Goal: Communication & Community: Answer question/provide support

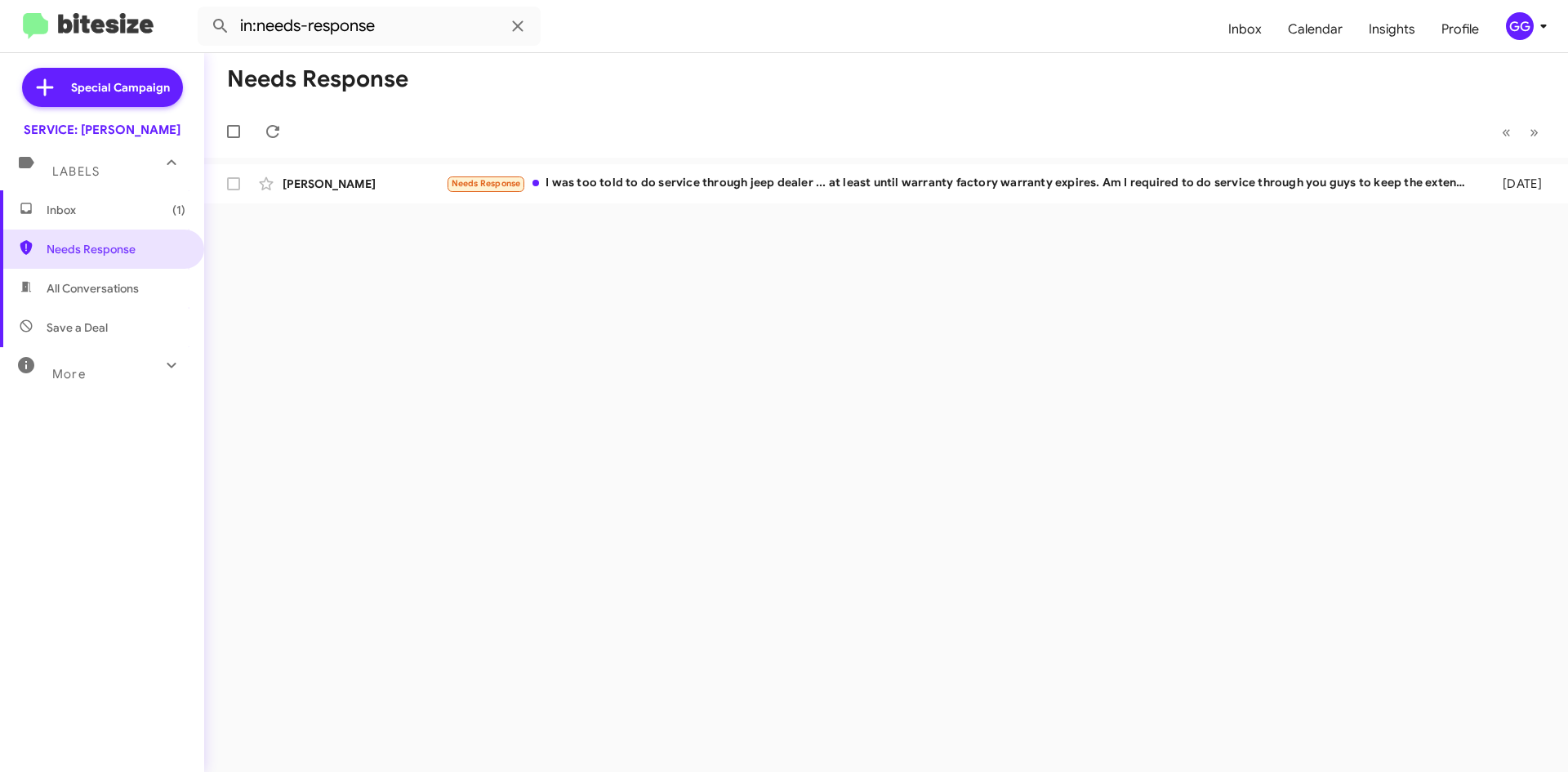
click at [95, 291] on span "All Conversations" at bounding box center [93, 288] width 92 height 16
type input "in:all-conversations"
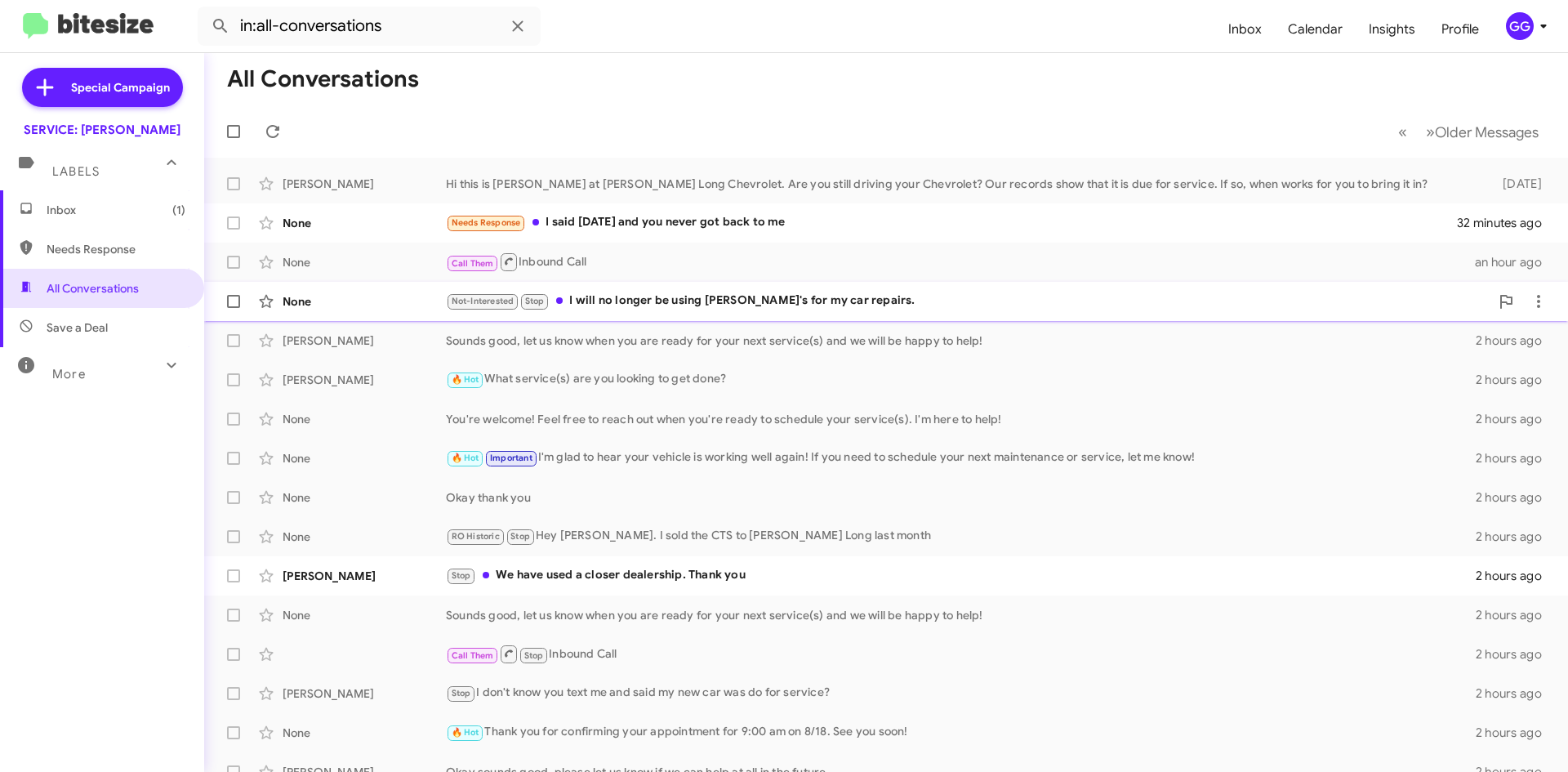
click at [1004, 313] on div "None Not-Interested Stop I will no longer be using Daniel's for my car repairs.…" at bounding box center [886, 302] width 1338 height 32
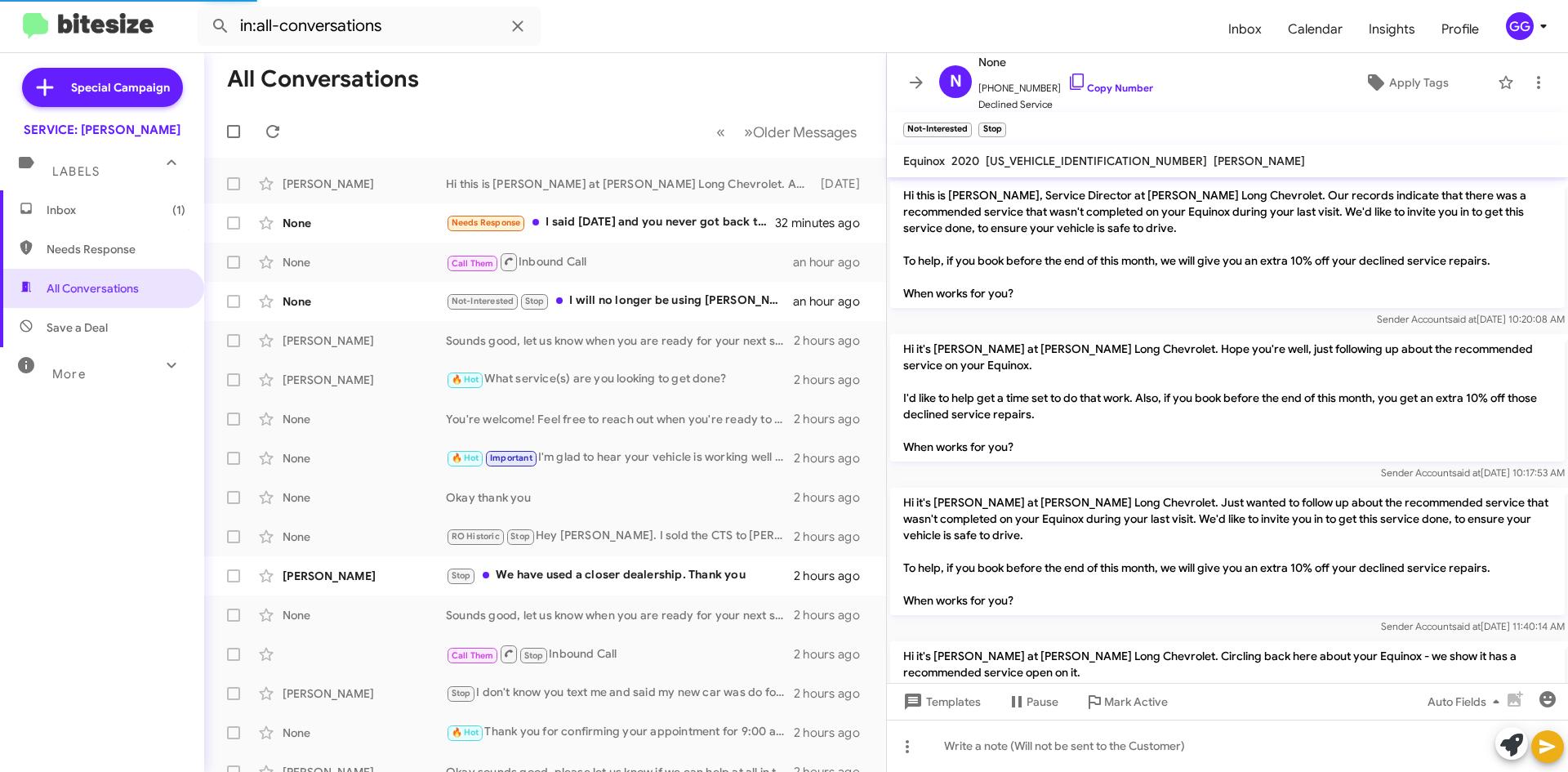
scroll to position [271, 0]
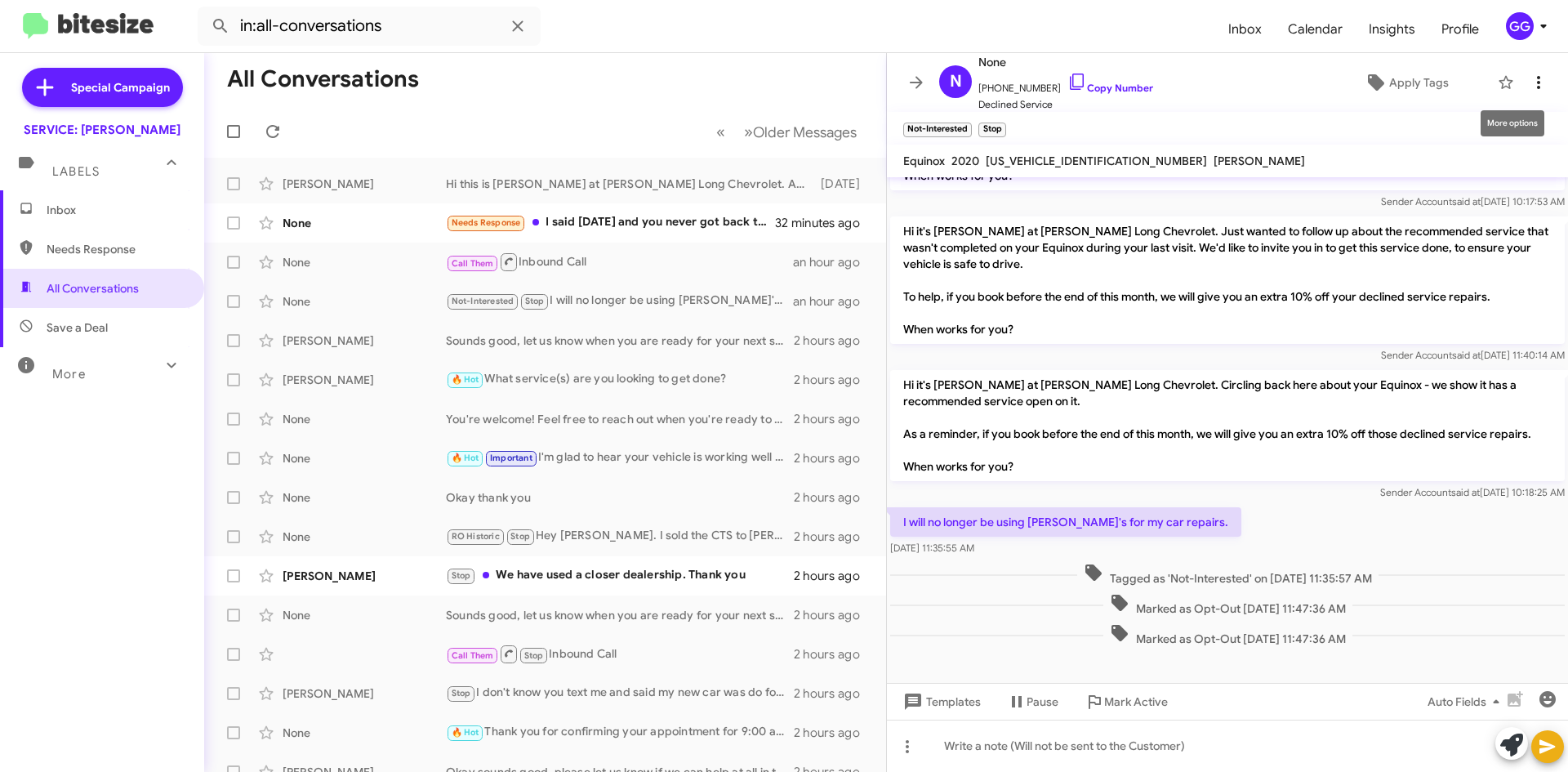
click at [1529, 78] on icon at bounding box center [1538, 82] width 20 height 20
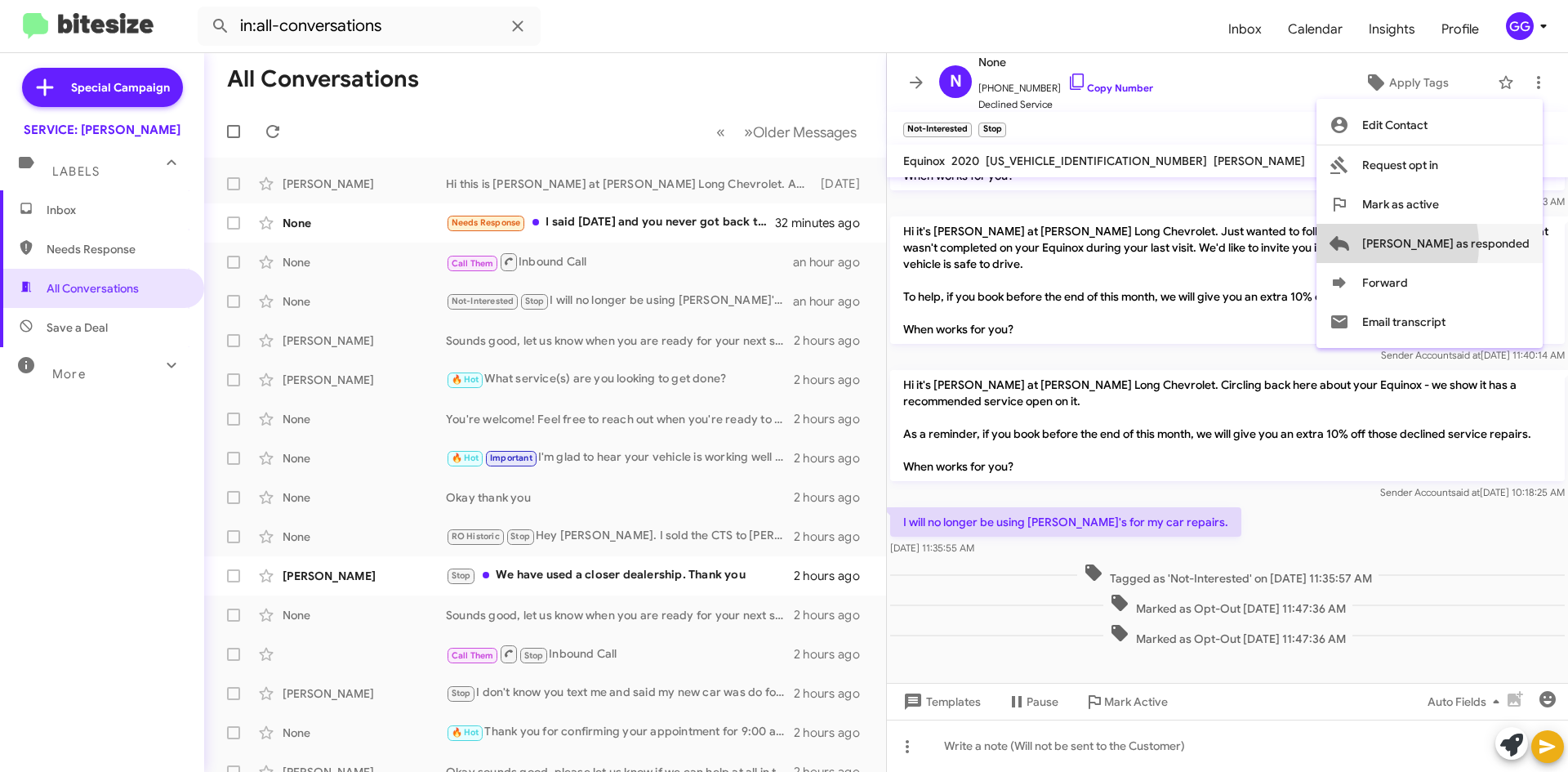
click at [1443, 245] on span "Mark as responded" at bounding box center [1445, 244] width 168 height 39
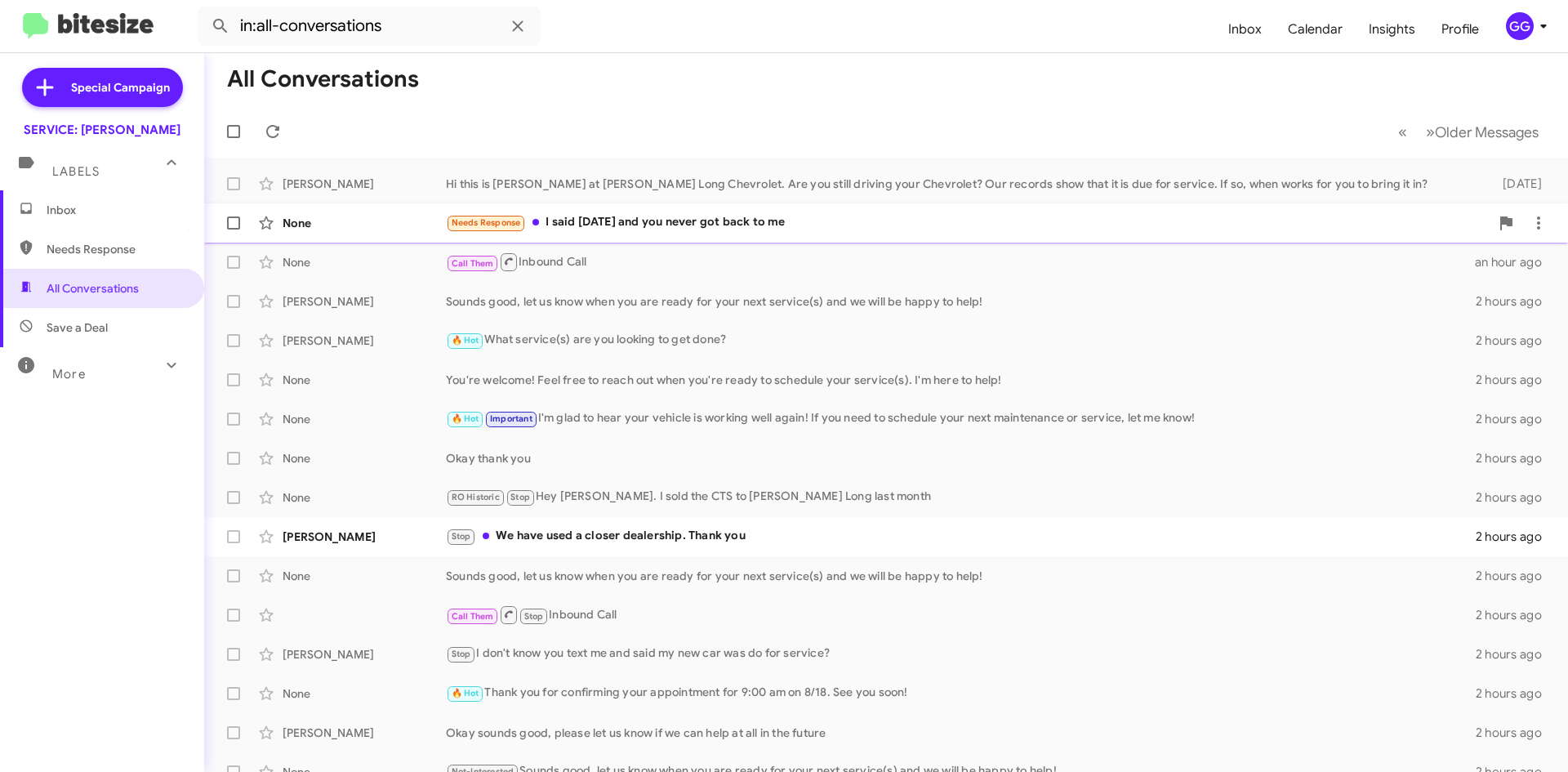
click at [868, 226] on div "Needs Response I said Thursday and you never got back to me" at bounding box center [968, 222] width 1044 height 19
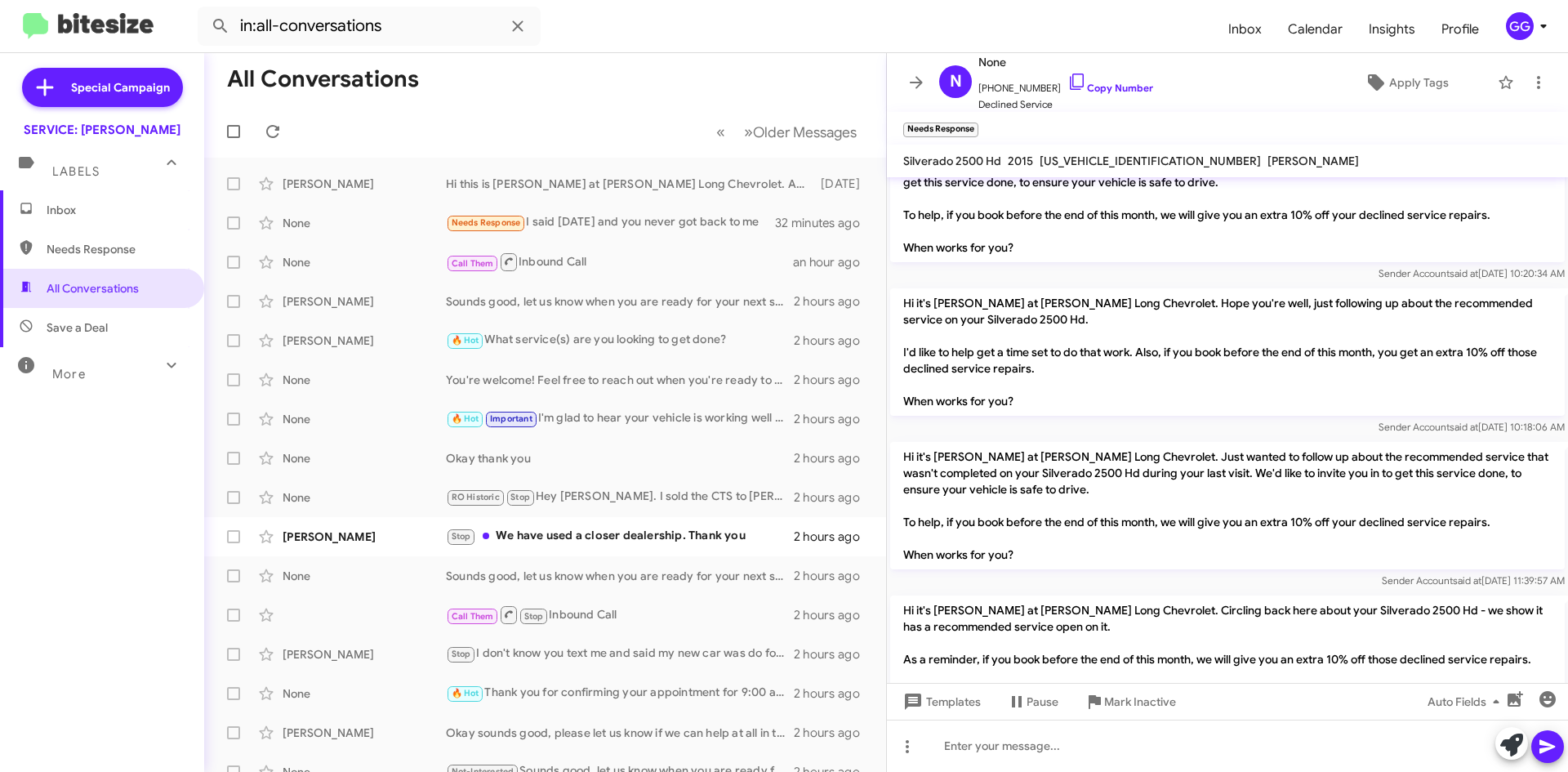
scroll to position [625, 0]
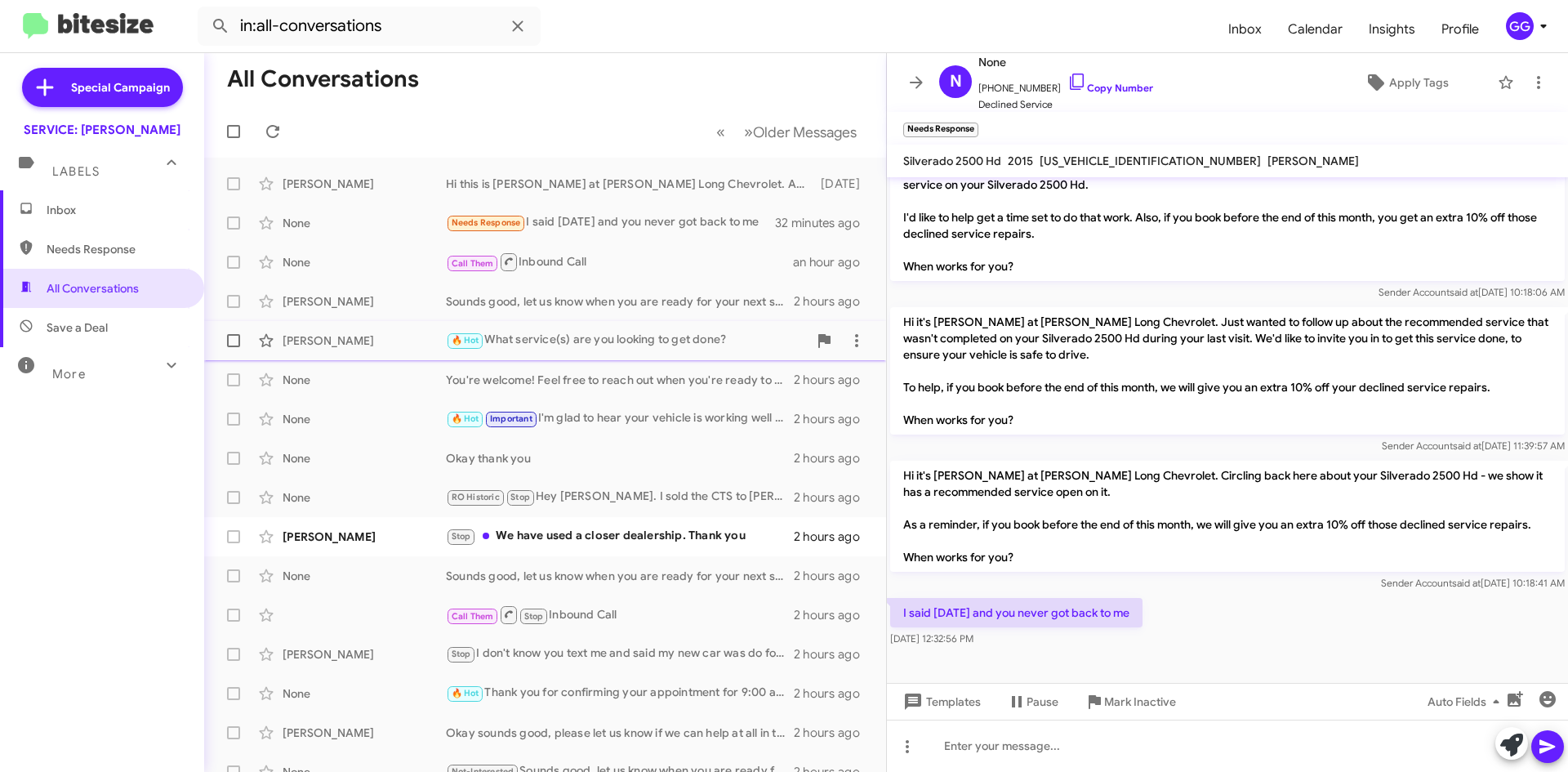
click at [656, 342] on div "🔥 Hot What service(s) are you looking to get done?" at bounding box center [627, 340] width 362 height 19
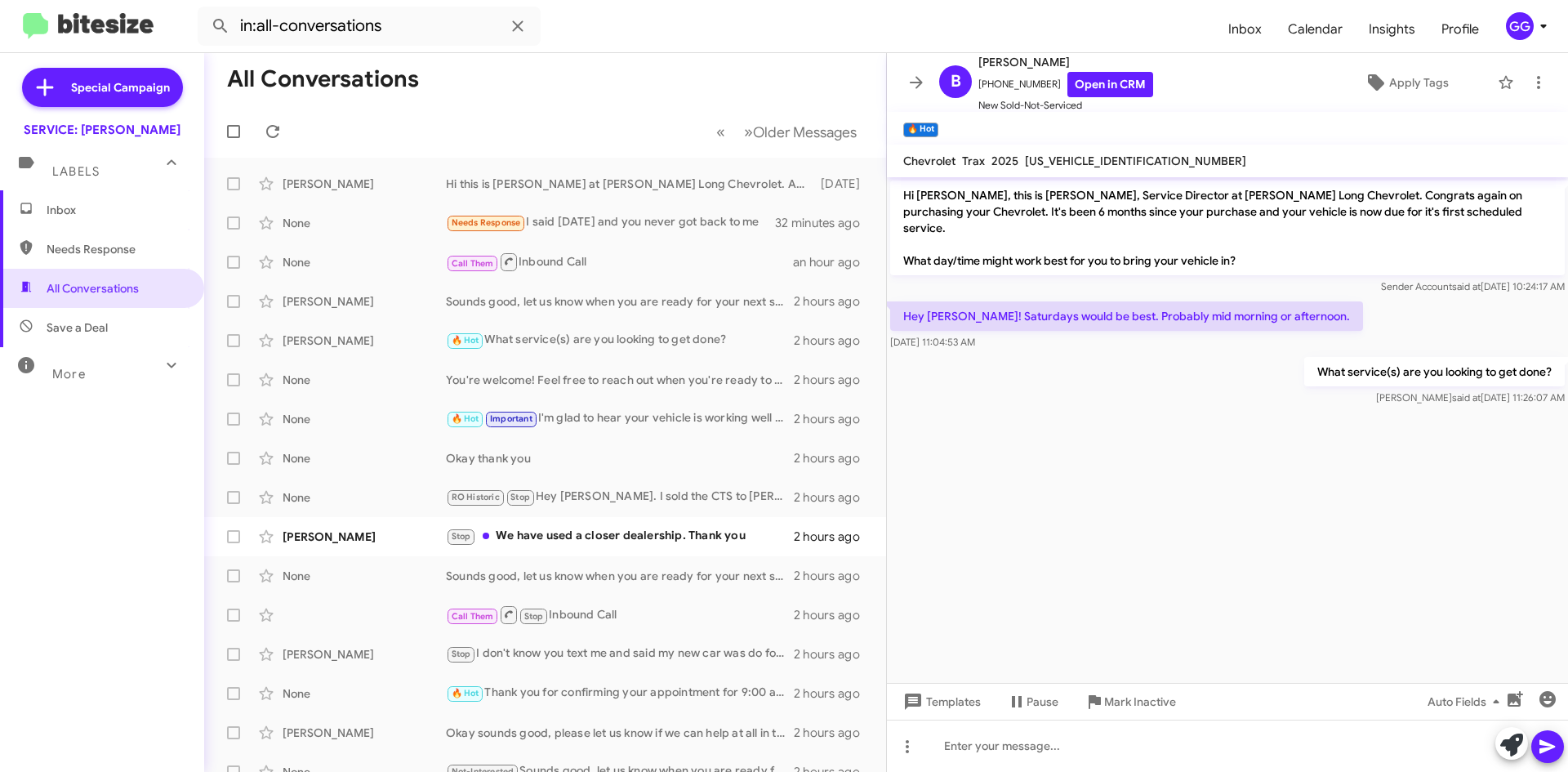
click at [1327, 357] on p "What service(s) are you looking to get done?" at bounding box center [1434, 372] width 261 height 30
drag, startPoint x: 1552, startPoint y: 354, endPoint x: 1330, endPoint y: 358, distance: 222.0
click at [1310, 363] on p "What service(s) are you looking to get done?" at bounding box center [1434, 372] width 261 height 30
copy p "What service(s) are you looking to get done?"
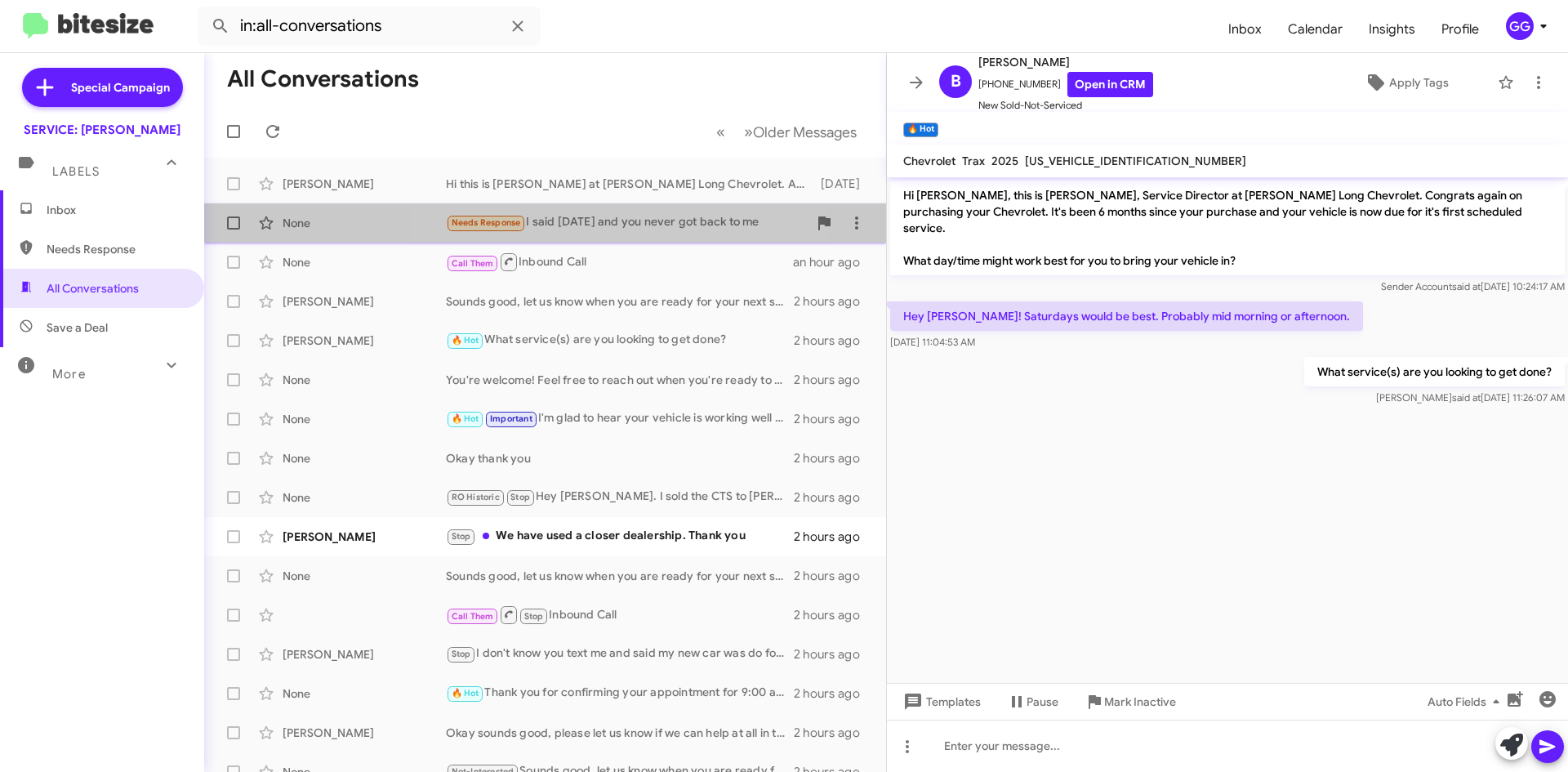
click at [629, 221] on div "Needs Response I said Thursday and you never got back to me" at bounding box center [627, 222] width 362 height 19
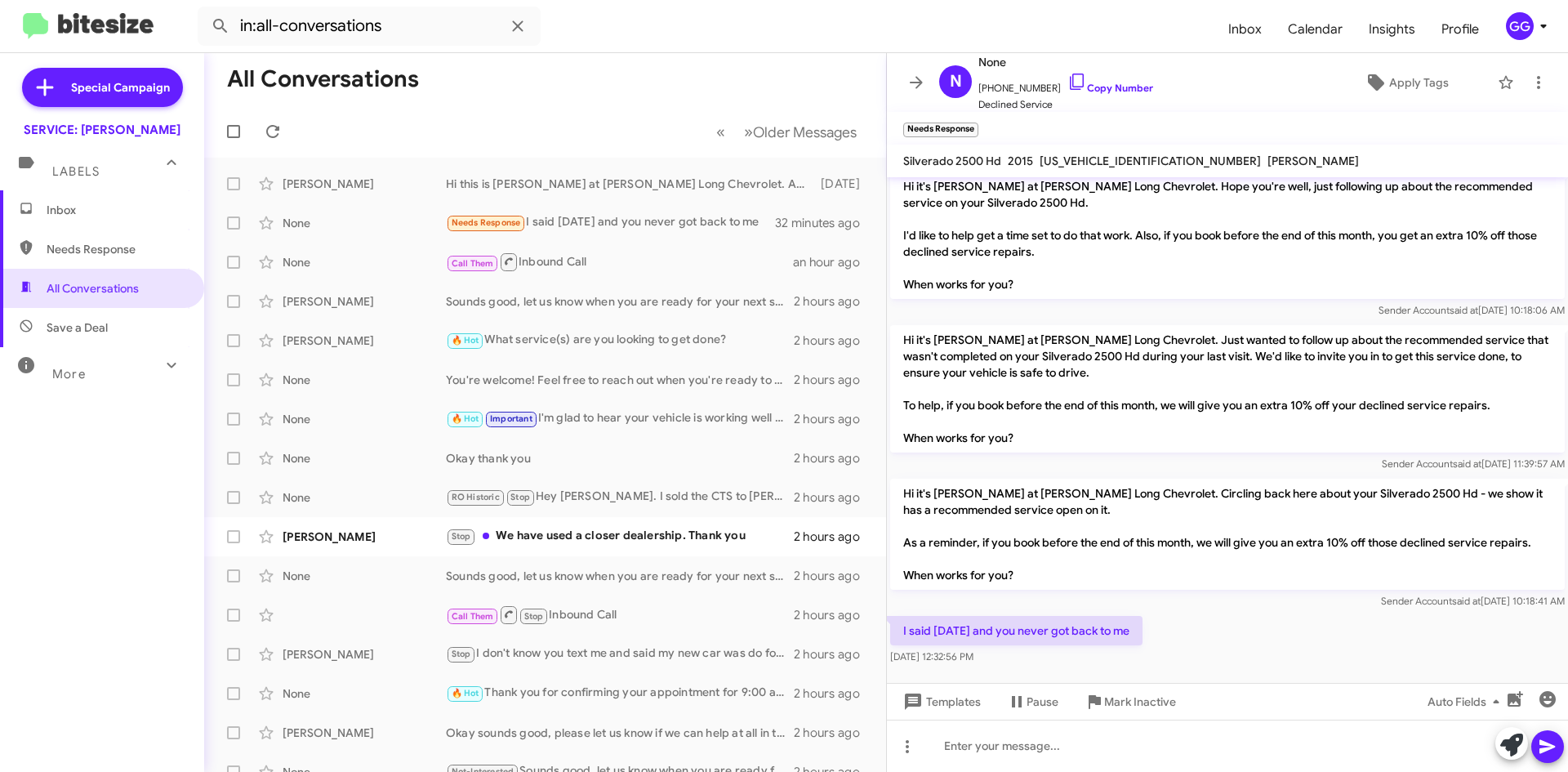
scroll to position [625, 0]
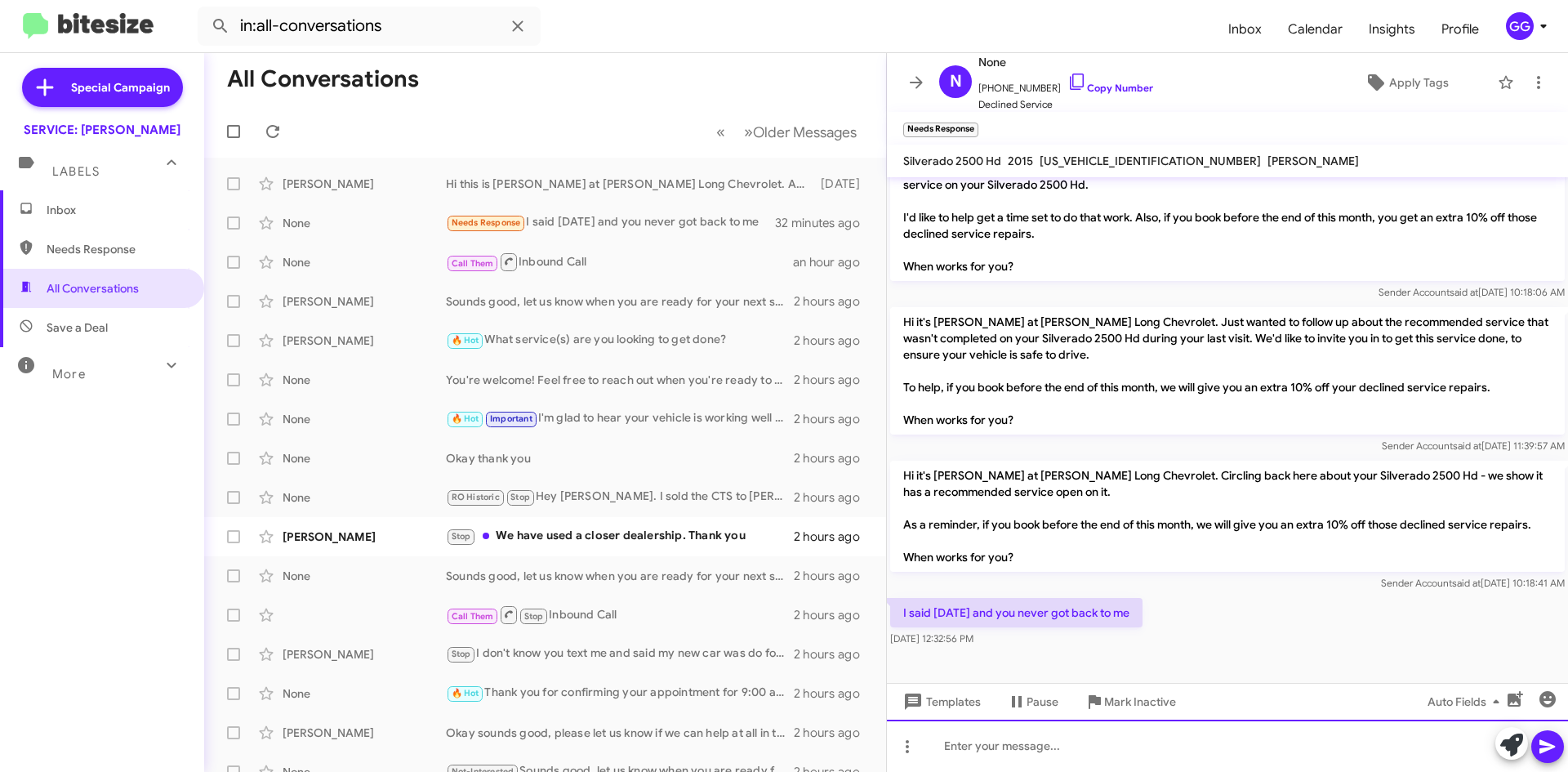
paste div
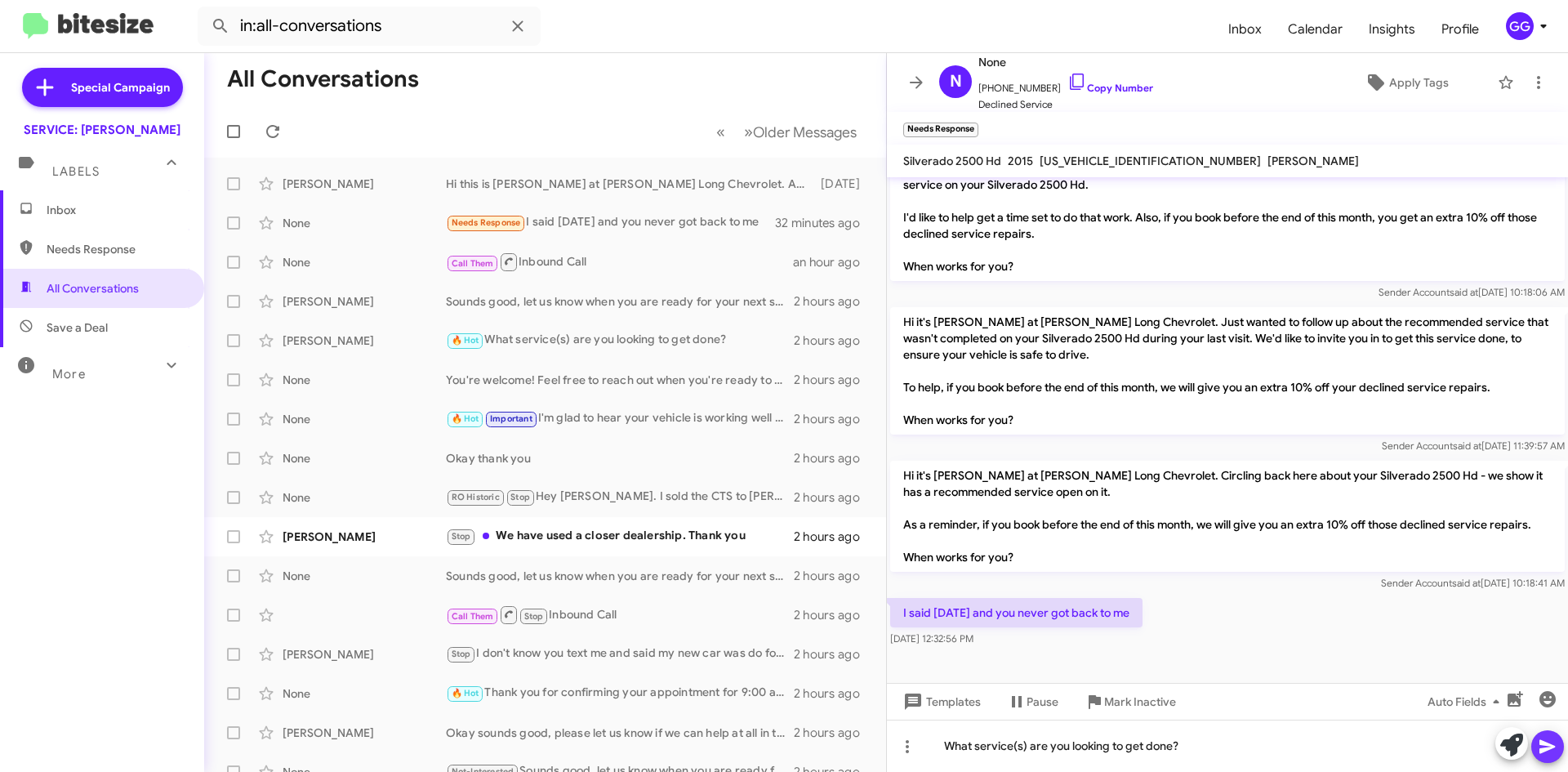
click at [1542, 742] on icon at bounding box center [1548, 747] width 15 height 14
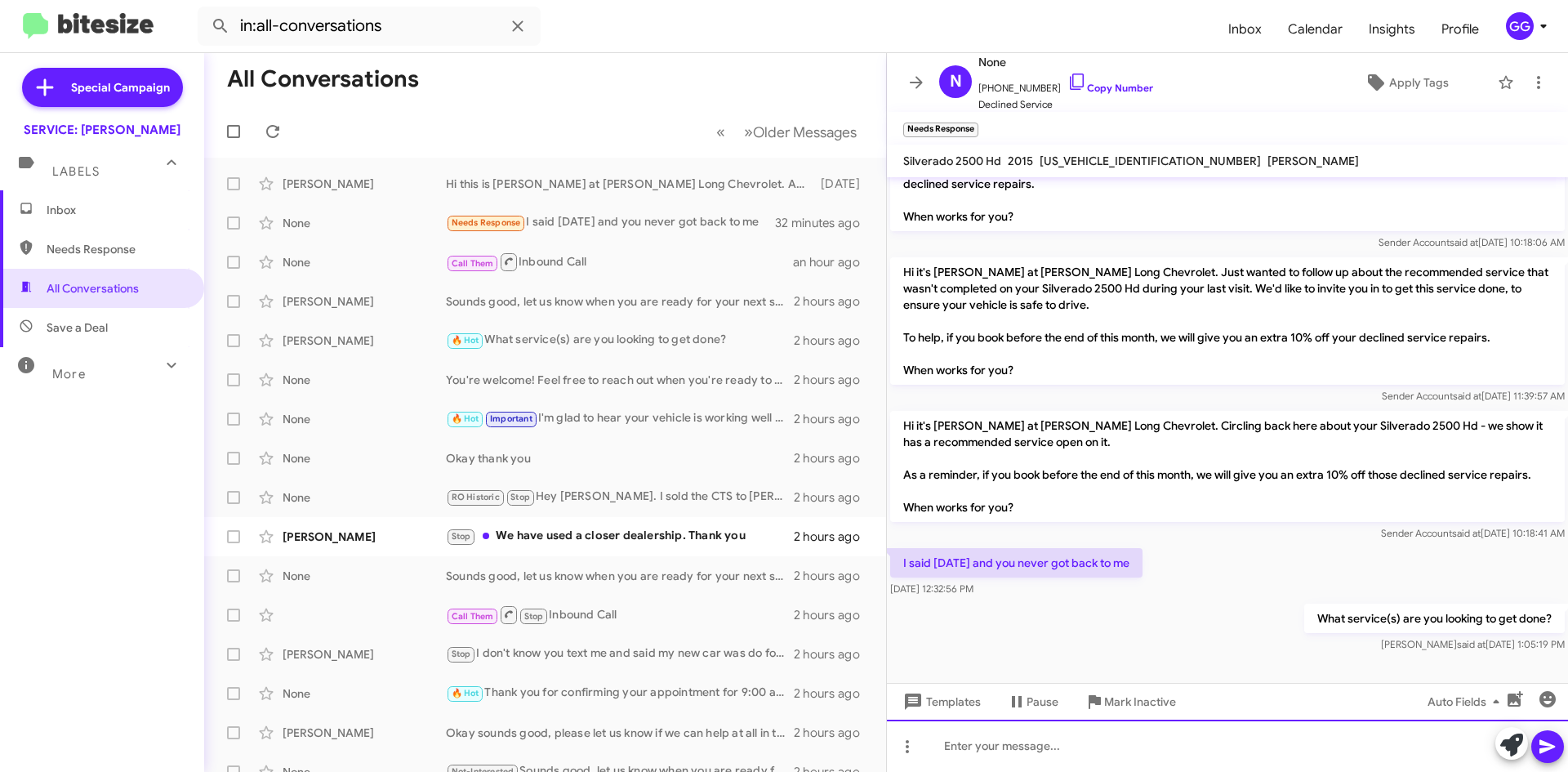
scroll to position [685, 0]
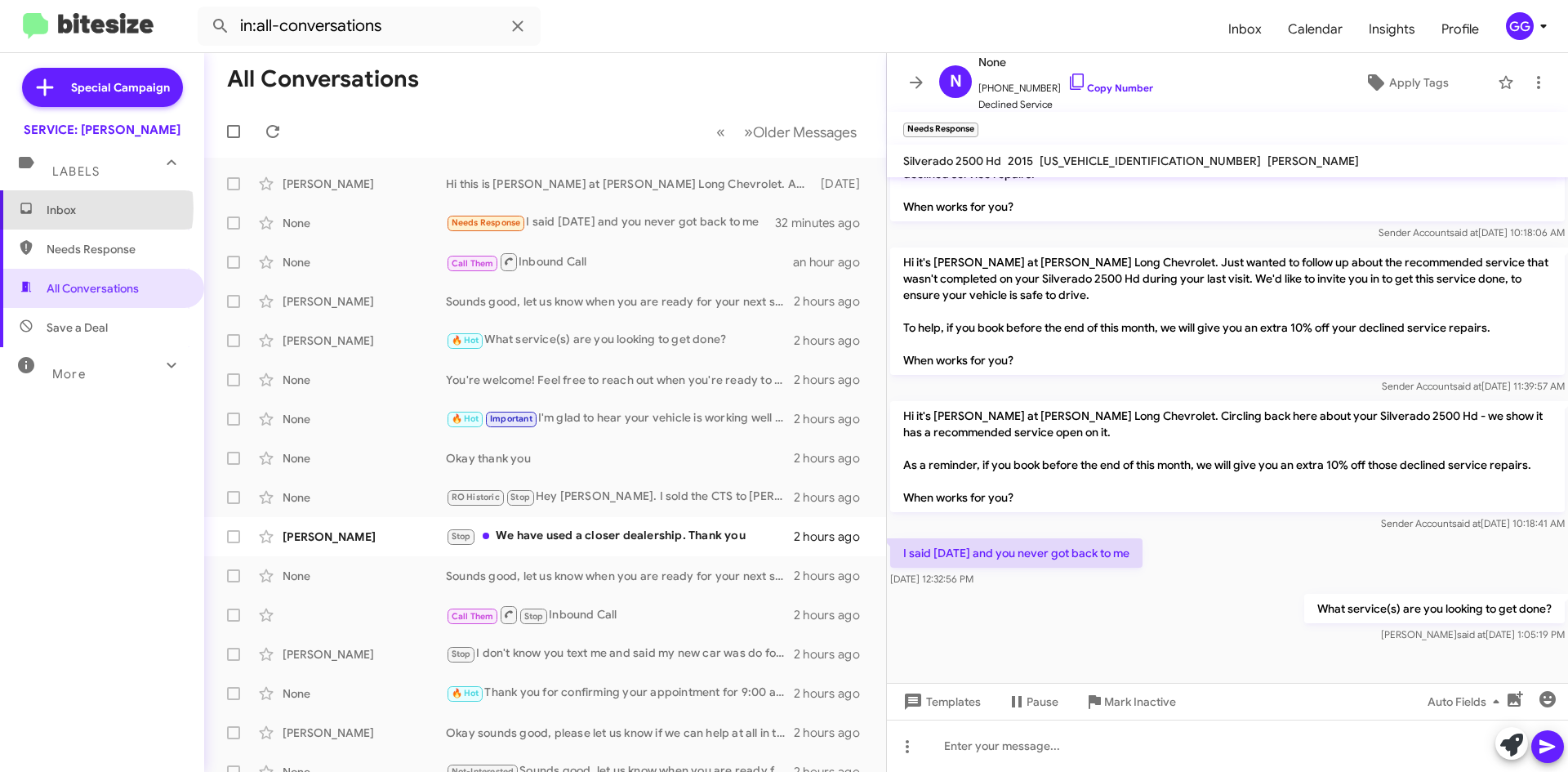
click at [67, 209] on span "Inbox" at bounding box center [116, 210] width 139 height 16
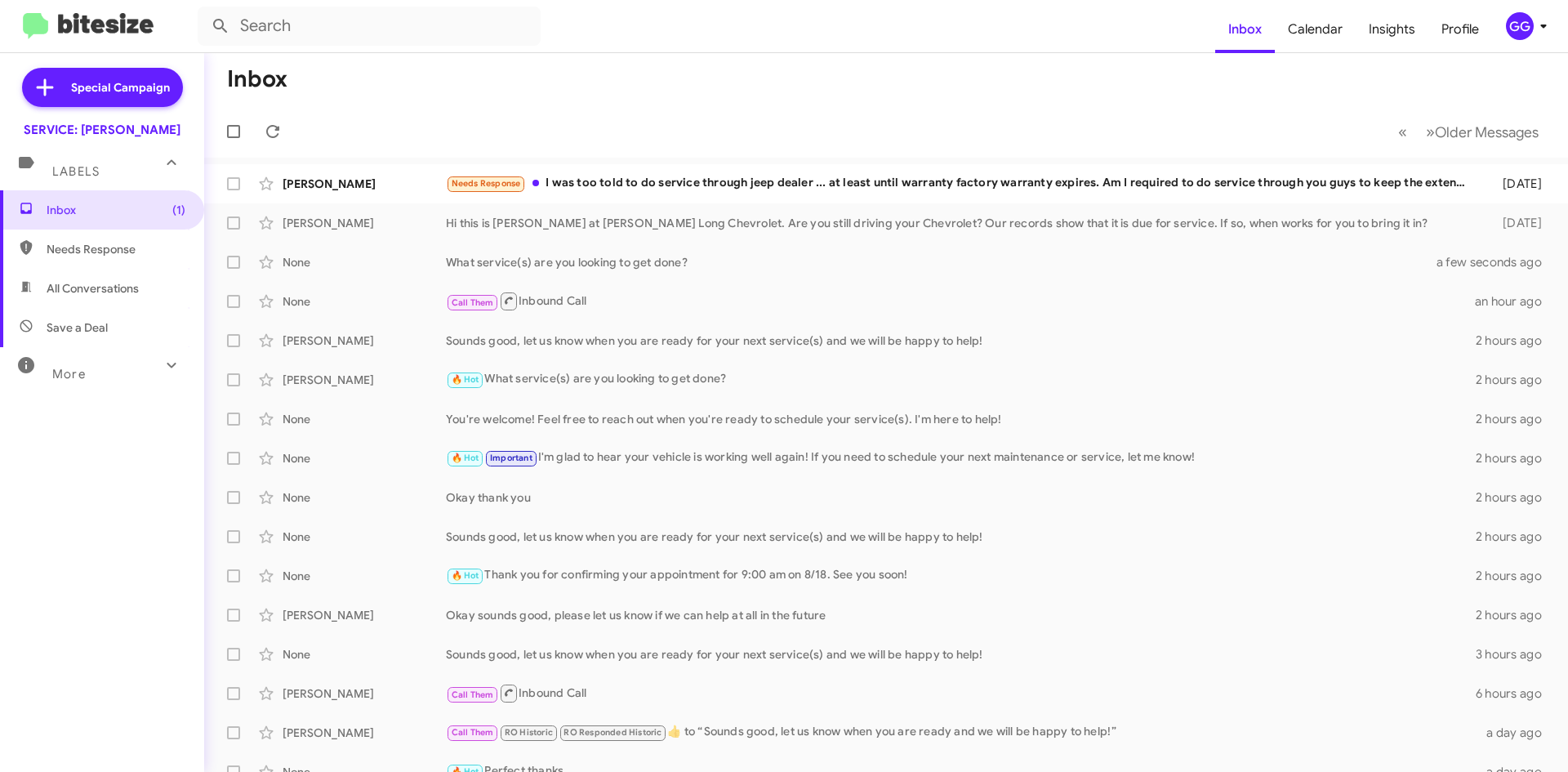
click at [84, 245] on span "Needs Response" at bounding box center [116, 249] width 139 height 16
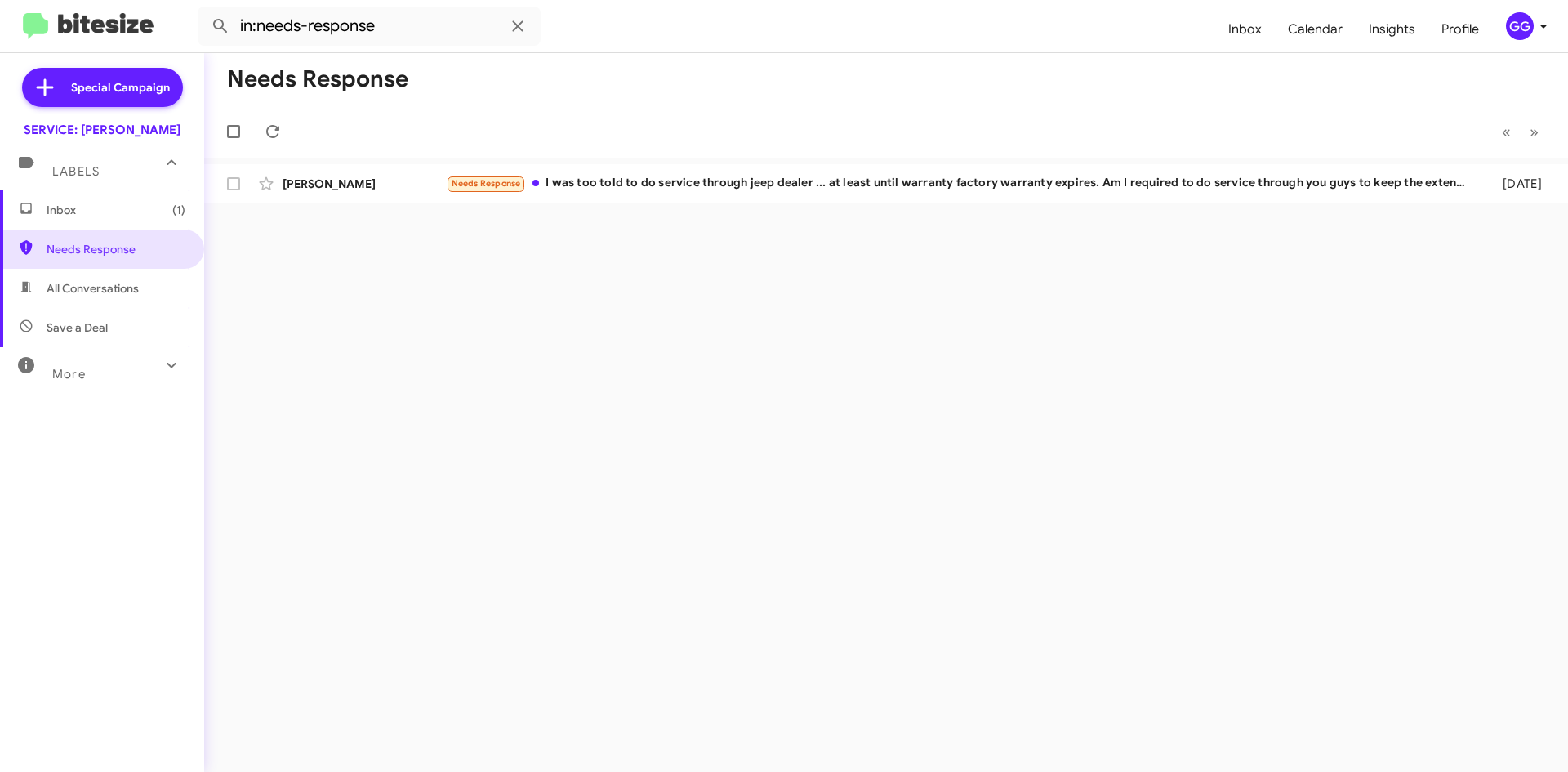
click at [99, 285] on span "All Conversations" at bounding box center [93, 288] width 92 height 16
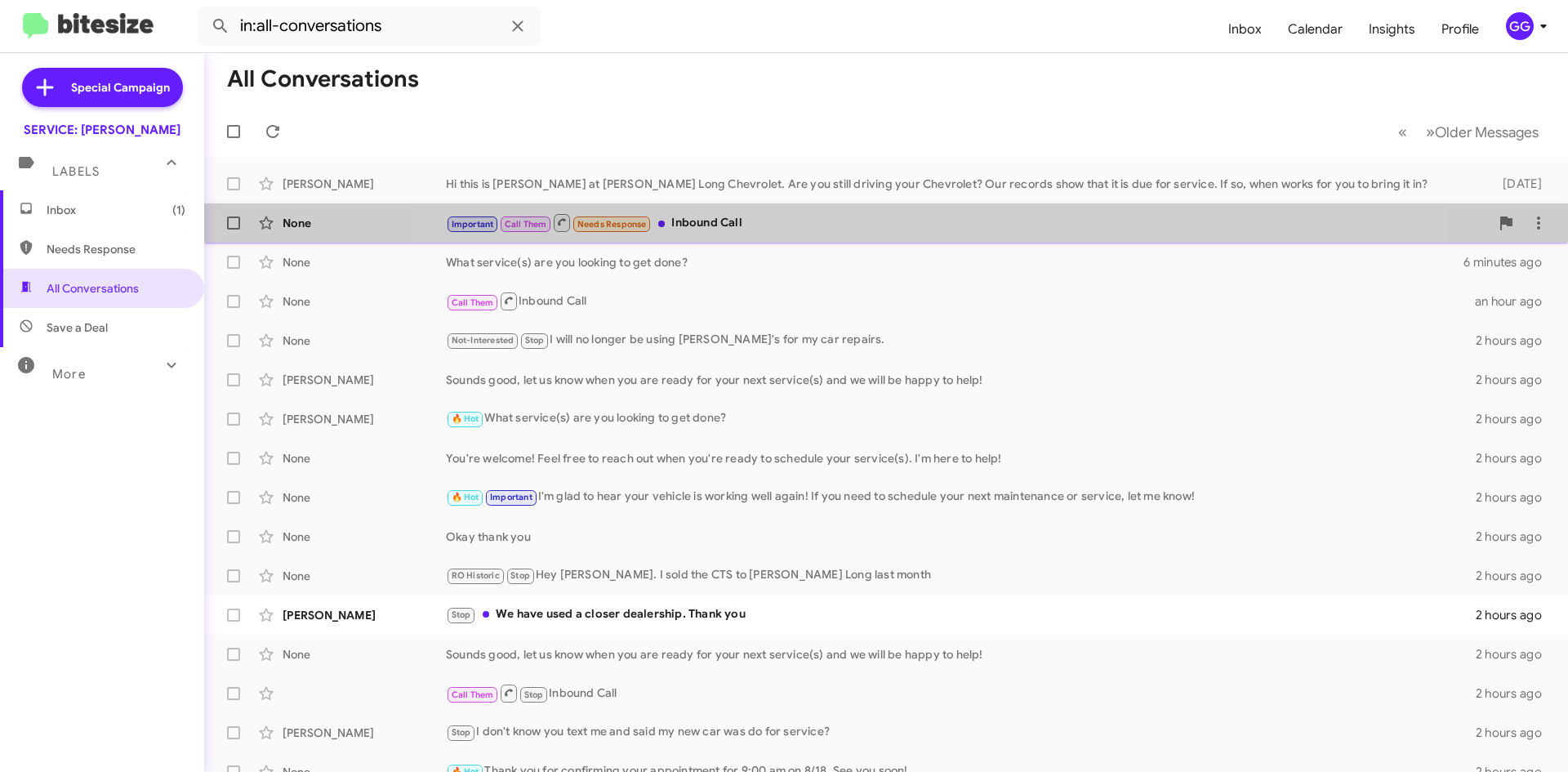
click at [922, 234] on div "None Important Call Them Needs Response Inbound Call a few seconds ago" at bounding box center [886, 223] width 1338 height 32
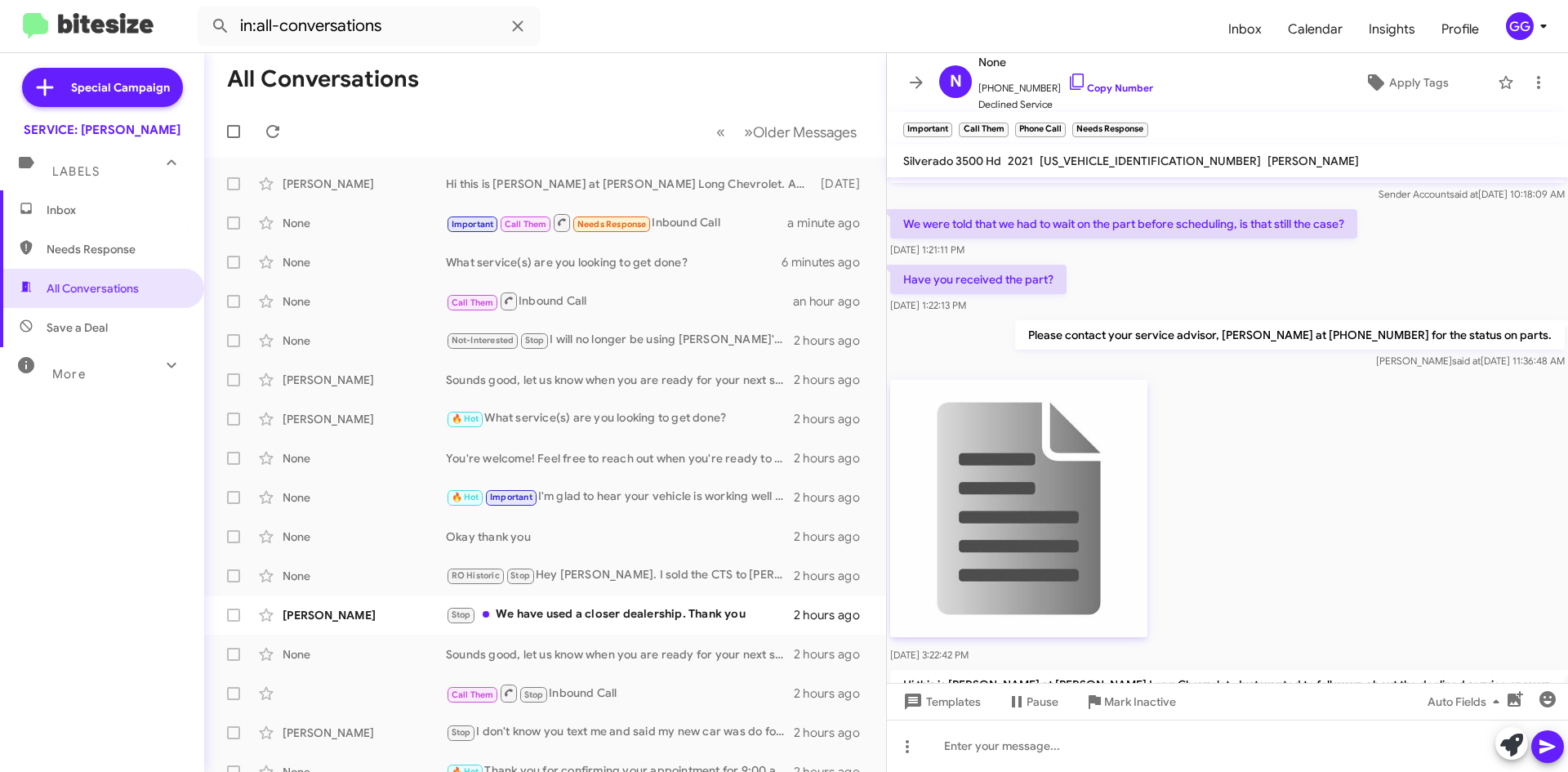
scroll to position [239, 0]
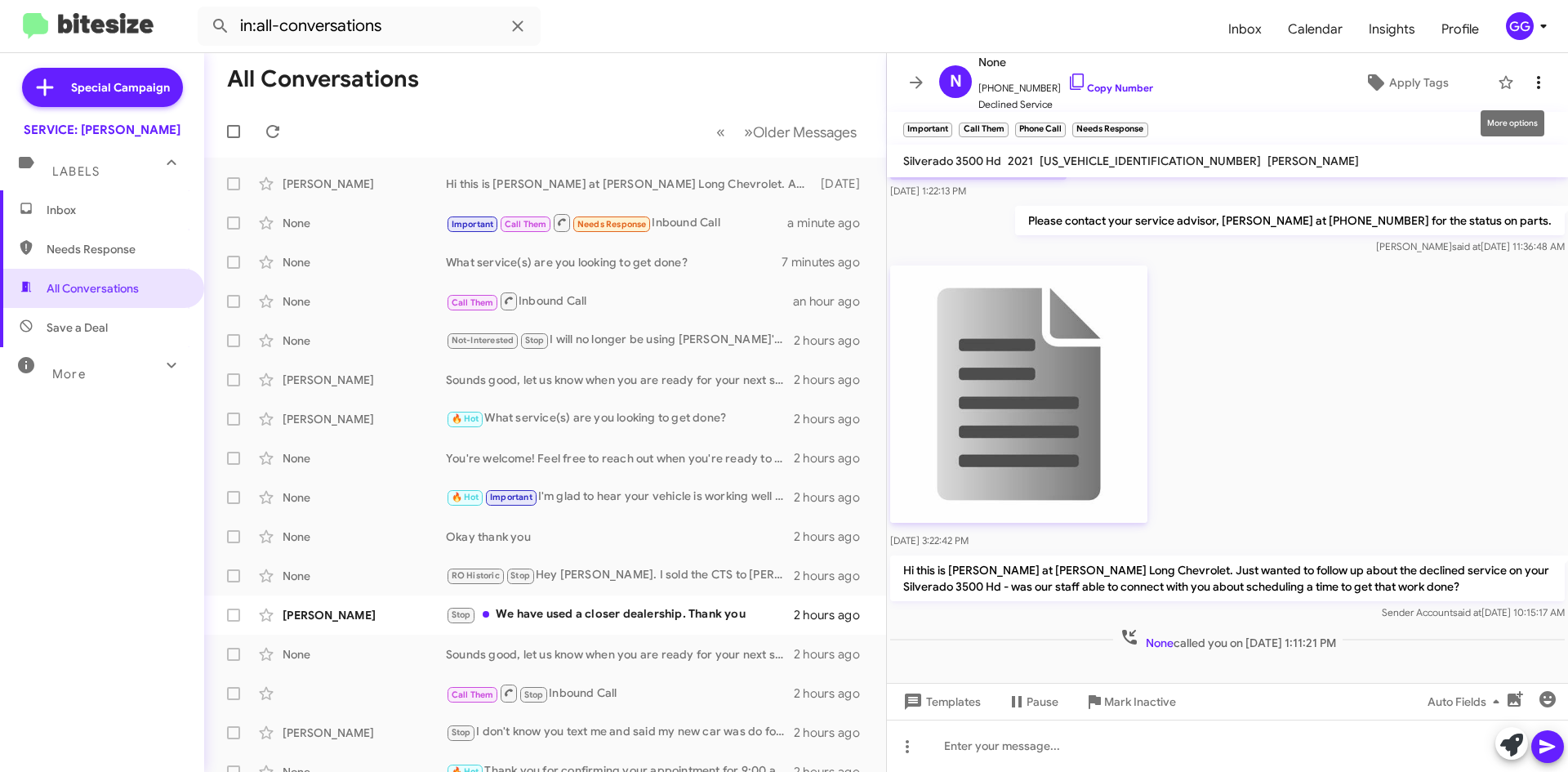
click at [1537, 83] on icon at bounding box center [1539, 82] width 3 height 13
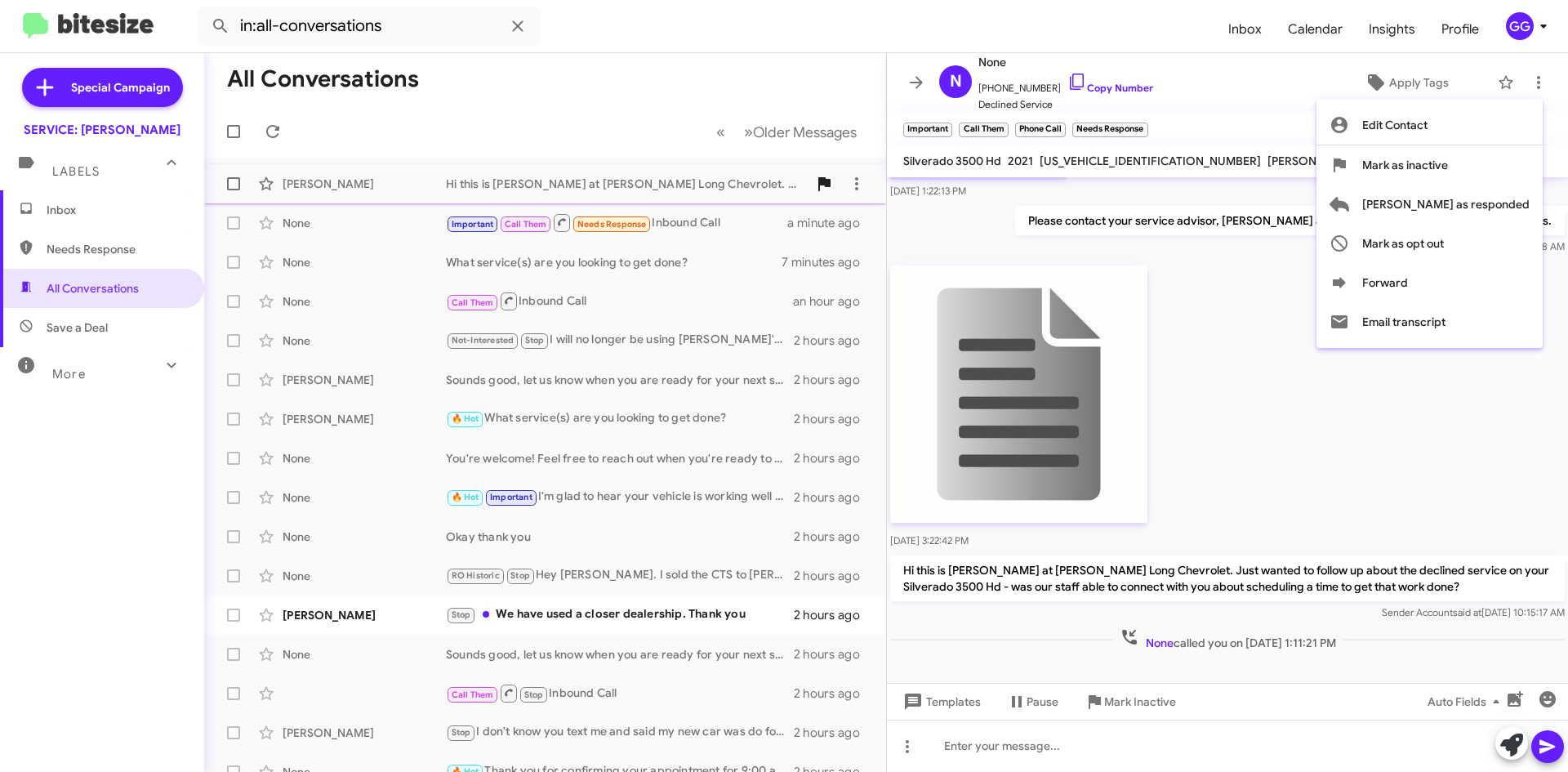
click at [1500, 198] on span "[PERSON_NAME] as responded" at bounding box center [1445, 205] width 168 height 39
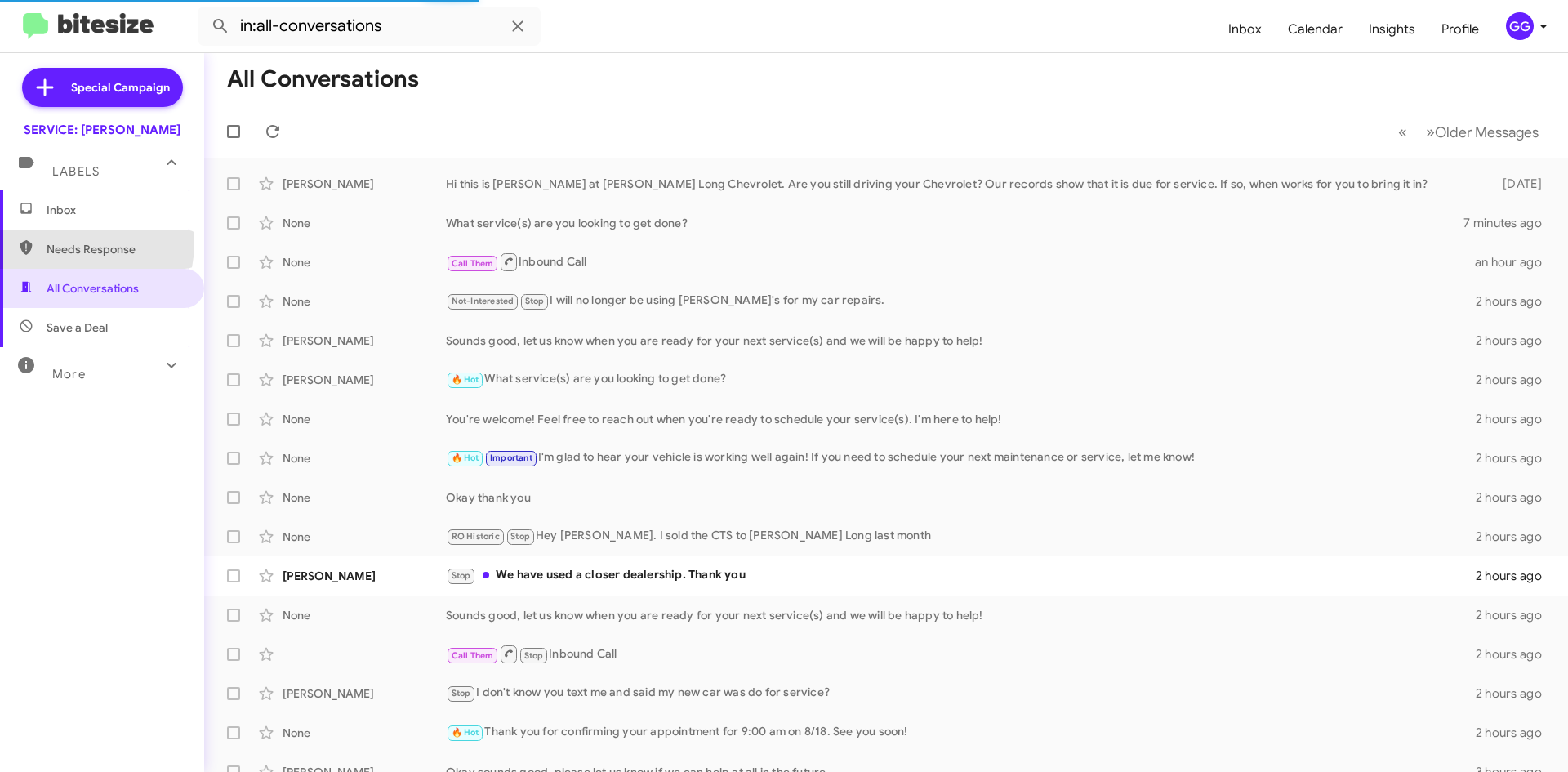
click at [58, 243] on span "Needs Response" at bounding box center [116, 249] width 139 height 16
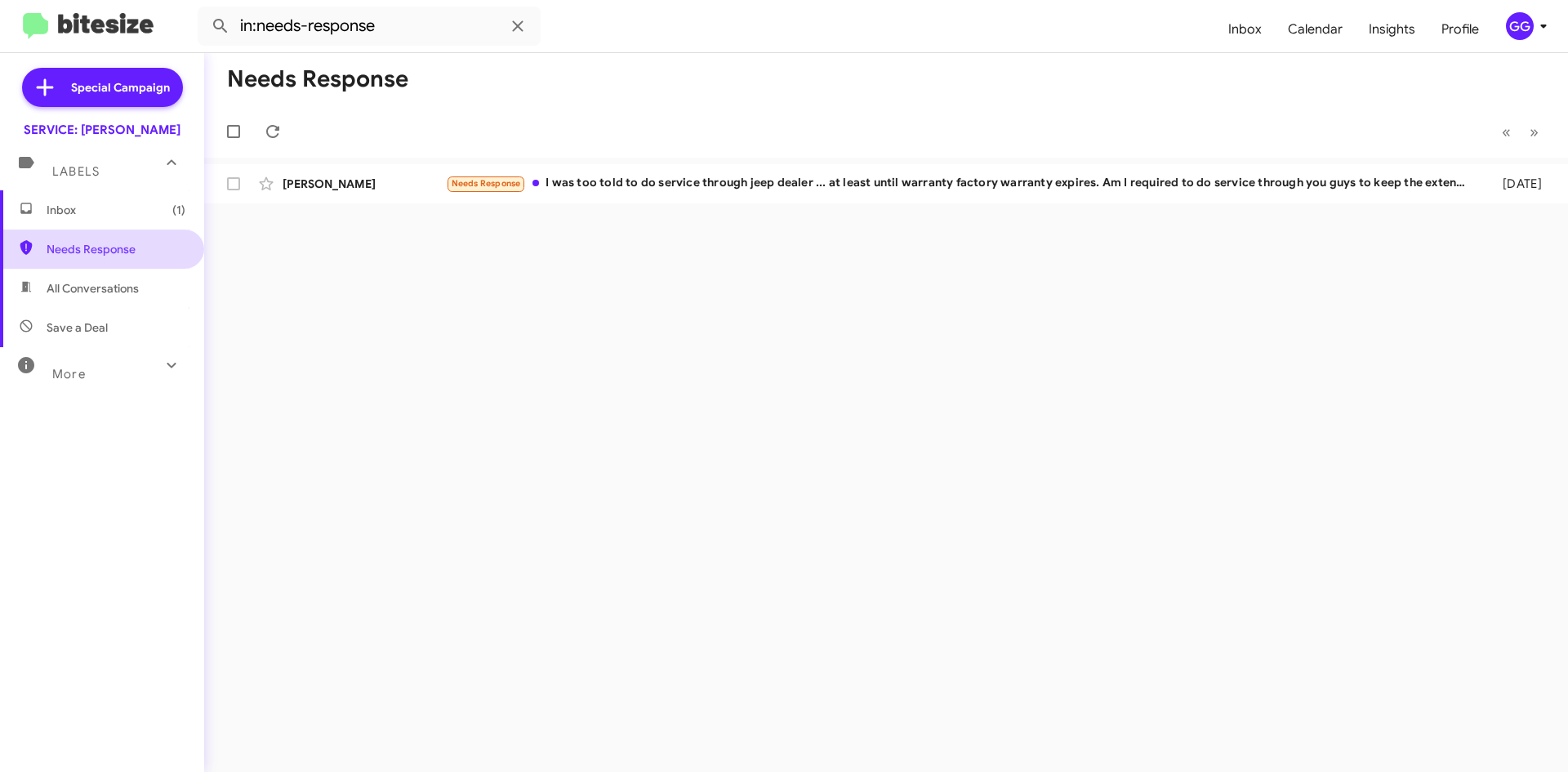
click at [83, 245] on span "Needs Response" at bounding box center [116, 249] width 139 height 16
click at [81, 250] on span "Needs Response" at bounding box center [116, 249] width 139 height 16
click at [91, 242] on span "Needs Response" at bounding box center [116, 249] width 139 height 16
click at [84, 299] on span "All Conversations" at bounding box center [102, 288] width 204 height 39
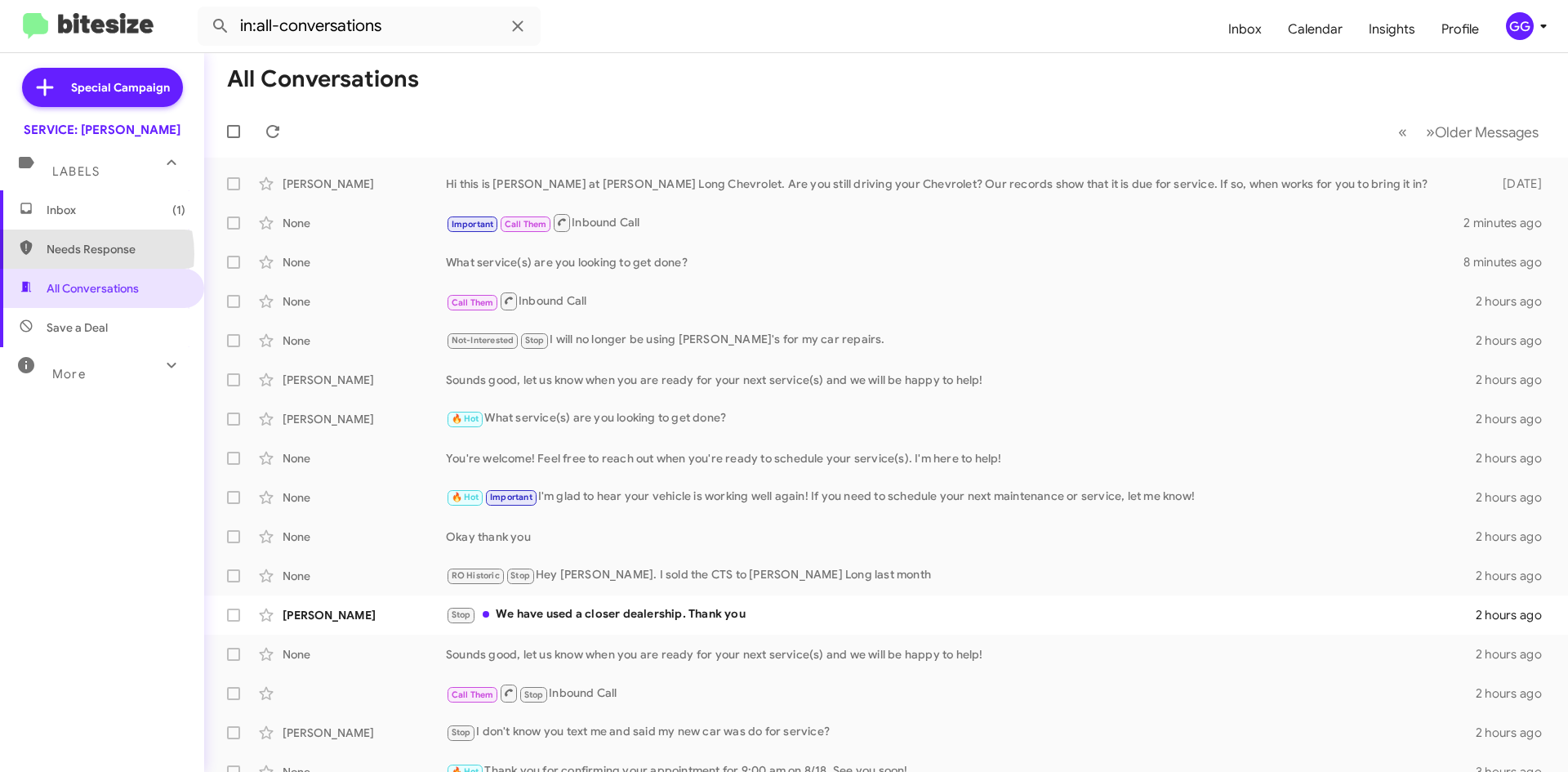
click at [75, 254] on span "Needs Response" at bounding box center [116, 249] width 139 height 16
type input "in:needs-response"
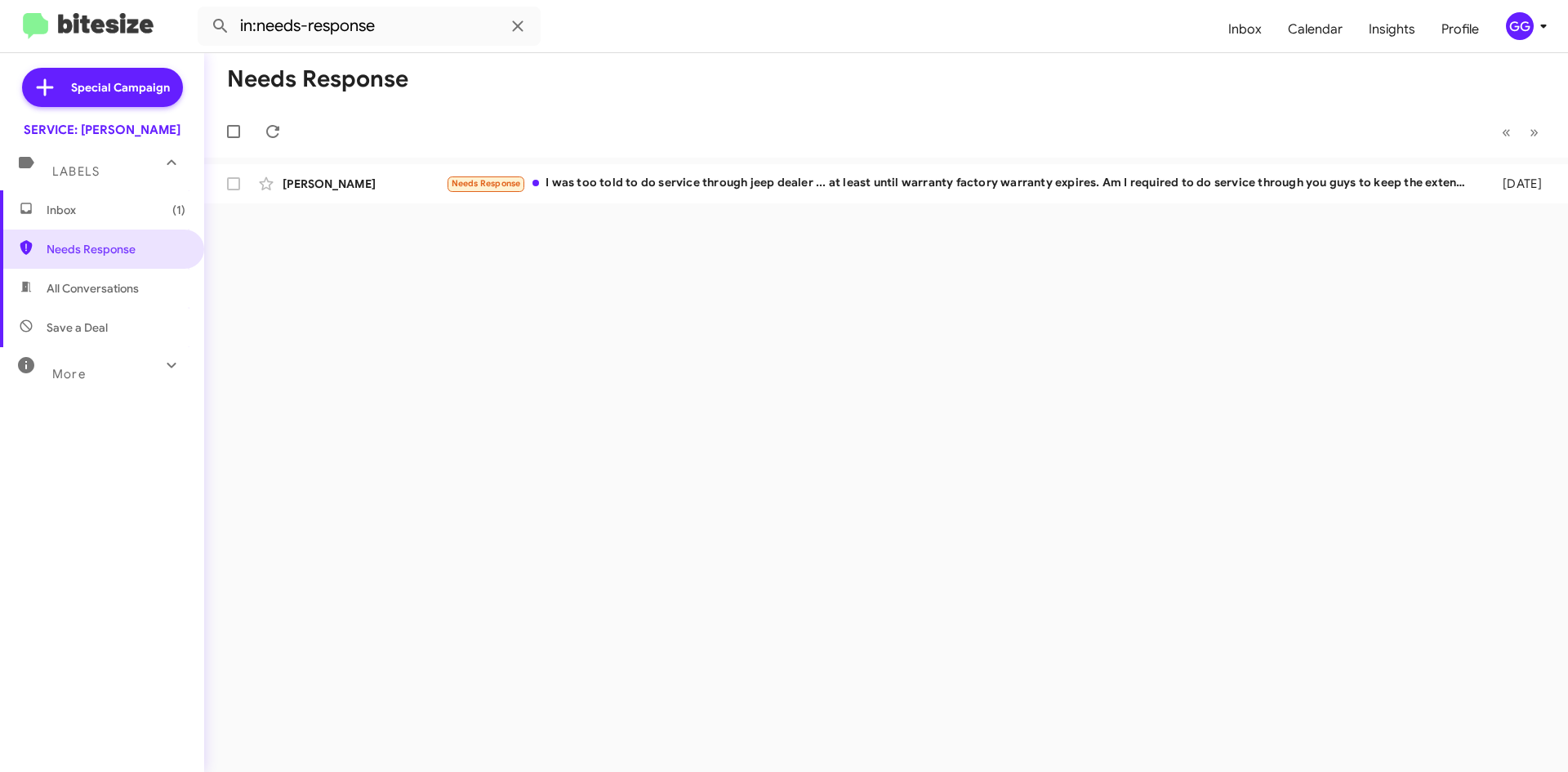
click at [43, 219] on span "Inbox (1)" at bounding box center [102, 210] width 204 height 39
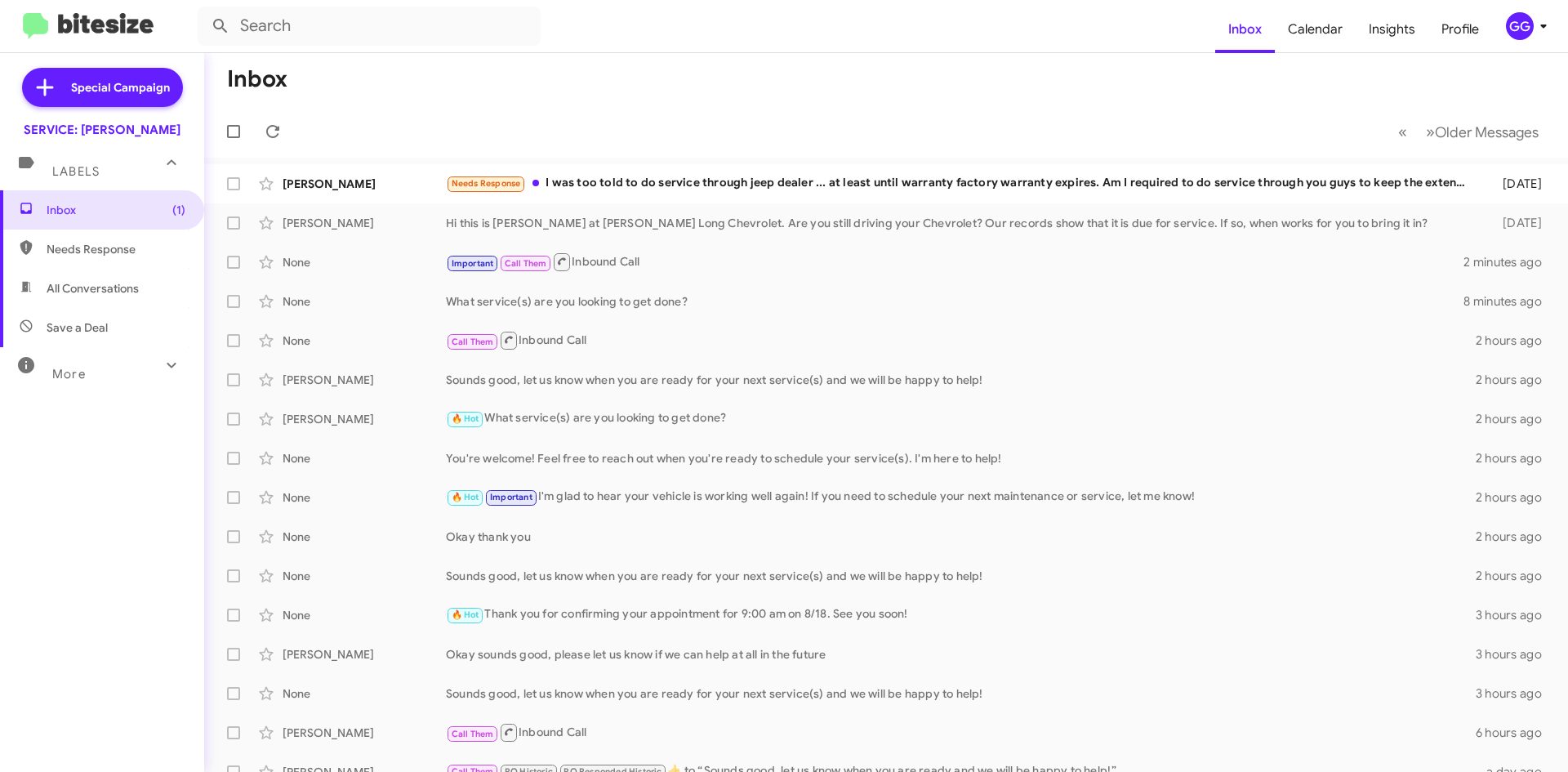
click at [67, 247] on span "Needs Response" at bounding box center [116, 249] width 139 height 16
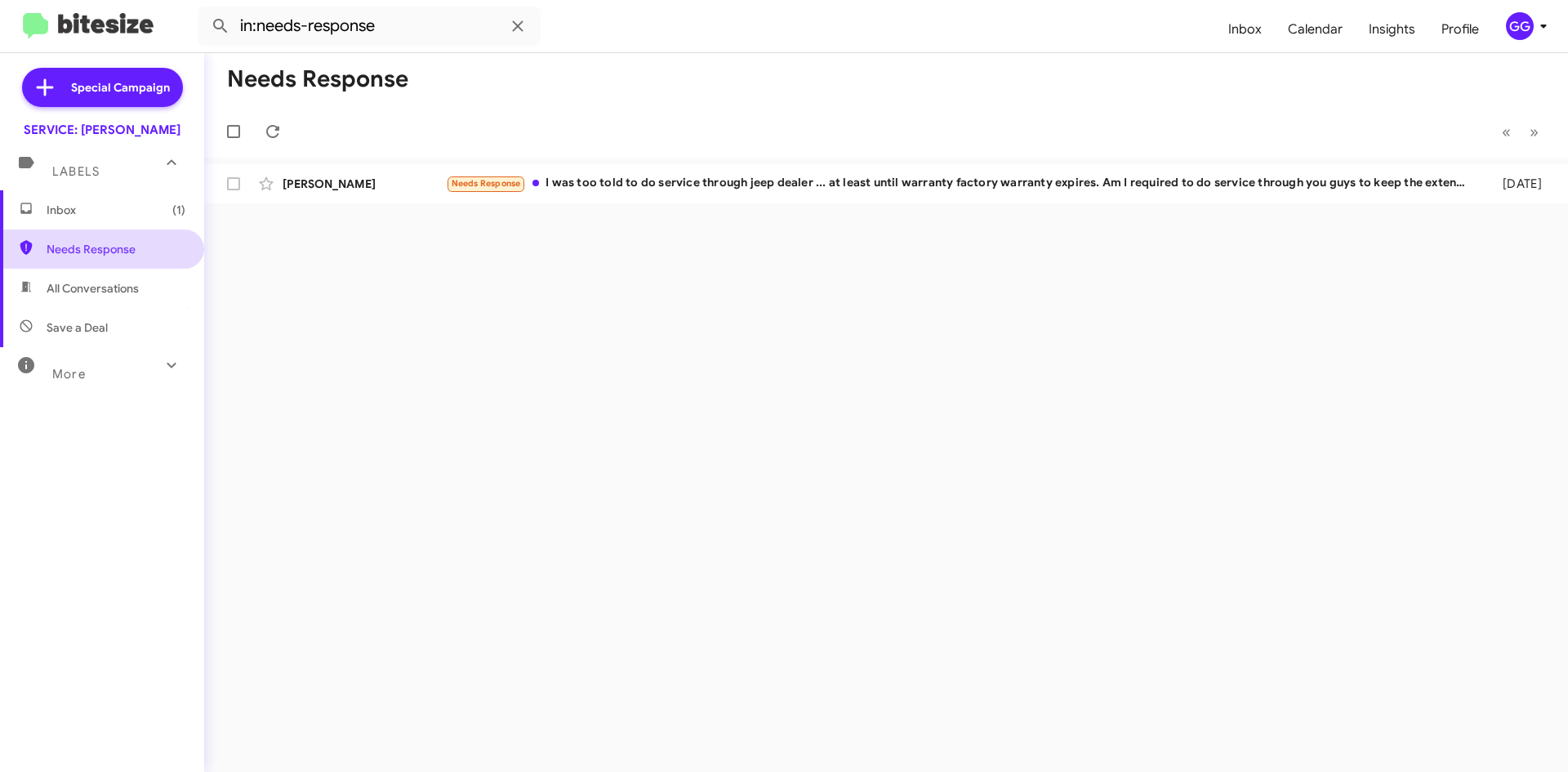
click at [82, 245] on span "Needs Response" at bounding box center [116, 249] width 139 height 16
click at [82, 293] on span "All Conversations" at bounding box center [93, 288] width 92 height 16
type input "in:all-conversations"
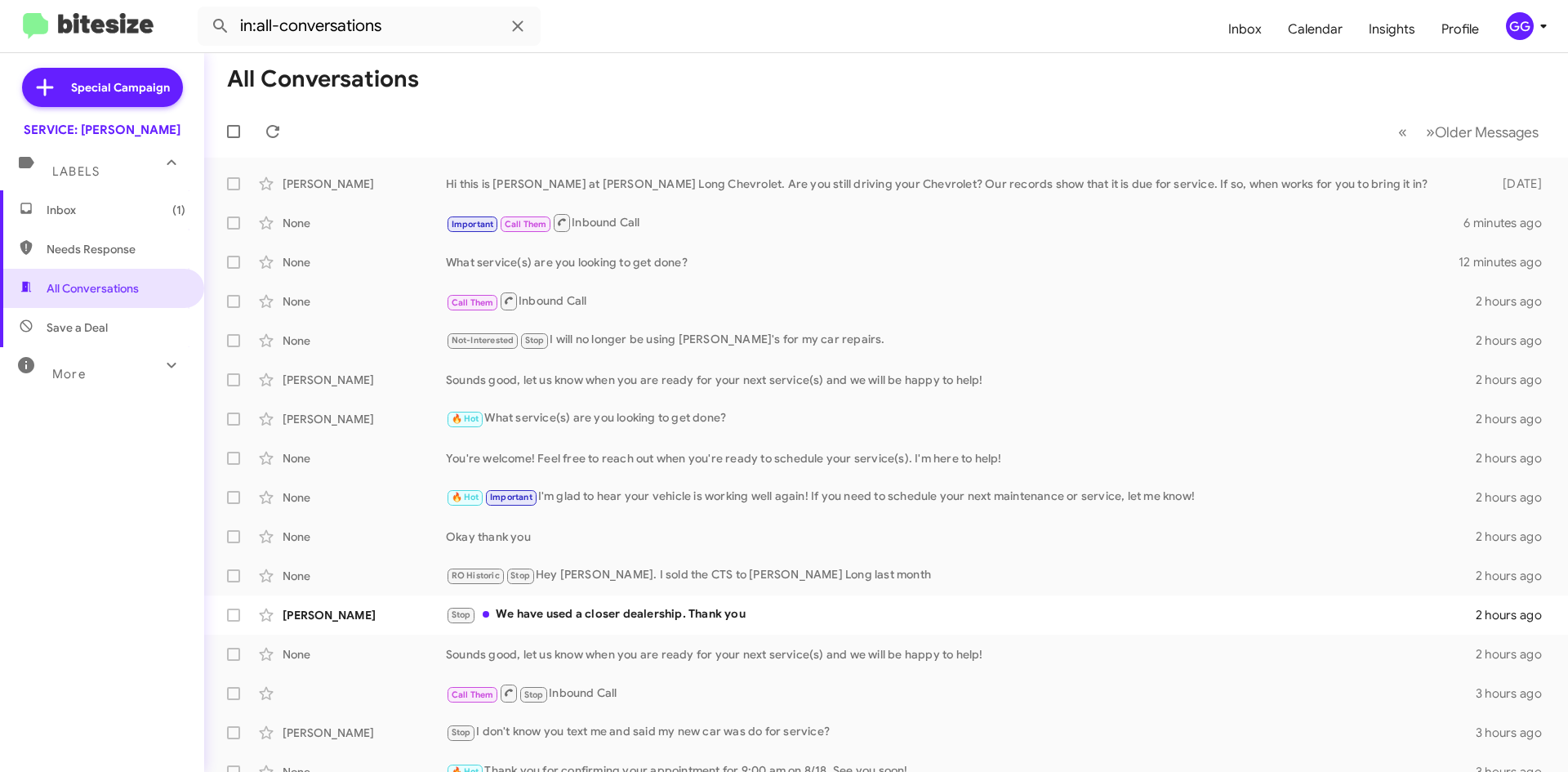
click at [73, 219] on span "Inbox (1)" at bounding box center [102, 210] width 204 height 39
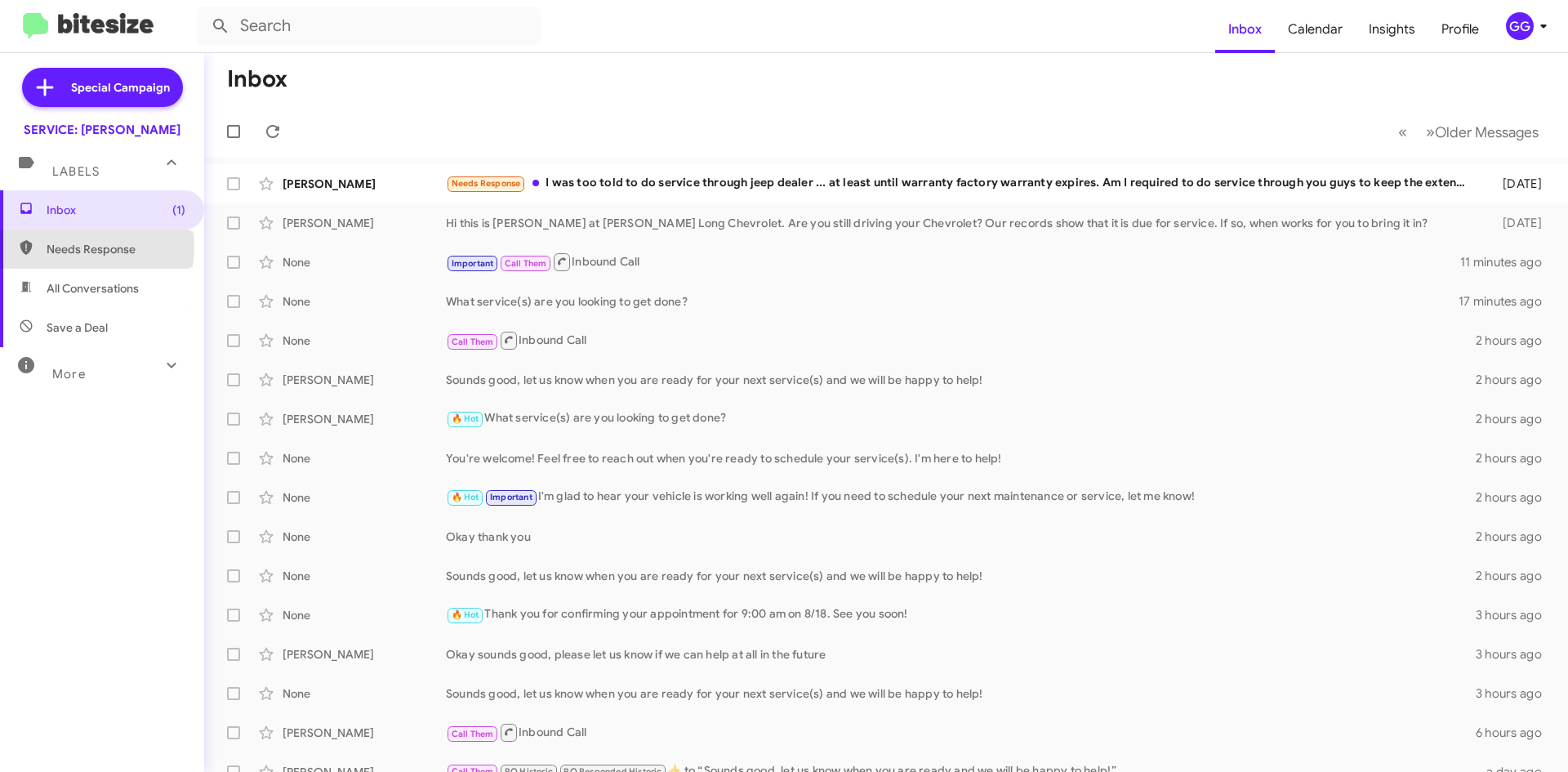
click at [82, 247] on span "Needs Response" at bounding box center [116, 249] width 139 height 16
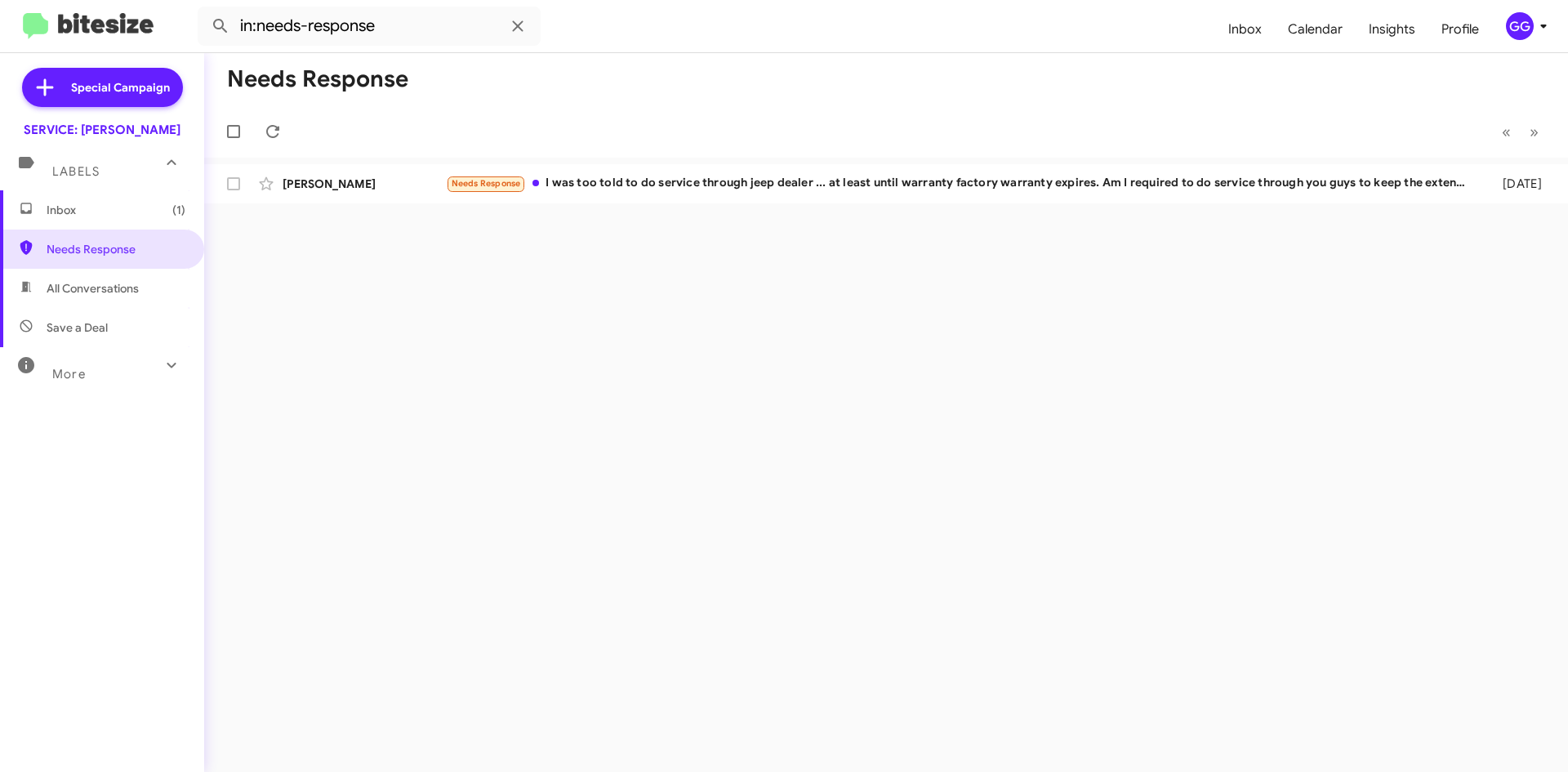
click at [83, 290] on span "All Conversations" at bounding box center [93, 288] width 92 height 16
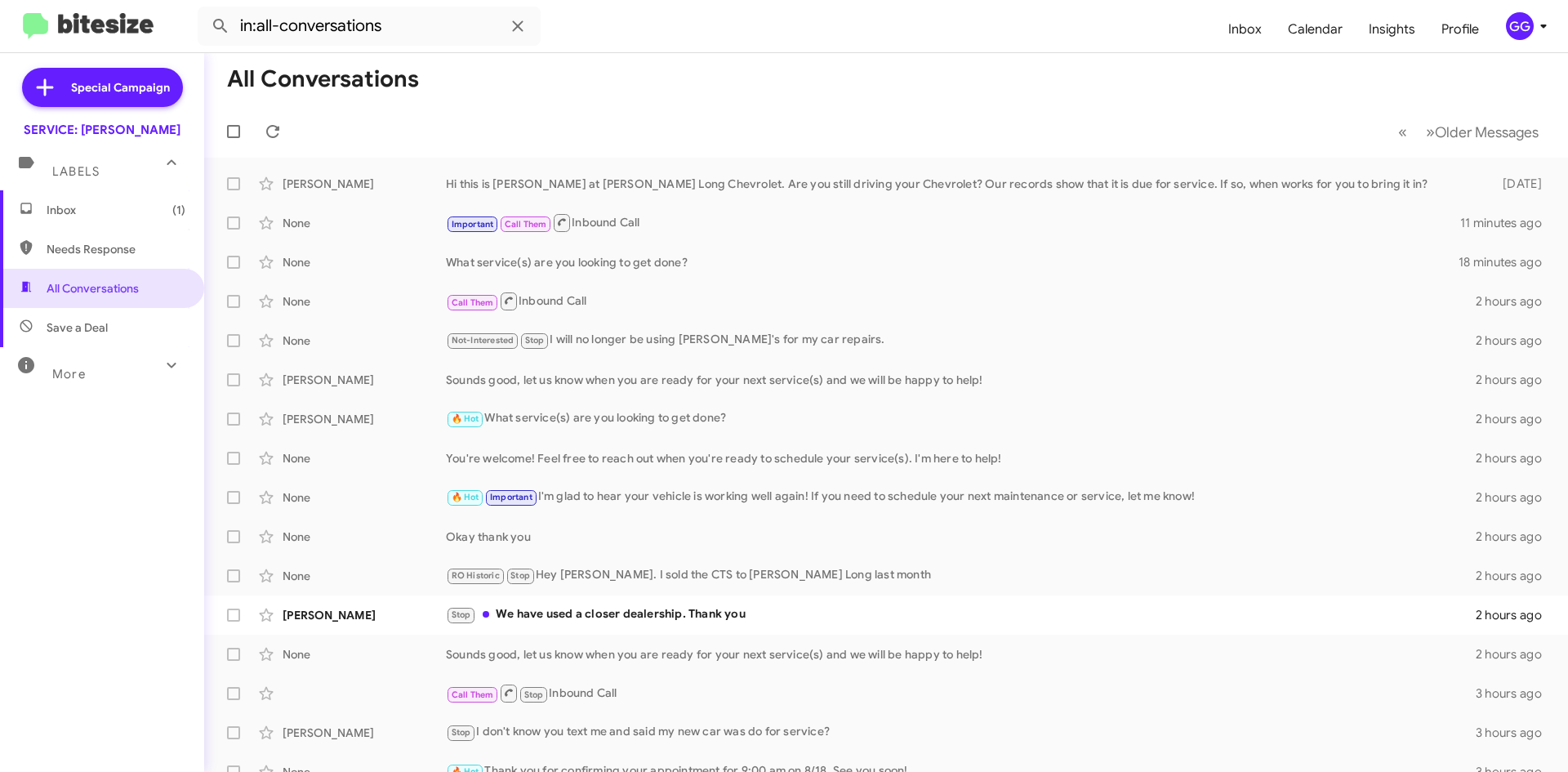
click at [109, 257] on span "Needs Response" at bounding box center [102, 249] width 204 height 39
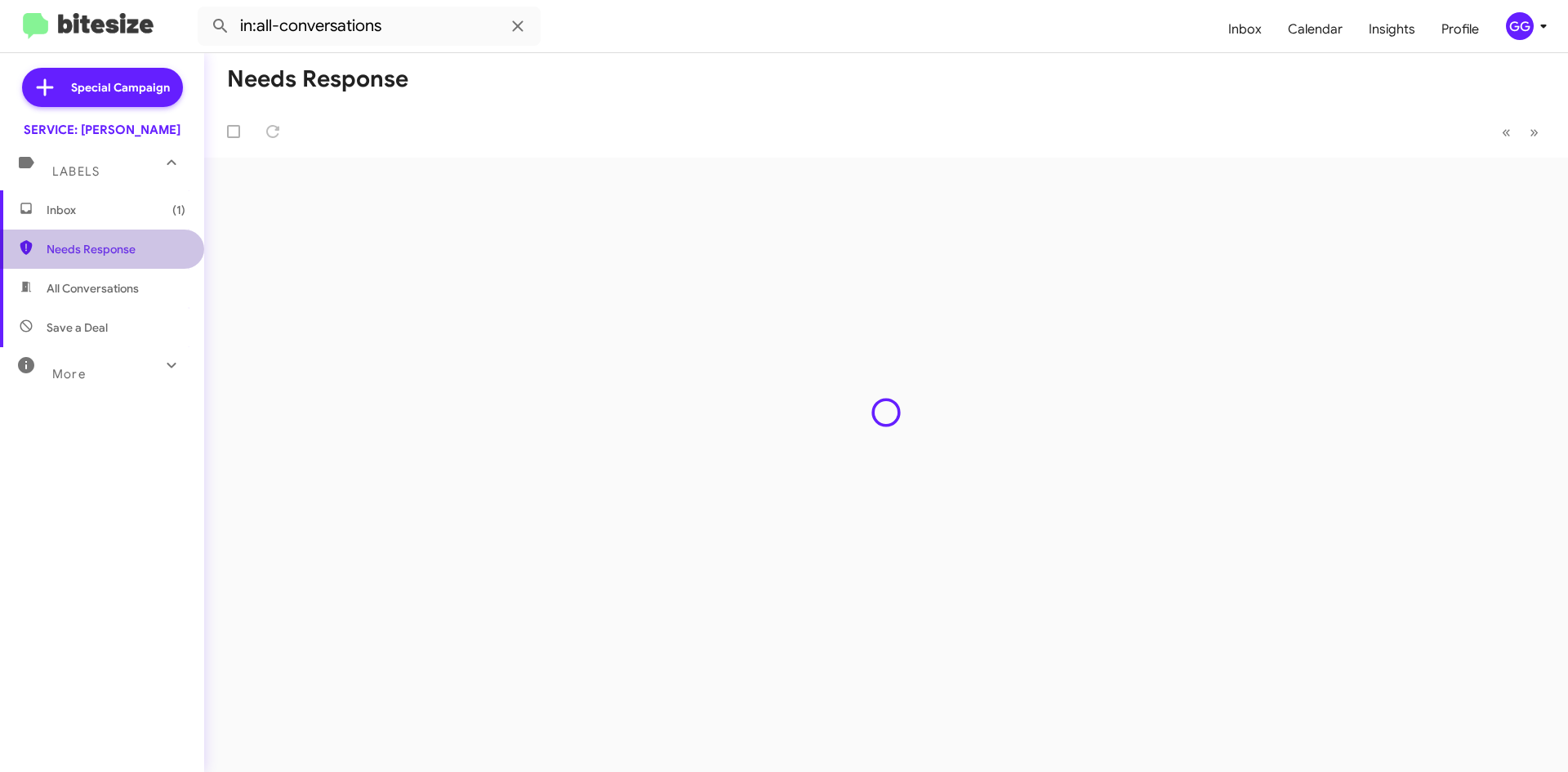
type input "in:needs-response"
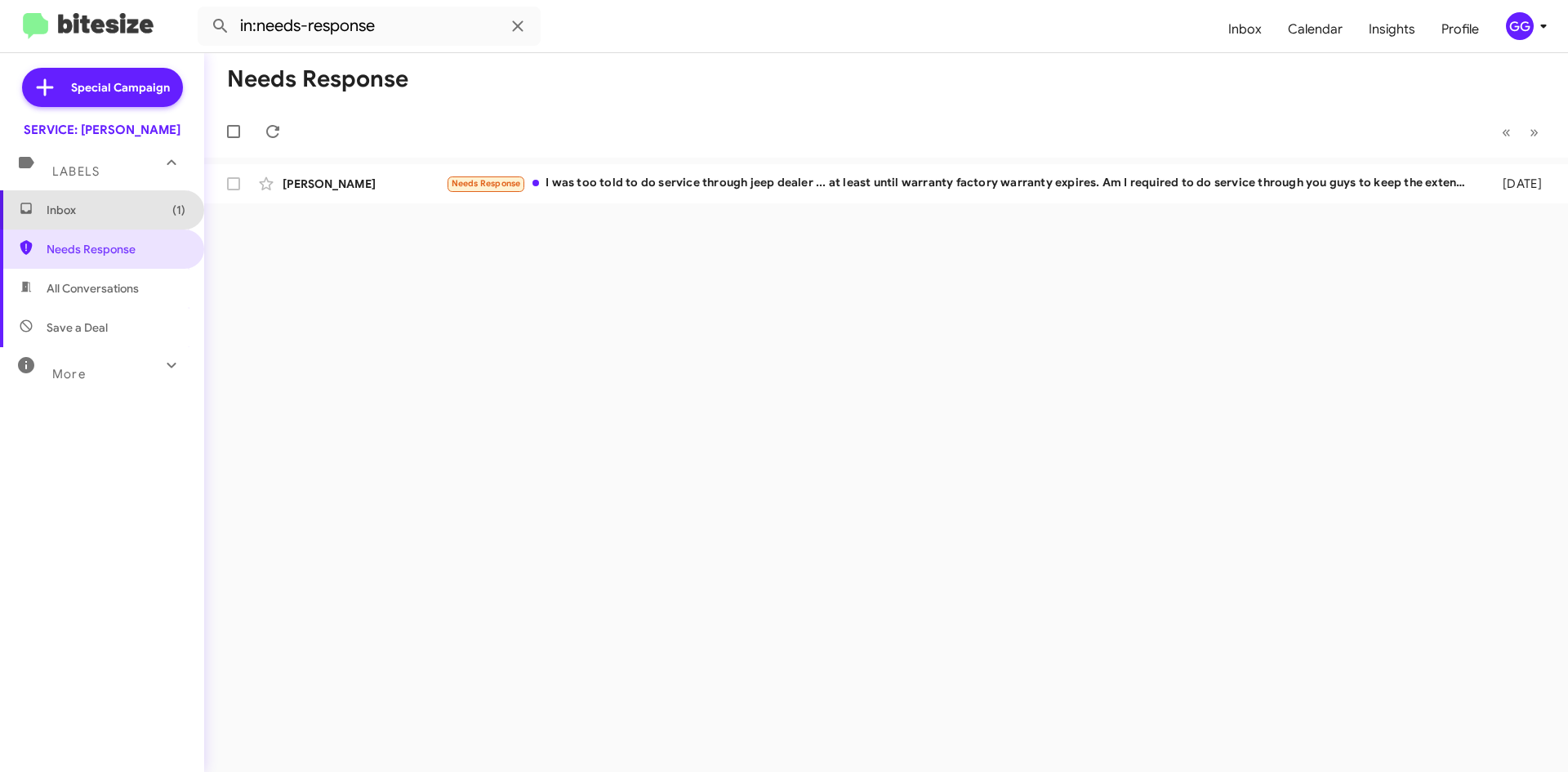
click at [102, 209] on span "Inbox (1)" at bounding box center [116, 210] width 139 height 16
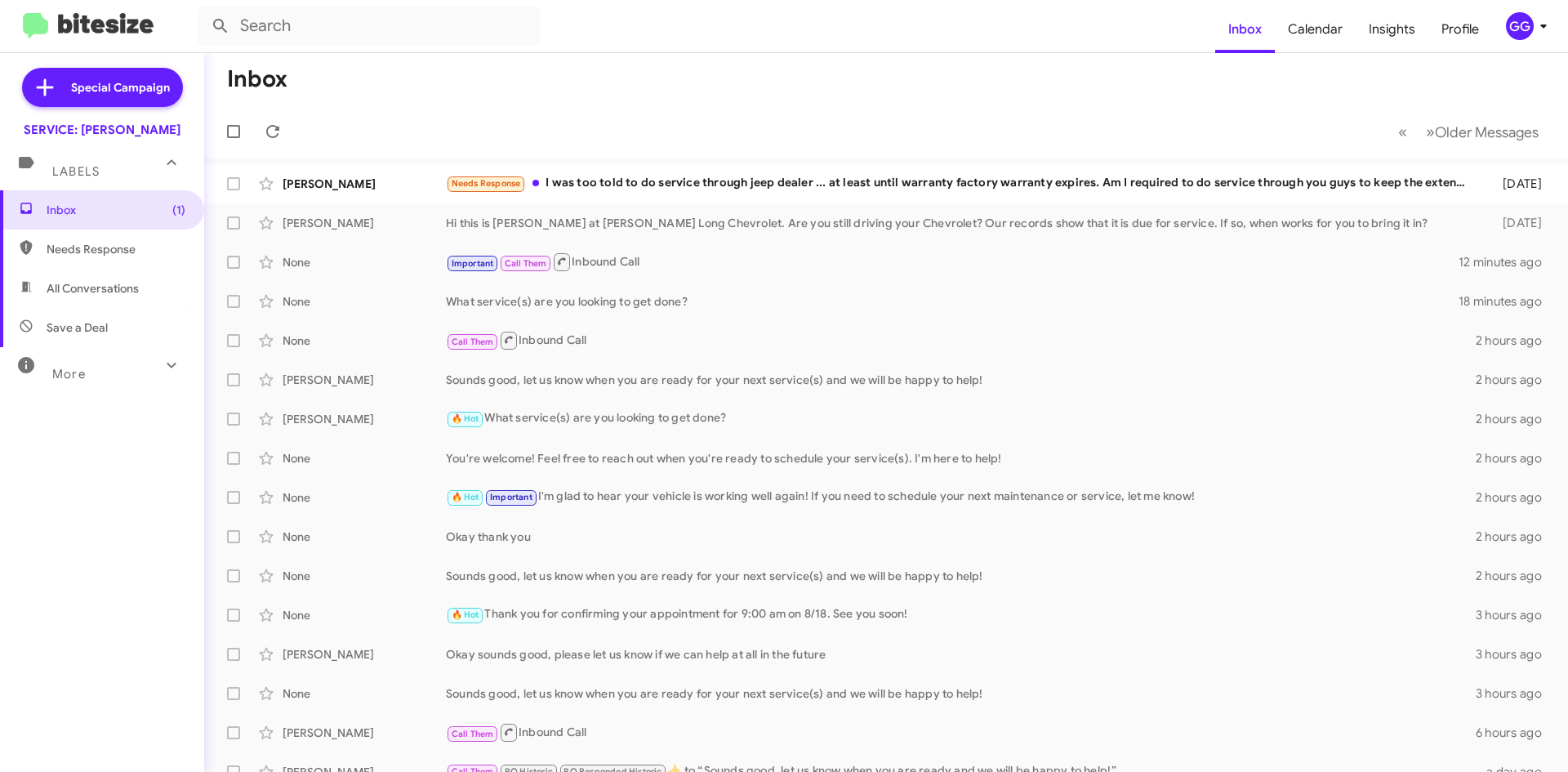
click at [113, 284] on span "All Conversations" at bounding box center [93, 288] width 92 height 16
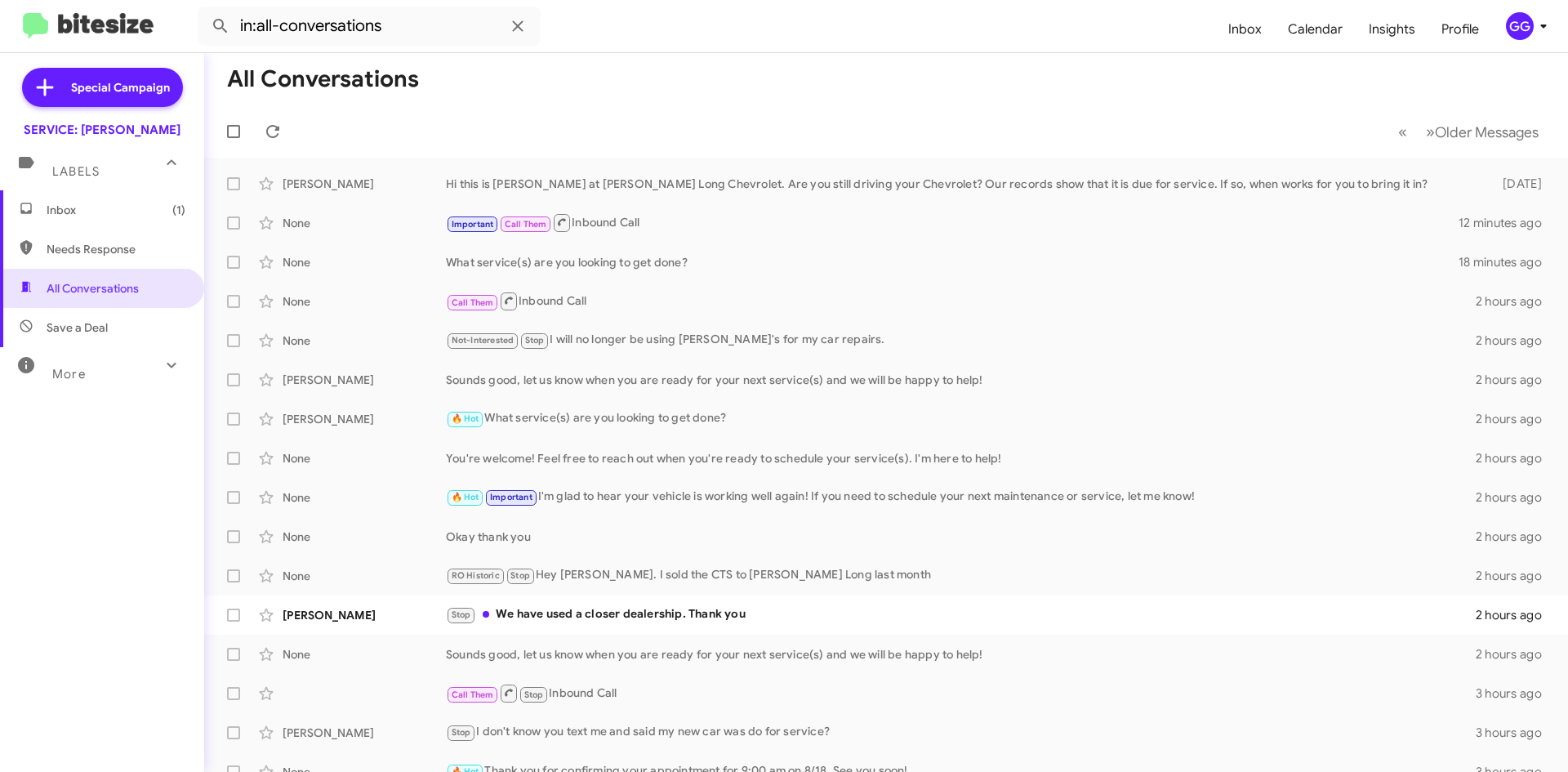
click at [79, 256] on span "Needs Response" at bounding box center [116, 249] width 139 height 16
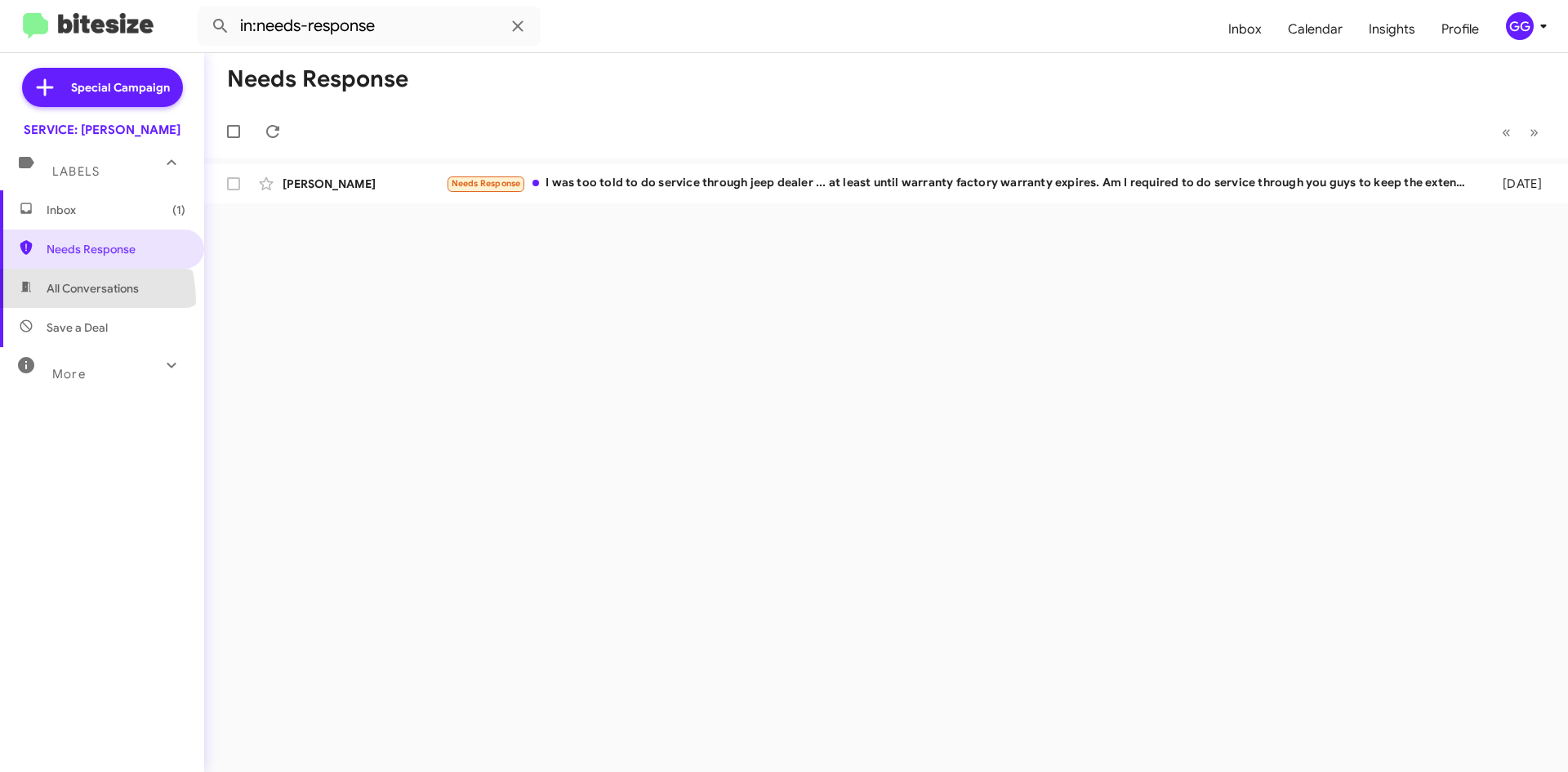
click at [58, 302] on span "All Conversations" at bounding box center [102, 288] width 204 height 39
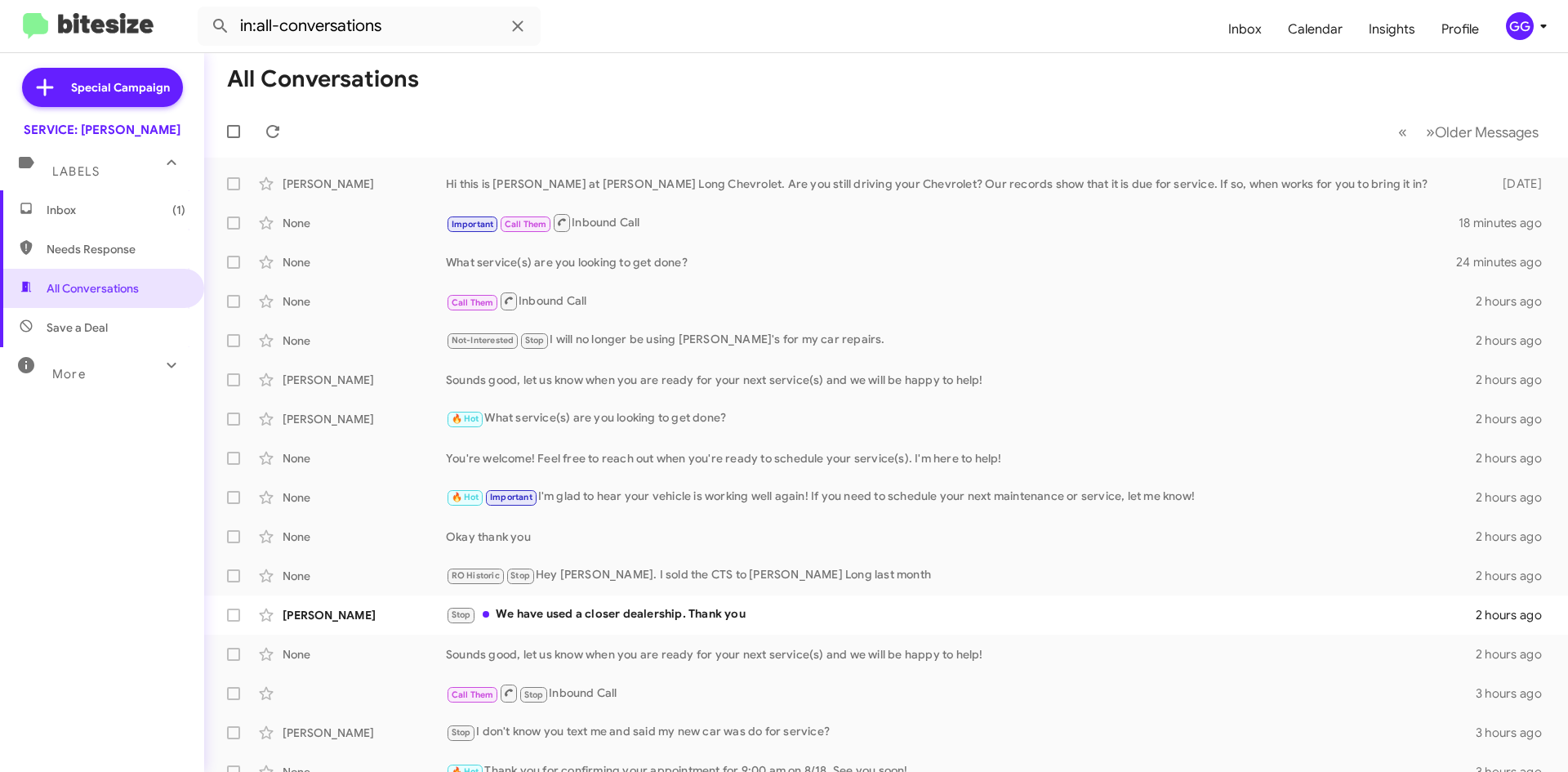
click at [83, 244] on span "Needs Response" at bounding box center [116, 249] width 139 height 16
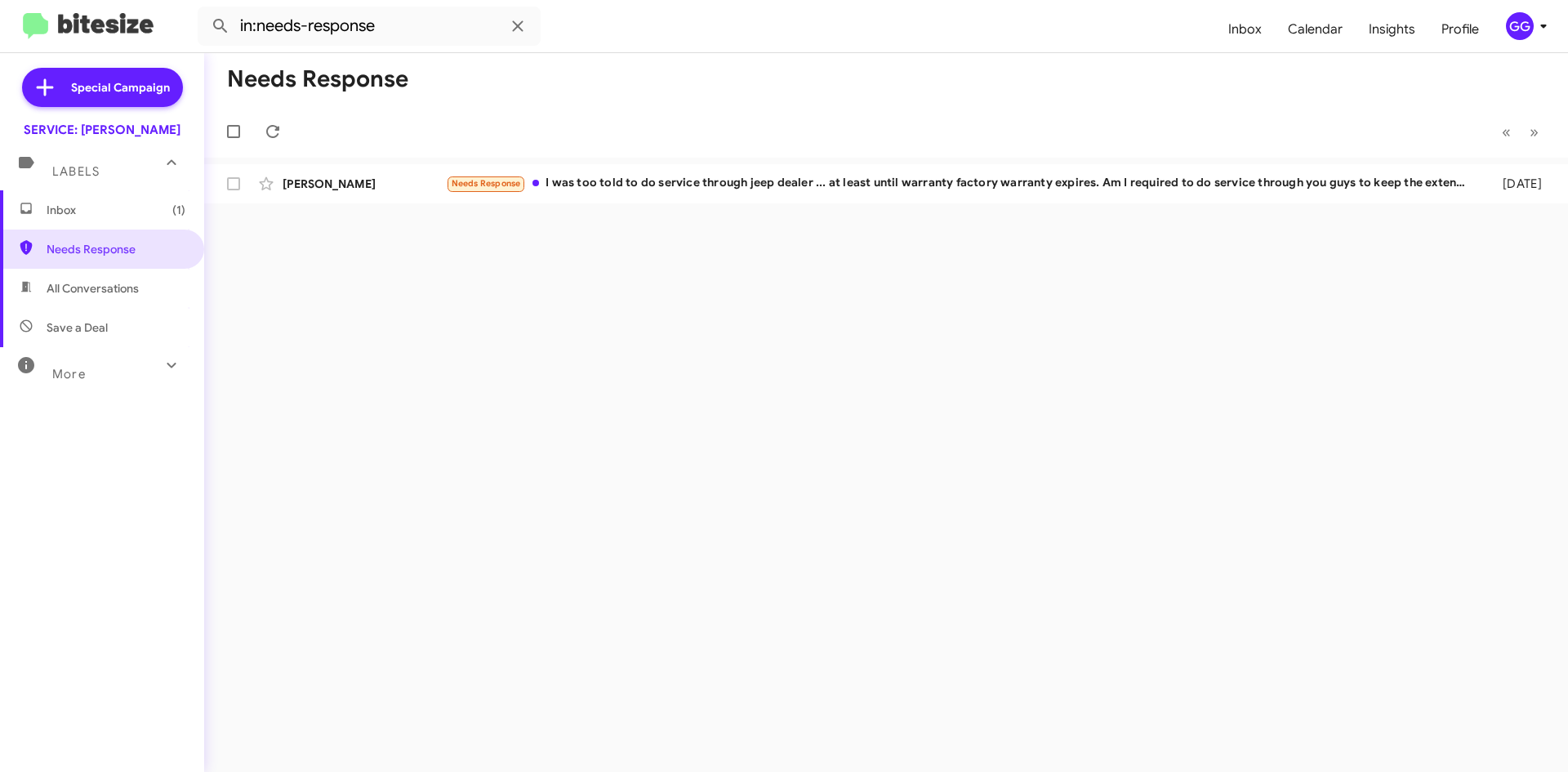
click at [61, 294] on span "All Conversations" at bounding box center [93, 288] width 92 height 16
type input "in:all-conversations"
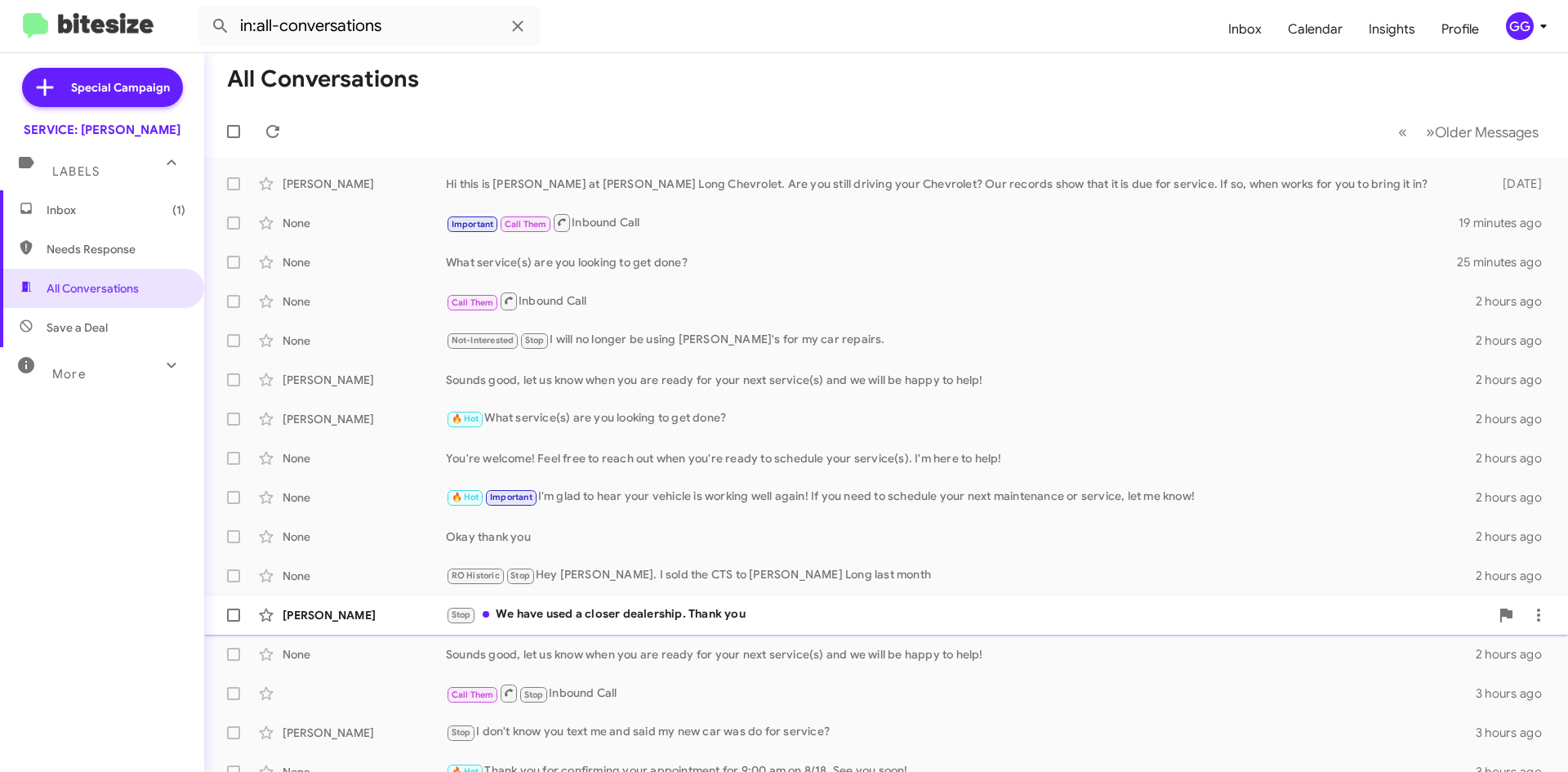
click at [802, 620] on div "Stop We have used a closer dealership. Thank you" at bounding box center [968, 615] width 1044 height 19
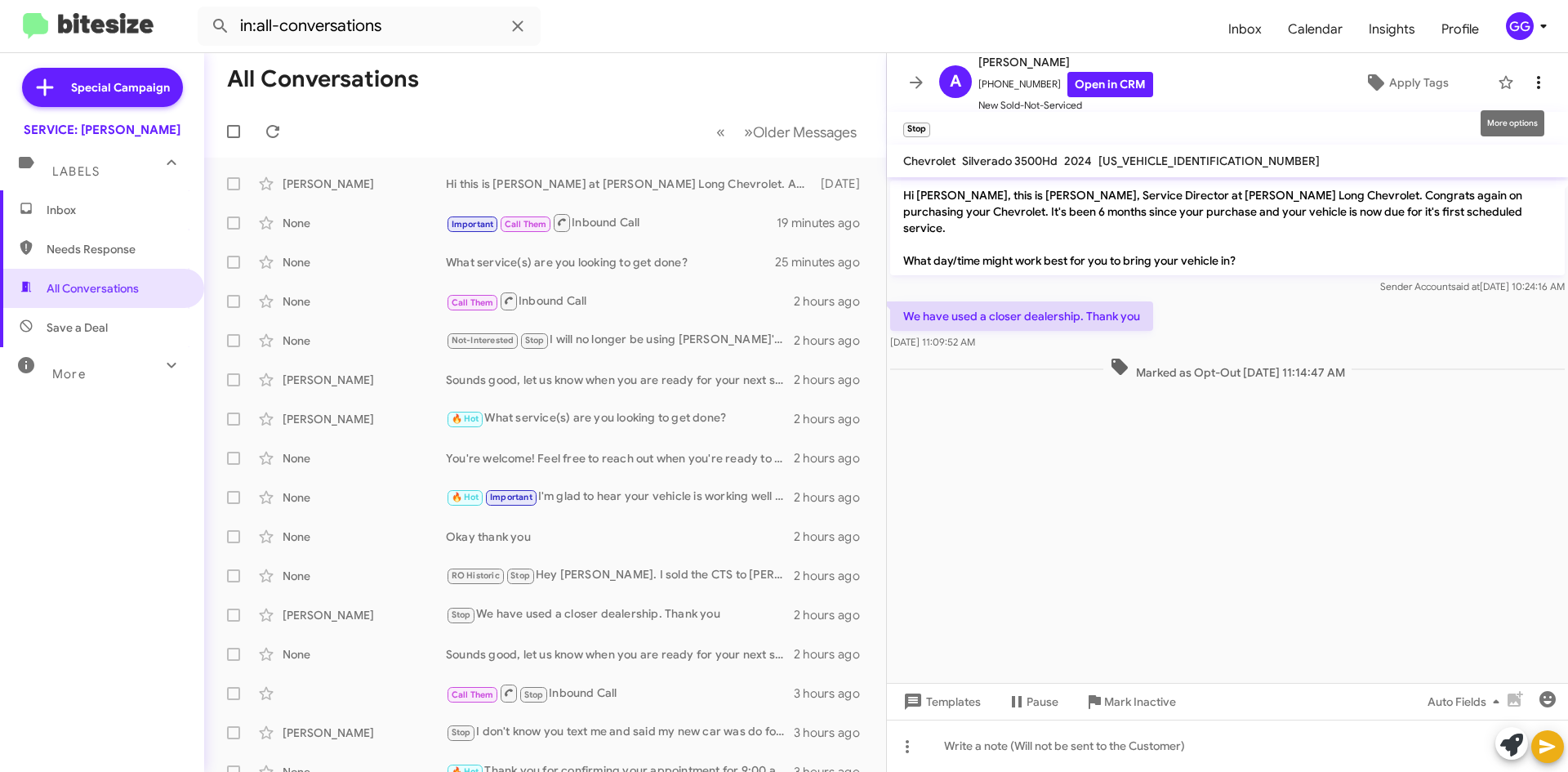
click at [1537, 87] on span at bounding box center [1538, 82] width 32 height 20
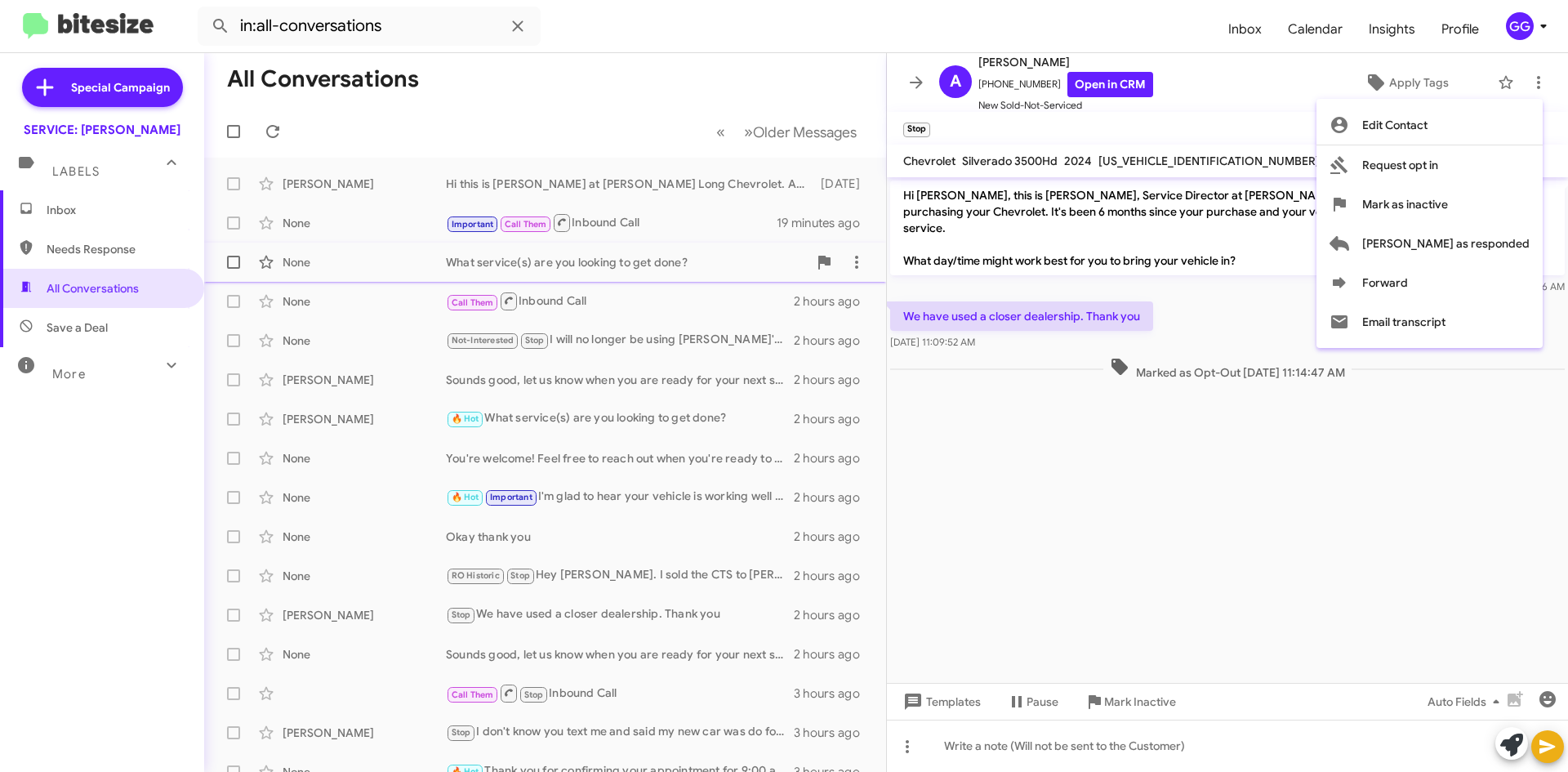
click at [1497, 244] on span "[PERSON_NAME] as responded" at bounding box center [1445, 244] width 168 height 39
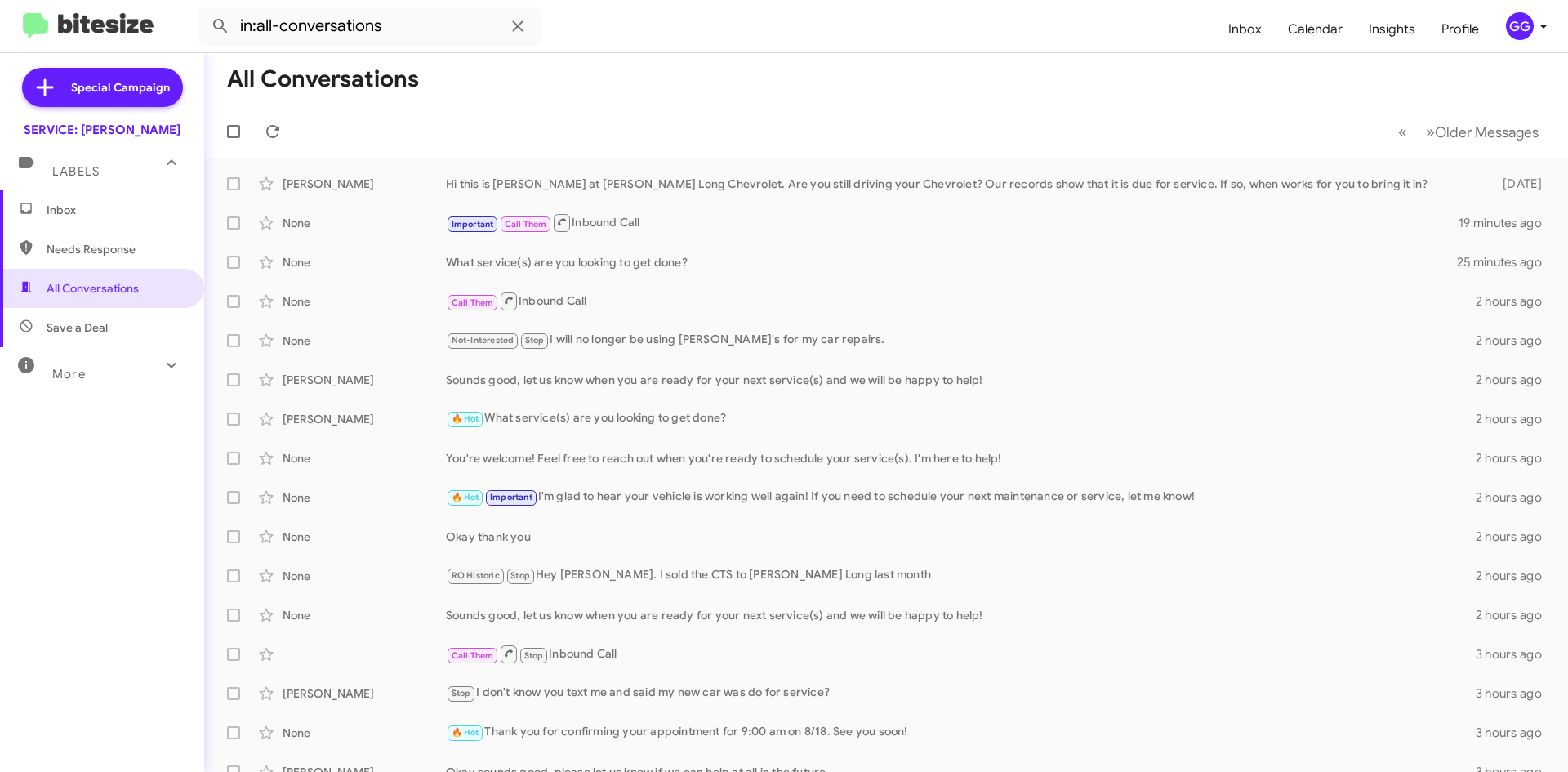
click at [89, 14] on img at bounding box center [88, 26] width 130 height 27
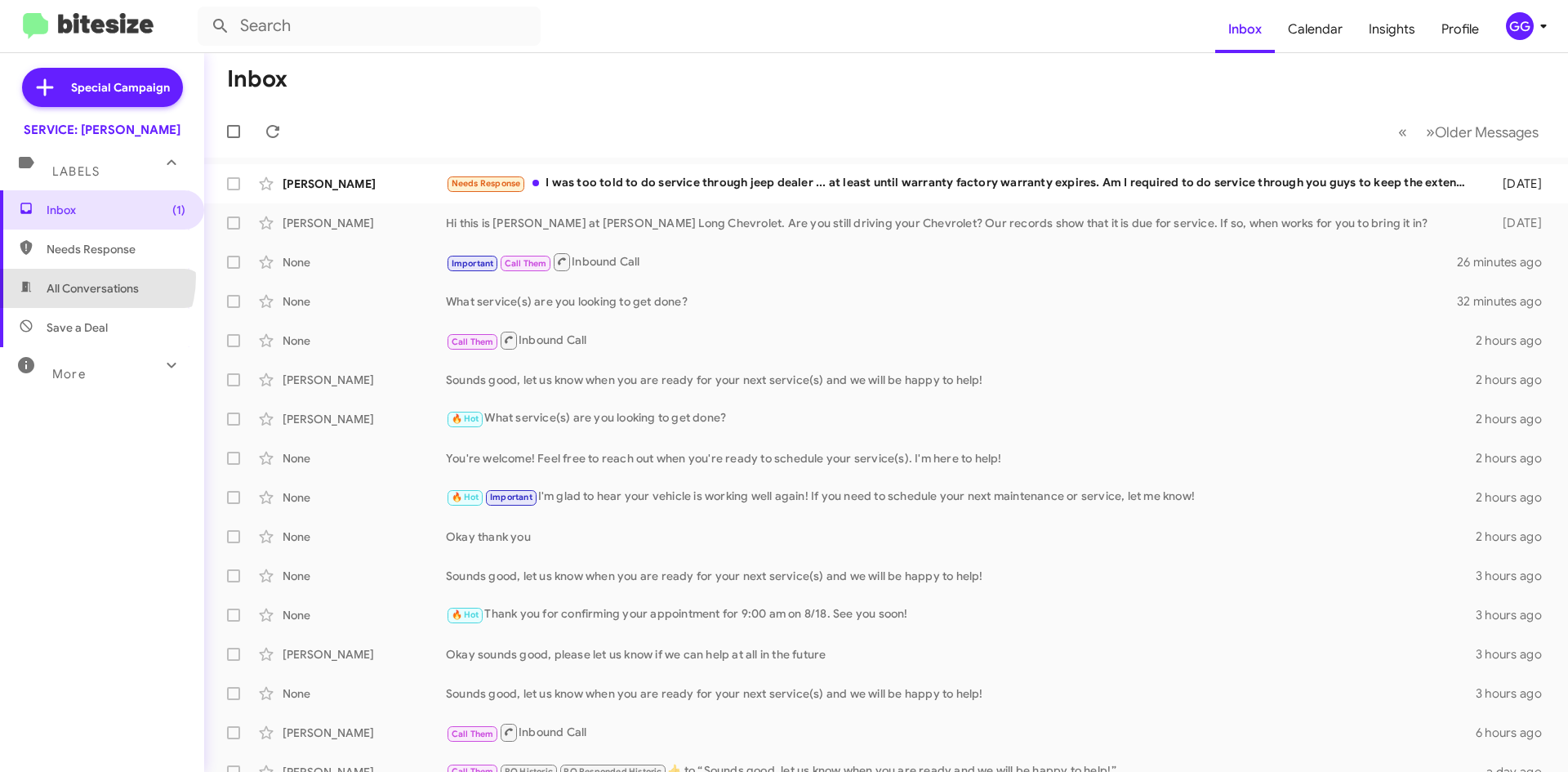
click at [79, 277] on span "All Conversations" at bounding box center [102, 288] width 204 height 39
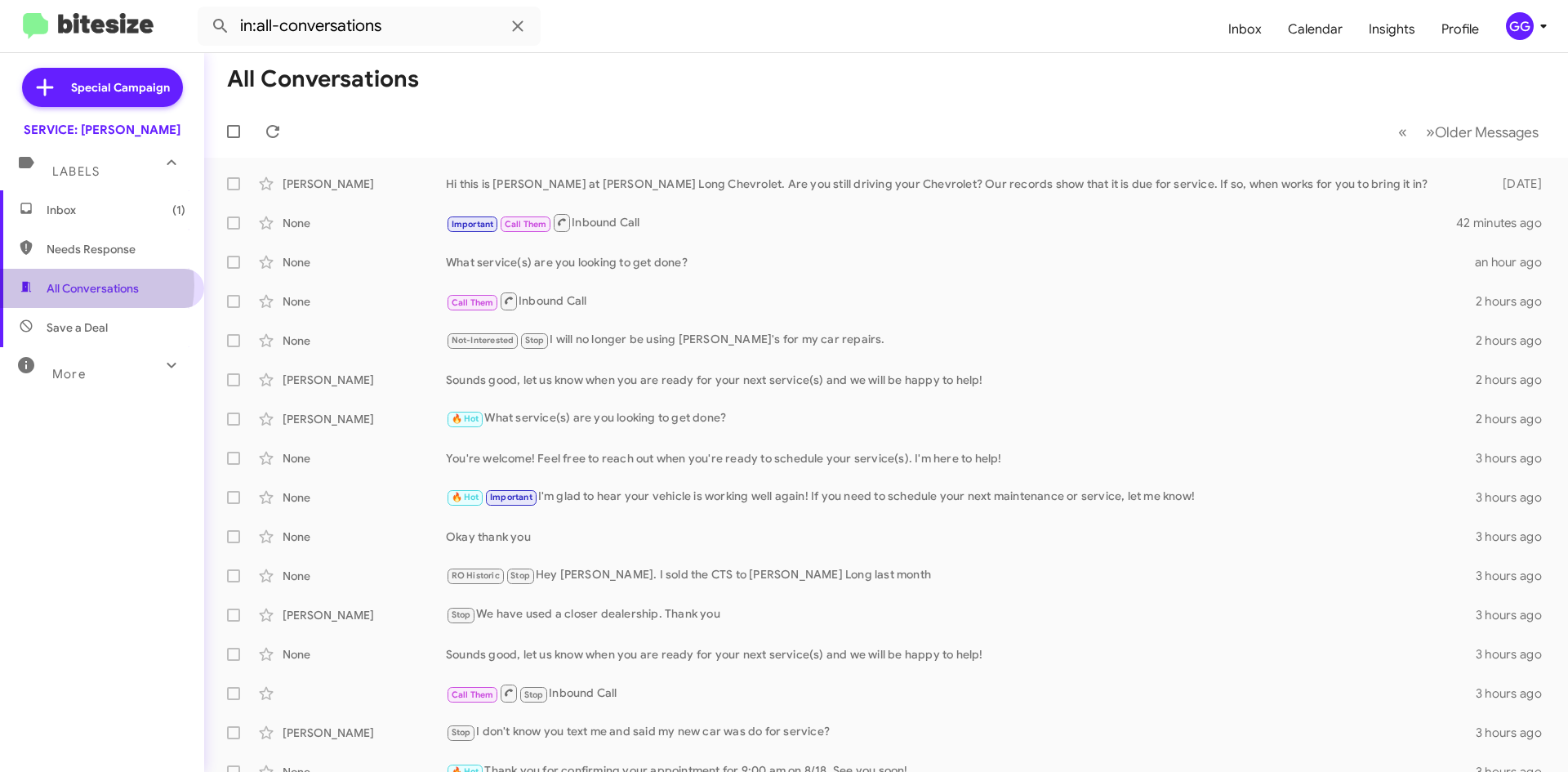
click at [80, 286] on span "All Conversations" at bounding box center [93, 288] width 92 height 16
click at [83, 282] on span "All Conversations" at bounding box center [93, 288] width 92 height 16
click at [89, 239] on span "Needs Response" at bounding box center [102, 249] width 204 height 39
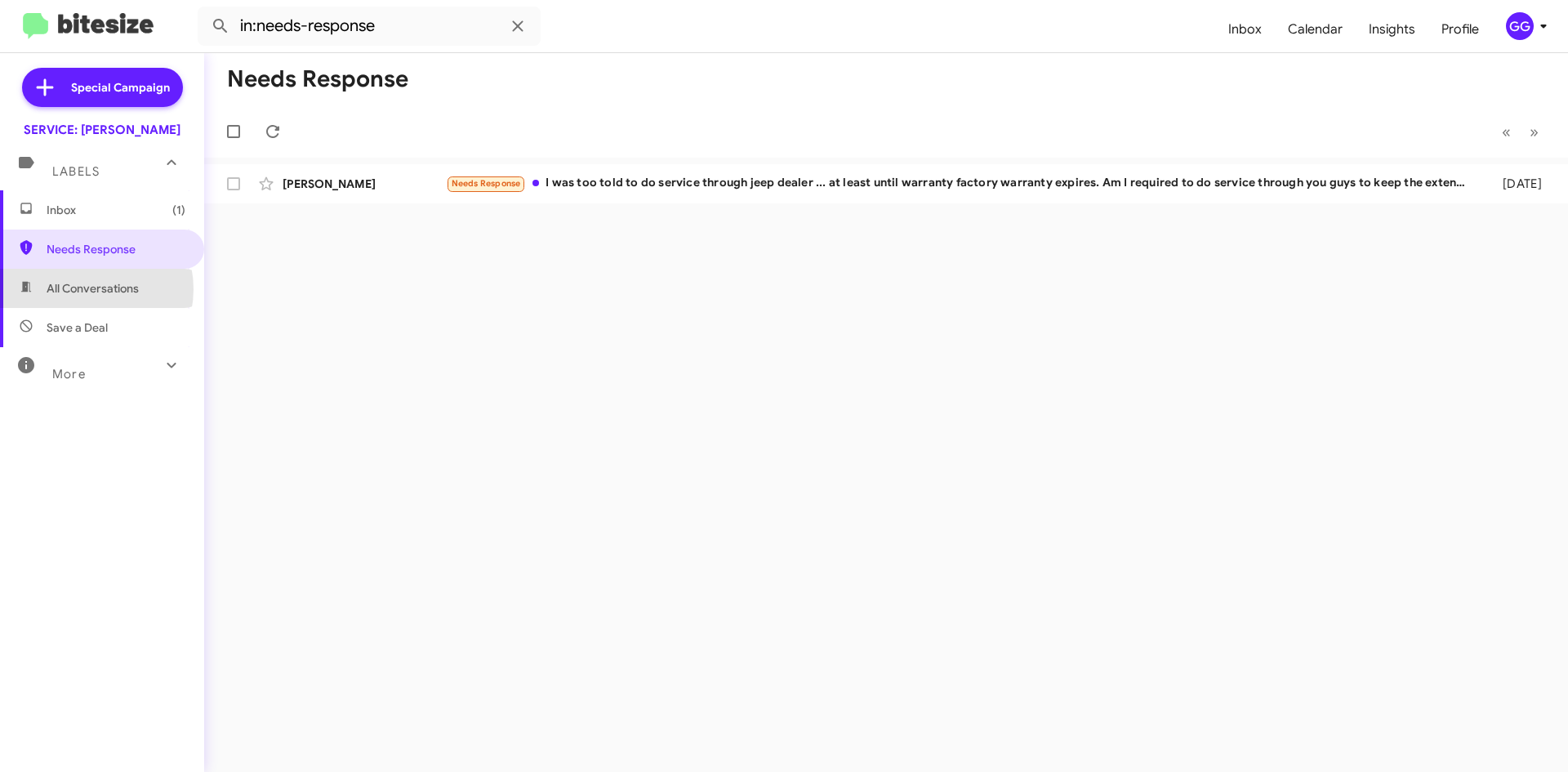
click at [89, 289] on span "All Conversations" at bounding box center [93, 288] width 92 height 16
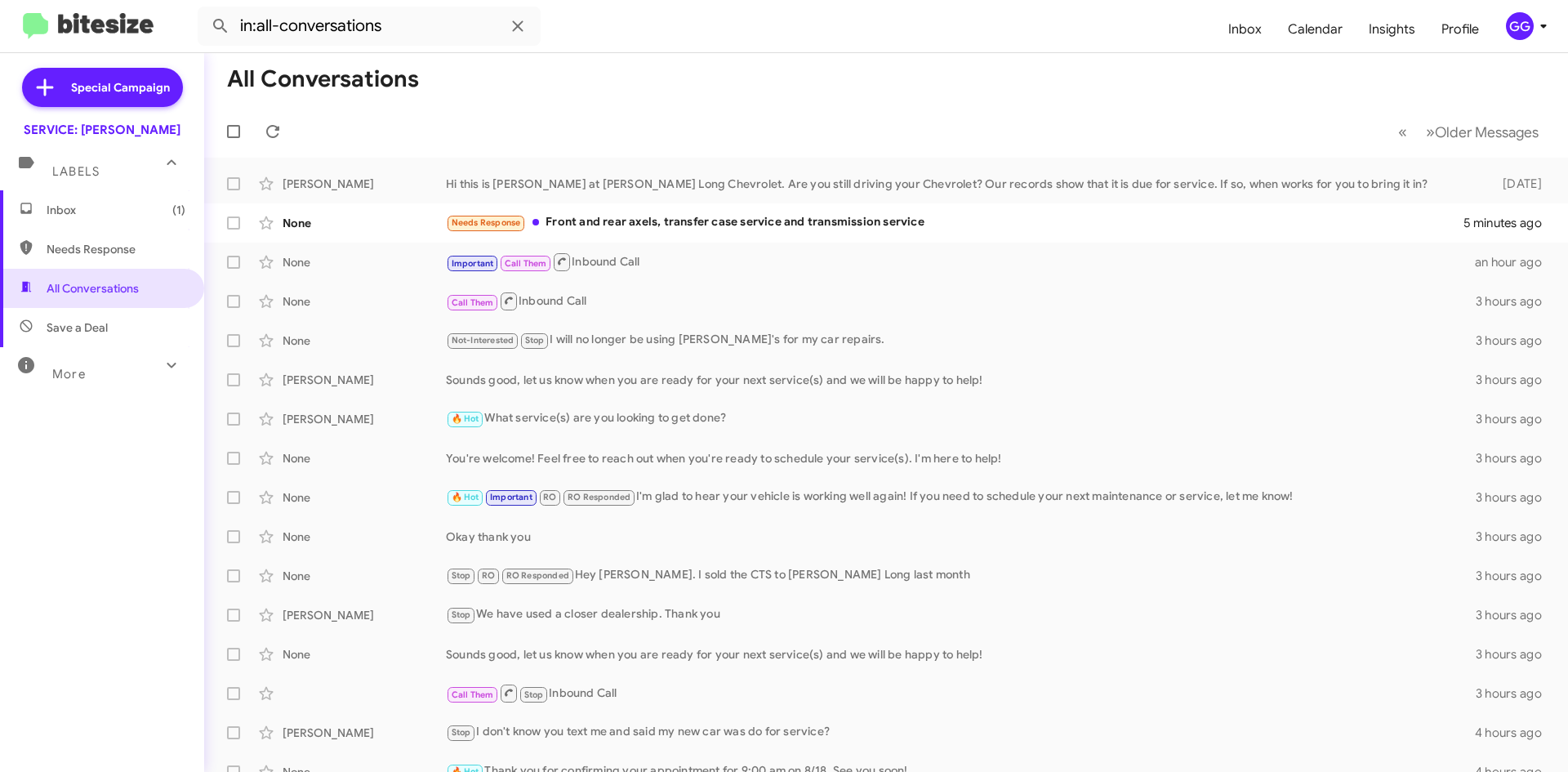
click at [130, 251] on span "Needs Response" at bounding box center [116, 249] width 139 height 16
type input "in:needs-response"
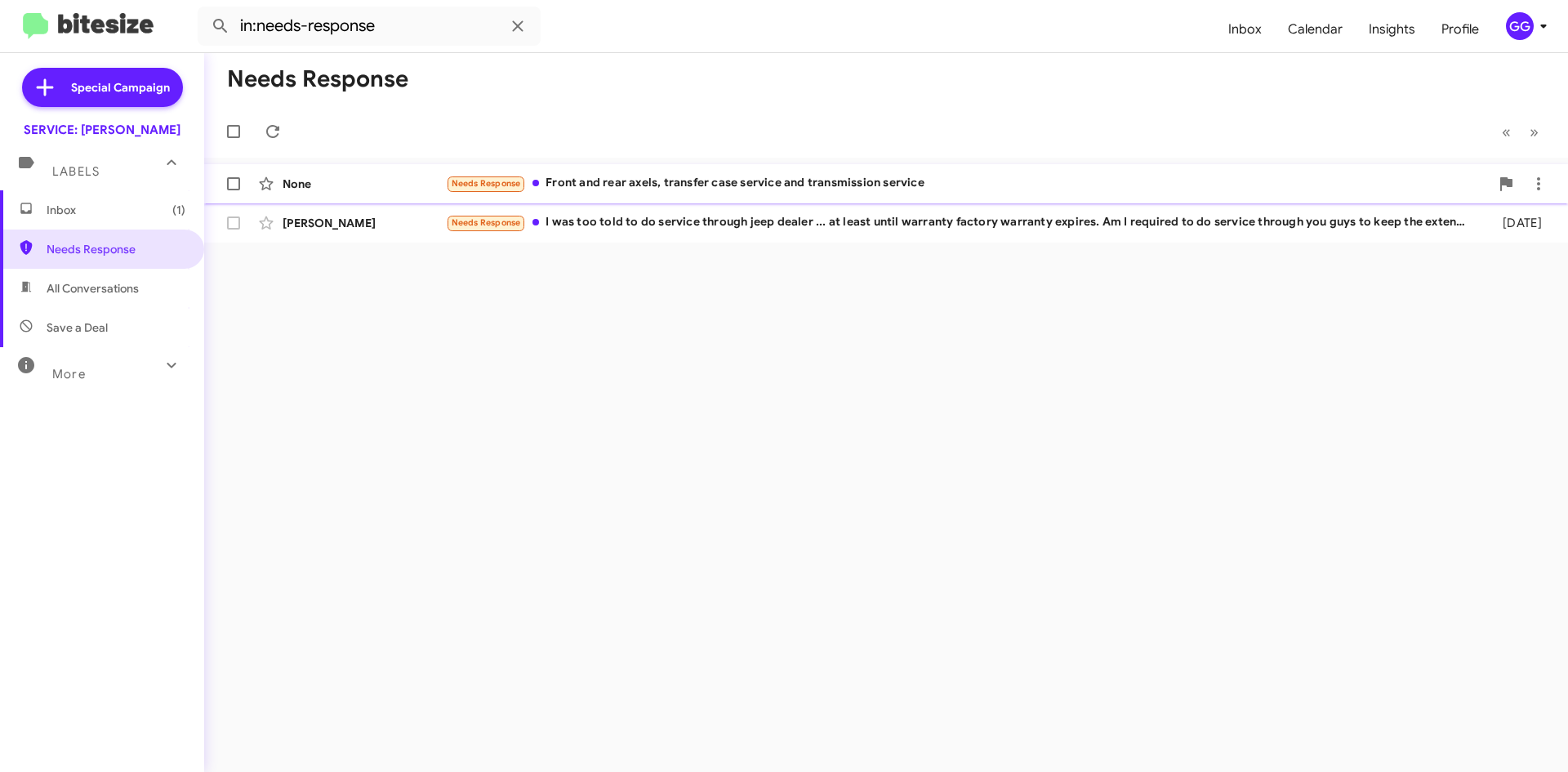
click at [974, 178] on div "Needs Response Front and rear axels, transfer case service and transmission ser…" at bounding box center [968, 183] width 1044 height 19
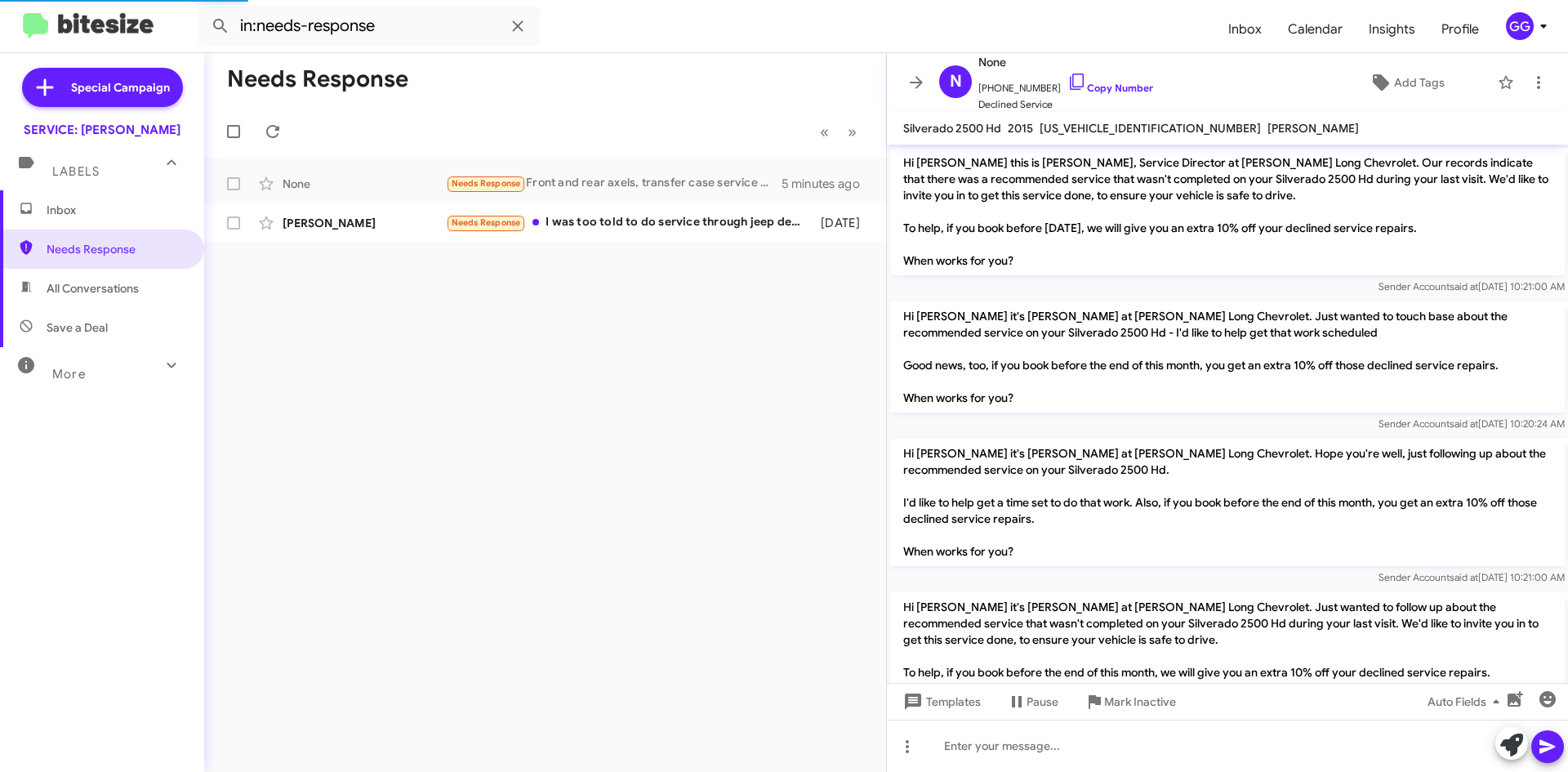
scroll to position [679, 0]
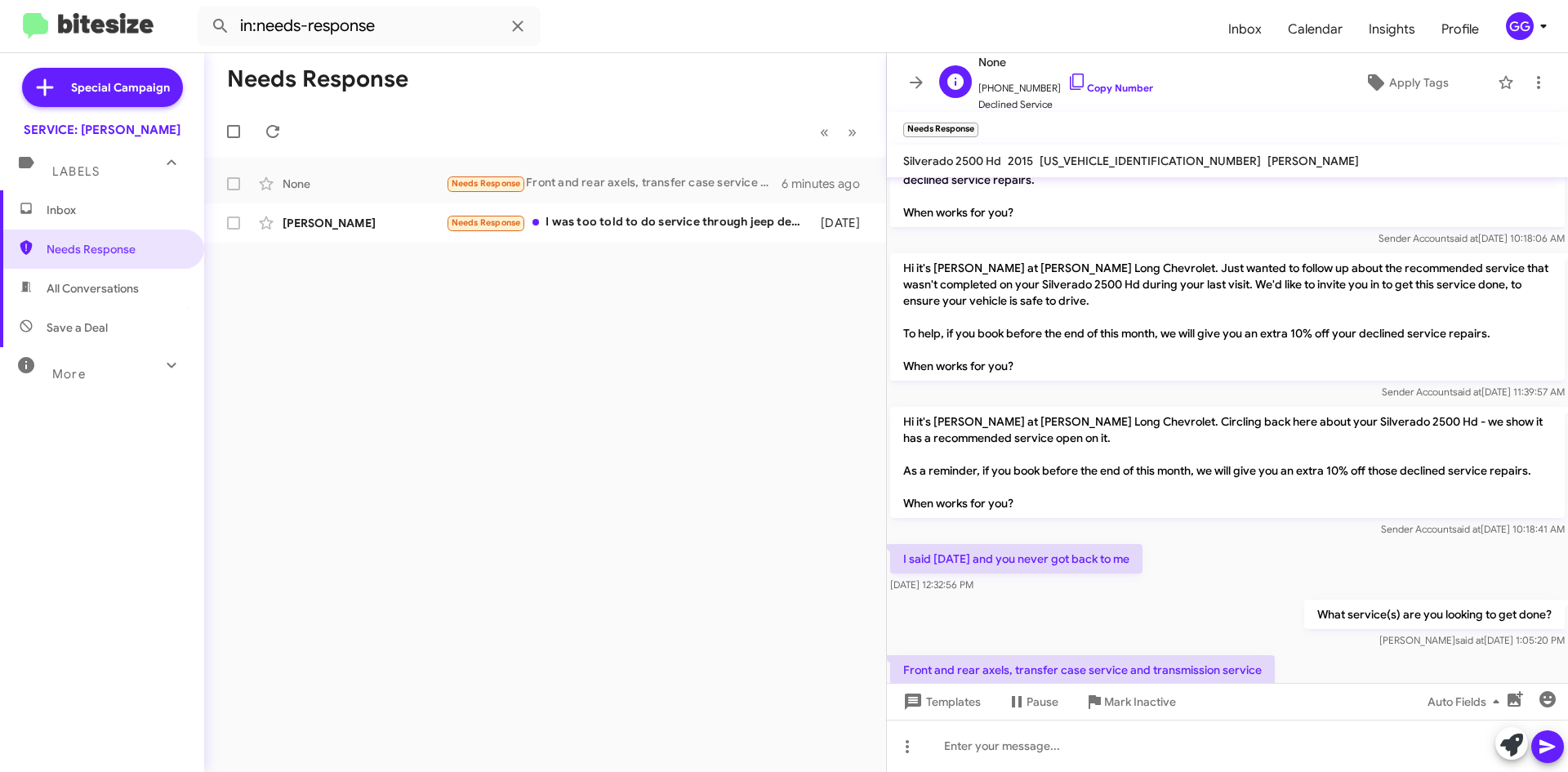
click at [1042, 85] on span "+15635060151 Copy Number" at bounding box center [1065, 84] width 175 height 25
drag, startPoint x: 1042, startPoint y: 84, endPoint x: 1011, endPoint y: 87, distance: 31.1
click at [1011, 87] on span "+15635060151 Copy Number" at bounding box center [1065, 84] width 175 height 25
click at [1132, 35] on form "in:needs-response" at bounding box center [706, 26] width 1018 height 39
drag, startPoint x: 1042, startPoint y: 86, endPoint x: 988, endPoint y: 90, distance: 54.1
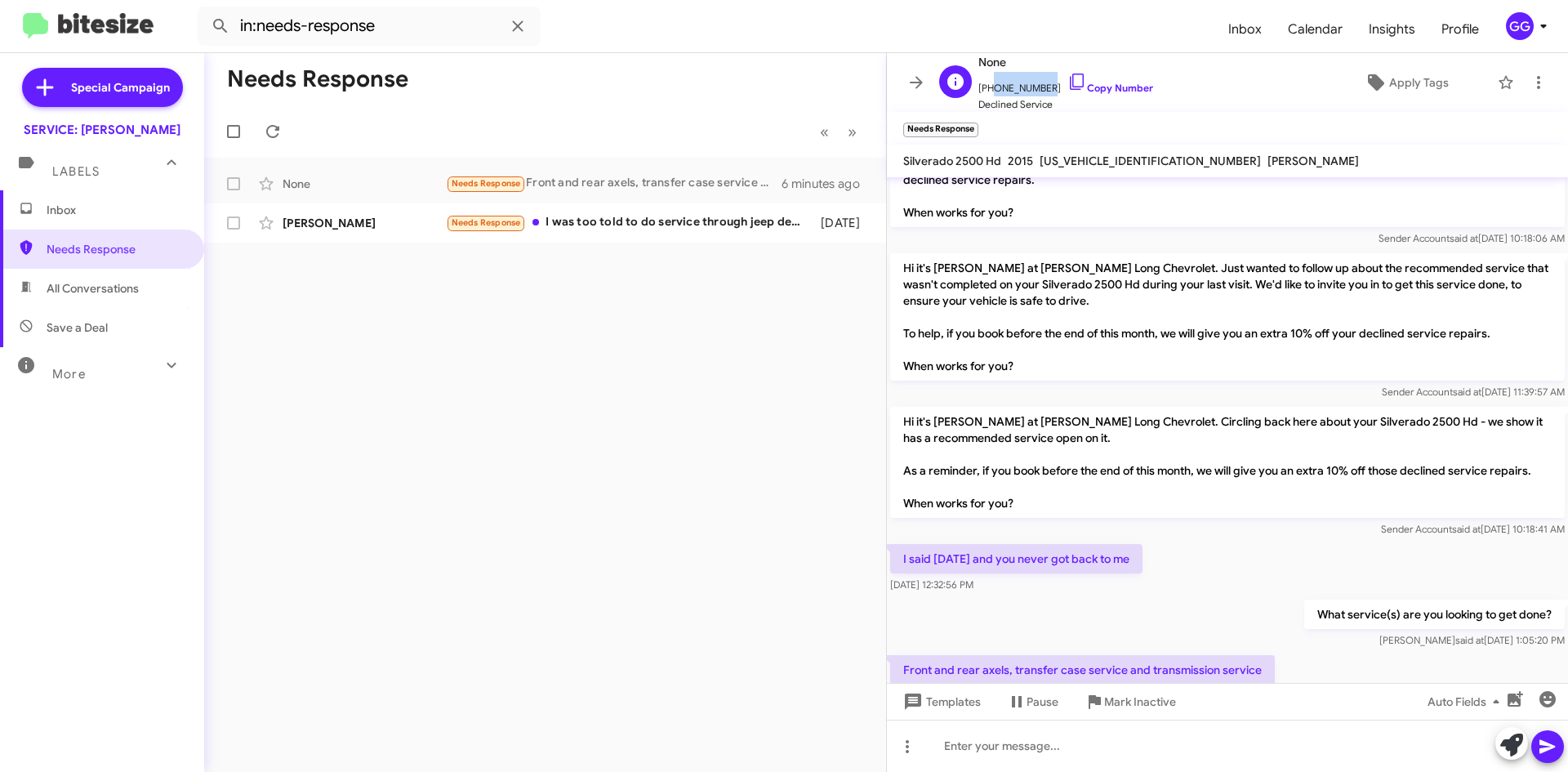
click at [988, 90] on span "+15635060151 Copy Number" at bounding box center [1065, 84] width 175 height 25
copy span "5635060151"
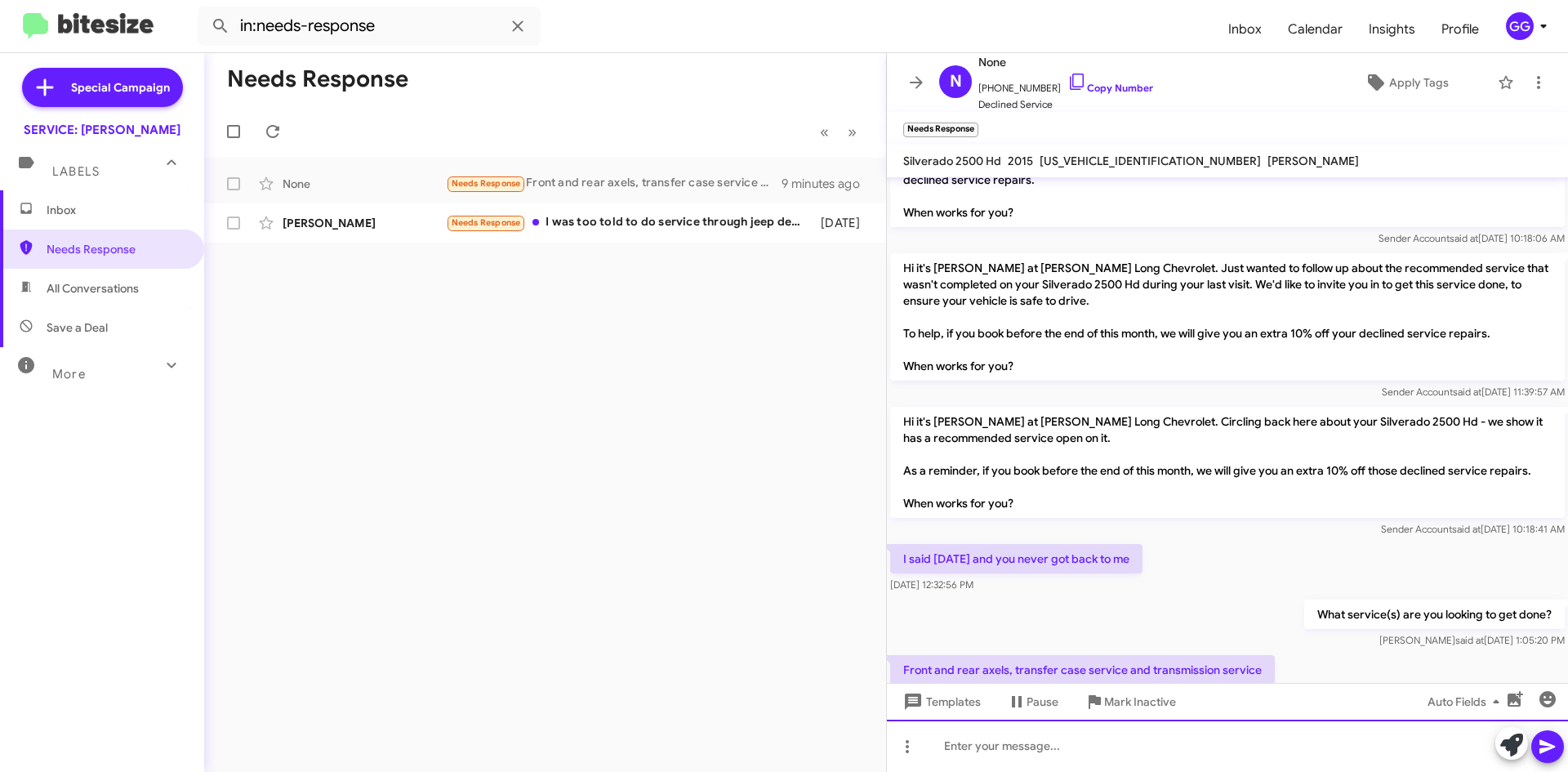
click at [1017, 758] on div at bounding box center [1227, 746] width 681 height 52
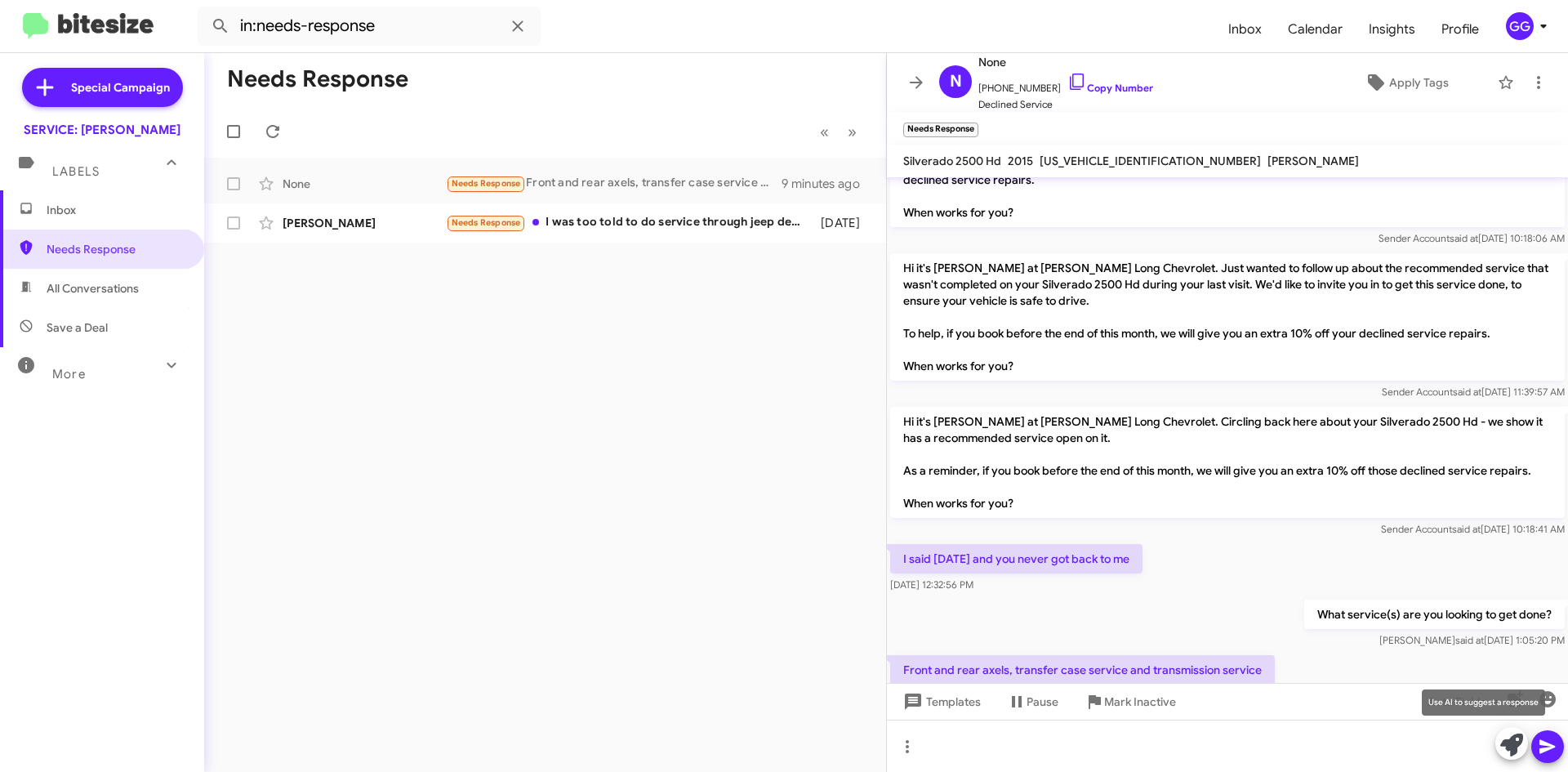
click at [1502, 735] on icon at bounding box center [1512, 745] width 23 height 23
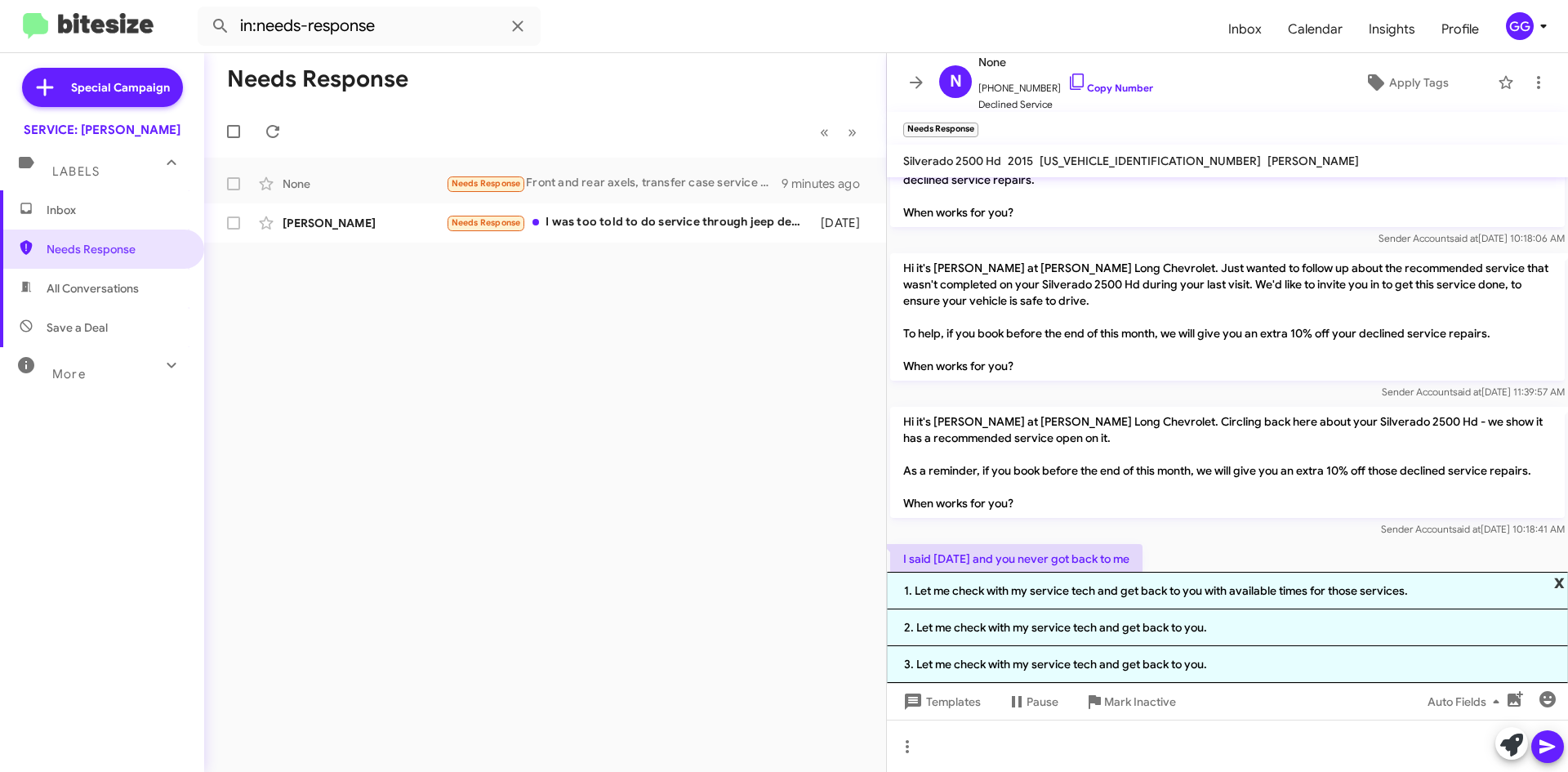
click at [1559, 580] on span "x" at bounding box center [1559, 581] width 10 height 20
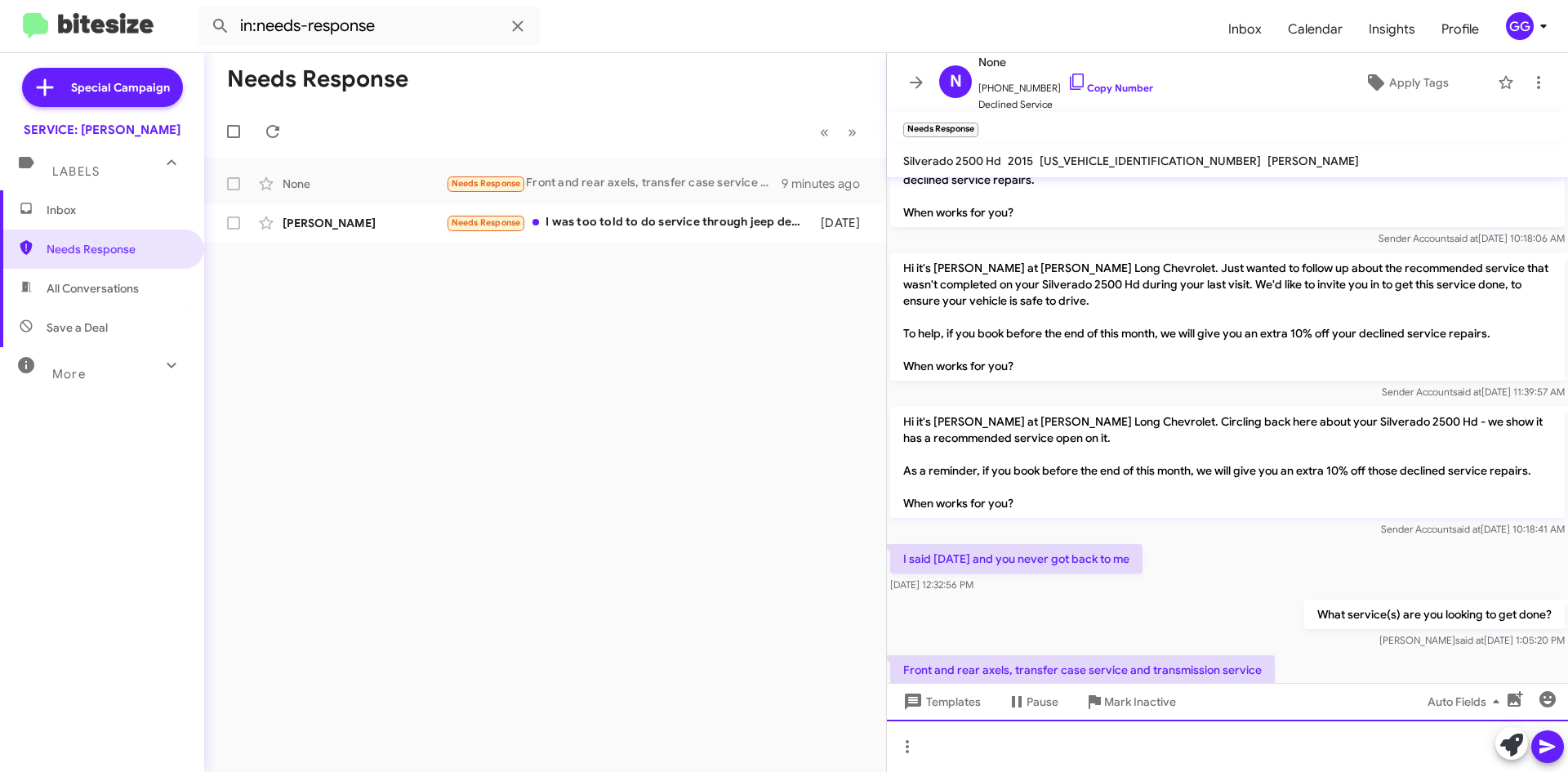
click at [1061, 744] on div at bounding box center [1227, 746] width 681 height 52
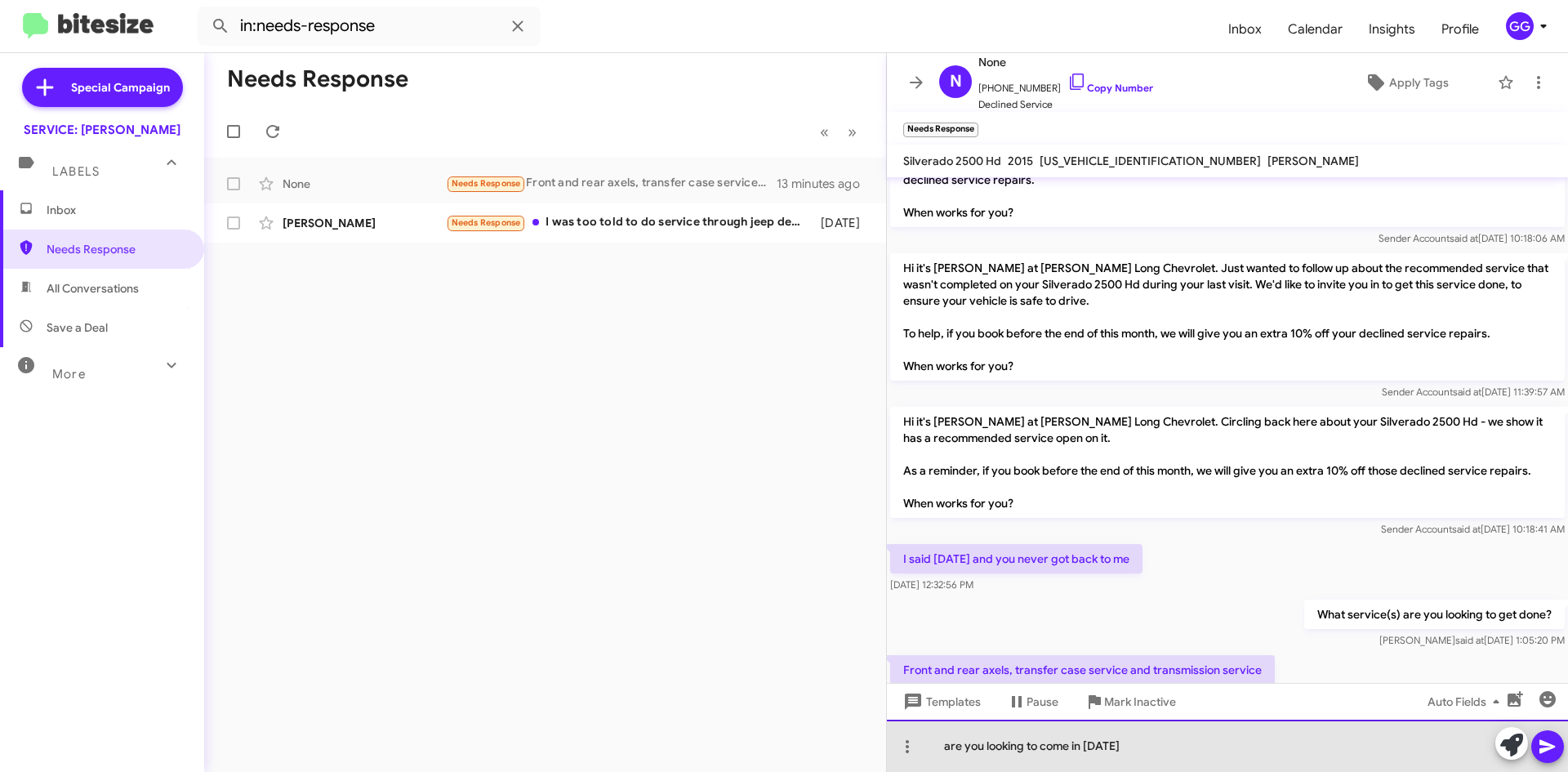
drag, startPoint x: 948, startPoint y: 749, endPoint x: 951, endPoint y: 765, distance: 16.3
click at [949, 750] on div "are you looking to come in this Thursday" at bounding box center [1227, 746] width 681 height 52
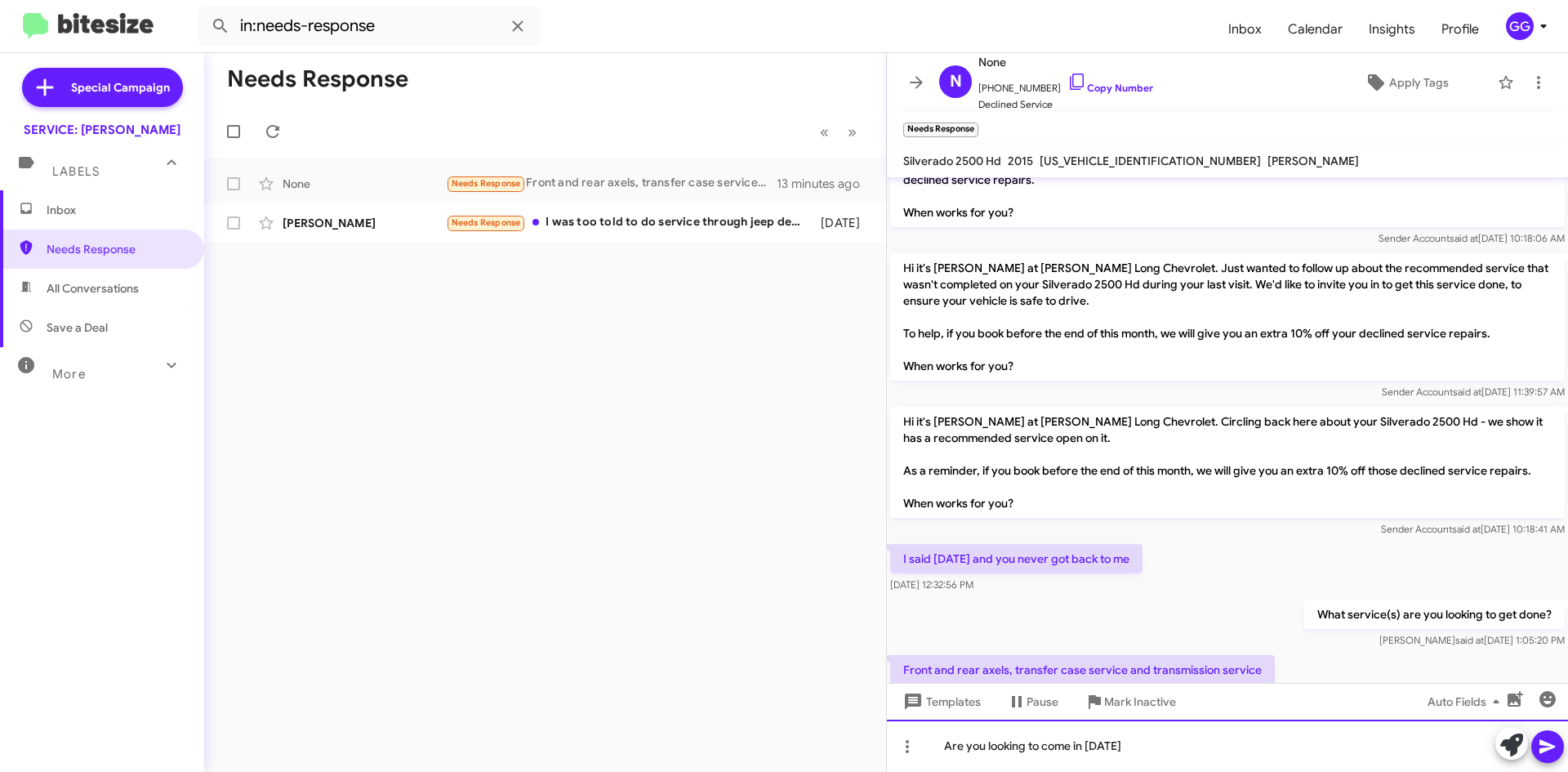
click at [1194, 749] on div "Are you looking to come in this Thursday" at bounding box center [1227, 746] width 681 height 52
click at [1321, 747] on div "Are you looking to come in this Thursday if so we have appointments fo r10am or…" at bounding box center [1227, 746] width 681 height 52
click at [1425, 743] on div "Are you looking to come in this Thursday if so we have appointments for10am or …" at bounding box center [1227, 746] width 681 height 52
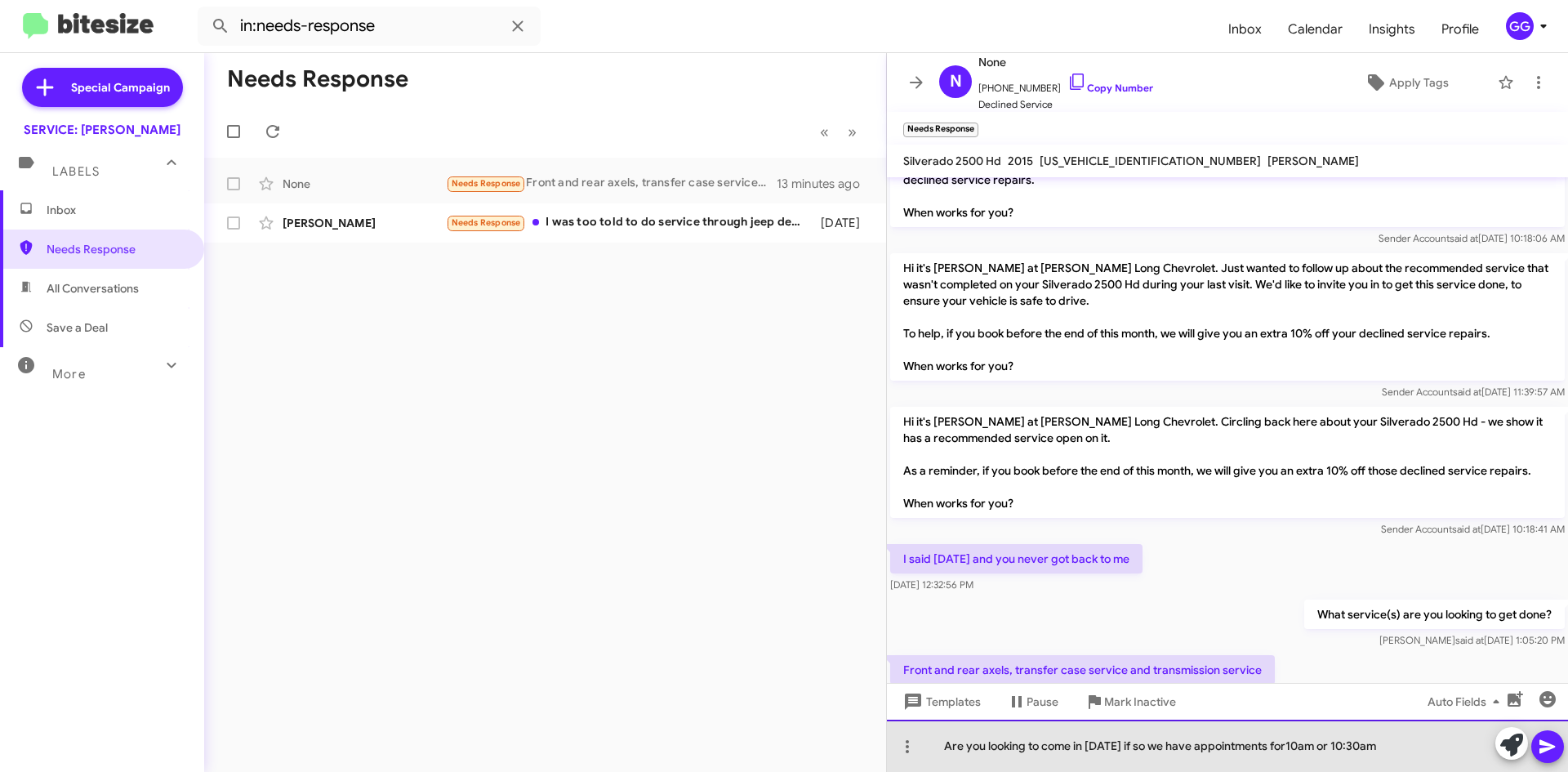
click at [1157, 746] on div "Are you looking to come in this Thursday if so we have appointments for10am or …" at bounding box center [1227, 746] width 681 height 52
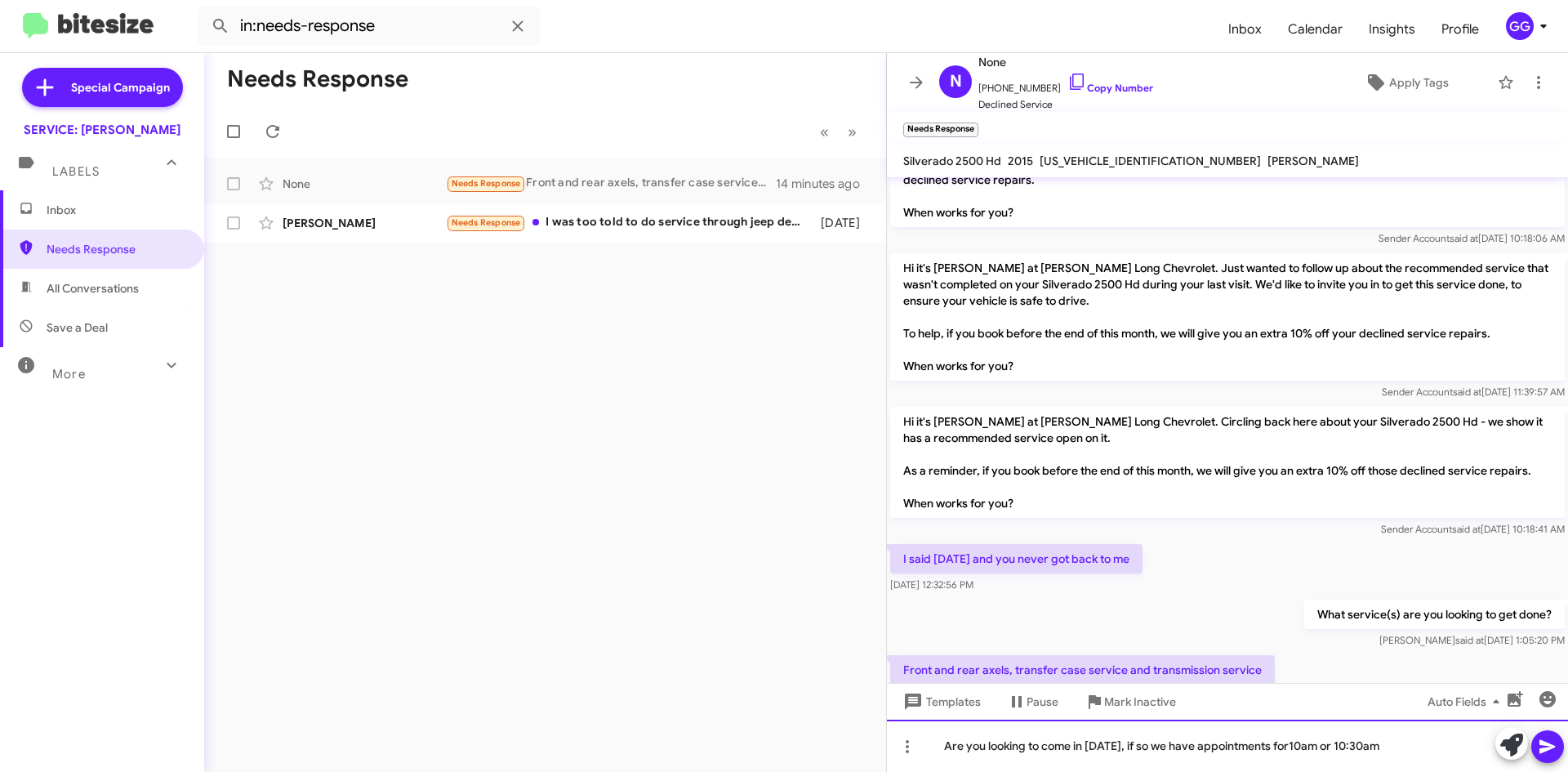
drag, startPoint x: 1324, startPoint y: 744, endPoint x: 1328, endPoint y: 758, distance: 14.6
click at [1324, 743] on div "Are you looking to come in this Thursday, if so we have appointments for10am or…" at bounding box center [1227, 746] width 681 height 52
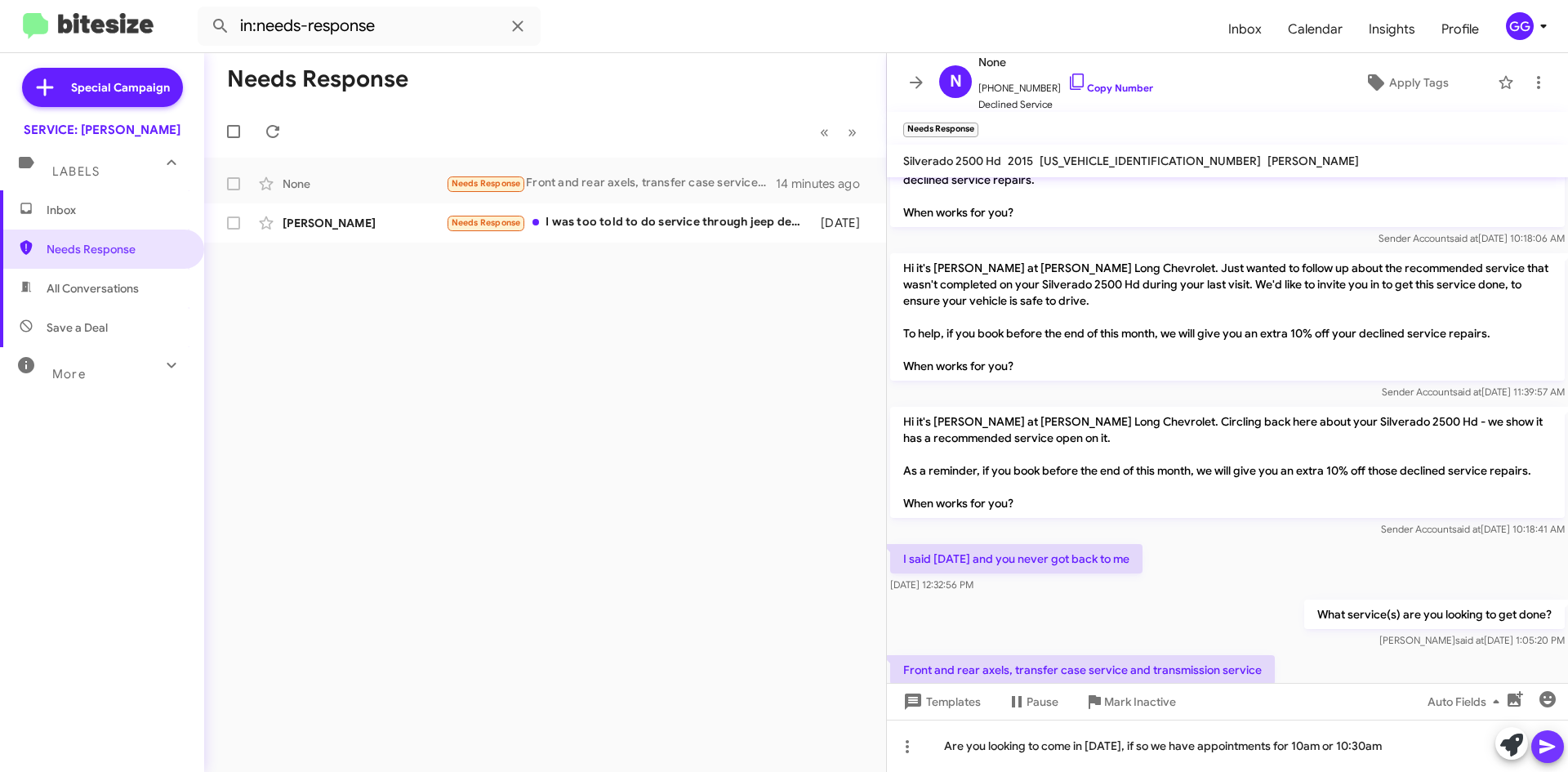
click at [1541, 744] on icon at bounding box center [1548, 747] width 15 height 14
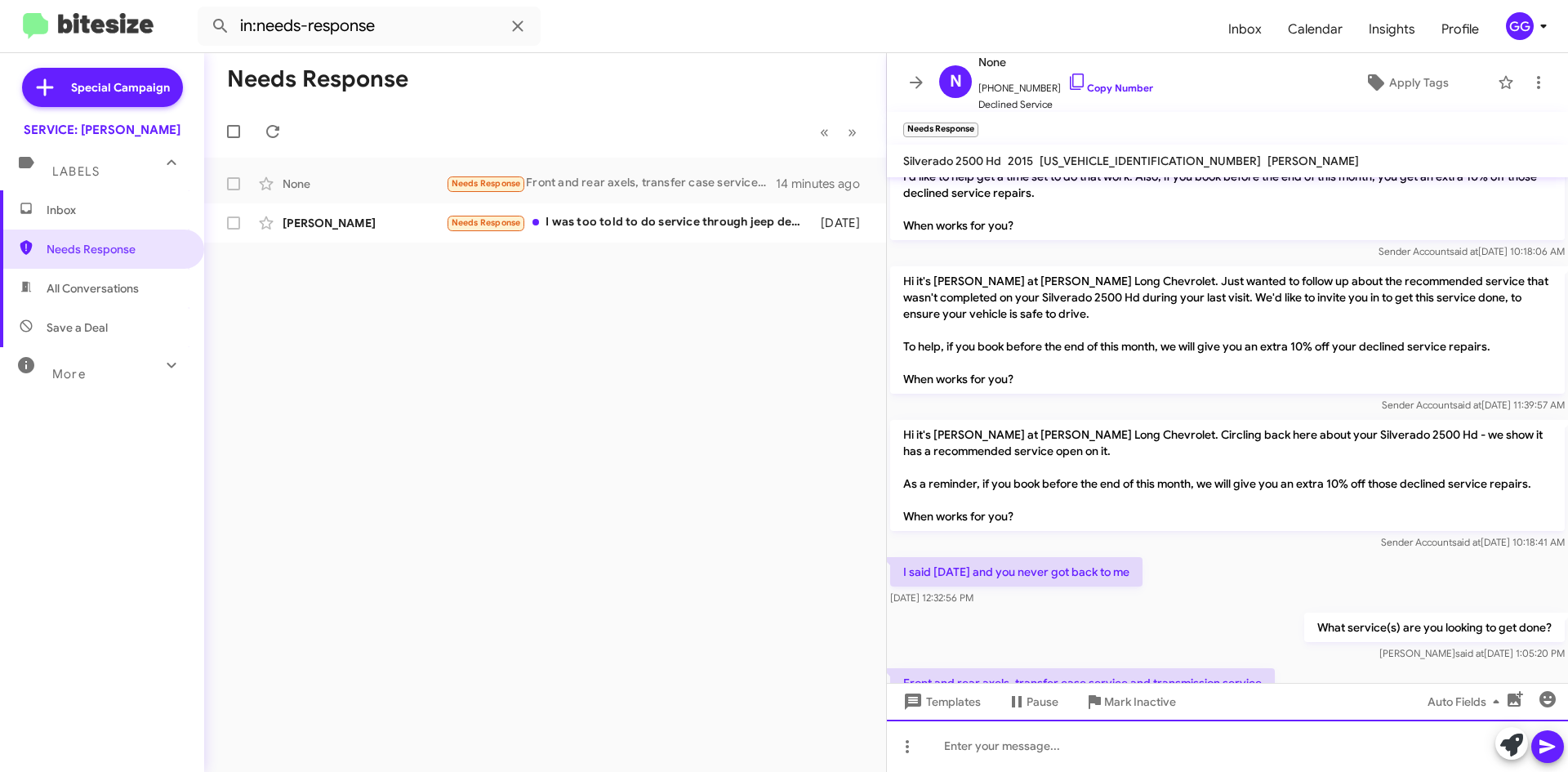
scroll to position [804, 0]
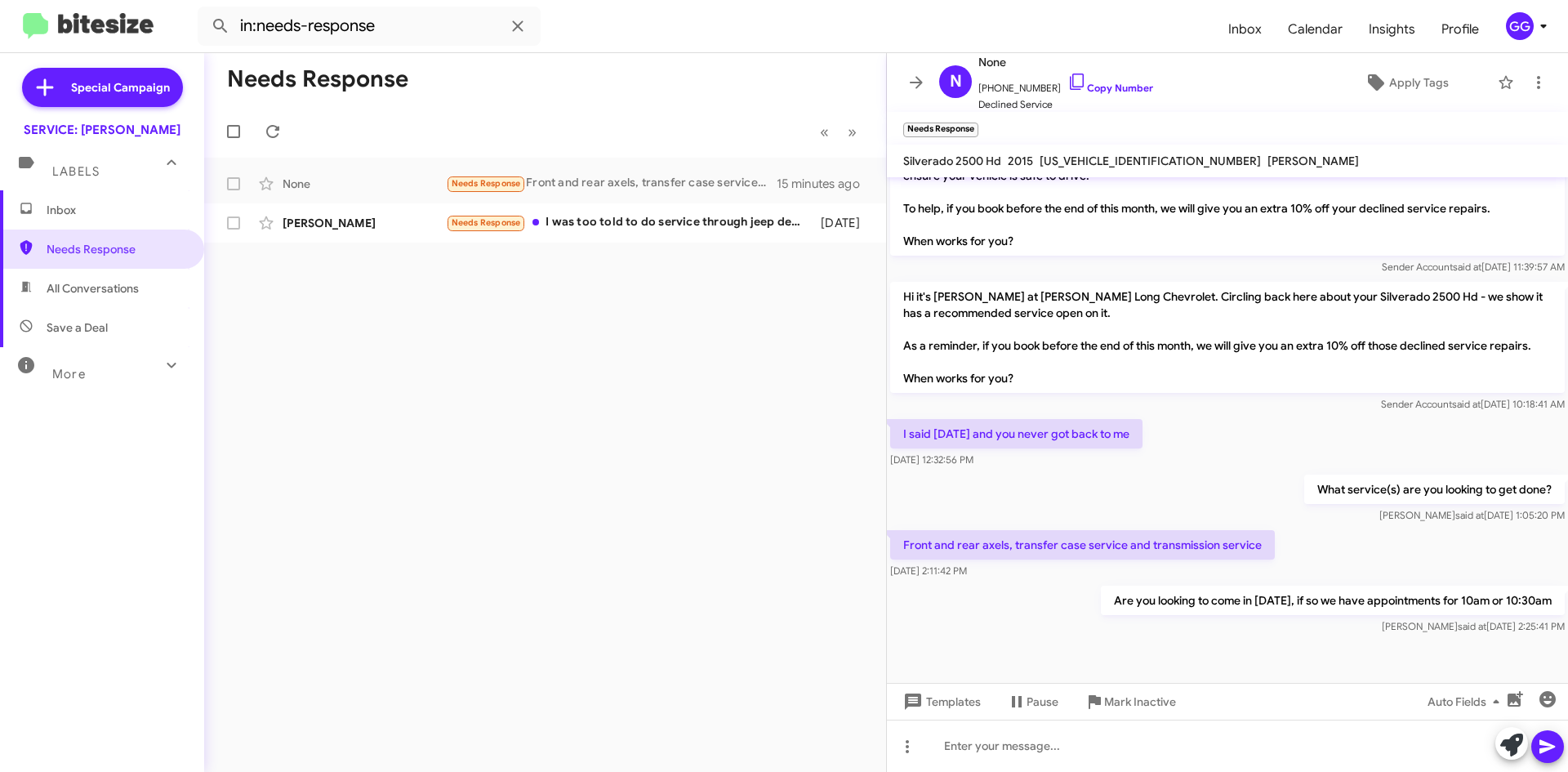
click at [88, 209] on span "Inbox" at bounding box center [116, 210] width 139 height 16
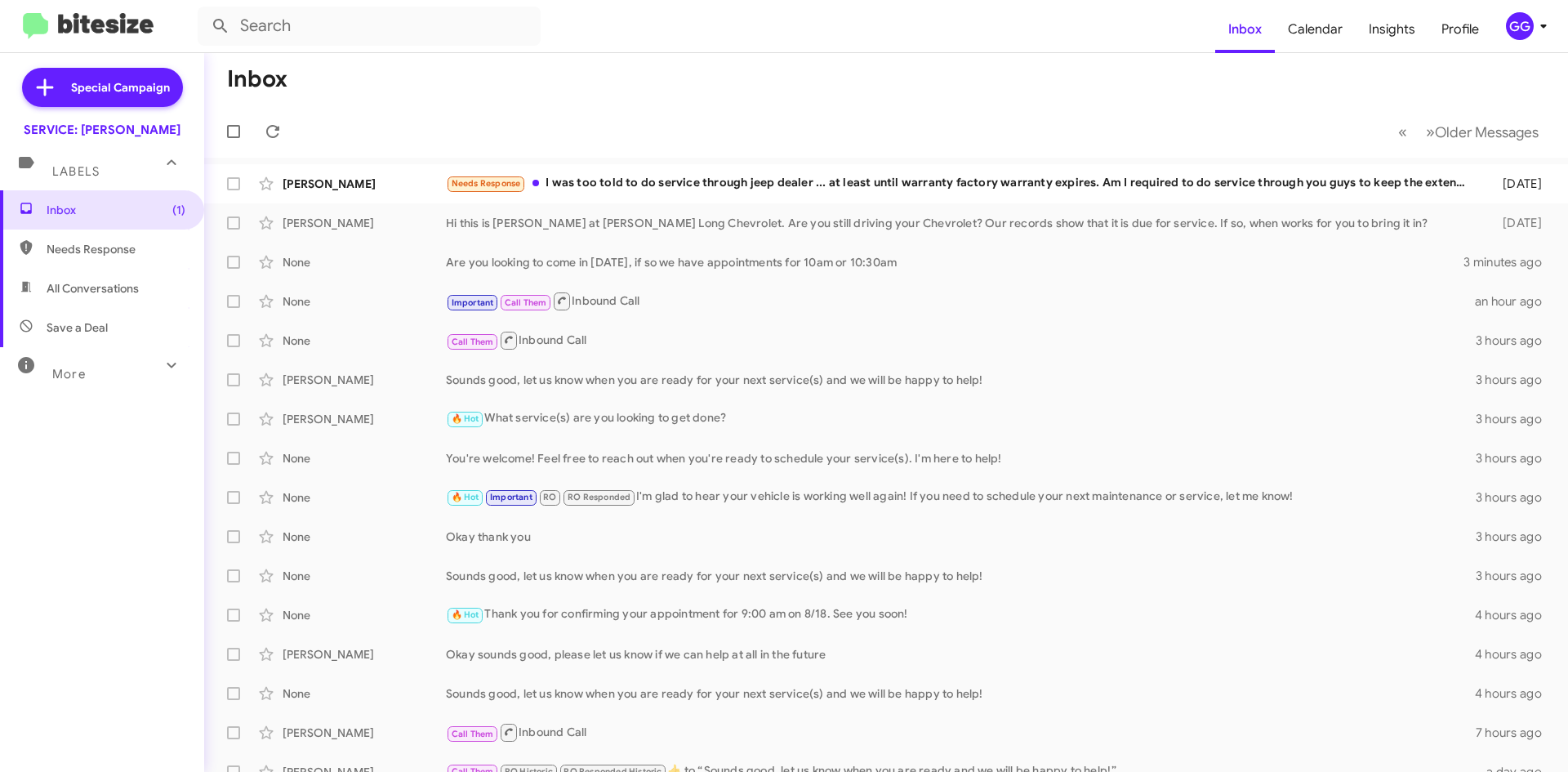
click at [76, 256] on span "Needs Response" at bounding box center [116, 249] width 139 height 16
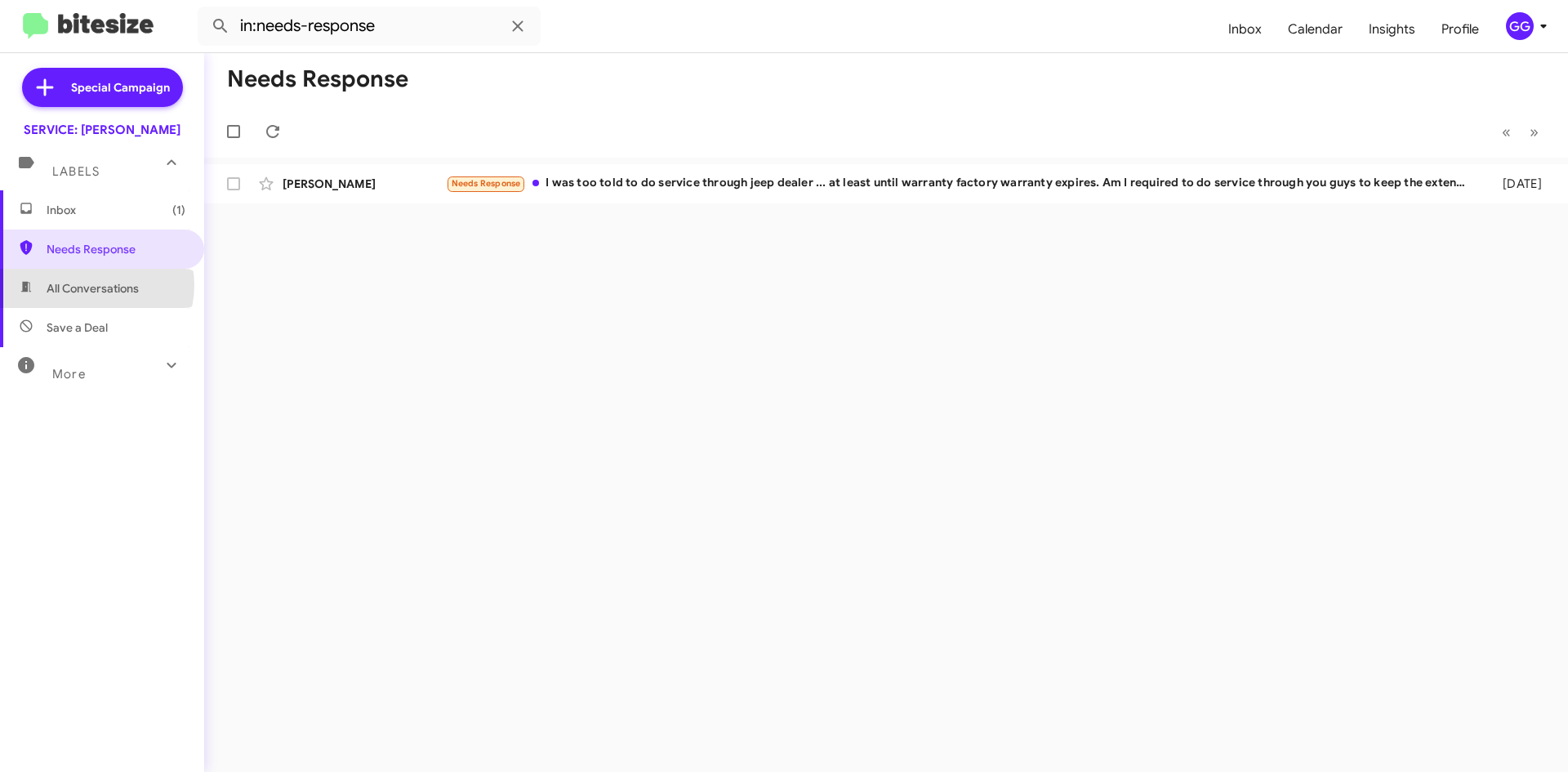
click at [95, 285] on span "All Conversations" at bounding box center [93, 288] width 92 height 16
type input "in:all-conversations"
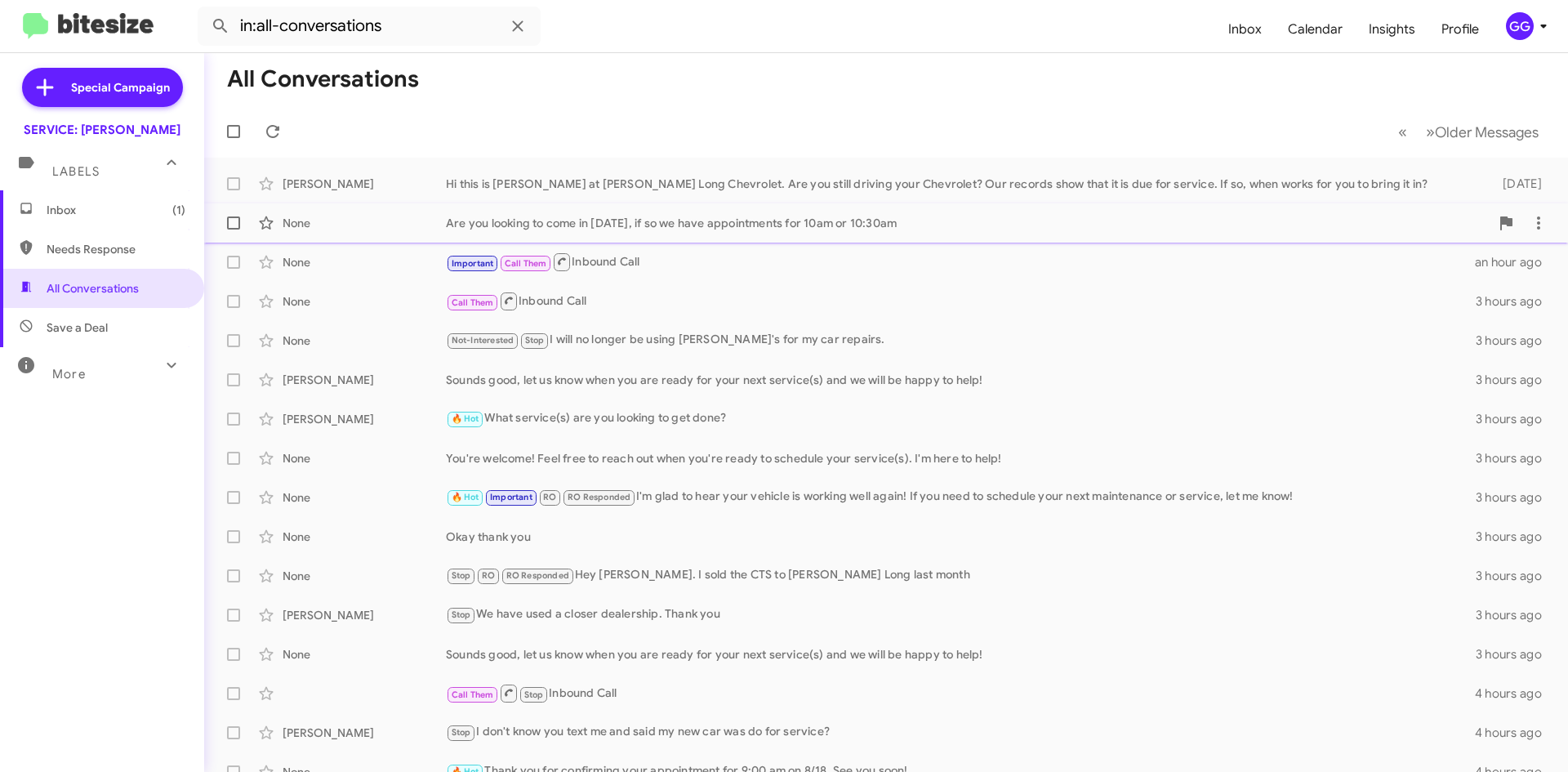
click at [708, 223] on div "Are you looking to come in [DATE], if so we have appointments for 10am or 10:30…" at bounding box center [968, 222] width 1044 height 16
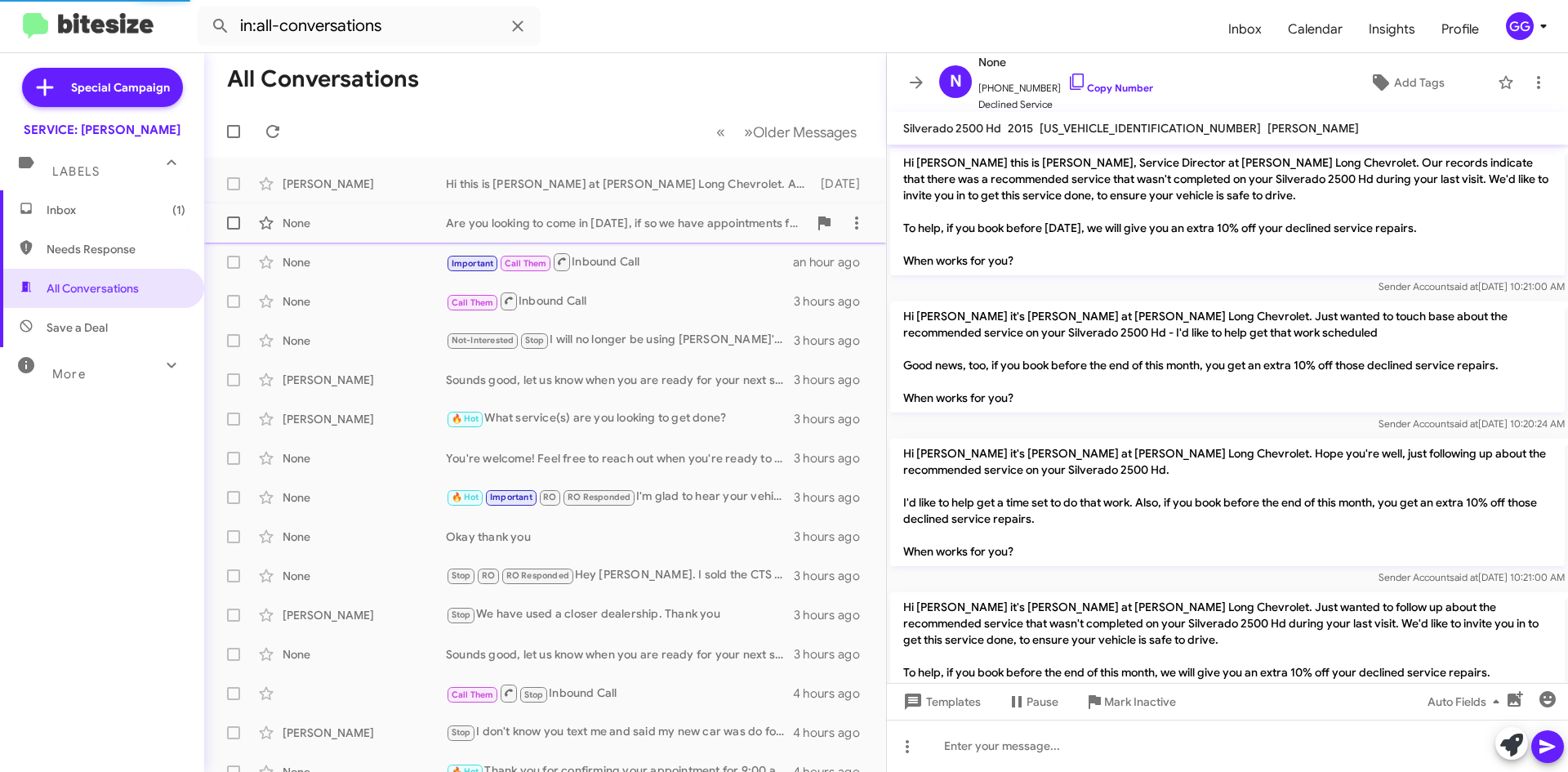
scroll to position [739, 0]
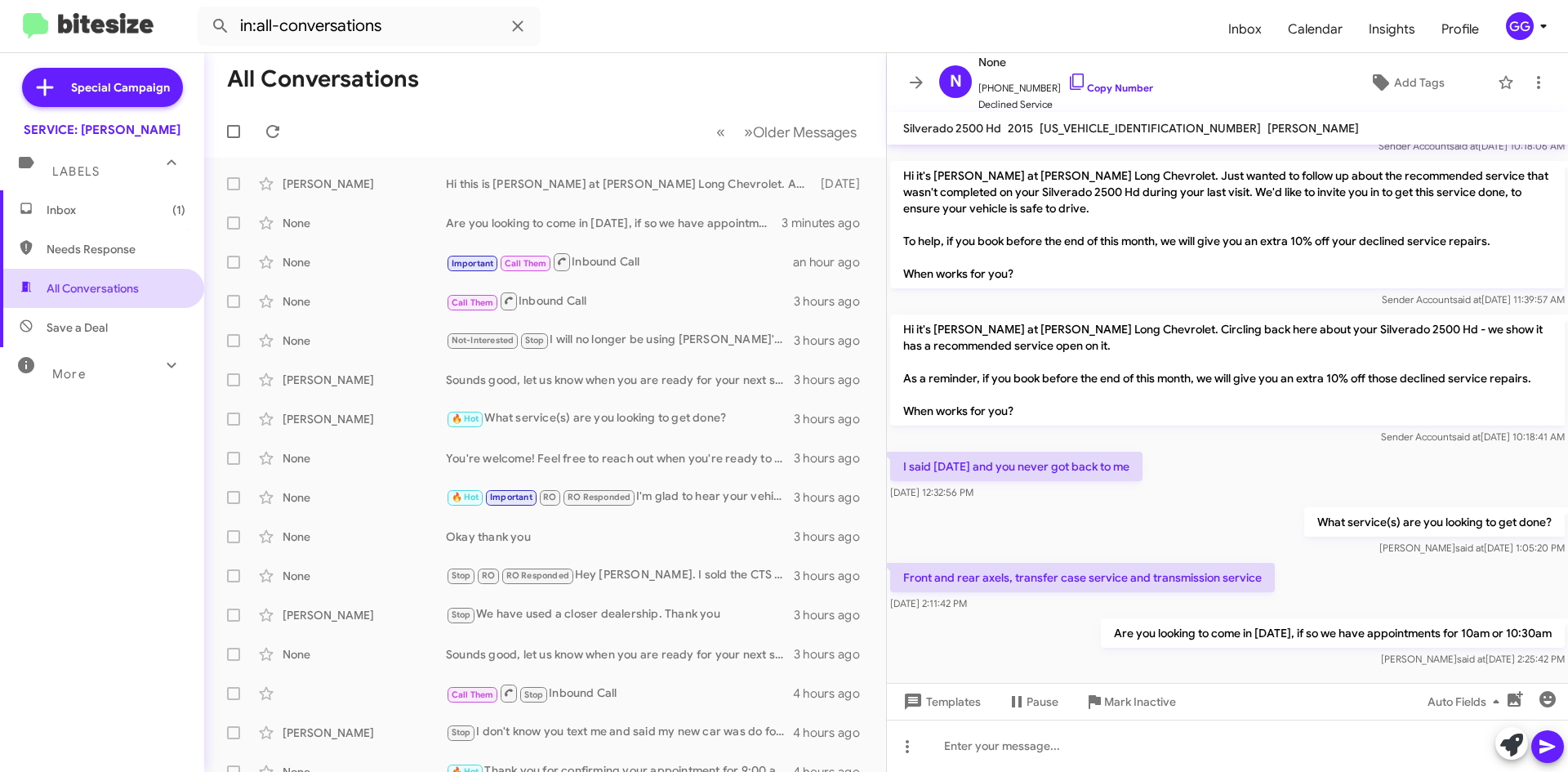
click at [85, 281] on span "All Conversations" at bounding box center [93, 288] width 92 height 16
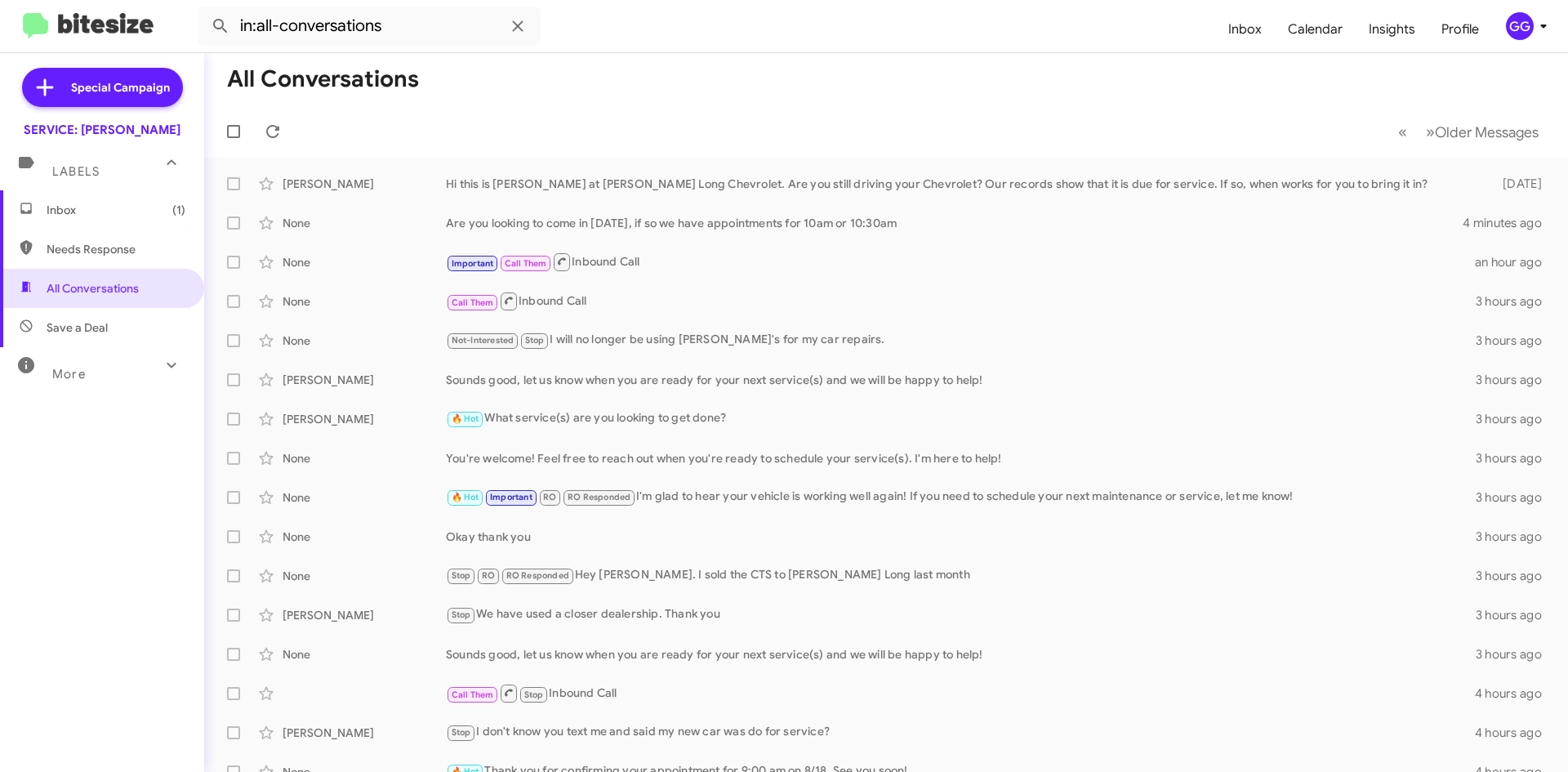
click at [71, 250] on span "Needs Response" at bounding box center [116, 249] width 139 height 16
type input "in:needs-response"
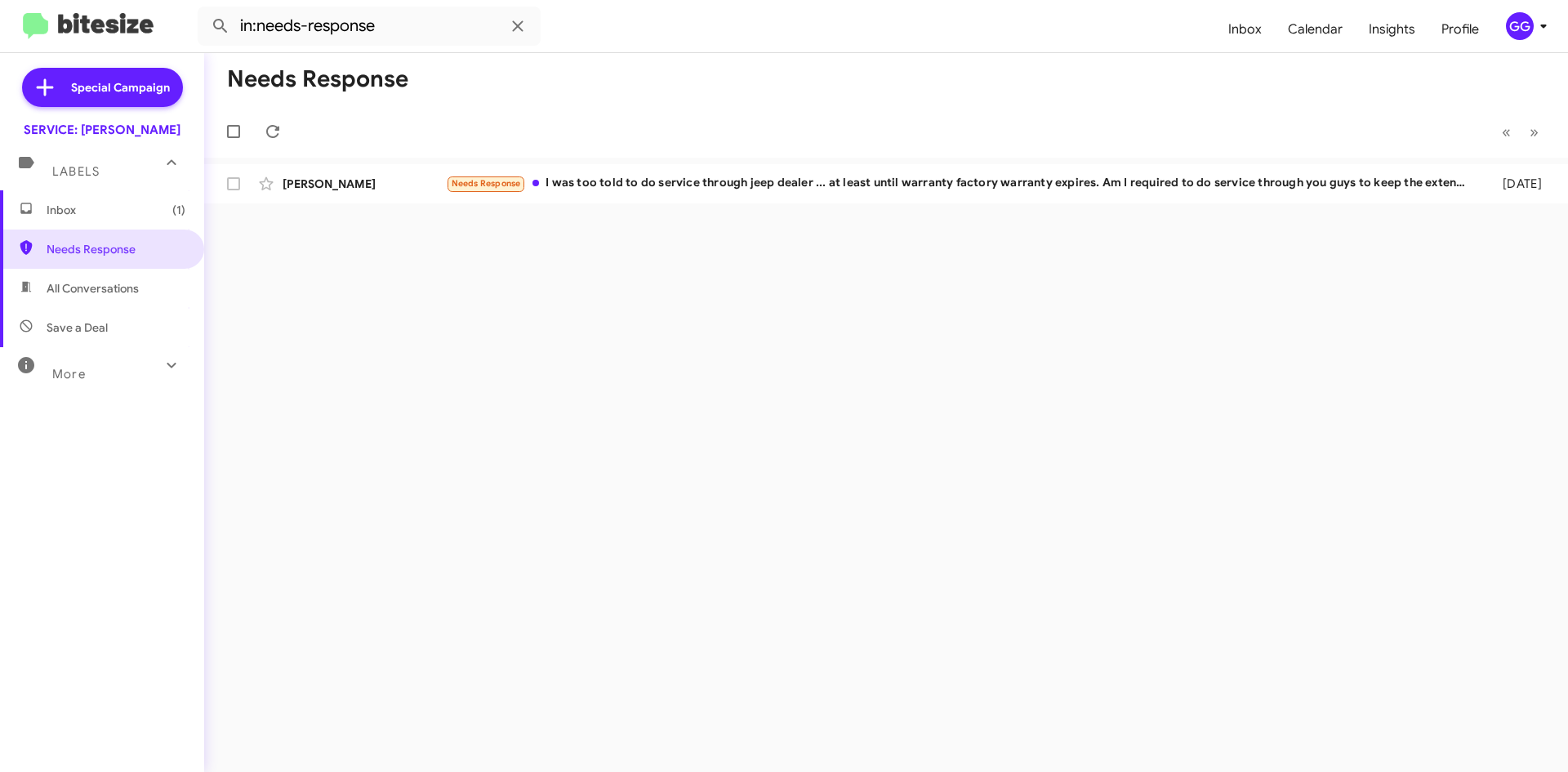
click at [69, 208] on span "Inbox (1)" at bounding box center [116, 210] width 139 height 16
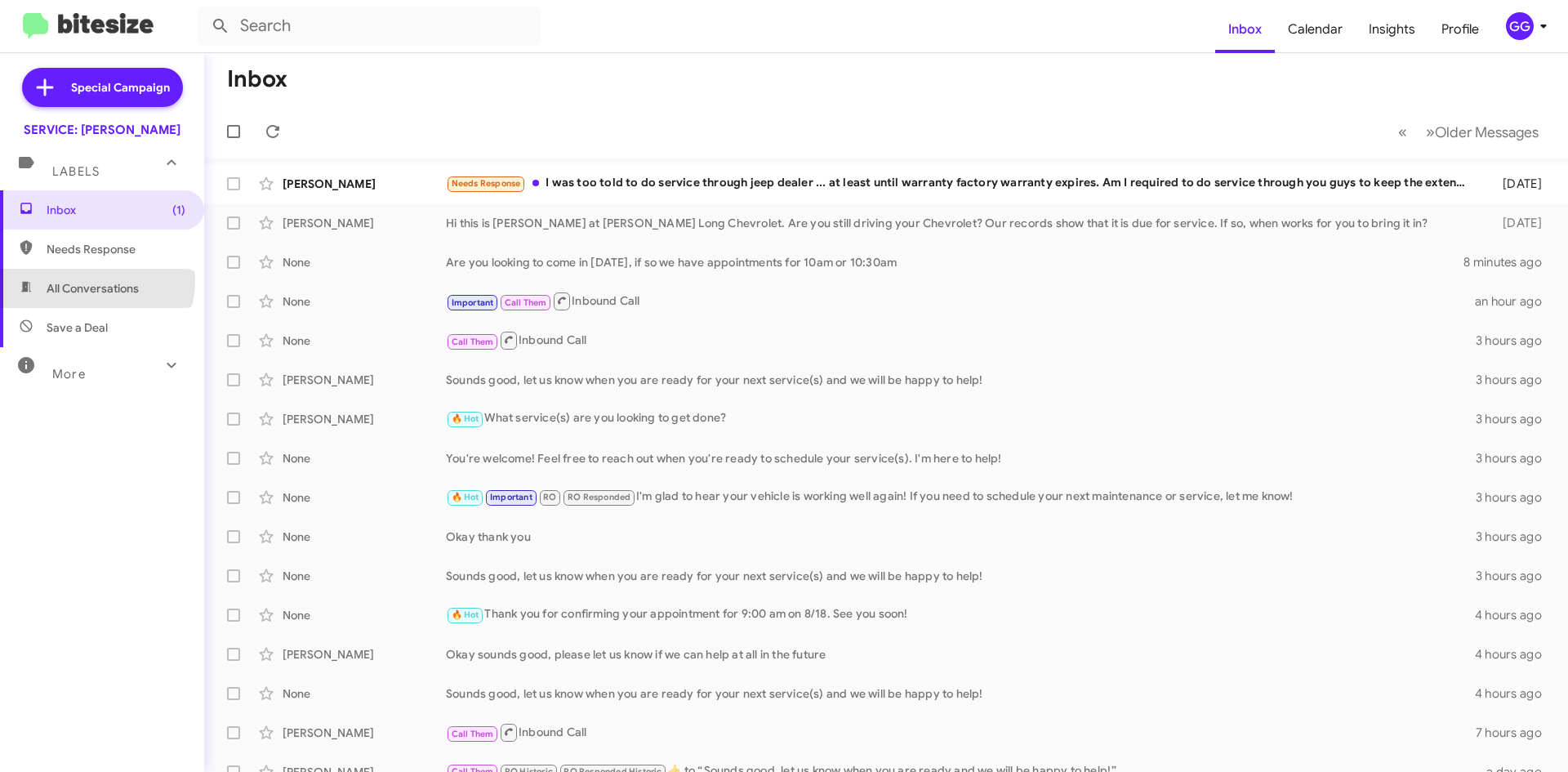
click at [78, 279] on span "All Conversations" at bounding box center [102, 288] width 204 height 39
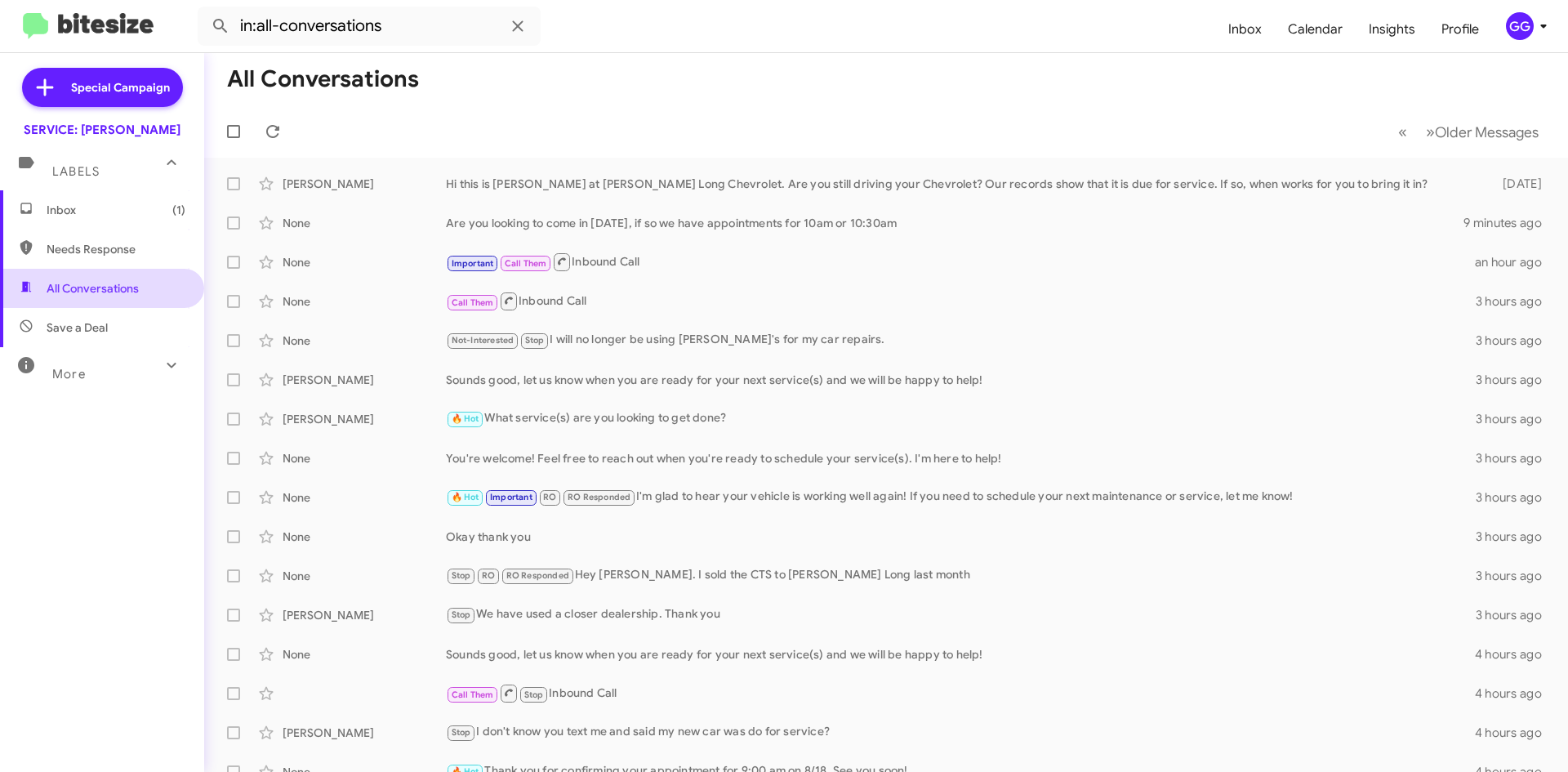
click at [93, 292] on span "All Conversations" at bounding box center [93, 288] width 92 height 16
click at [98, 252] on span "Needs Response" at bounding box center [116, 249] width 139 height 16
type input "in:needs-response"
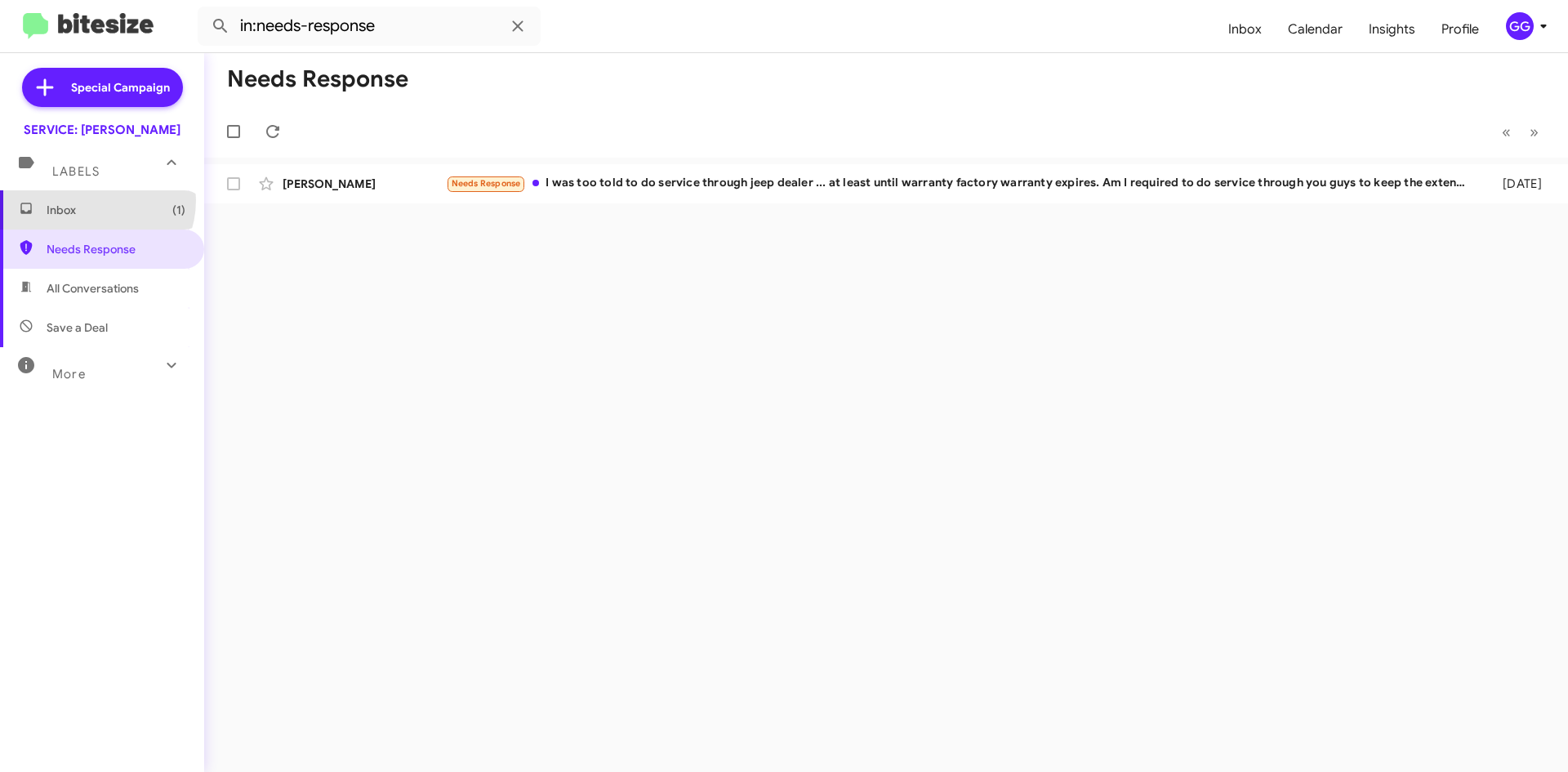
click at [90, 200] on span "Inbox (1)" at bounding box center [102, 210] width 204 height 39
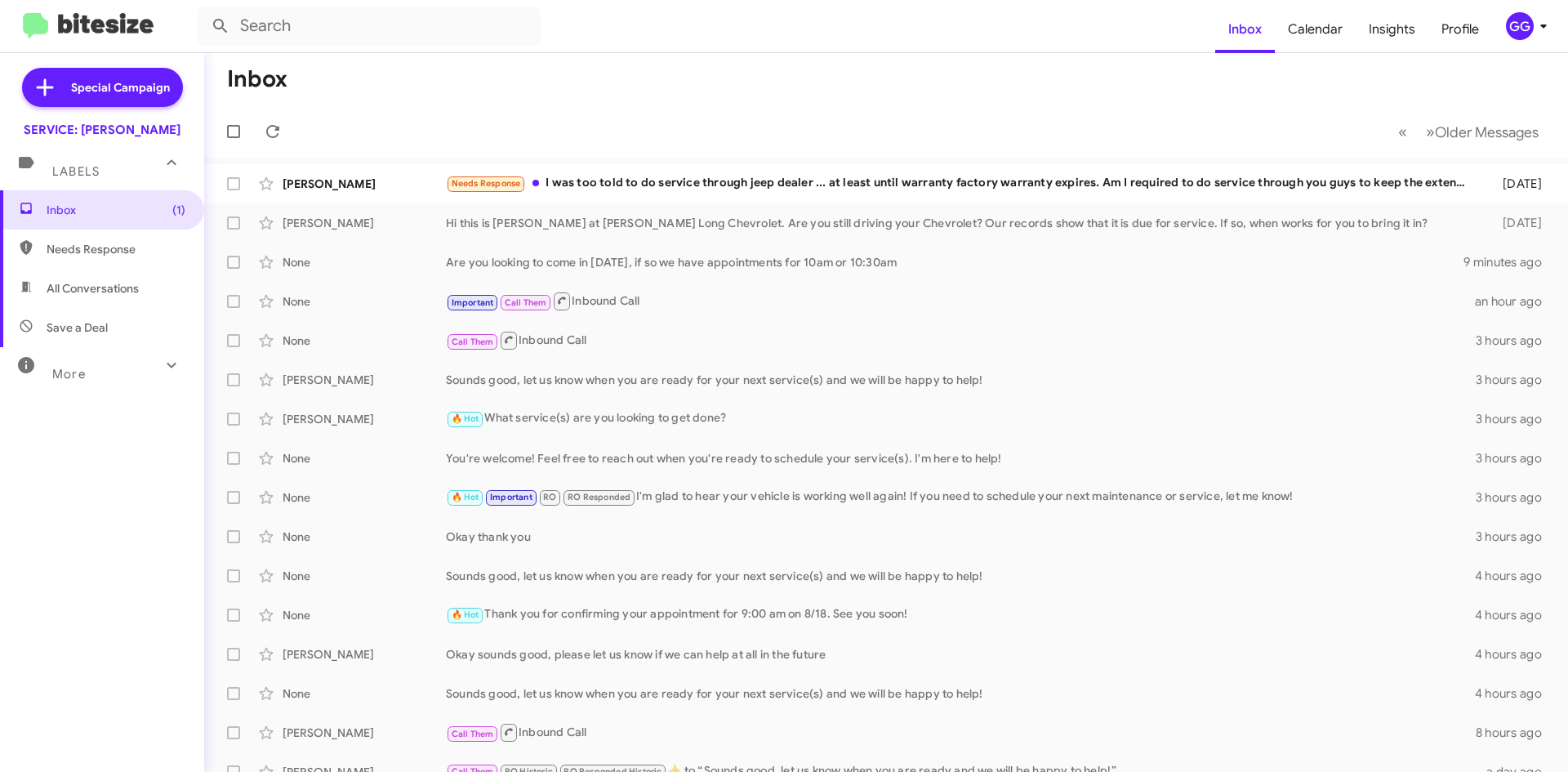
click at [105, 286] on span "All Conversations" at bounding box center [93, 288] width 92 height 16
type input "in:all-conversations"
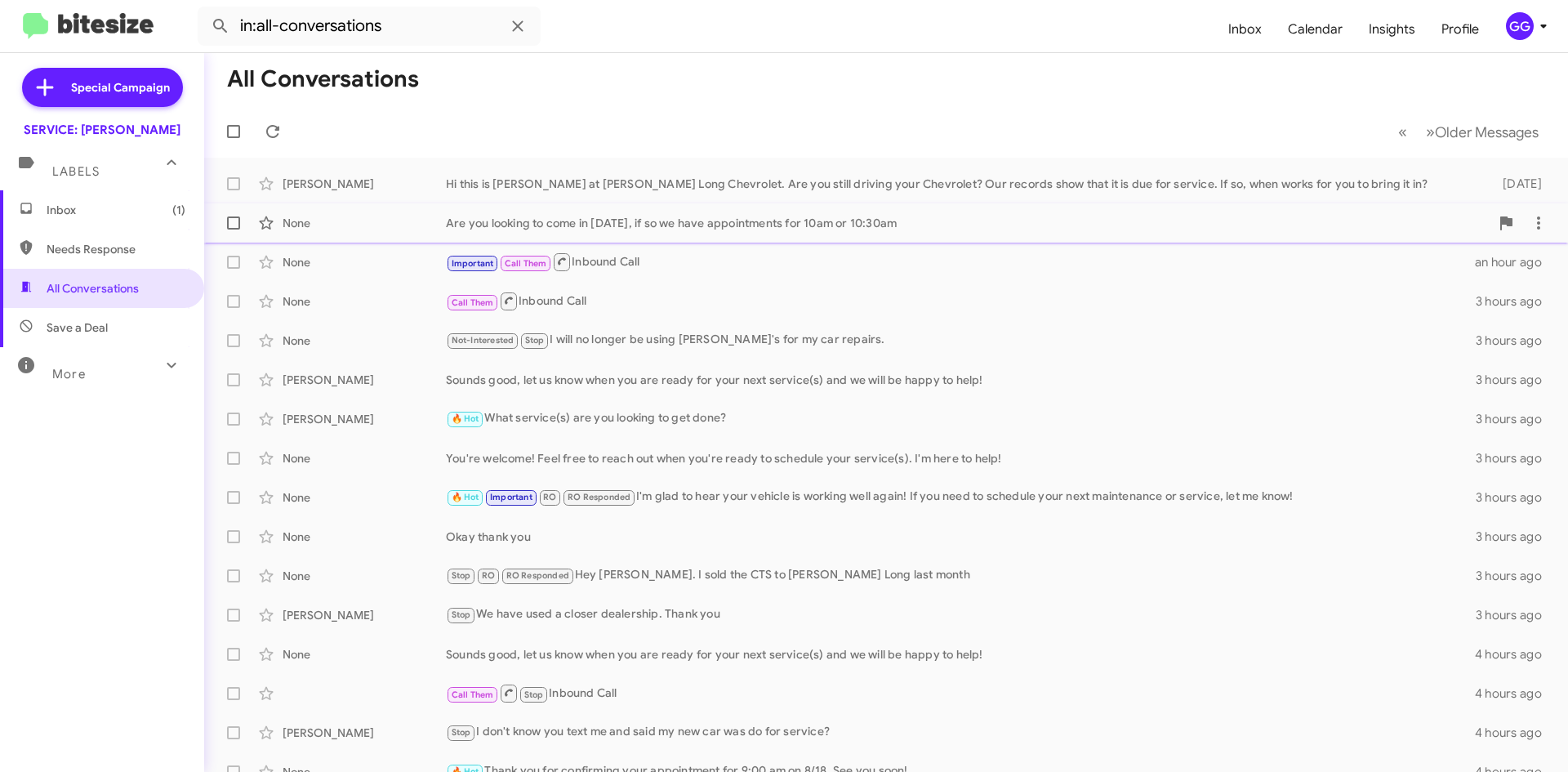
click at [786, 238] on div "None Are you looking to come in this Thursday, if so we have appointments for 1…" at bounding box center [886, 223] width 1338 height 32
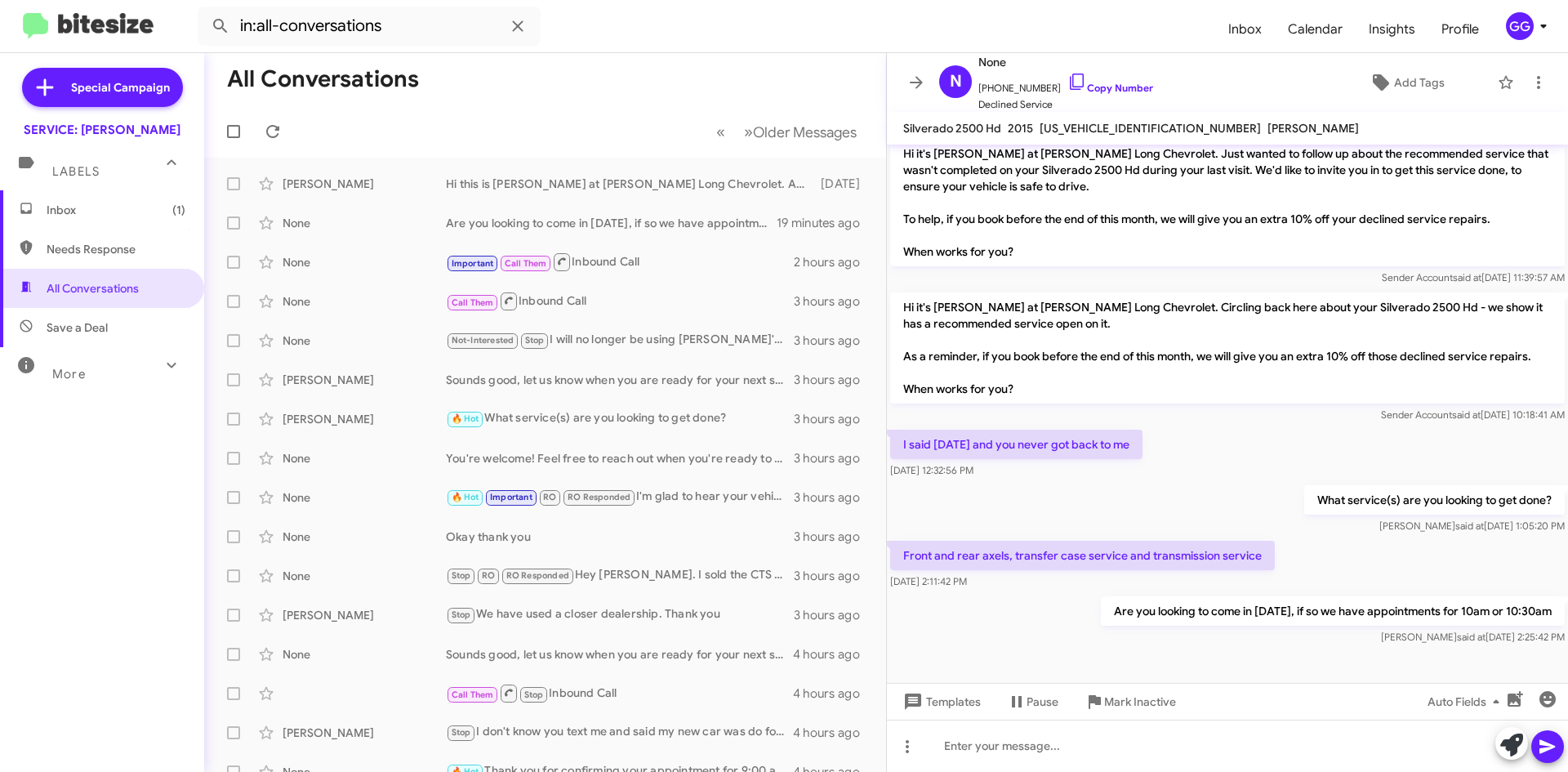
scroll to position [771, 0]
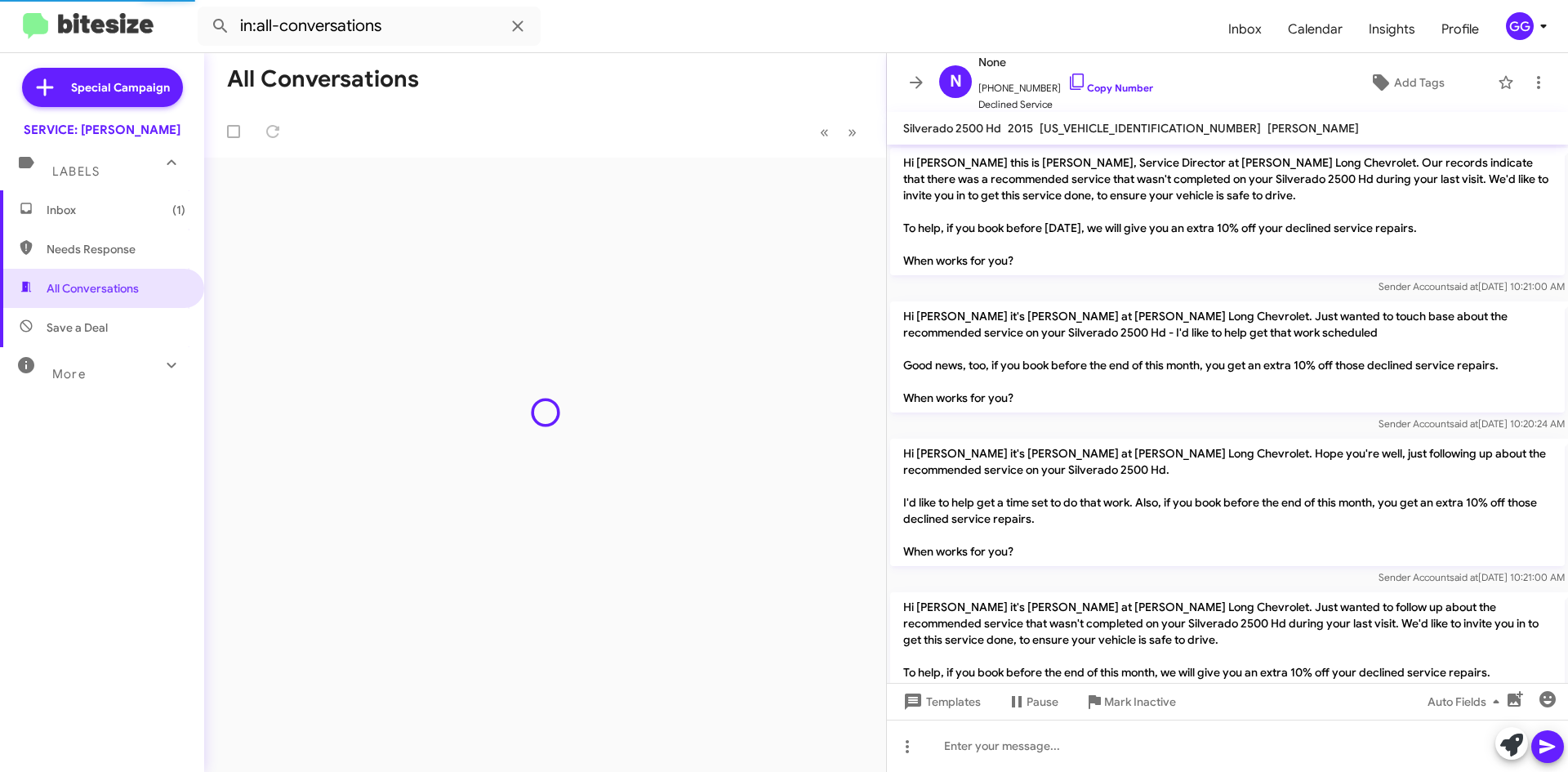
scroll to position [771, 0]
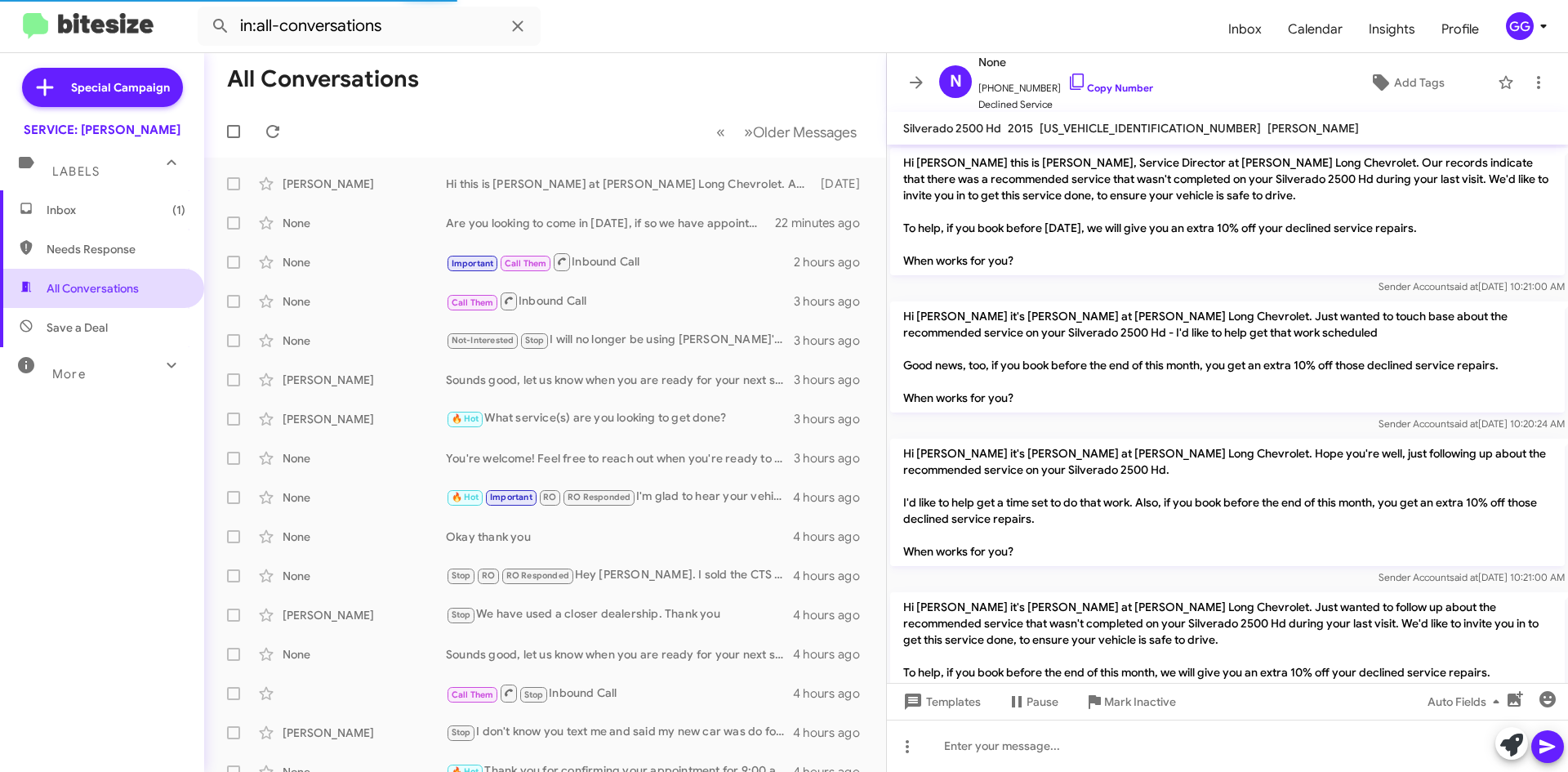
scroll to position [771, 0]
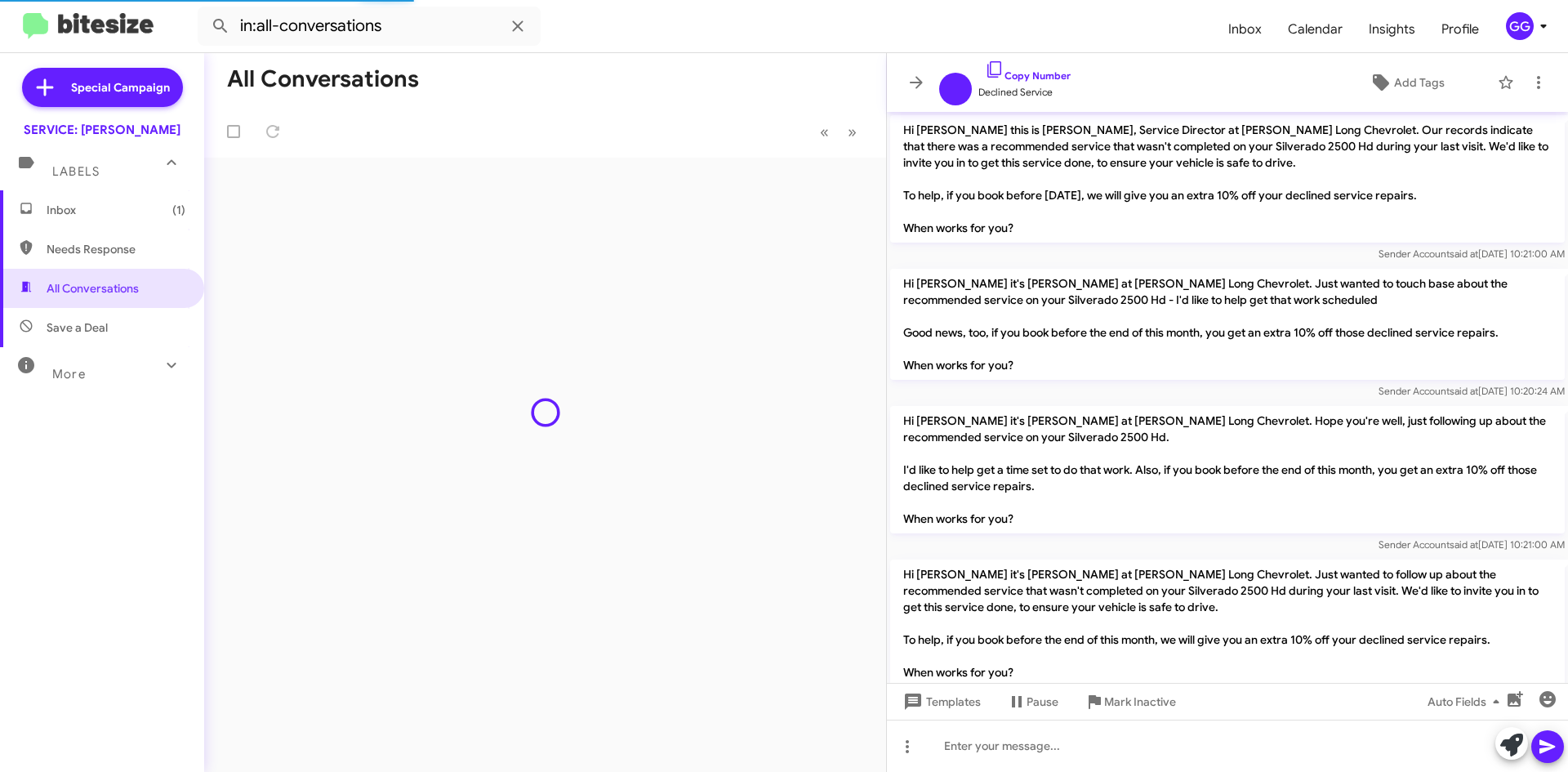
scroll to position [739, 0]
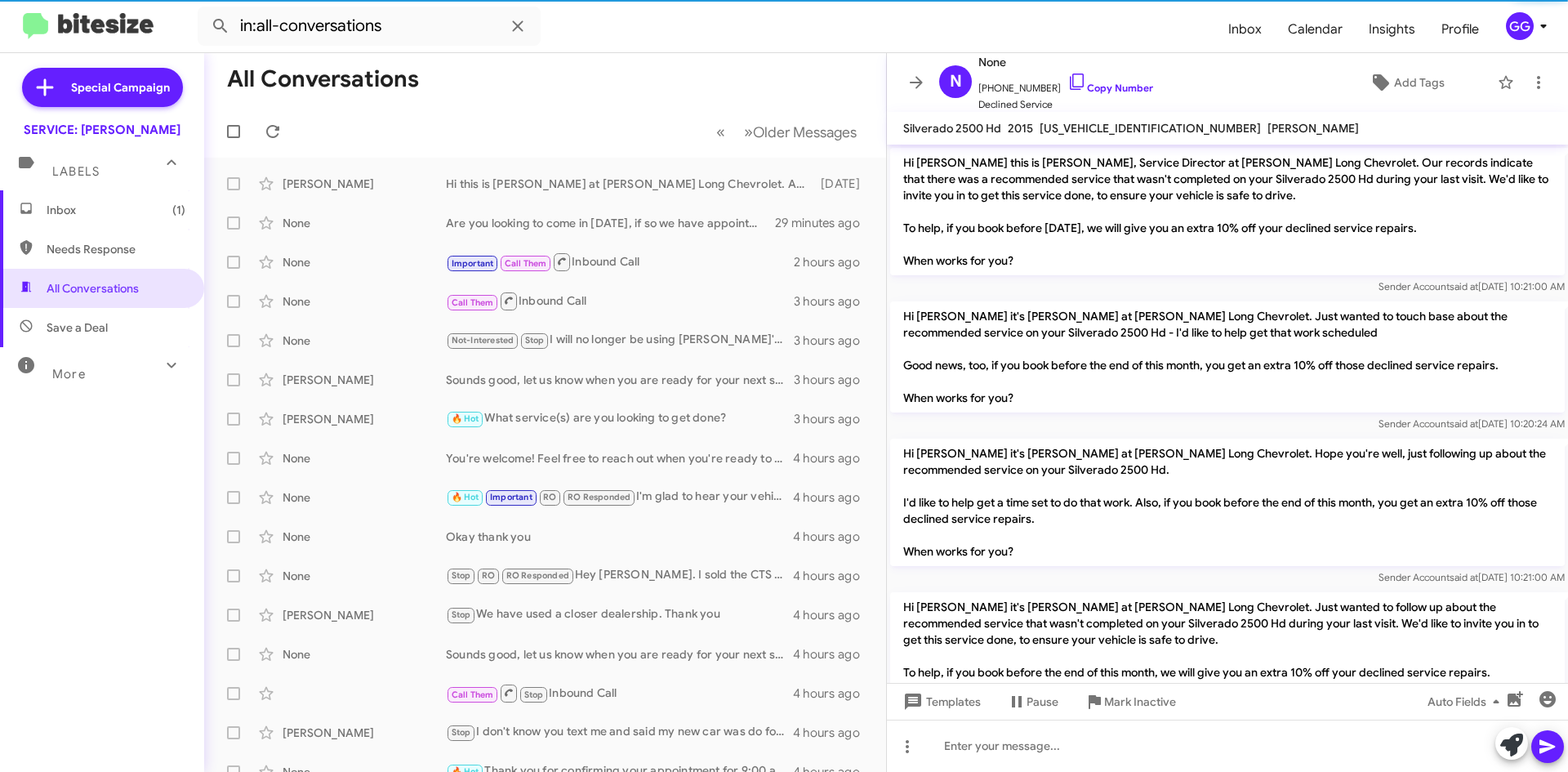
scroll to position [771, 0]
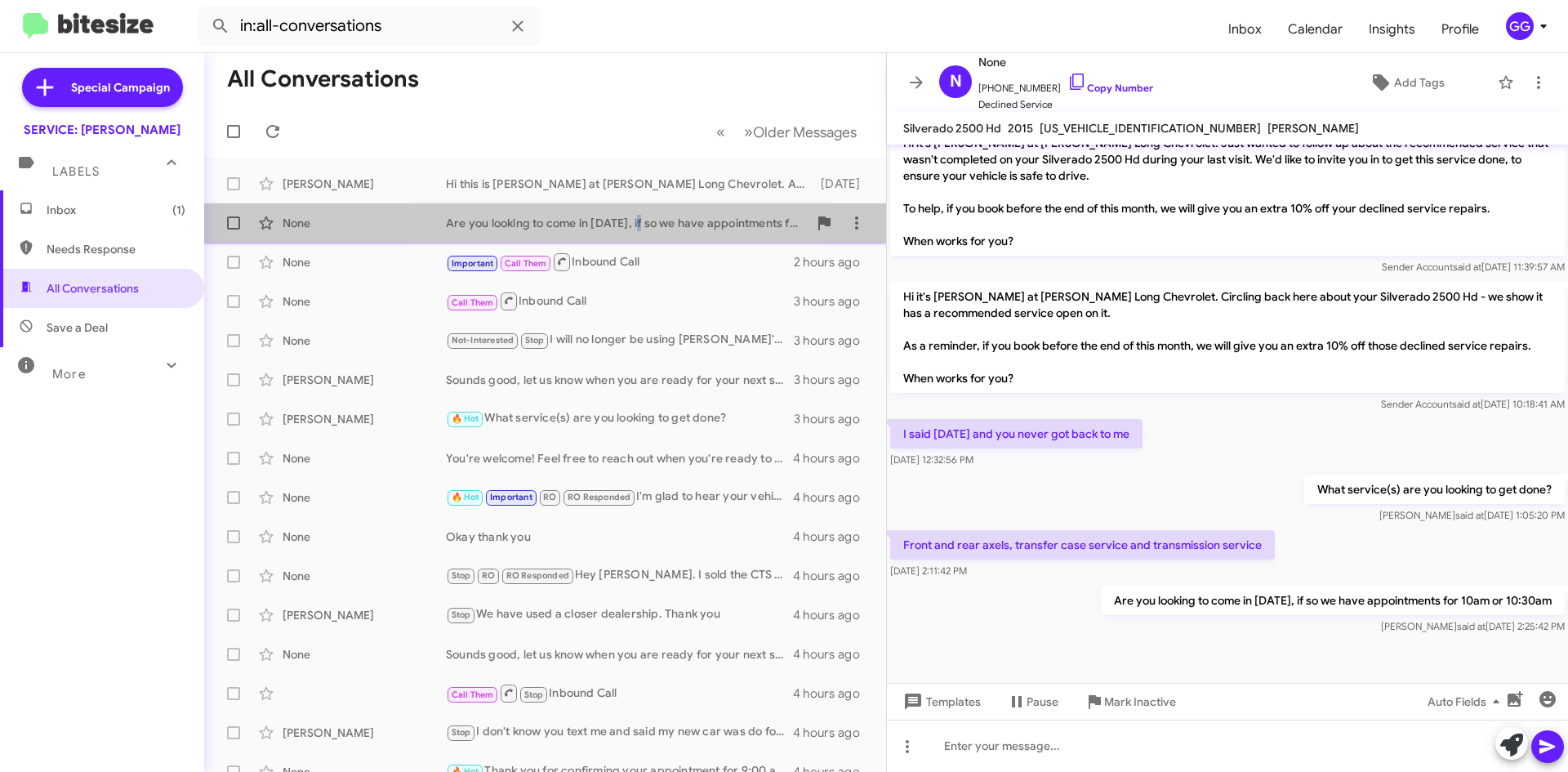
click at [640, 234] on div "None Are you looking to come in [DATE], if so we have appointments for 10am or …" at bounding box center [545, 223] width 656 height 32
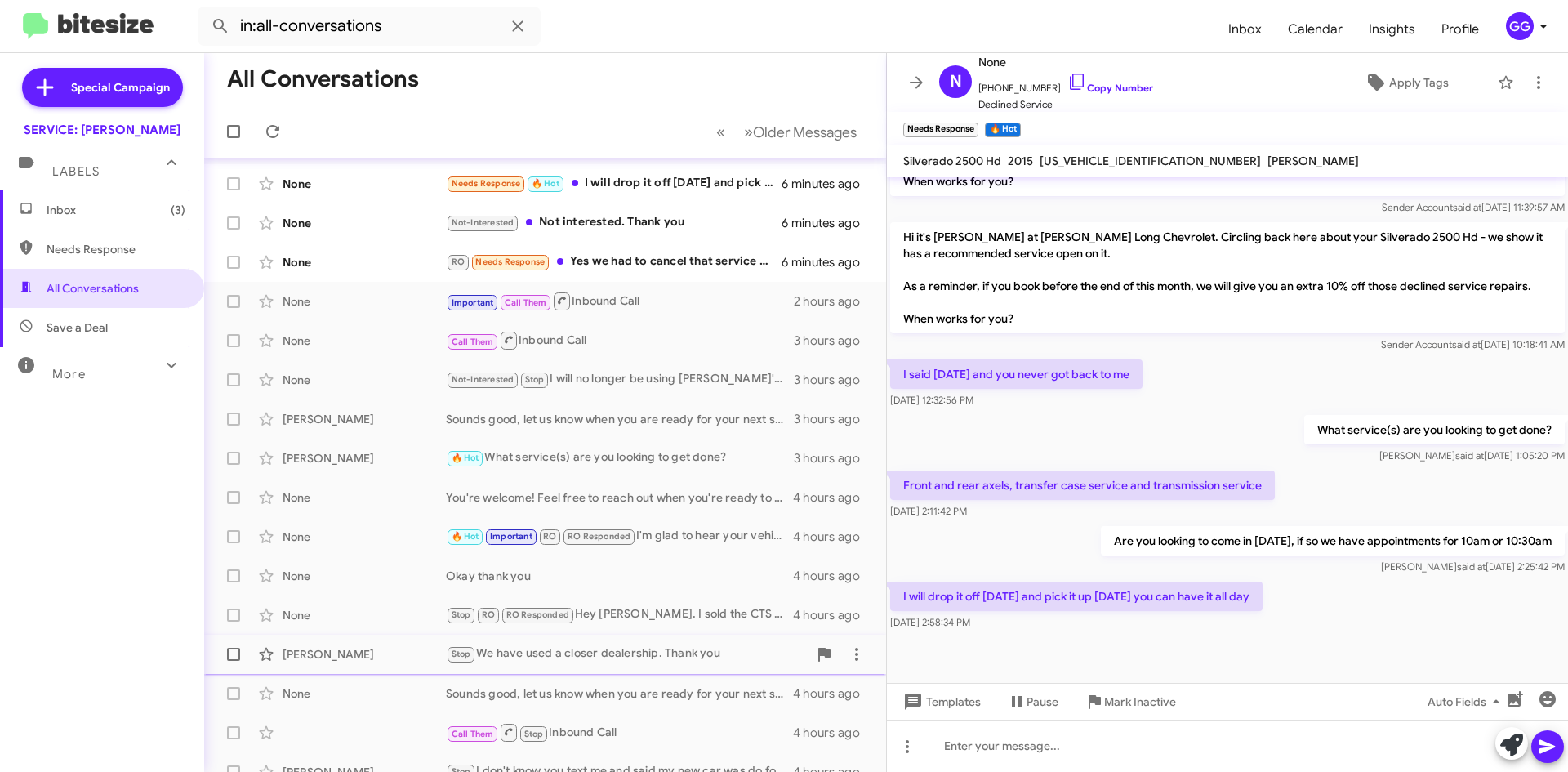
scroll to position [0, 0]
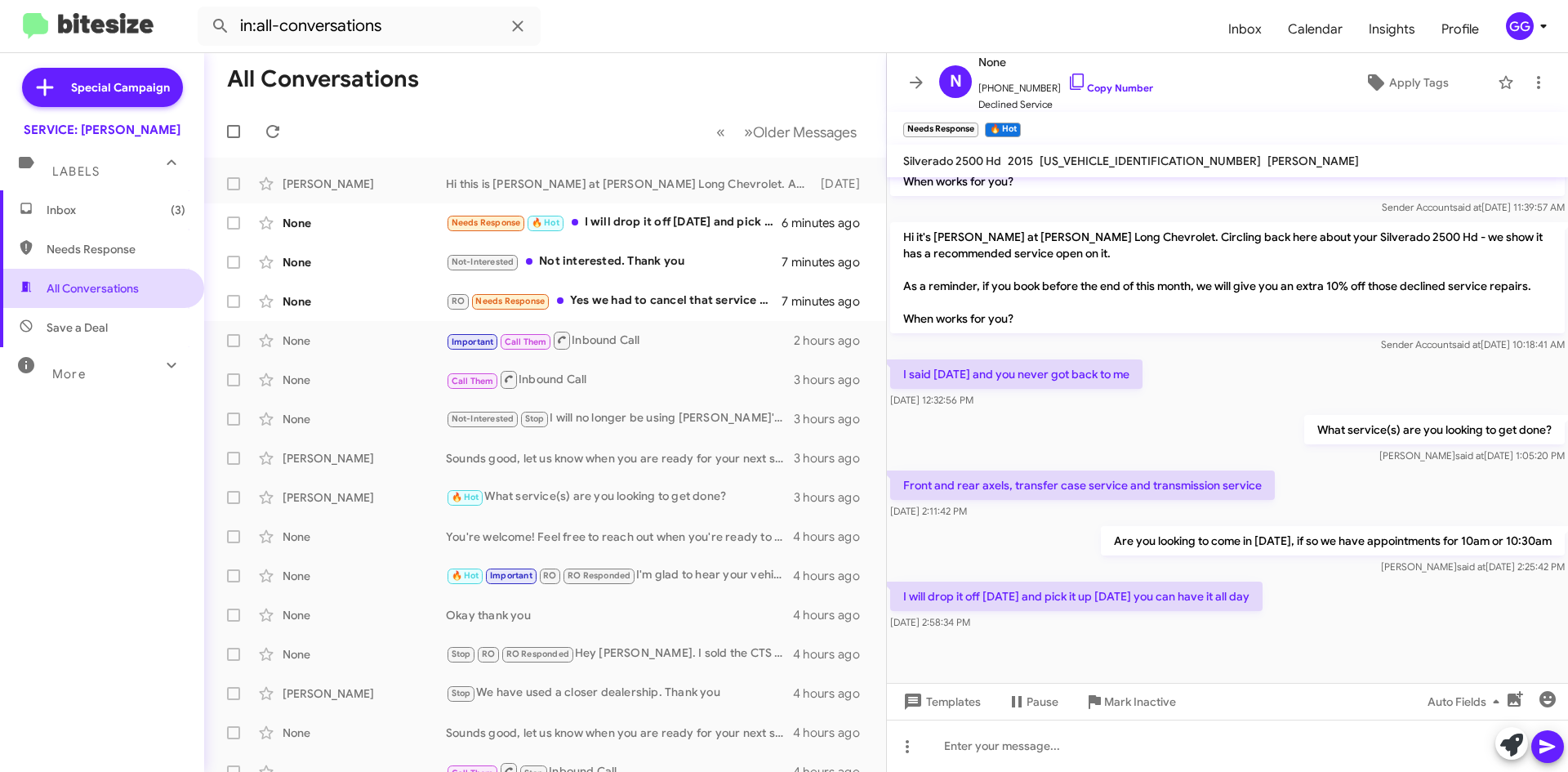
click at [112, 291] on span "All Conversations" at bounding box center [93, 288] width 92 height 16
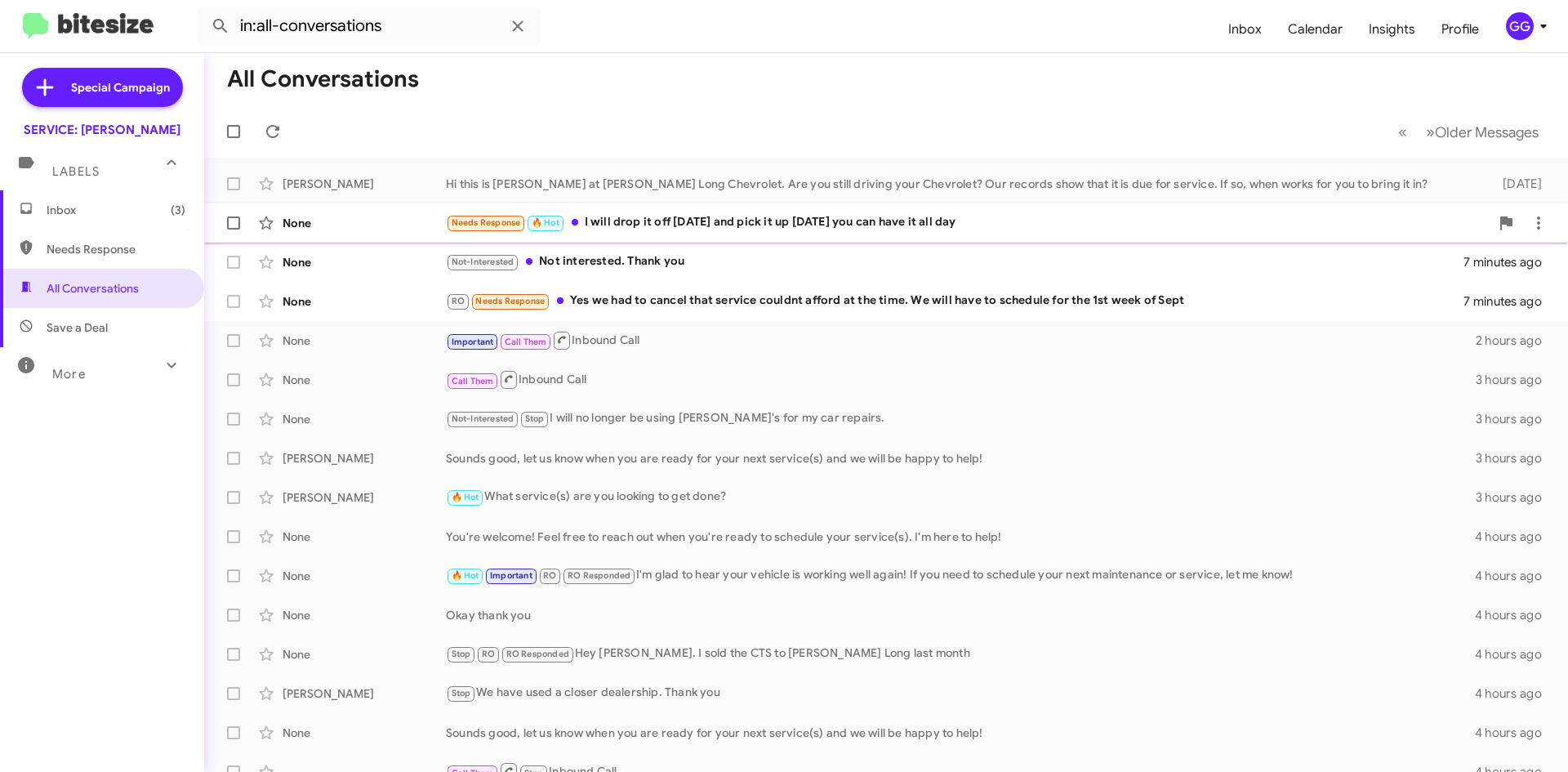
click at [864, 221] on div "Needs Response 🔥 Hot I will drop it off today and pick it up tomorrow you can h…" at bounding box center [968, 222] width 1044 height 19
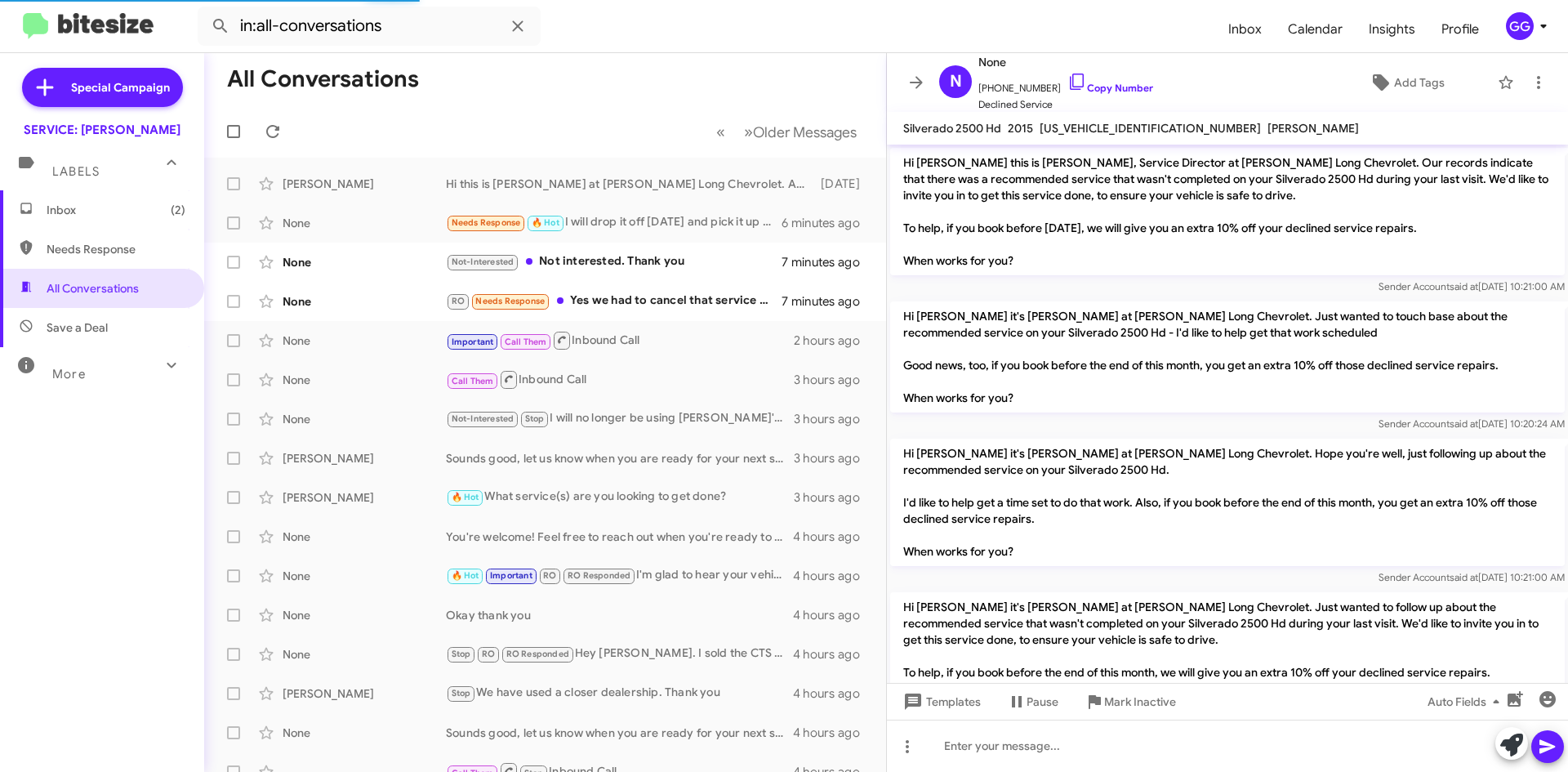
scroll to position [798, 0]
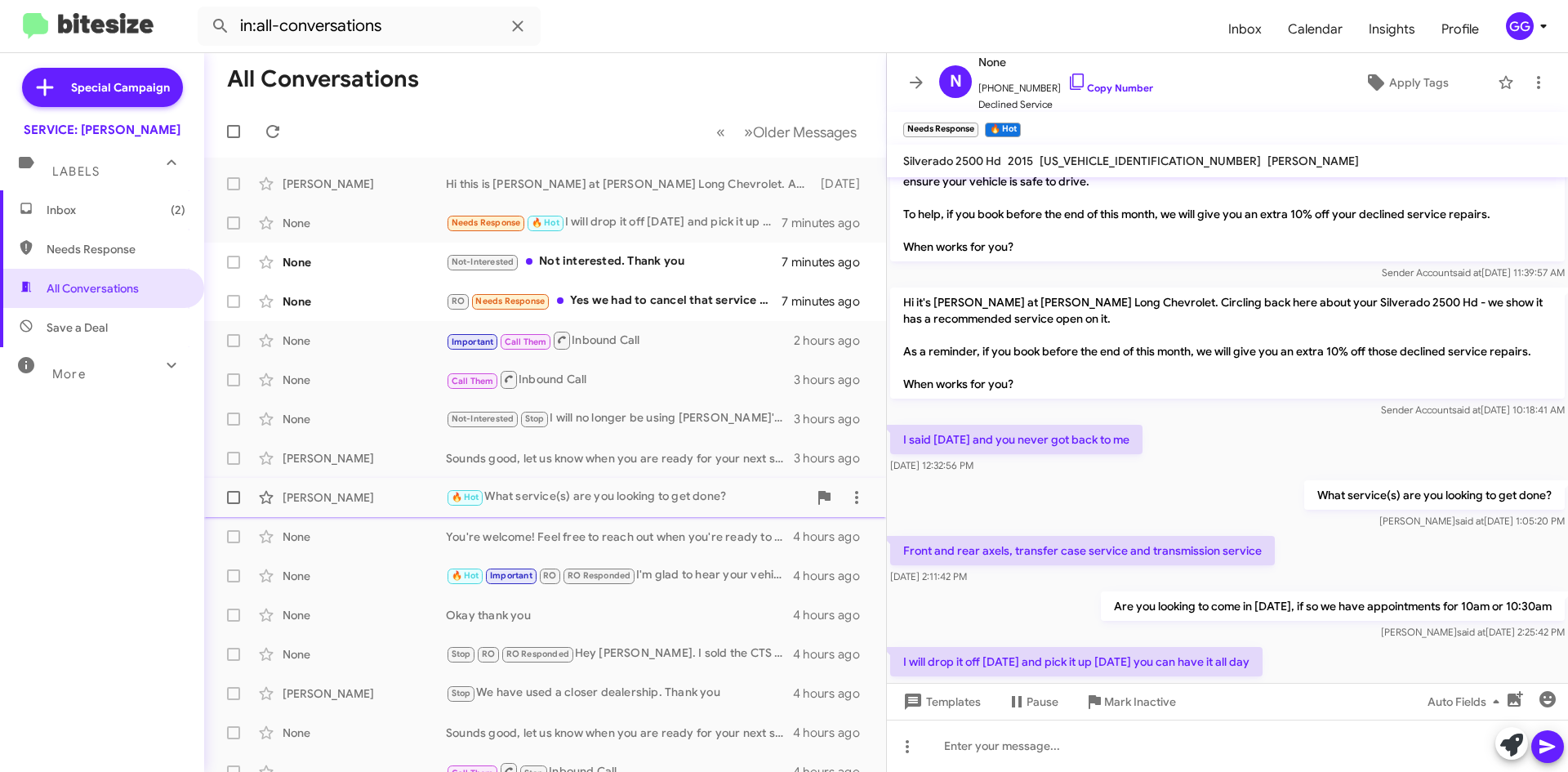
click at [715, 502] on div "🔥 Hot What service(s) are you looking to get done?" at bounding box center [627, 497] width 362 height 19
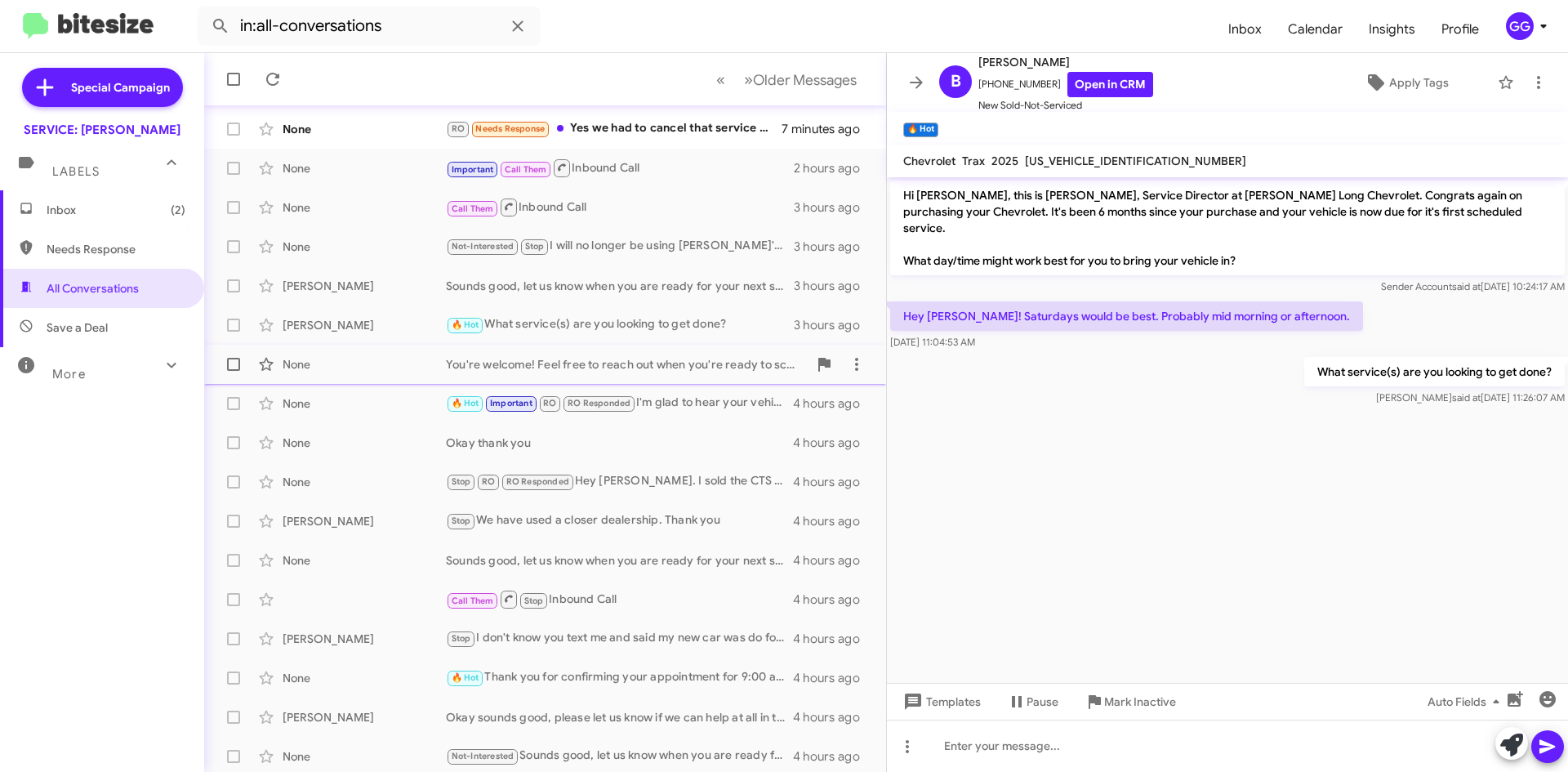
scroll to position [176, 0]
click at [661, 633] on div "Stop I don't know you text me and said my new car was do for service?" at bounding box center [627, 635] width 362 height 19
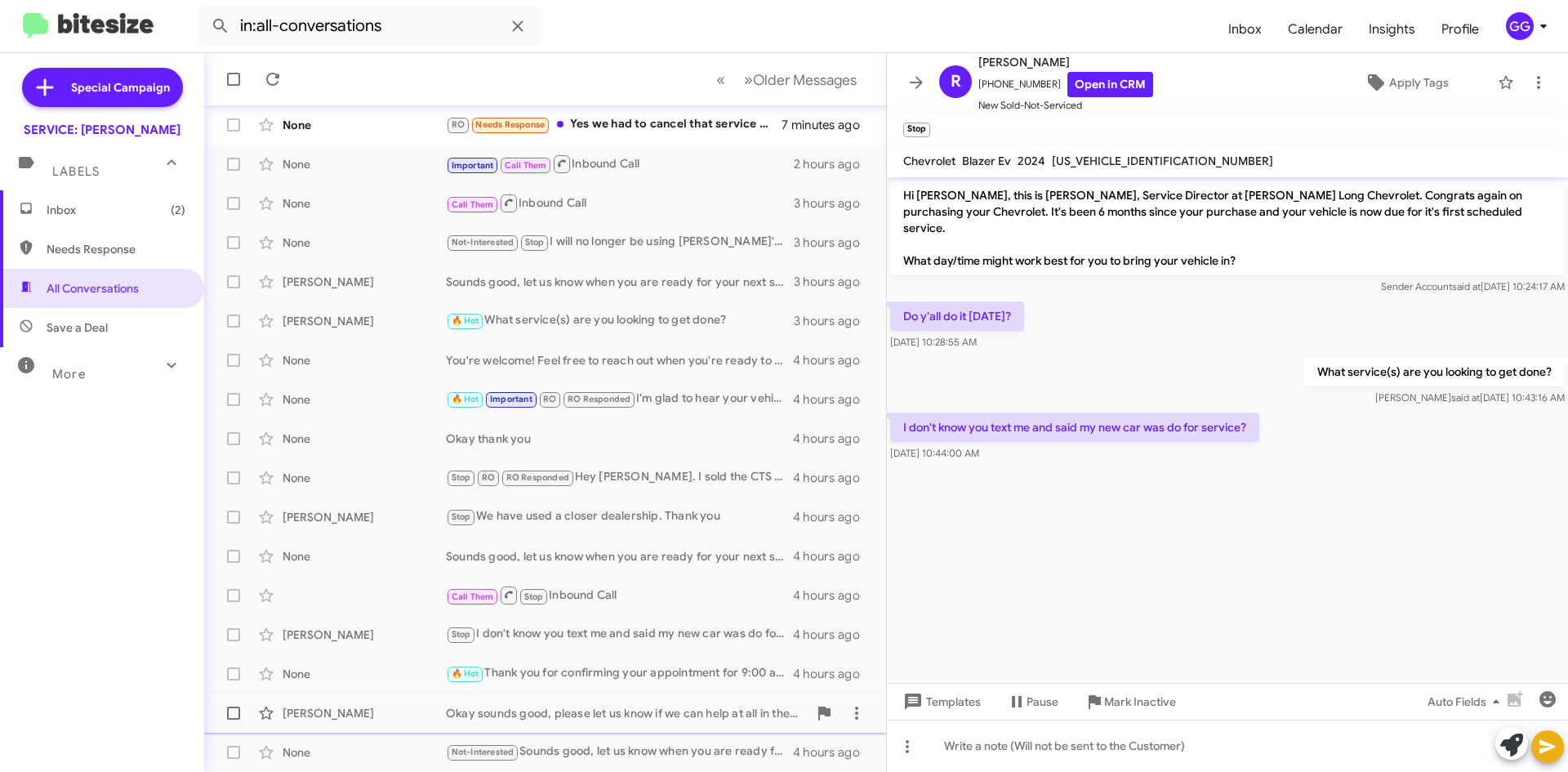
click at [626, 717] on div "Okay sounds good, please let us know if we can help at all in the future" at bounding box center [627, 713] width 362 height 16
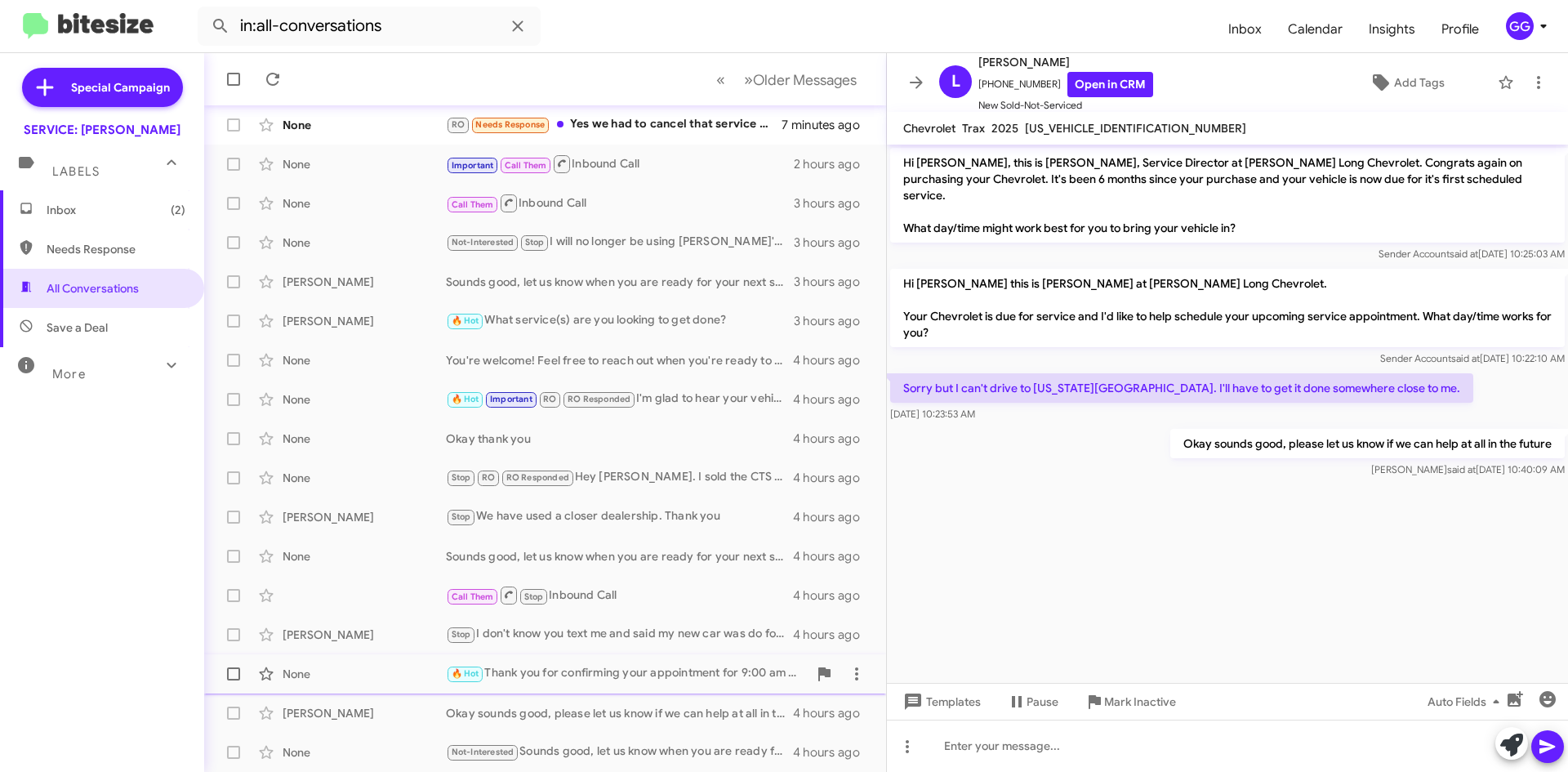
click at [646, 671] on div "🔥 Hot Thank you for confirming your appointment for 9:00 am on 8/18. See you so…" at bounding box center [627, 674] width 362 height 19
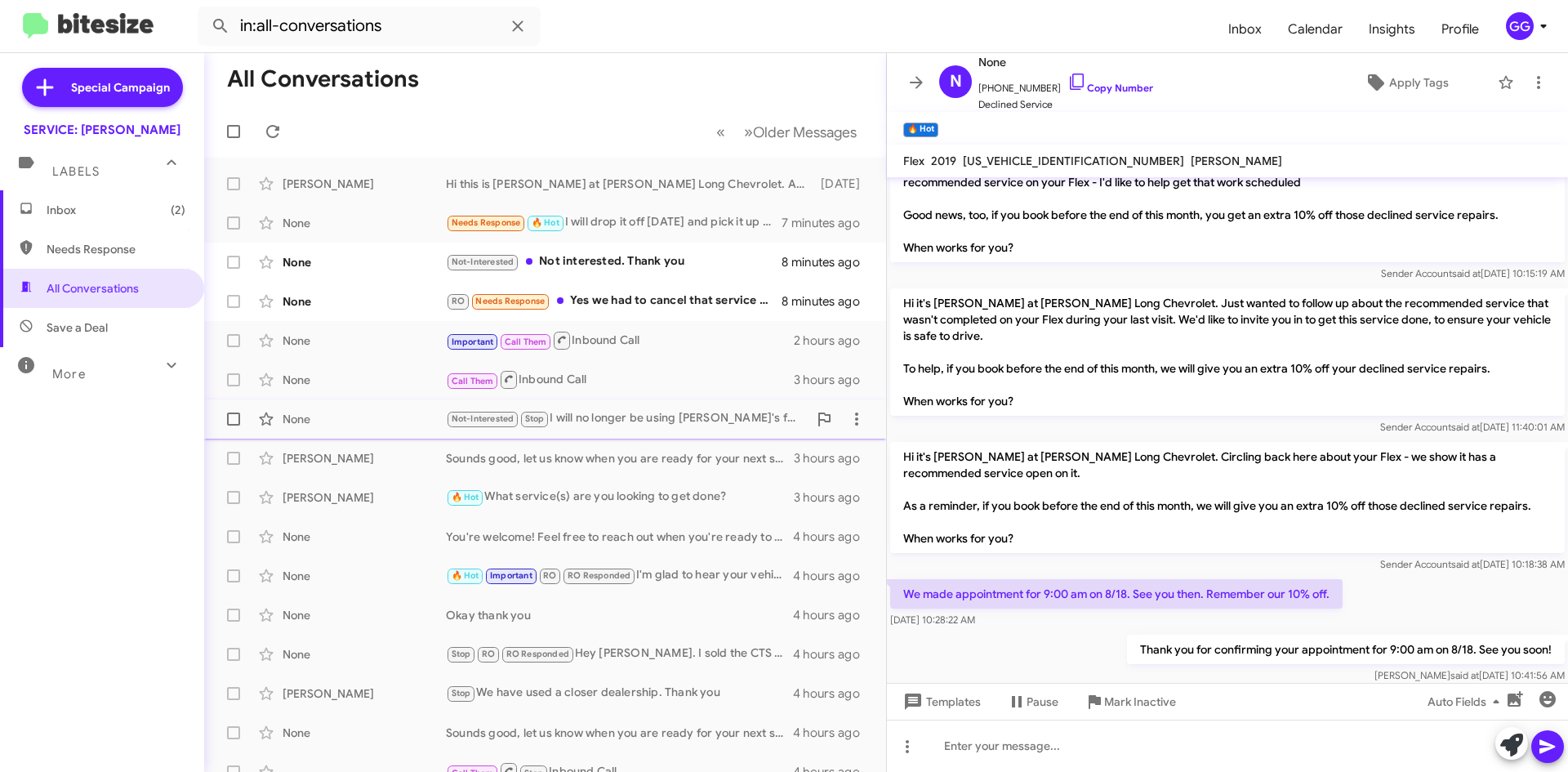
click at [736, 428] on div "Not-Interested Stop I will no longer be using Daniel's for my car repairs." at bounding box center [627, 418] width 362 height 19
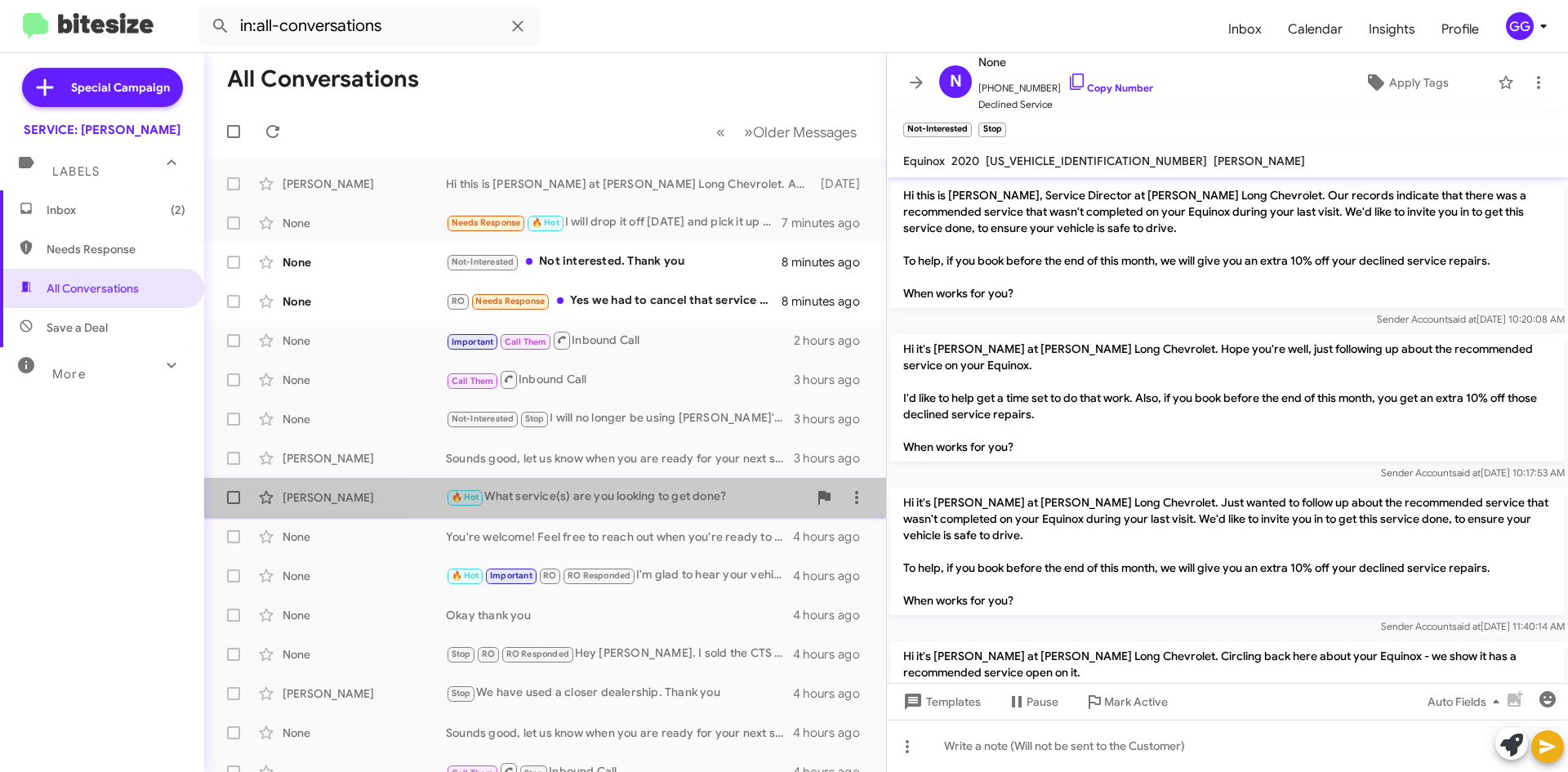
click at [701, 491] on div "🔥 Hot What service(s) are you looking to get done?" at bounding box center [627, 497] width 362 height 19
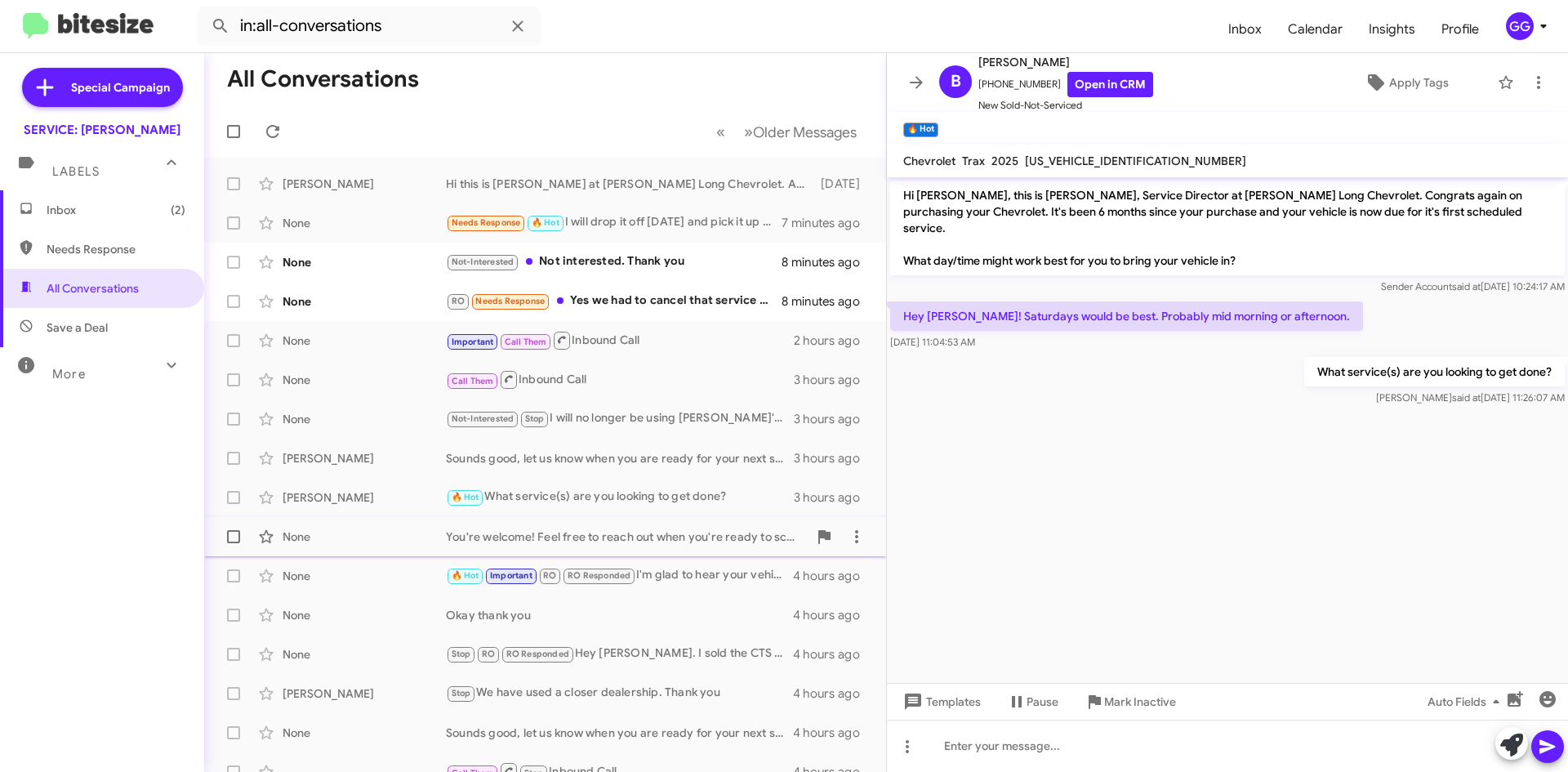
click at [690, 527] on div "None You're welcome! Feel free to reach out when you're ready to schedule your …" at bounding box center [545, 537] width 656 height 32
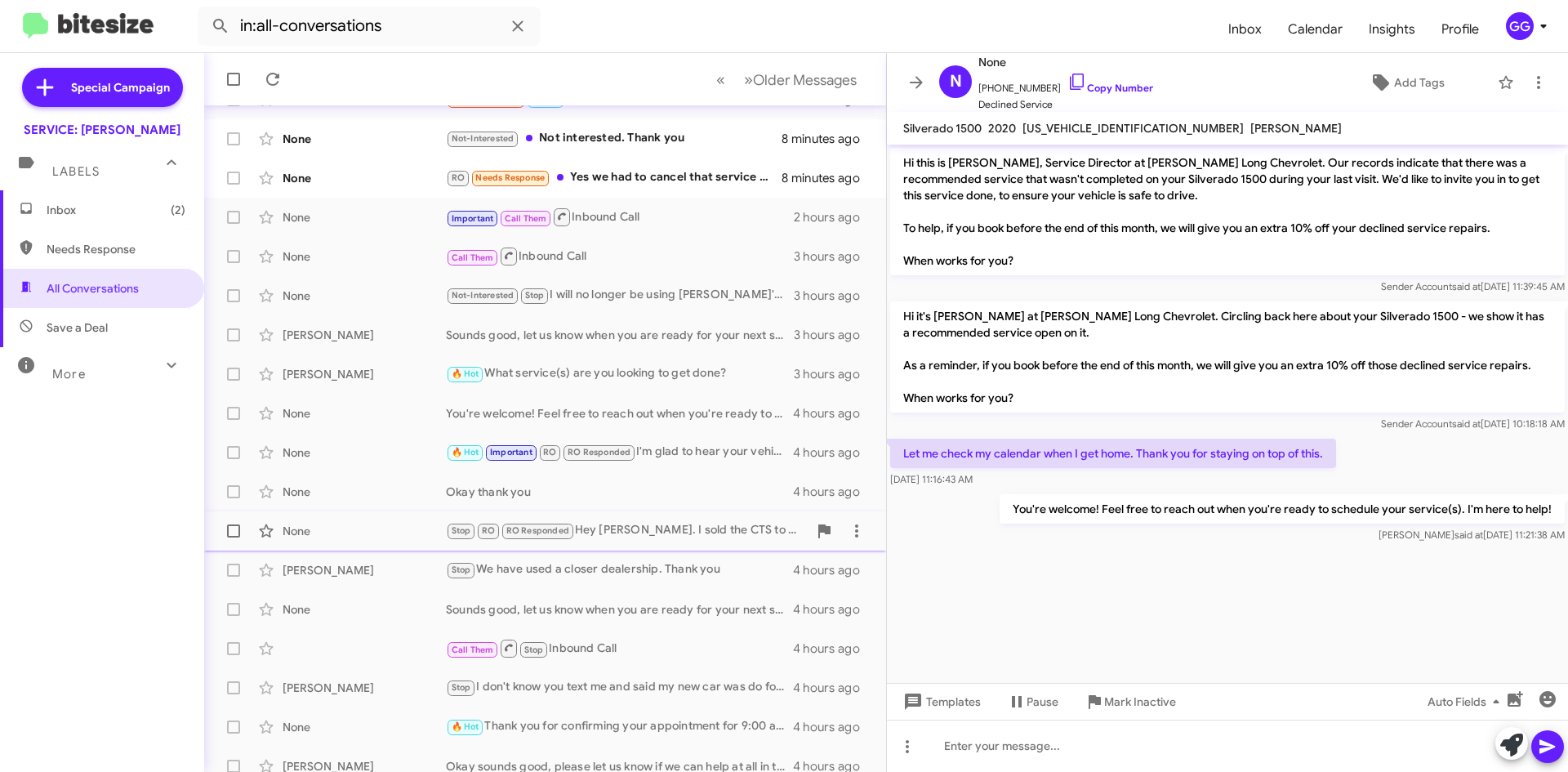
scroll to position [164, 0]
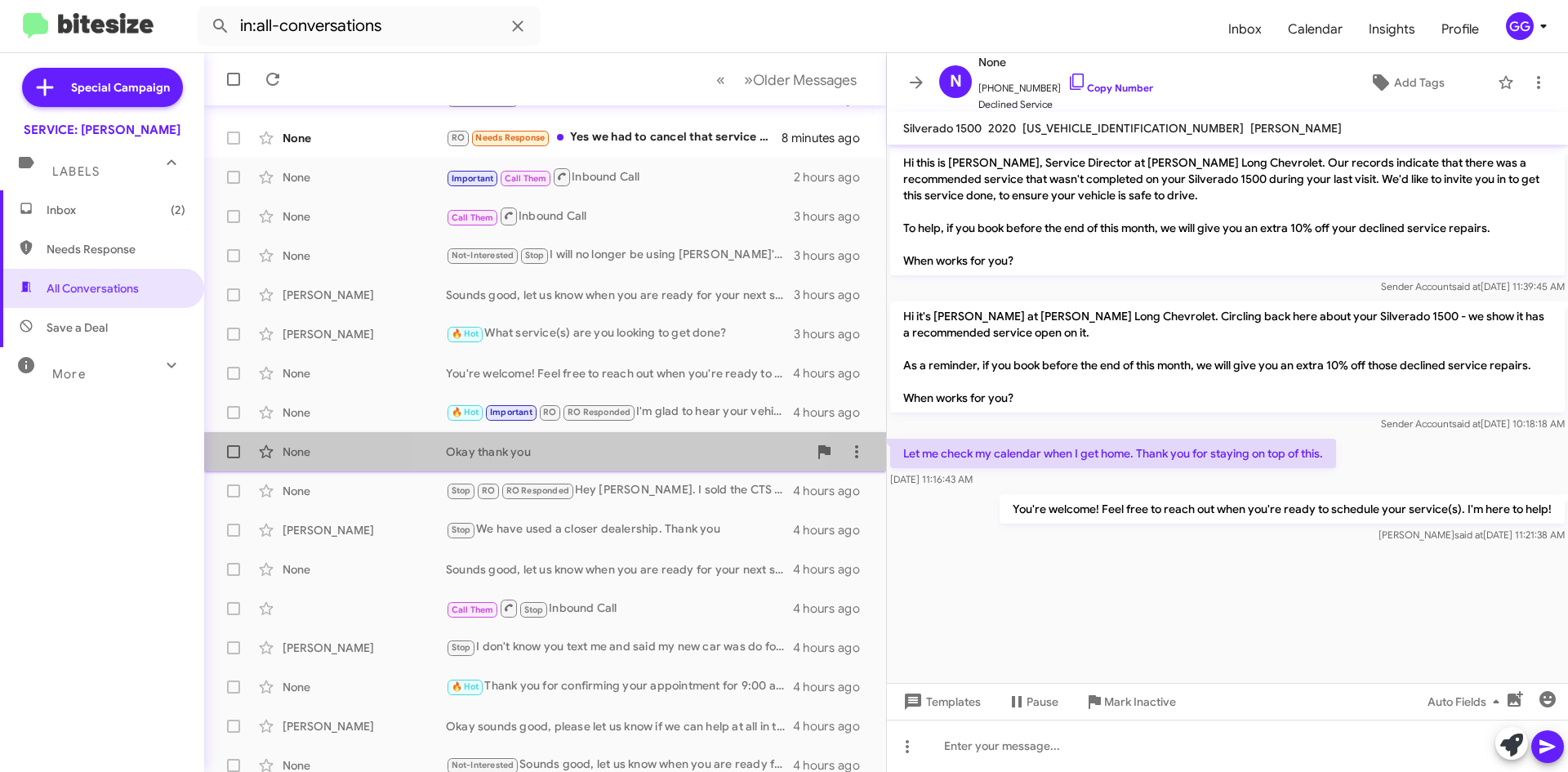
click at [615, 449] on div "Okay thank you" at bounding box center [627, 452] width 362 height 16
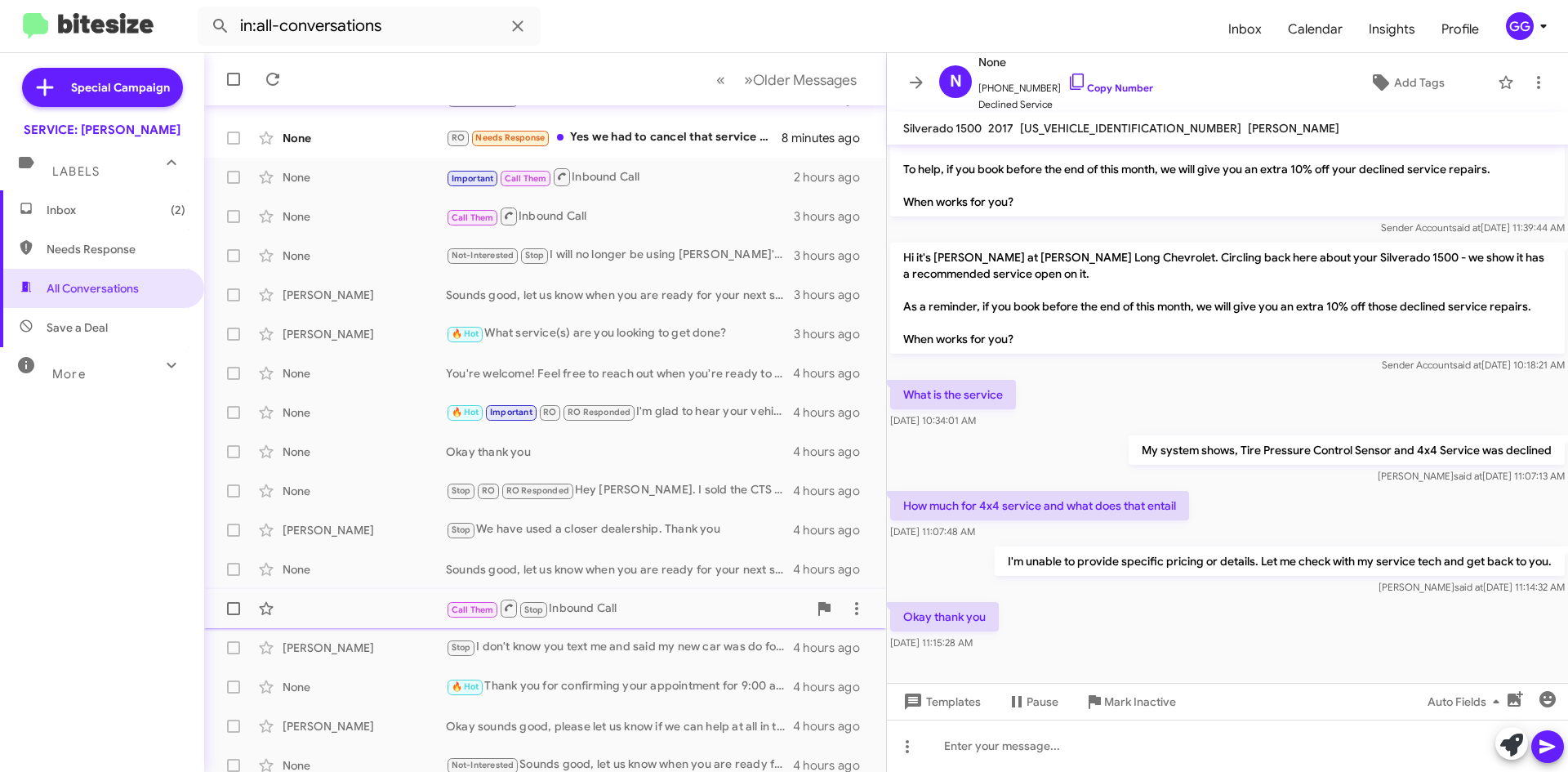
scroll to position [176, 0]
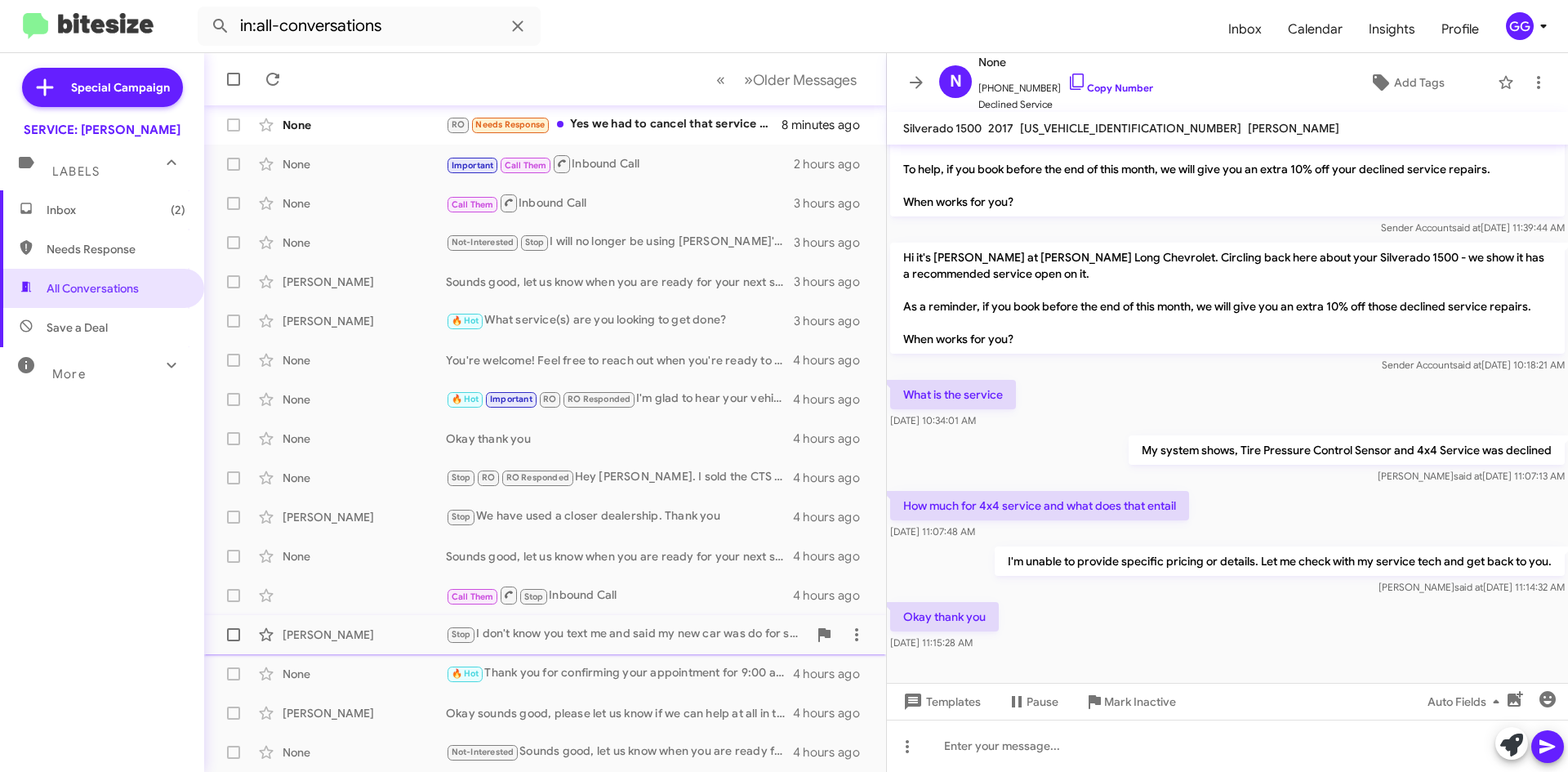
click at [670, 630] on div "Stop I don't know you text me and said my new car was do for service?" at bounding box center [627, 635] width 362 height 19
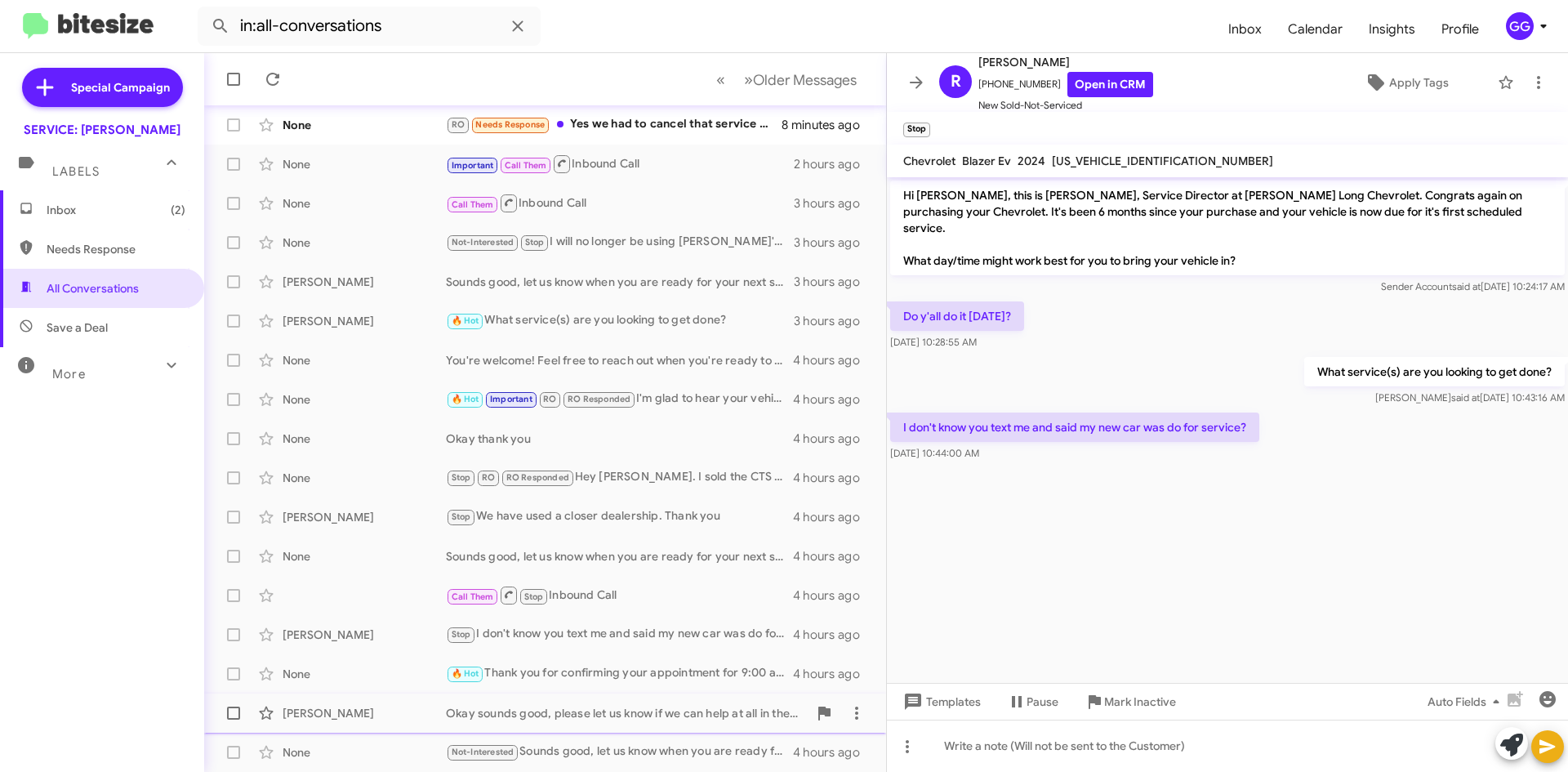
click at [678, 703] on div "Lisa Kirkdoffer Okay sounds good, please let us know if we can help at all in t…" at bounding box center [545, 713] width 656 height 32
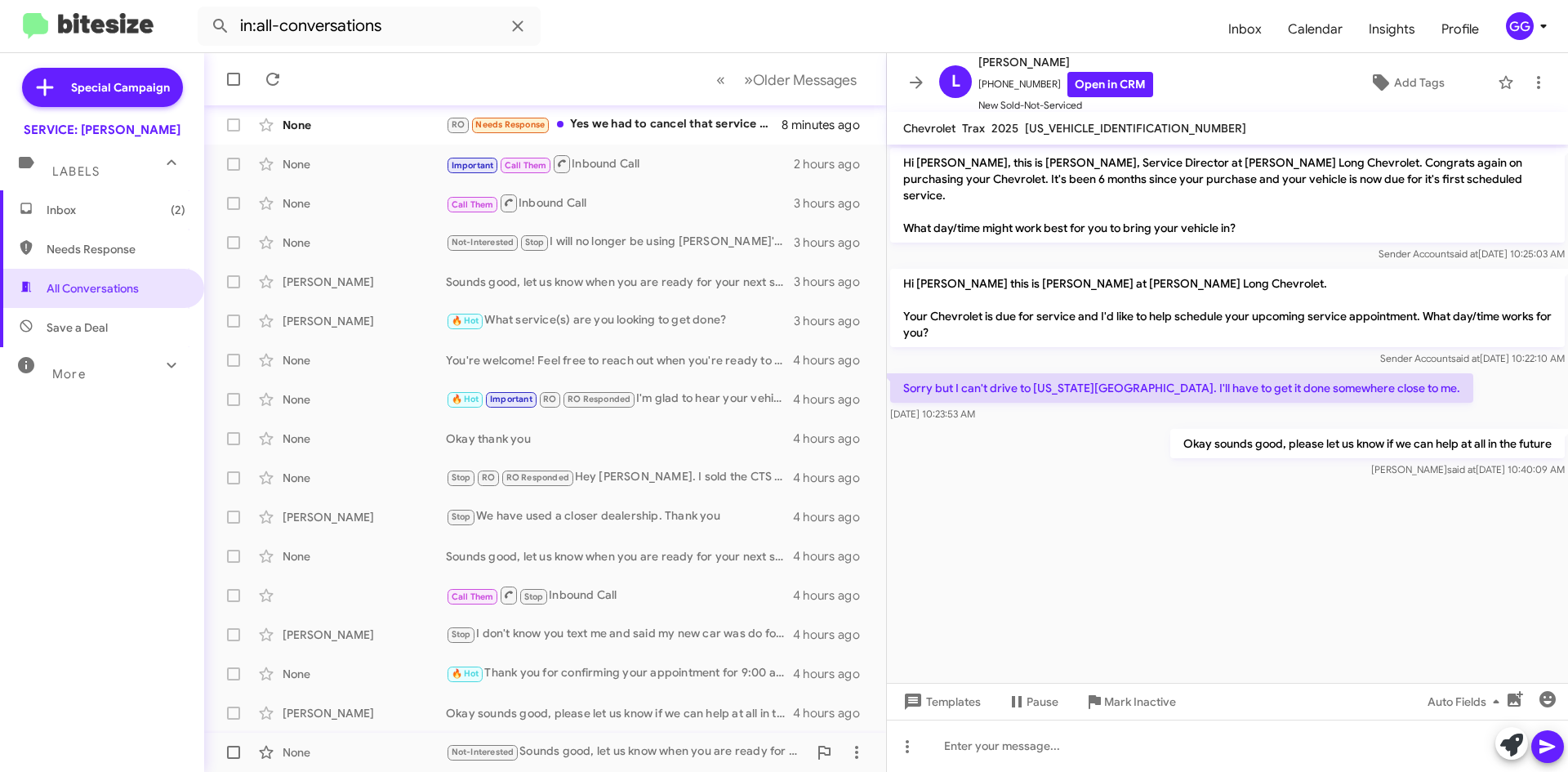
click at [697, 750] on div "Not-Interested Sounds good, let us know when you are ready for your next servic…" at bounding box center [627, 752] width 362 height 19
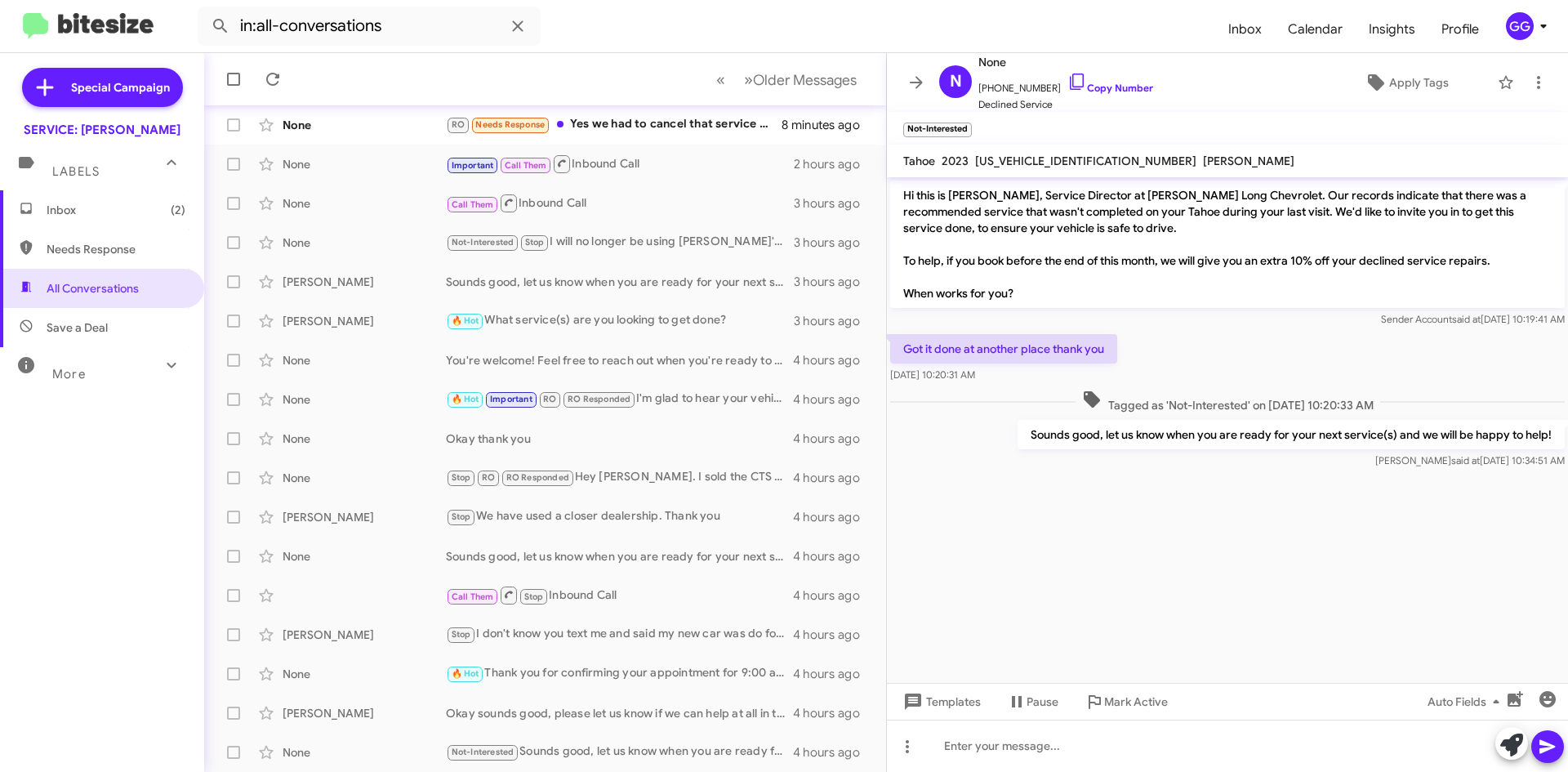
click at [84, 249] on span "Needs Response" at bounding box center [116, 249] width 139 height 16
type input "in:needs-response"
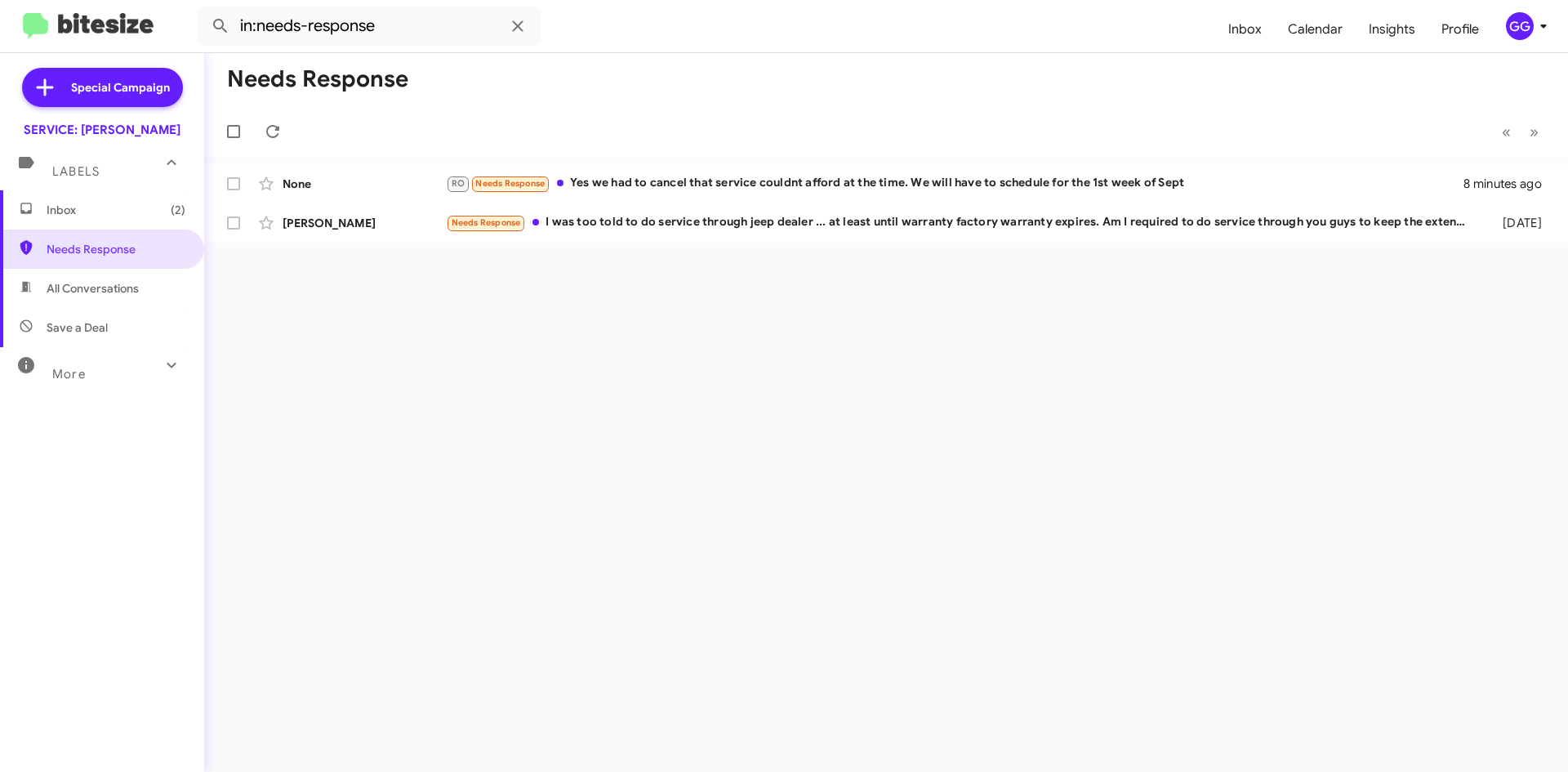
click at [86, 209] on span "Inbox (2)" at bounding box center [116, 210] width 139 height 16
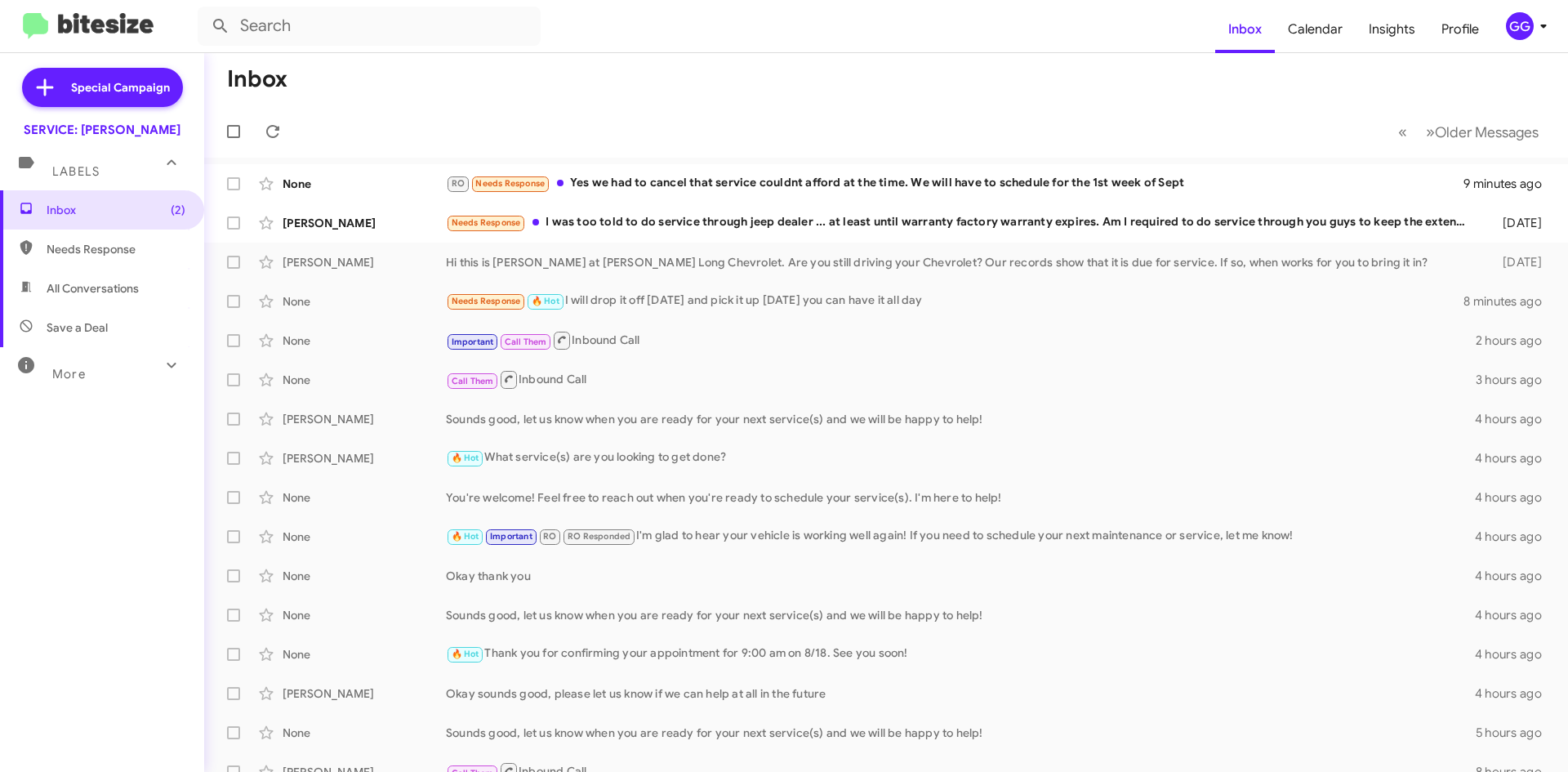
click at [73, 285] on span "All Conversations" at bounding box center [93, 288] width 92 height 16
type input "in:all-conversations"
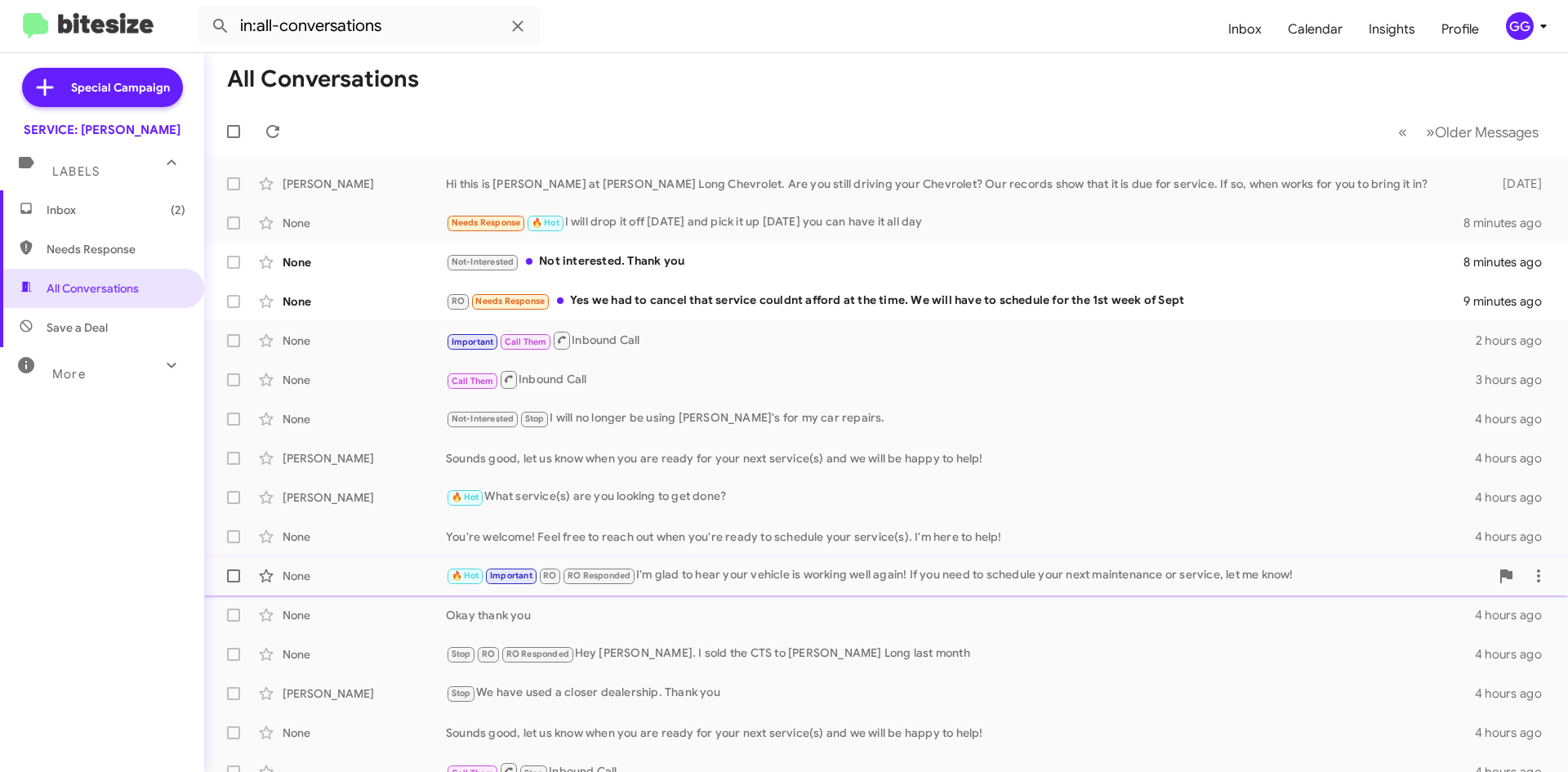
click at [821, 572] on div "🔥 Hot Important RO RO Responded I'm glad to hear your vehicle is working well a…" at bounding box center [968, 576] width 1044 height 19
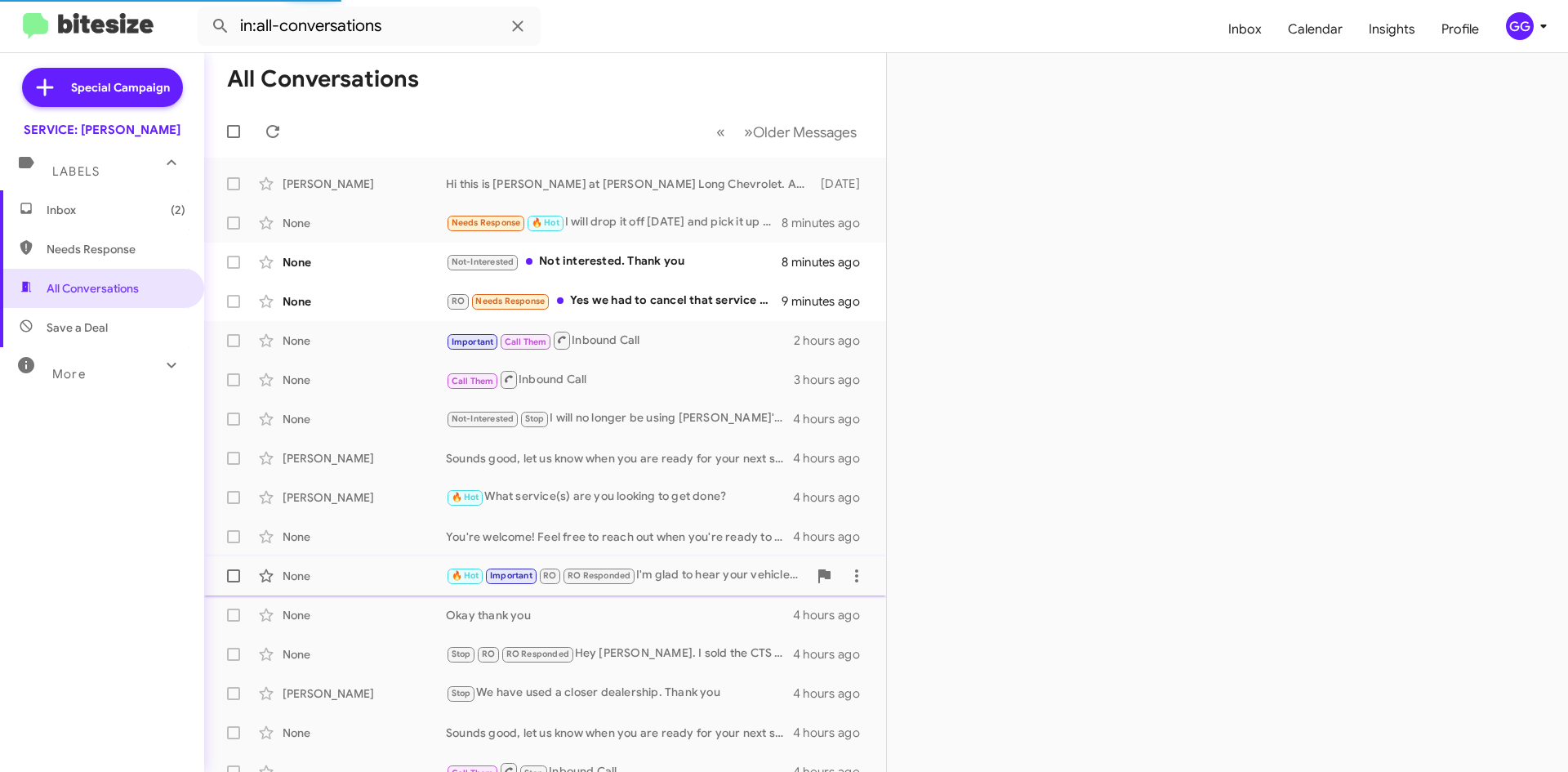
click at [670, 573] on div "🔥 Hot Important RO RO Responded I'm glad to hear your vehicle is working well a…" at bounding box center [627, 576] width 362 height 19
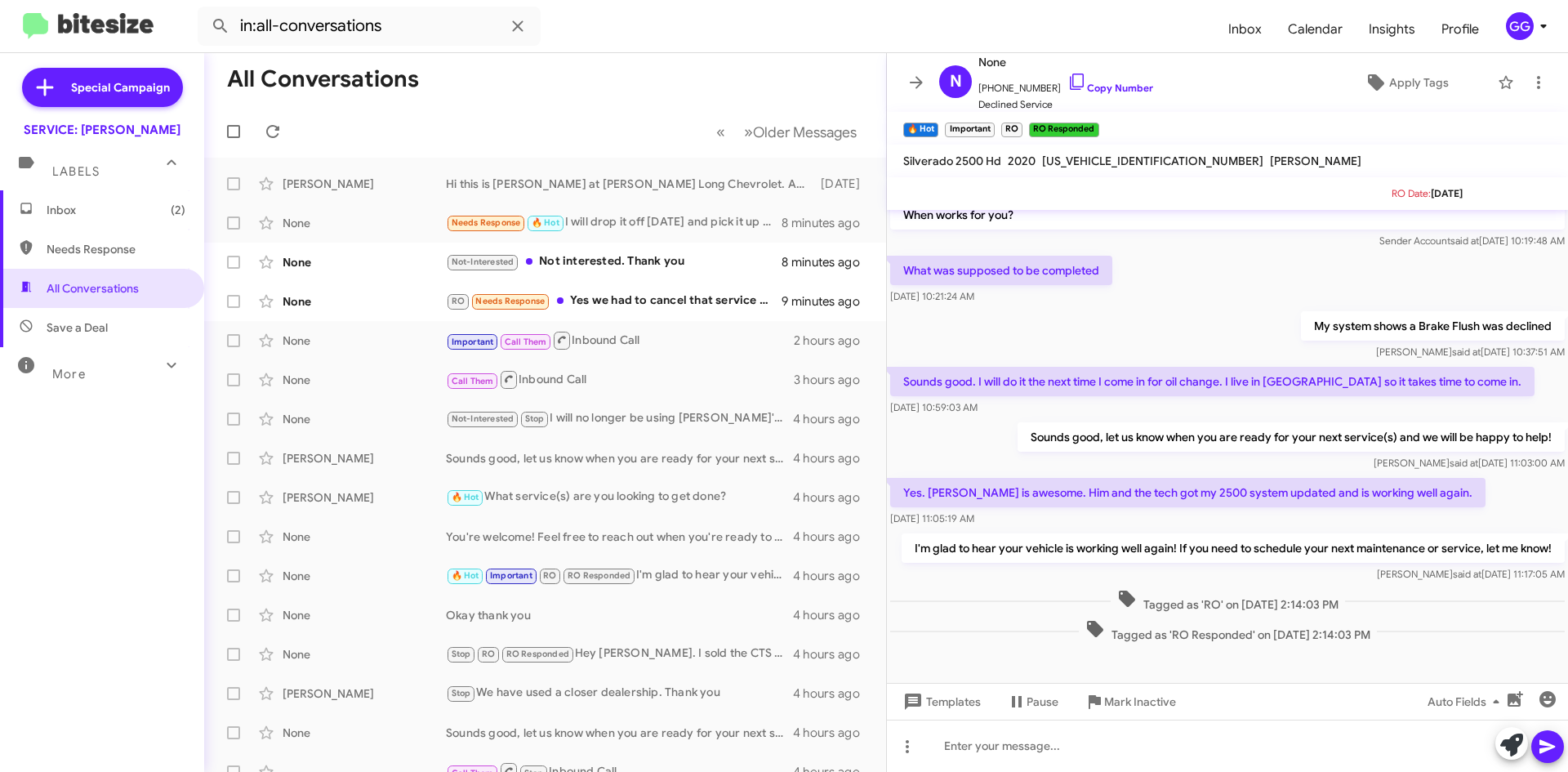
scroll to position [128, 0]
click at [650, 544] on div "You're welcome! Feel free to reach out when you're ready to schedule your servi…" at bounding box center [627, 536] width 362 height 16
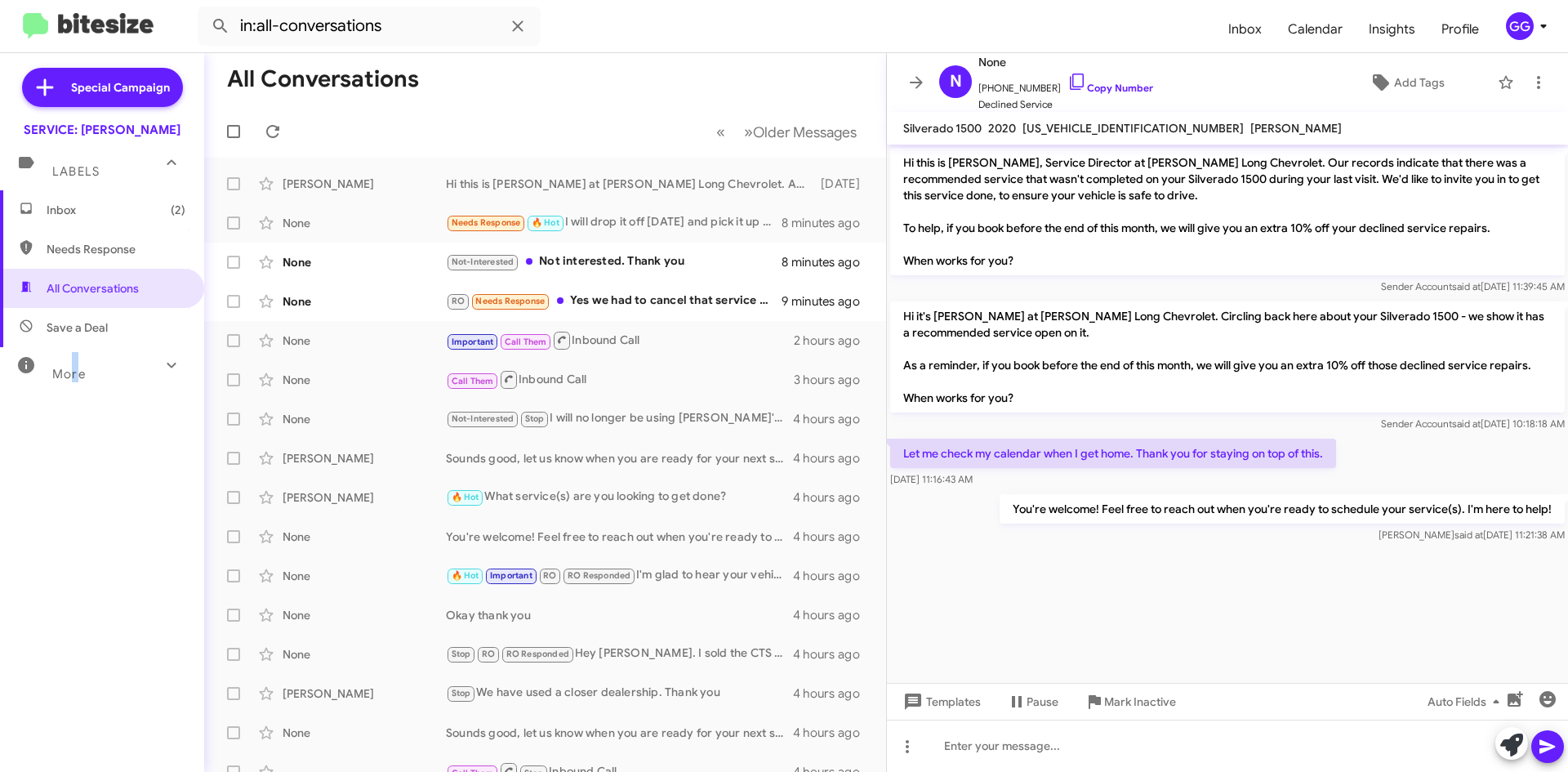
click at [75, 383] on mat-expansion-panel-header "More" at bounding box center [102, 367] width 204 height 39
click at [1235, 22] on span "Inbox" at bounding box center [1245, 30] width 60 height 48
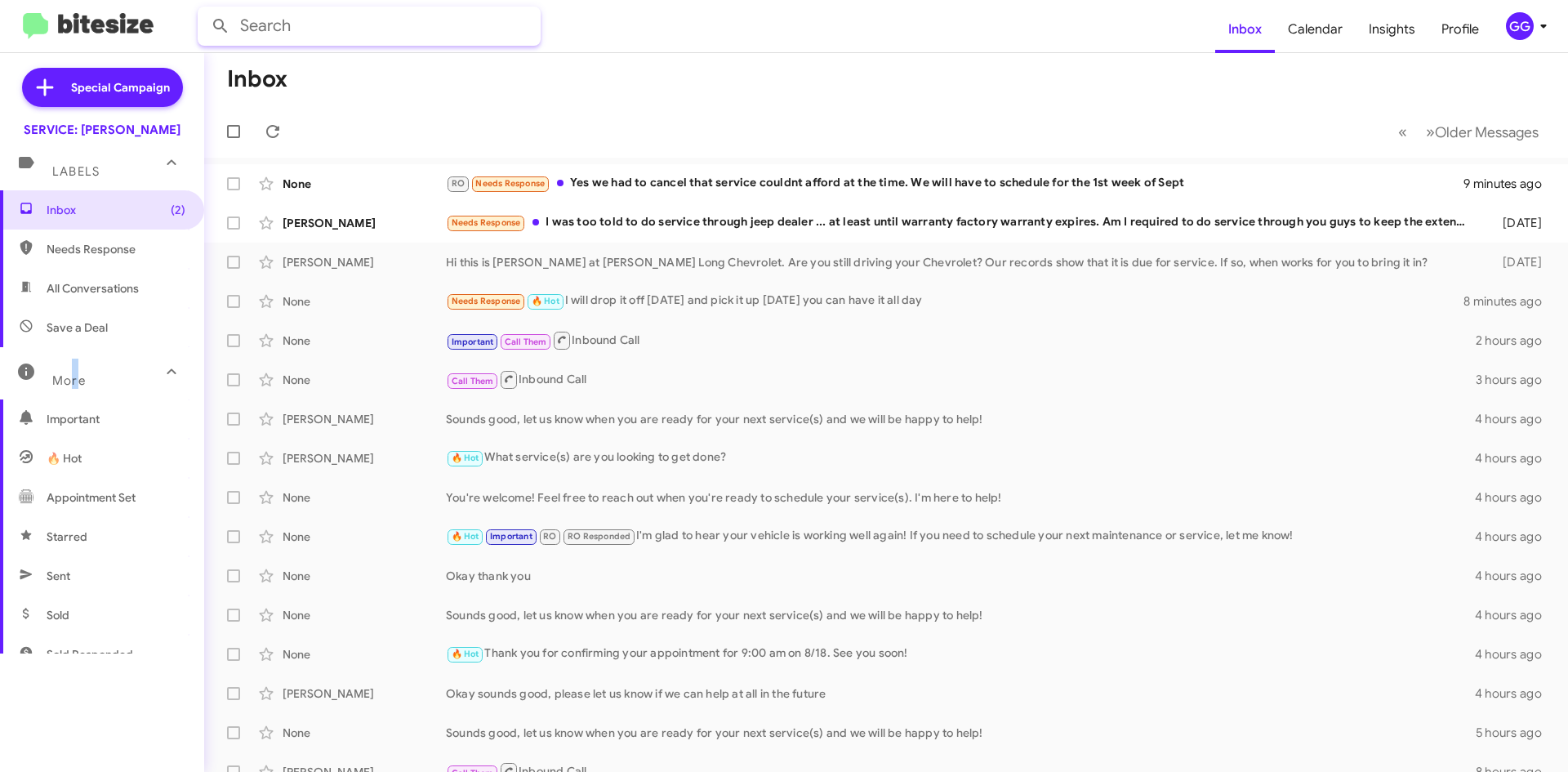
click at [279, 22] on input "text" at bounding box center [369, 26] width 343 height 39
click at [204, 10] on button at bounding box center [221, 26] width 32 height 32
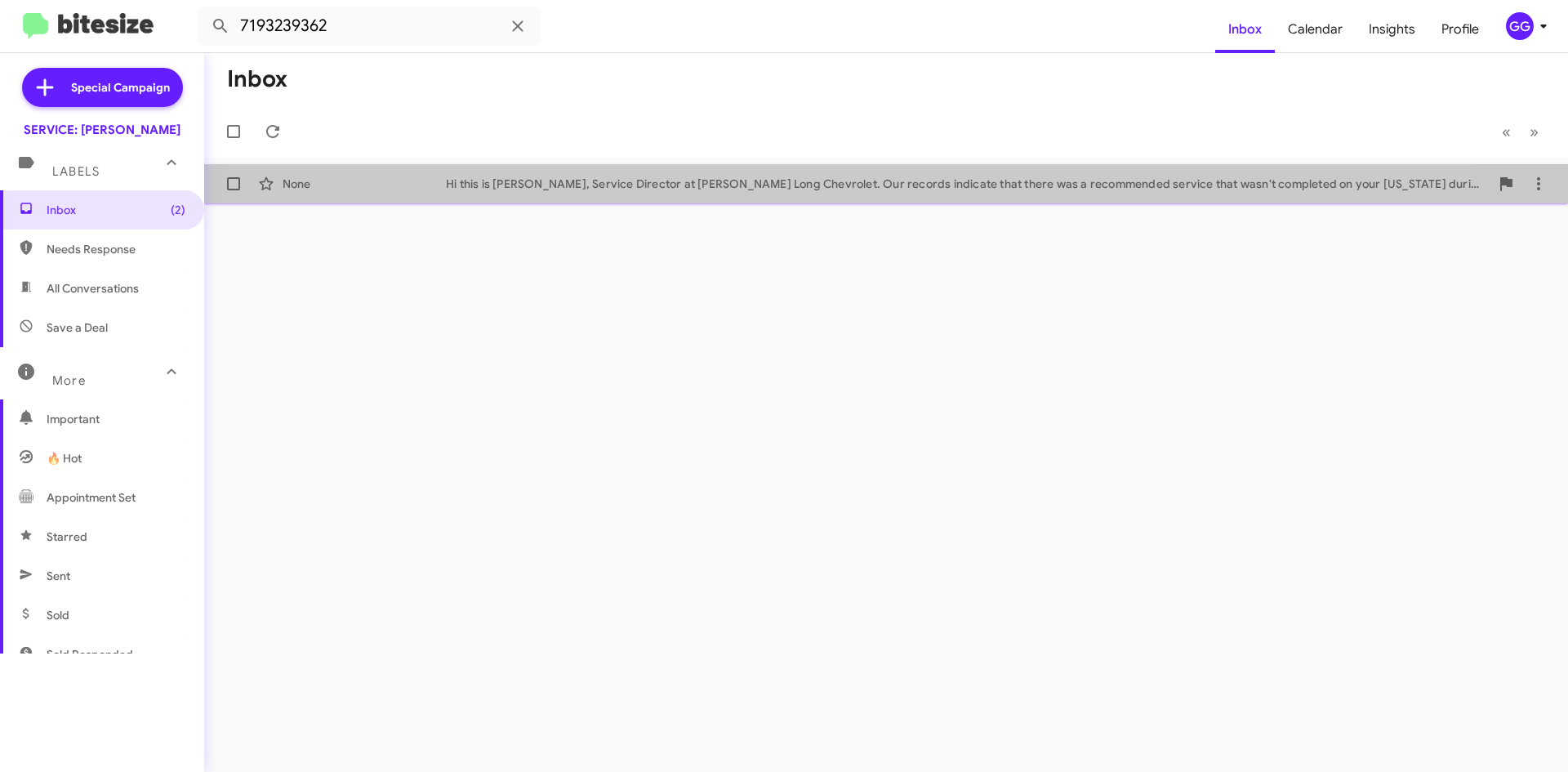
click at [794, 176] on div "Hi this is Rick Stubbs, Service Director at Daniels Long Chevrolet. Our records…" at bounding box center [968, 183] width 1044 height 16
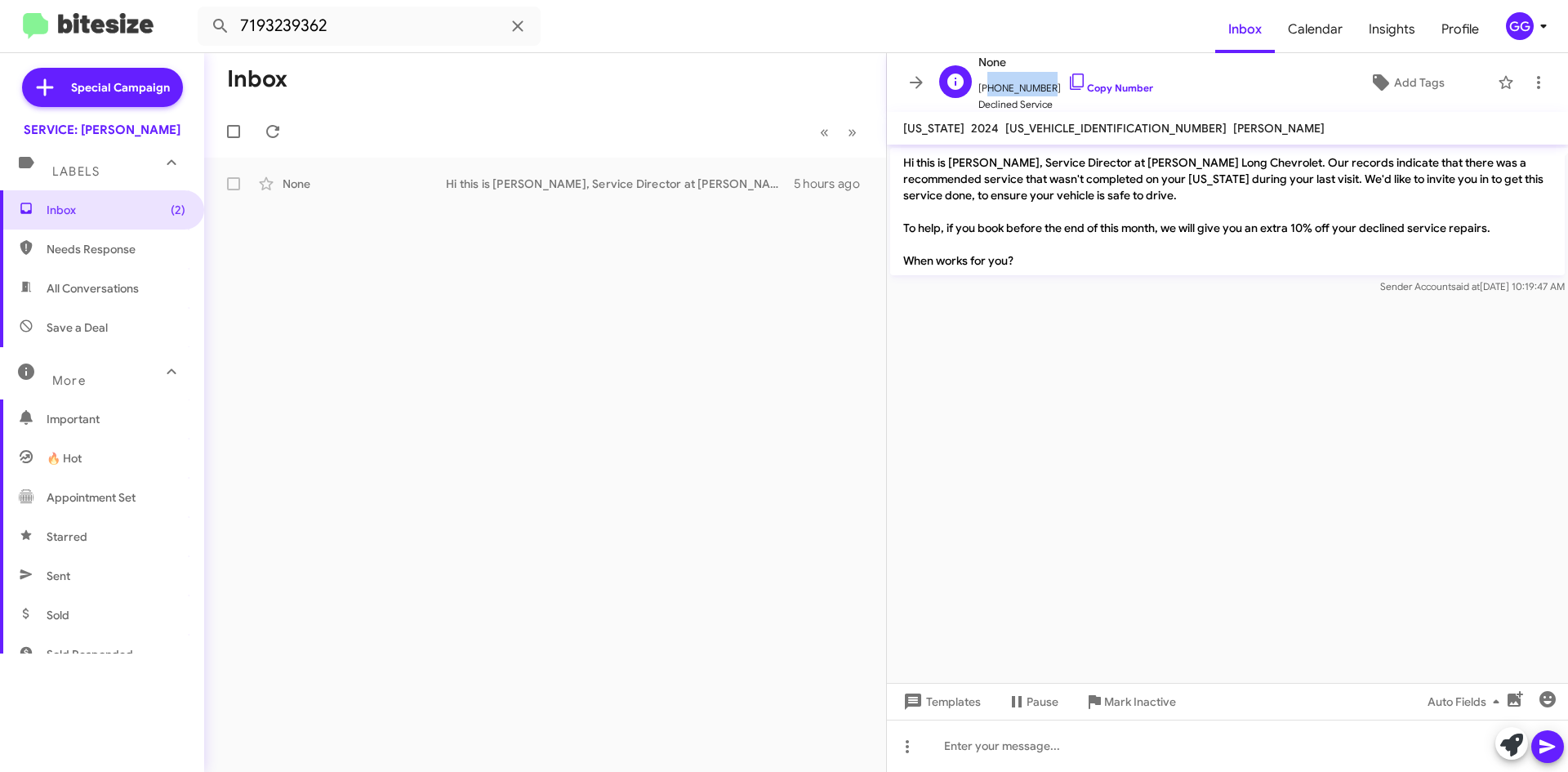
drag, startPoint x: 1040, startPoint y: 83, endPoint x: 985, endPoint y: 89, distance: 55.3
click at [985, 89] on span "+17193239362 Copy Number" at bounding box center [1065, 84] width 175 height 25
click at [1032, 86] on span "+17193239362 Copy Number" at bounding box center [1065, 84] width 175 height 25
drag, startPoint x: 1040, startPoint y: 89, endPoint x: 989, endPoint y: 89, distance: 51.0
click at [989, 89] on span "+17193239362 Copy Number" at bounding box center [1065, 84] width 175 height 25
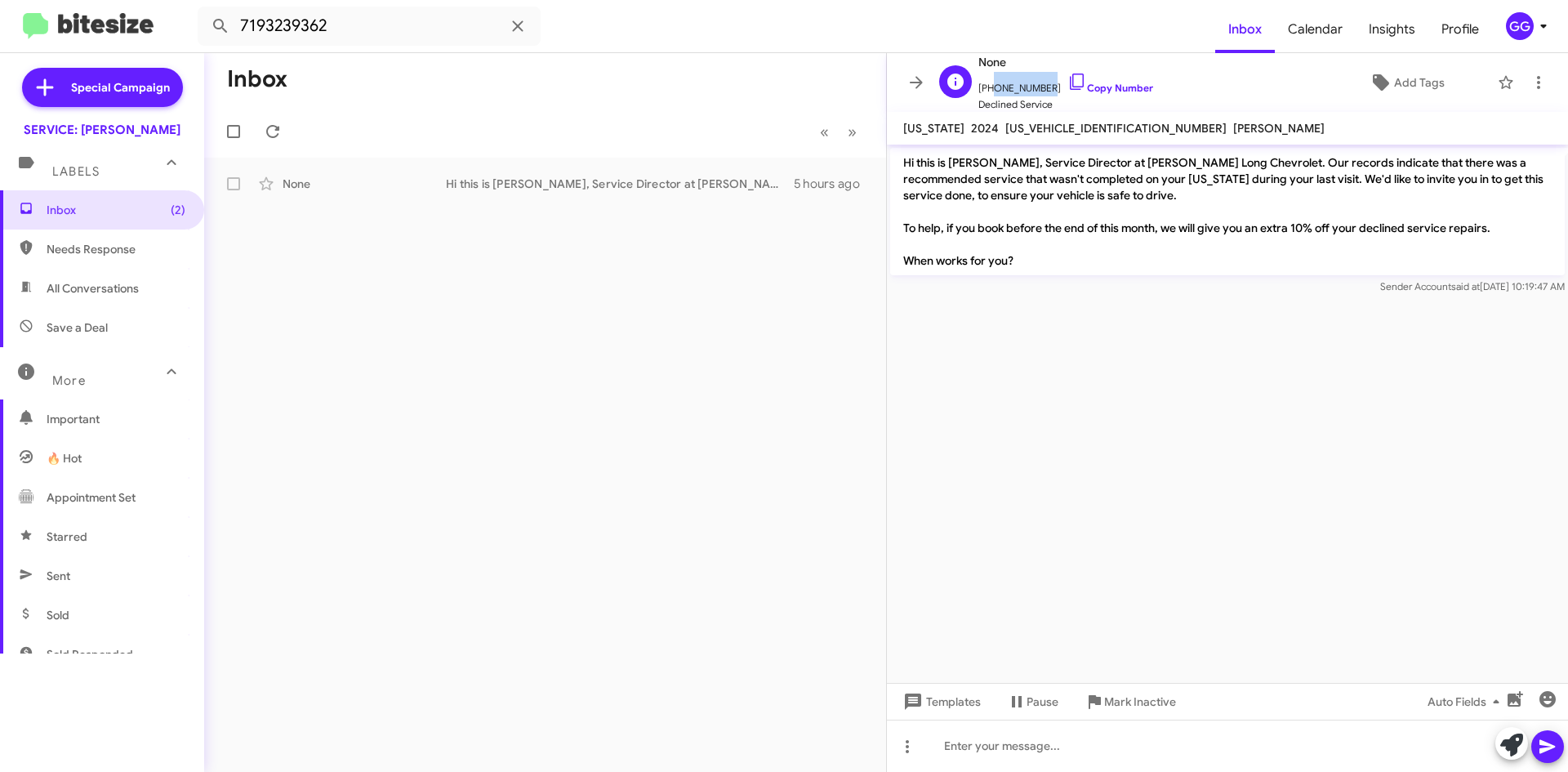
copy span "7193239362"
click at [110, 282] on span "All Conversations" at bounding box center [93, 288] width 92 height 16
type input "in:all-conversations"
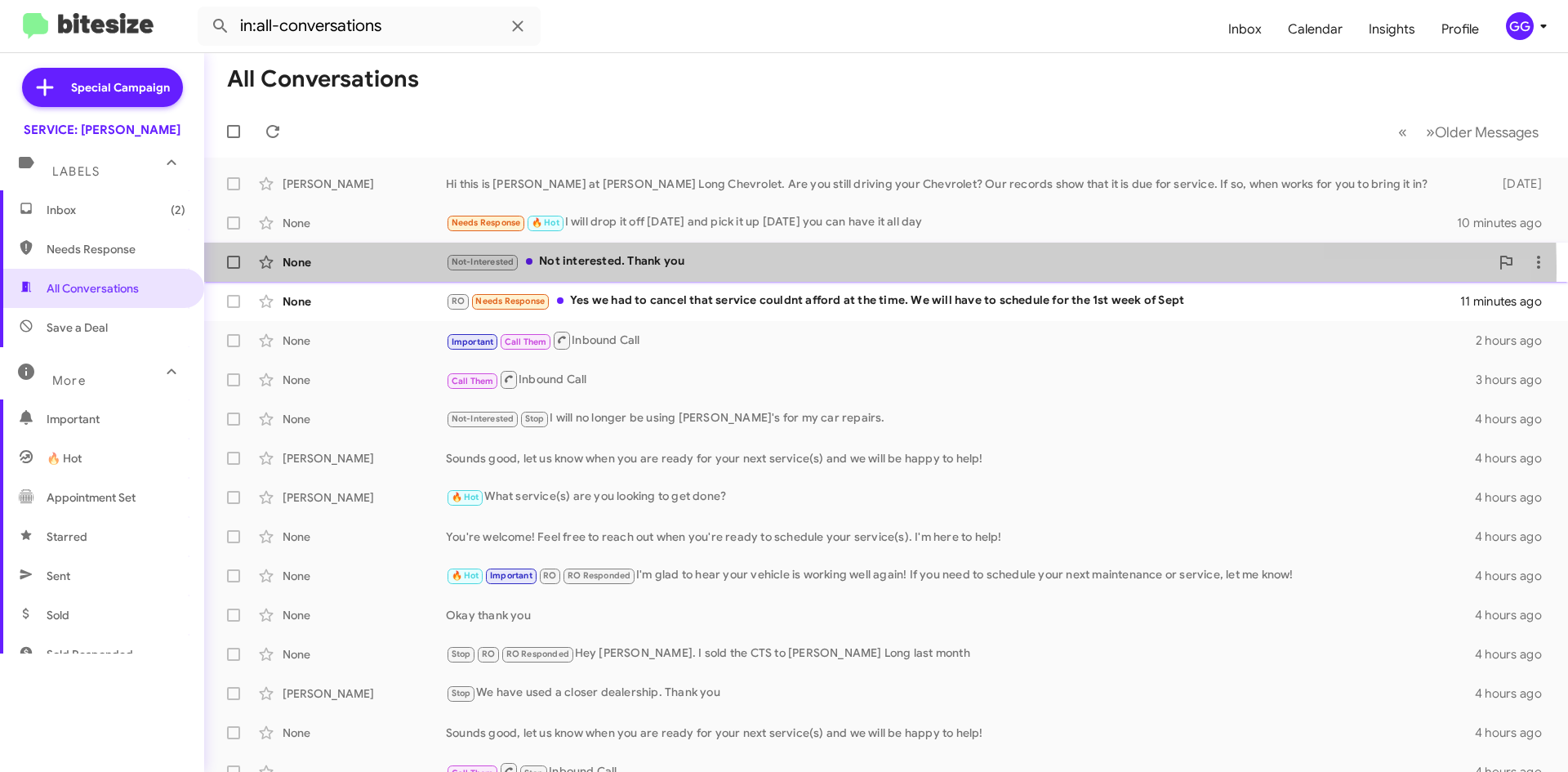
click at [715, 271] on div "Not-Interested Not interested. Thank you" at bounding box center [968, 262] width 1044 height 19
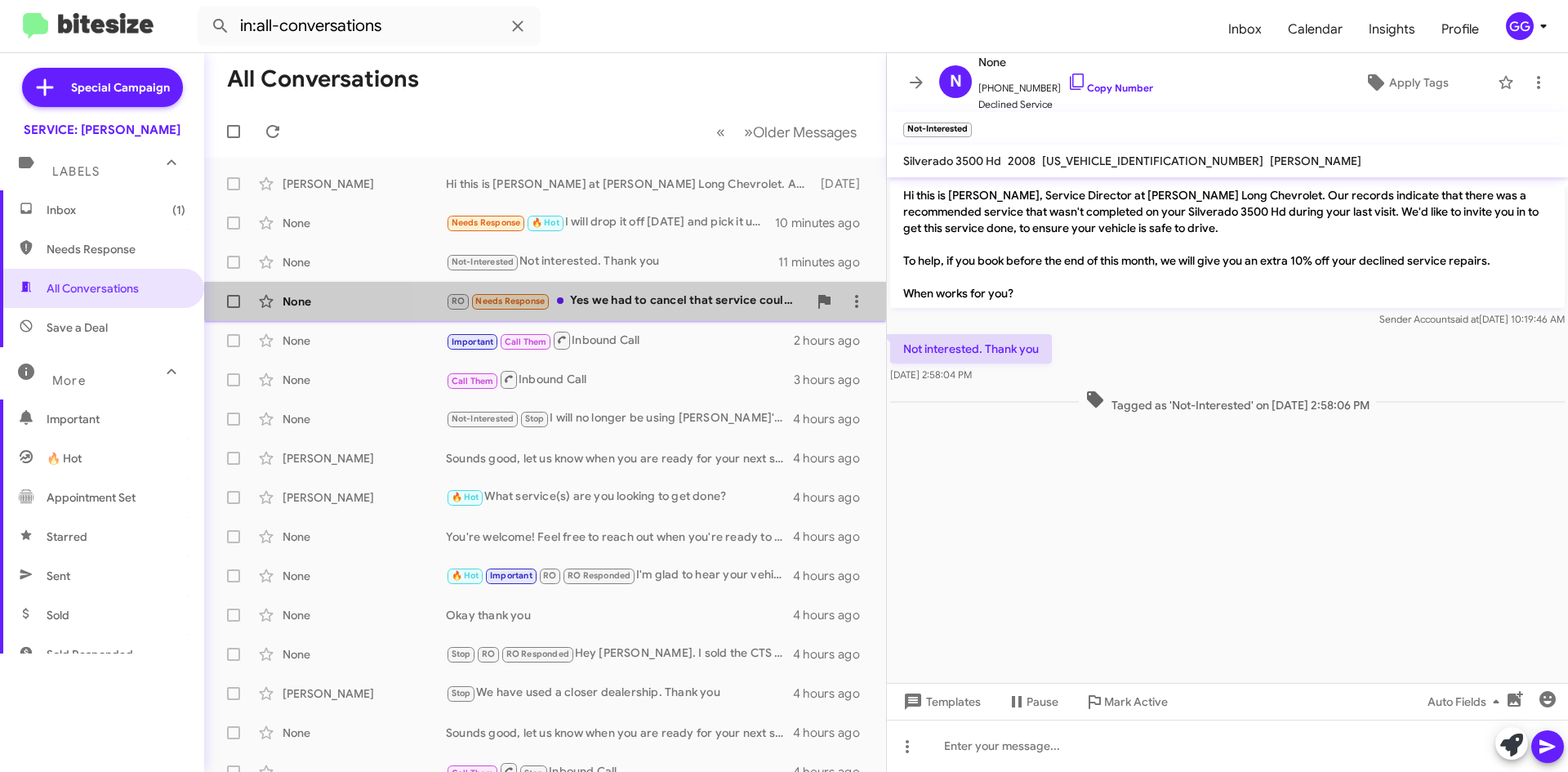
click at [684, 291] on div "None RO Needs Response Yes we had to cancel that service couldnt afford at the …" at bounding box center [545, 302] width 656 height 32
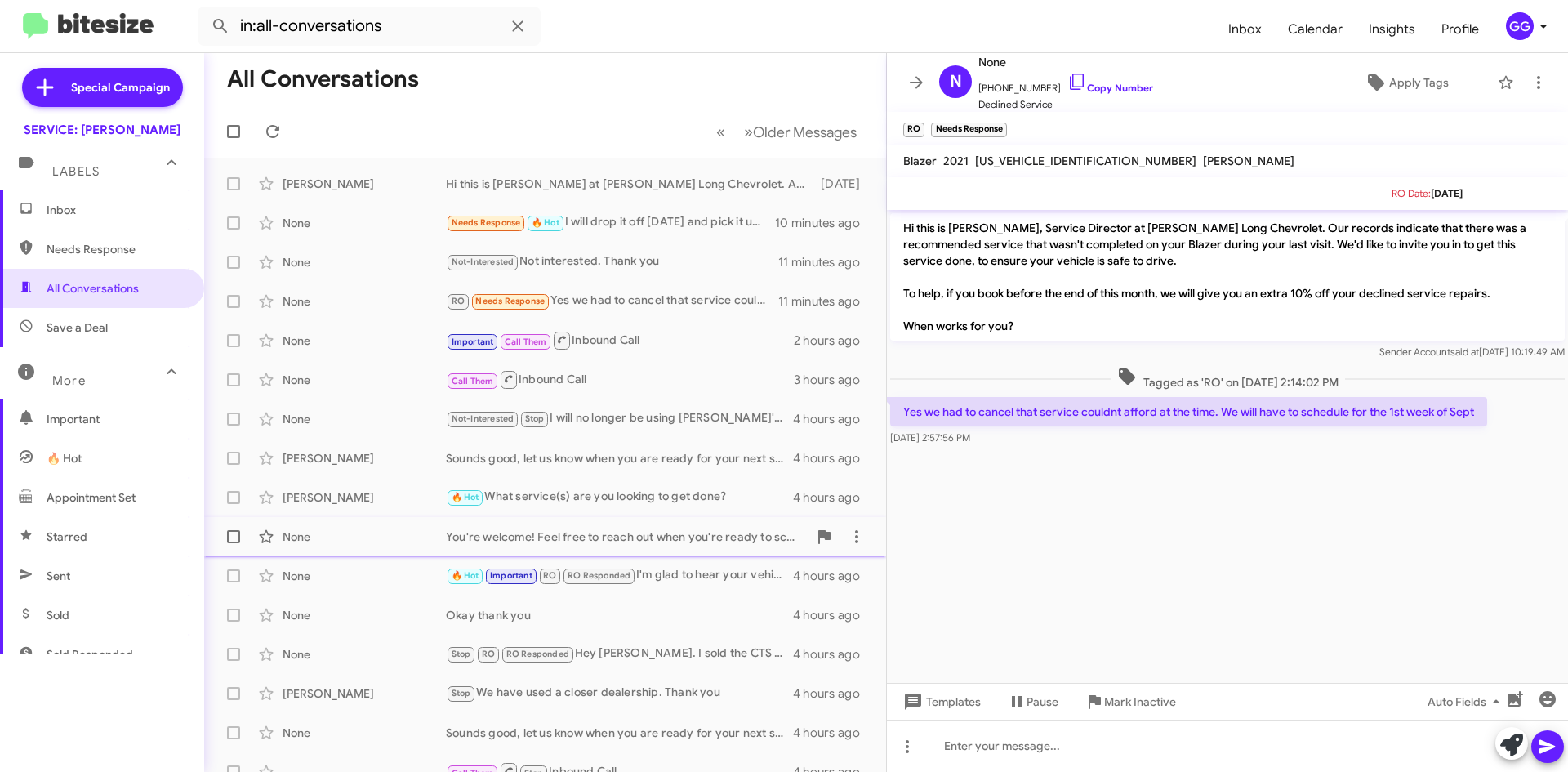
click at [688, 535] on div "You're welcome! Feel free to reach out when you're ready to schedule your servi…" at bounding box center [627, 536] width 362 height 16
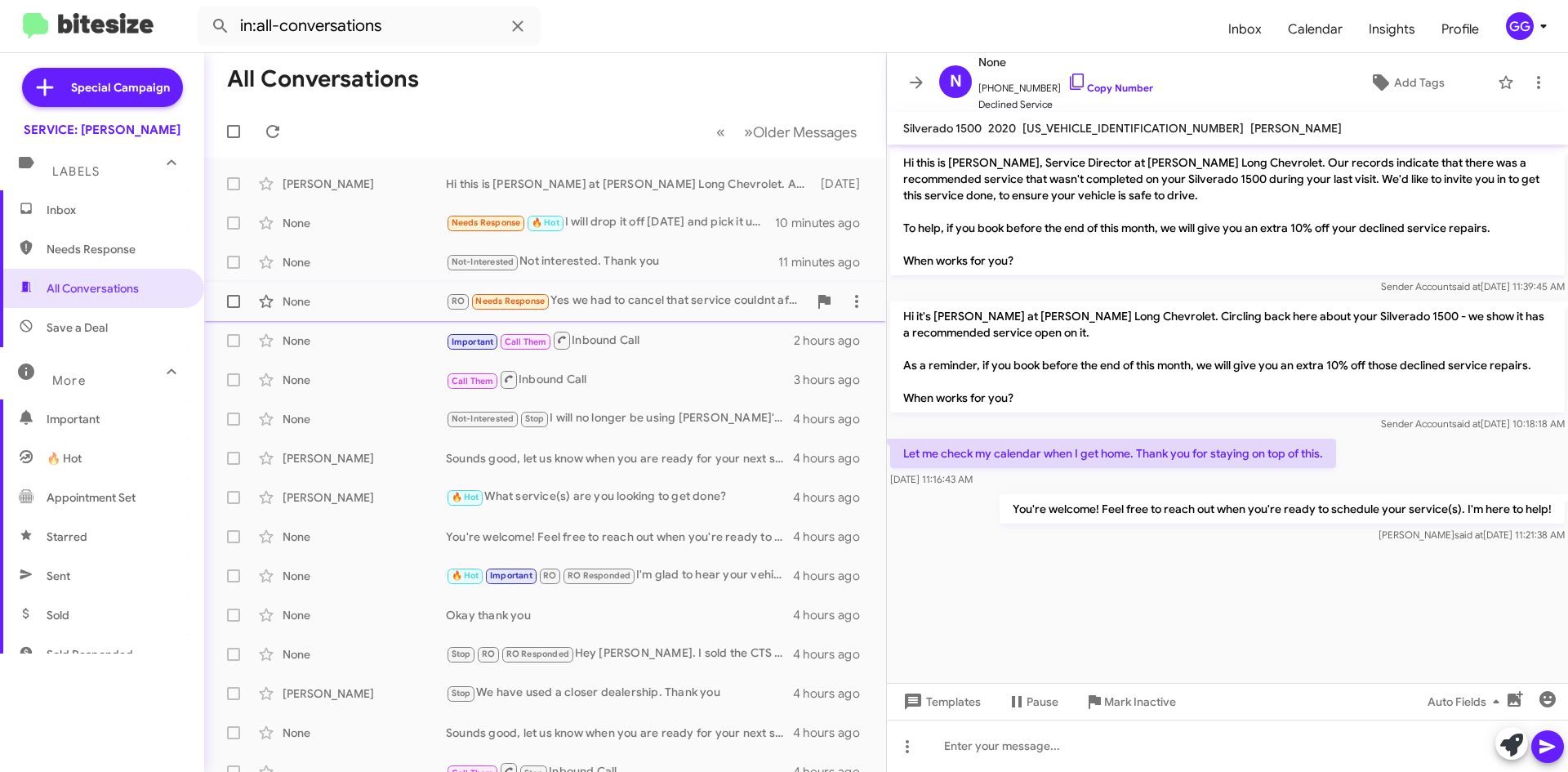
click at [676, 299] on div "RO Needs Response Yes we had to cancel that service couldnt afford at the time.…" at bounding box center [627, 301] width 362 height 19
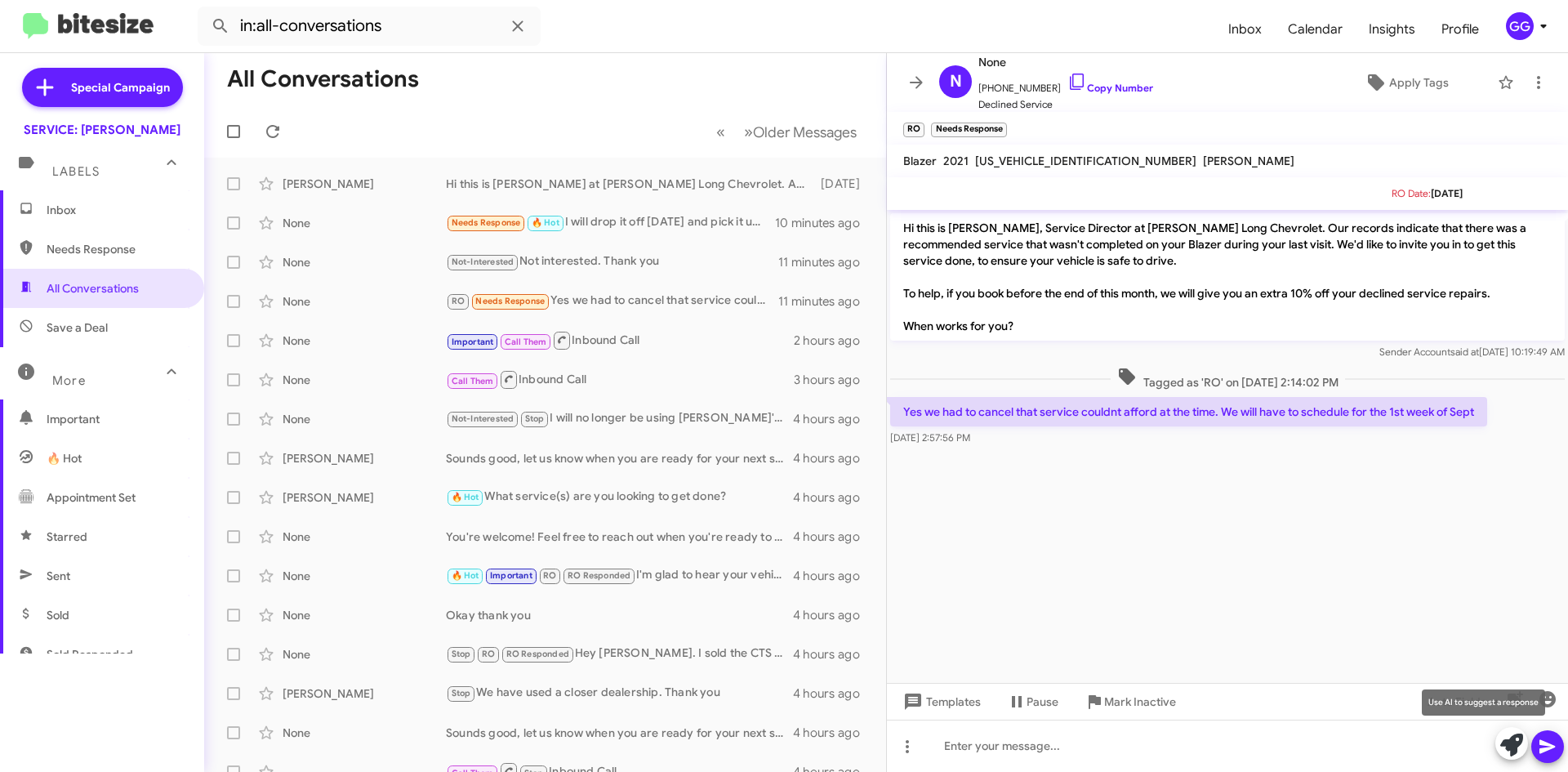
click at [1513, 737] on icon at bounding box center [1512, 745] width 23 height 23
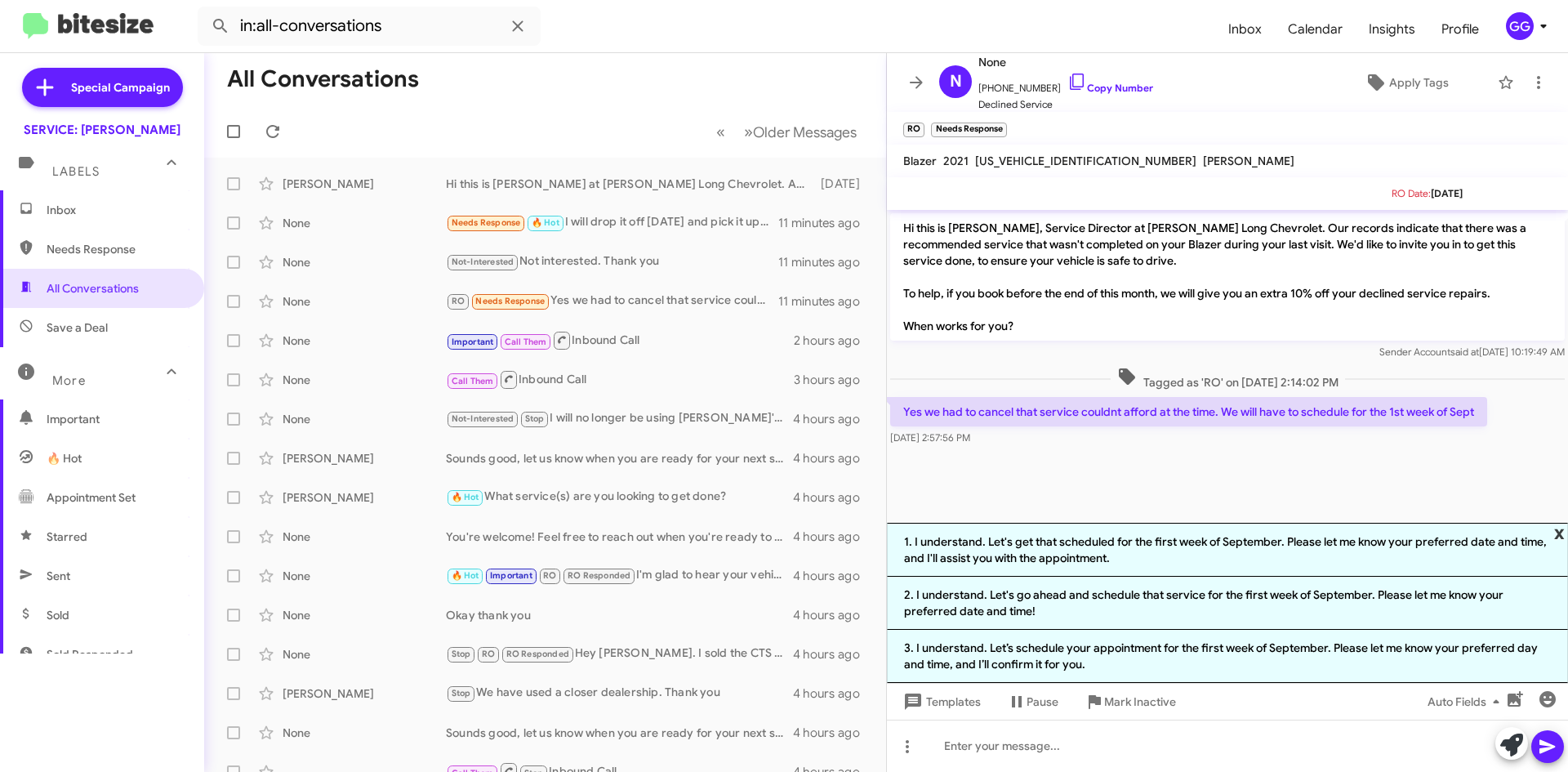
click at [1561, 530] on span "x" at bounding box center [1559, 533] width 10 height 20
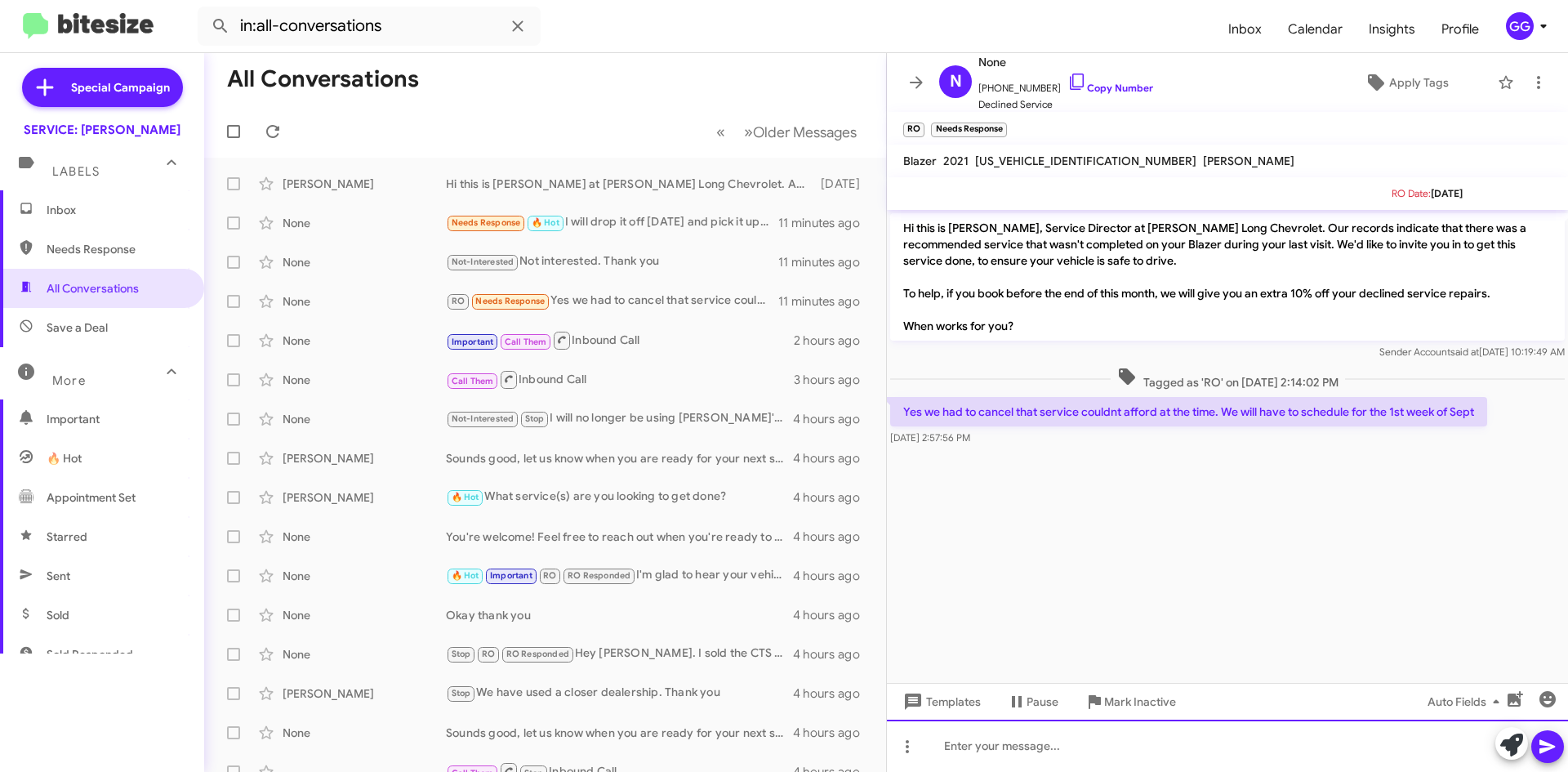
paste div
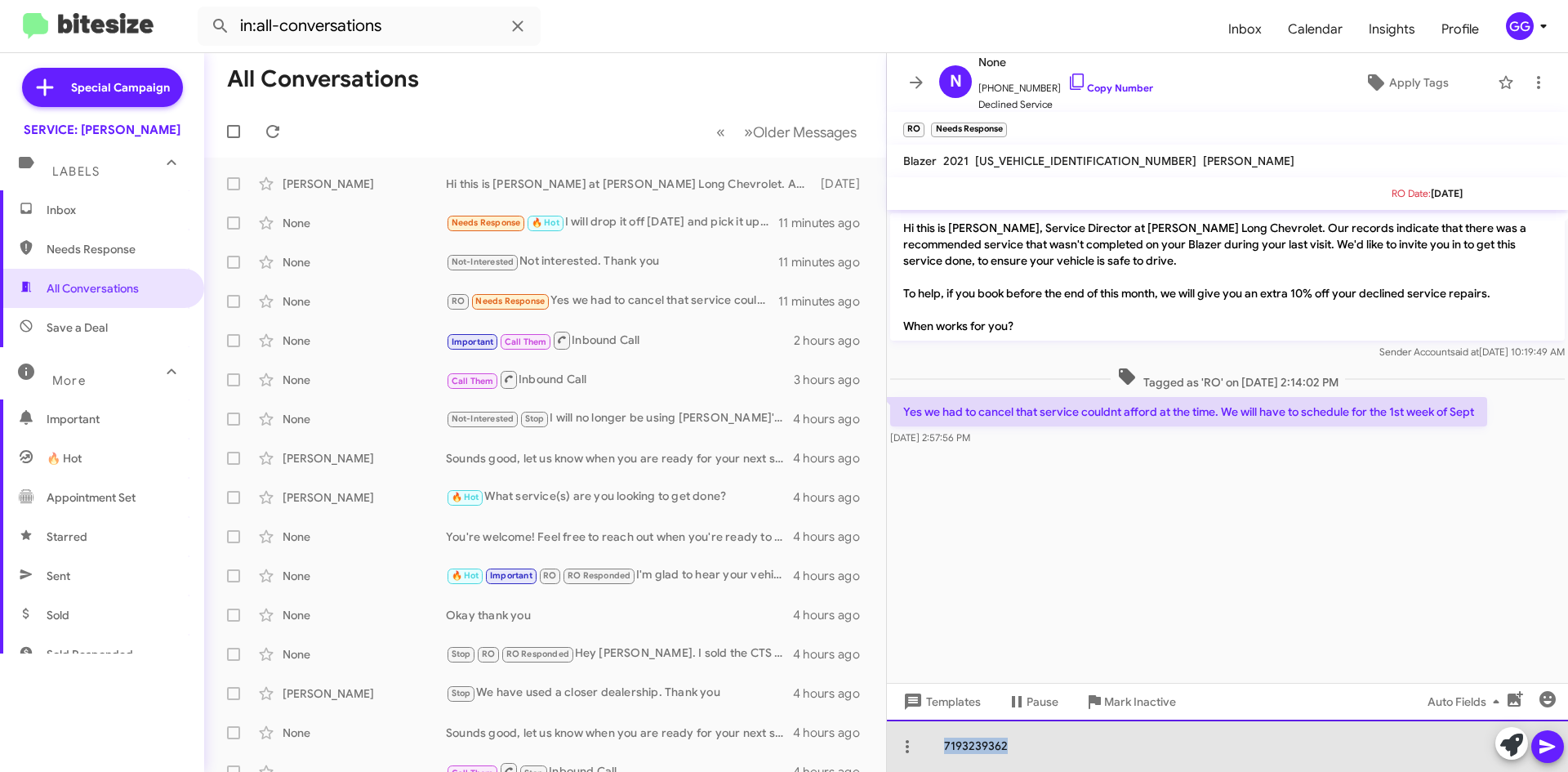
drag, startPoint x: 1019, startPoint y: 742, endPoint x: 938, endPoint y: 751, distance: 81.5
click at [938, 751] on div "7193239362" at bounding box center [1227, 746] width 681 height 52
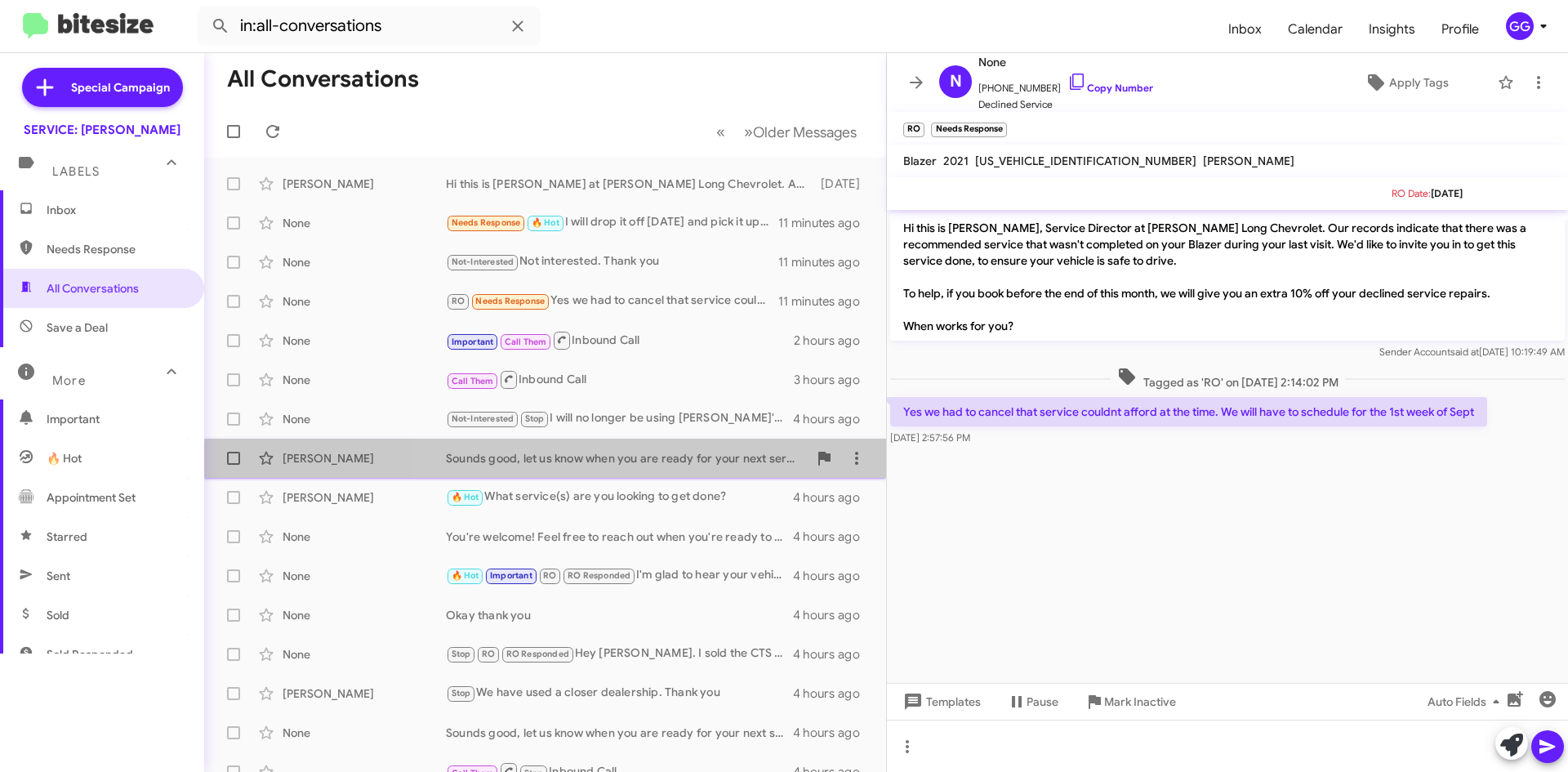
click at [667, 470] on div "Susan Paradise Sounds good, let us know when you are ready for your next servic…" at bounding box center [545, 458] width 656 height 32
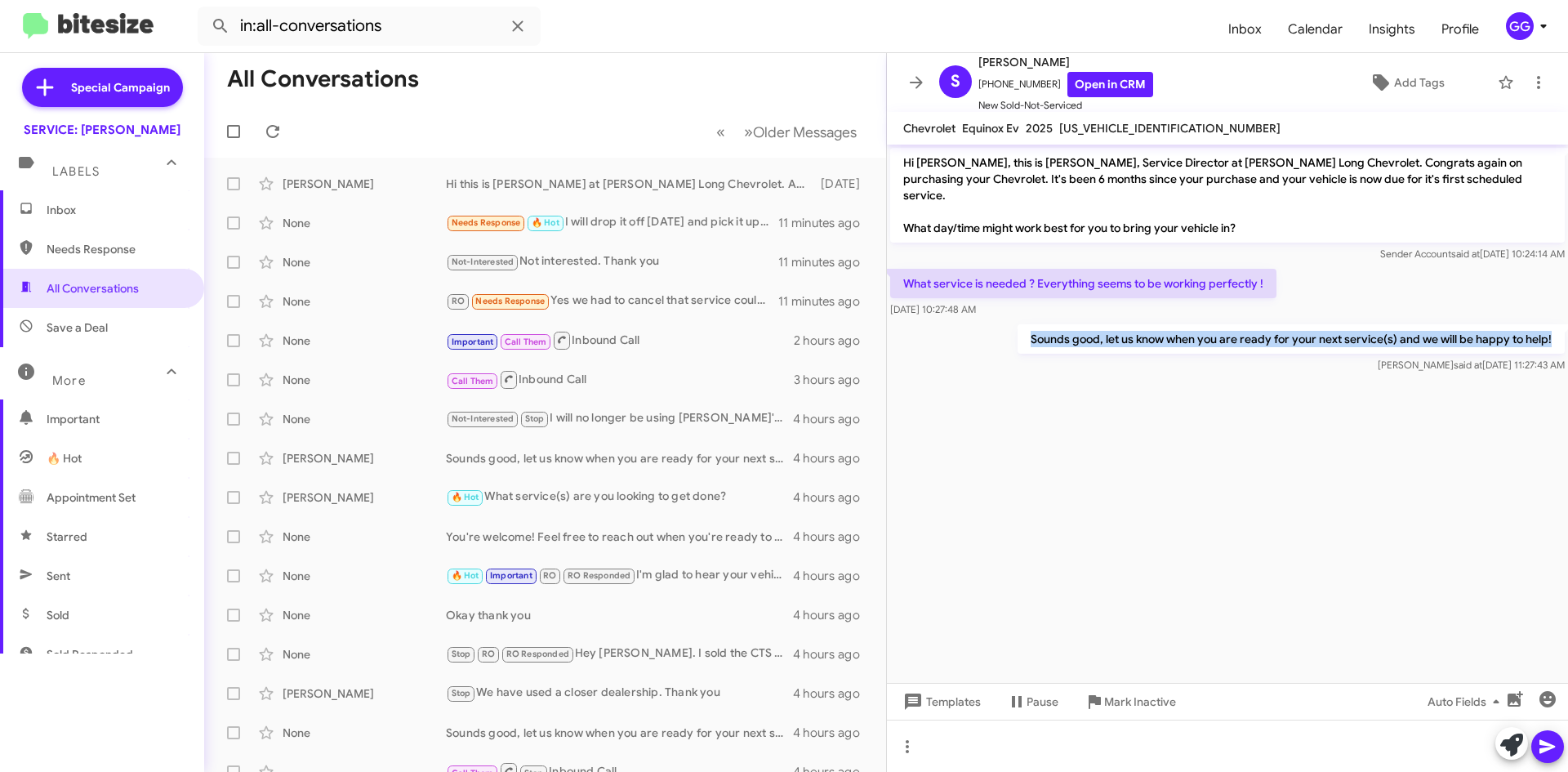
drag, startPoint x: 1032, startPoint y: 325, endPoint x: 1554, endPoint y: 326, distance: 522.0
click at [1554, 326] on p "Sounds good, let us know when you are ready for your next service(s) and we wil…" at bounding box center [1291, 339] width 547 height 30
copy p "Sounds good, let us know when you are ready for your next service(s) and we wil…"
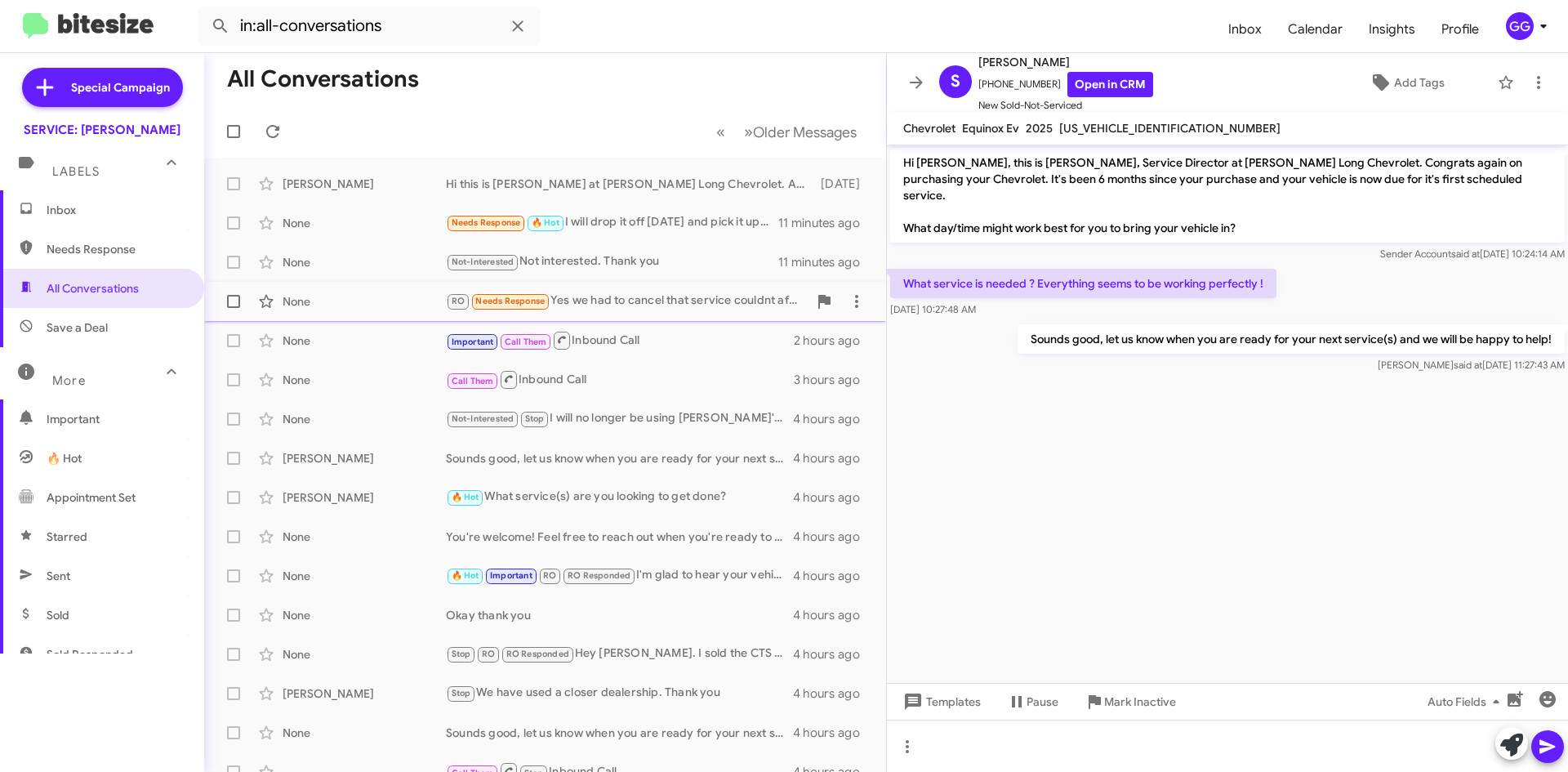
click at [647, 307] on div "RO Needs Response Yes we had to cancel that service couldnt afford at the time.…" at bounding box center [627, 301] width 362 height 19
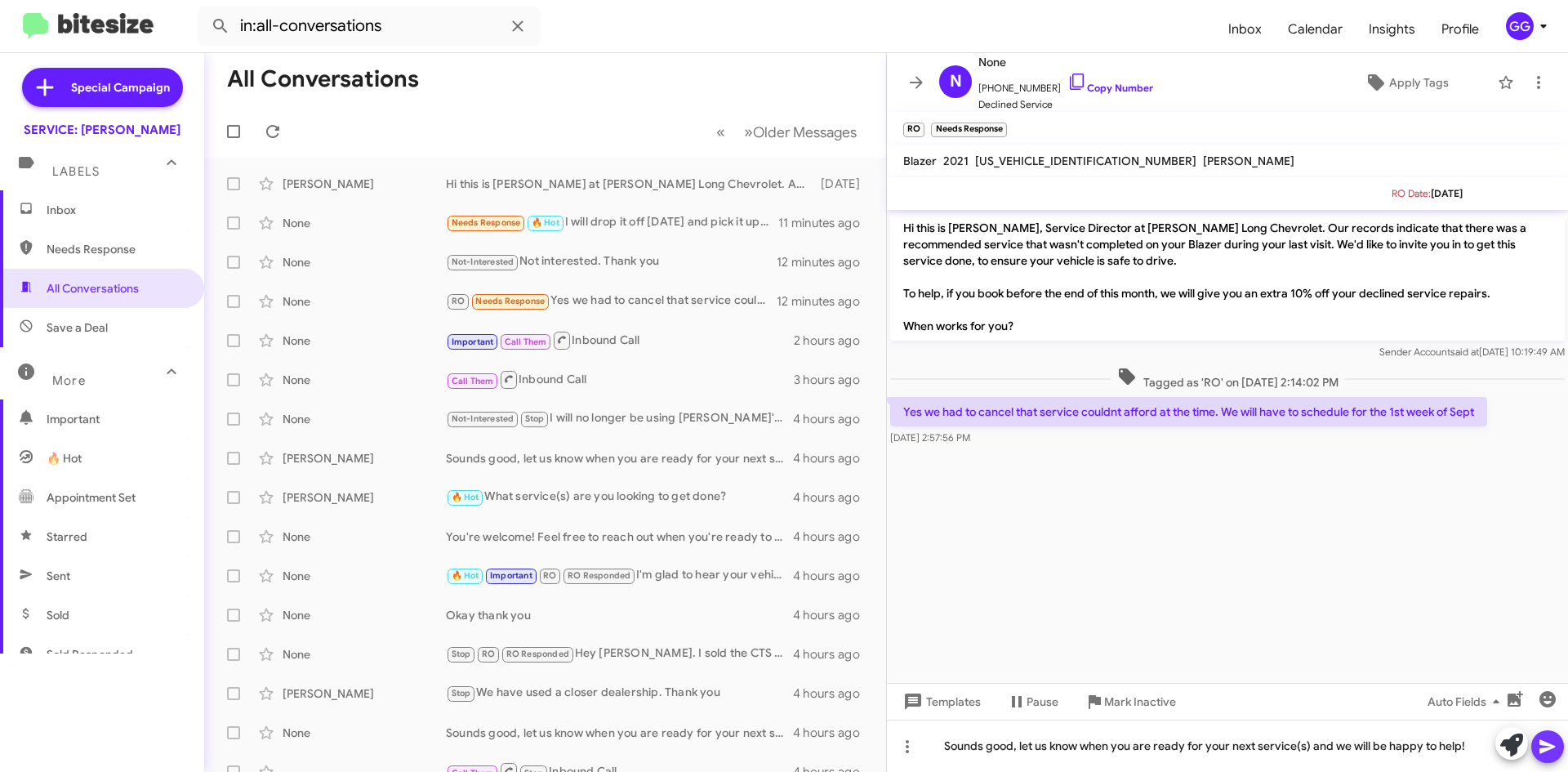
click at [1541, 743] on icon at bounding box center [1548, 747] width 15 height 14
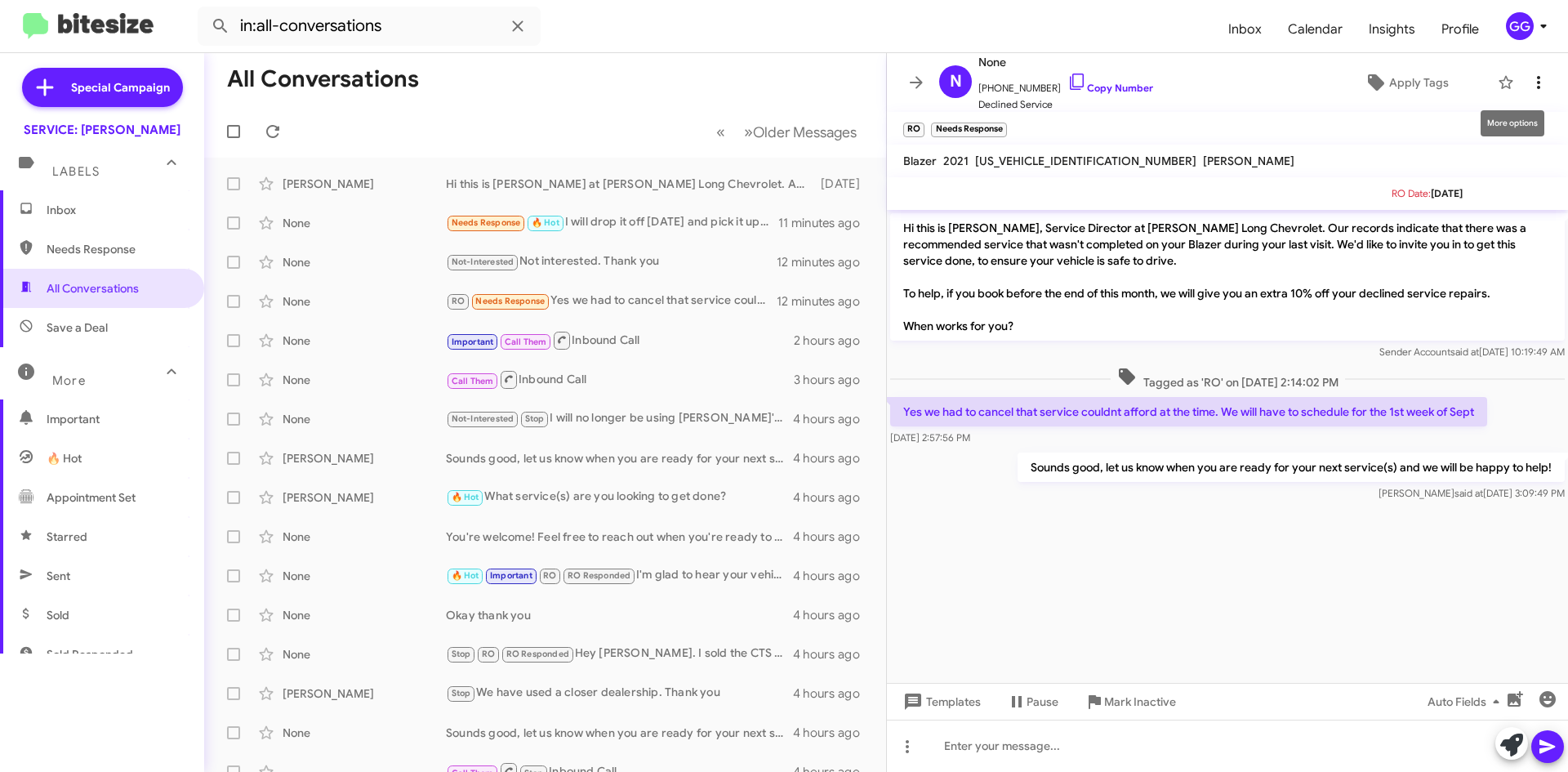
click at [1537, 83] on icon at bounding box center [1539, 82] width 3 height 13
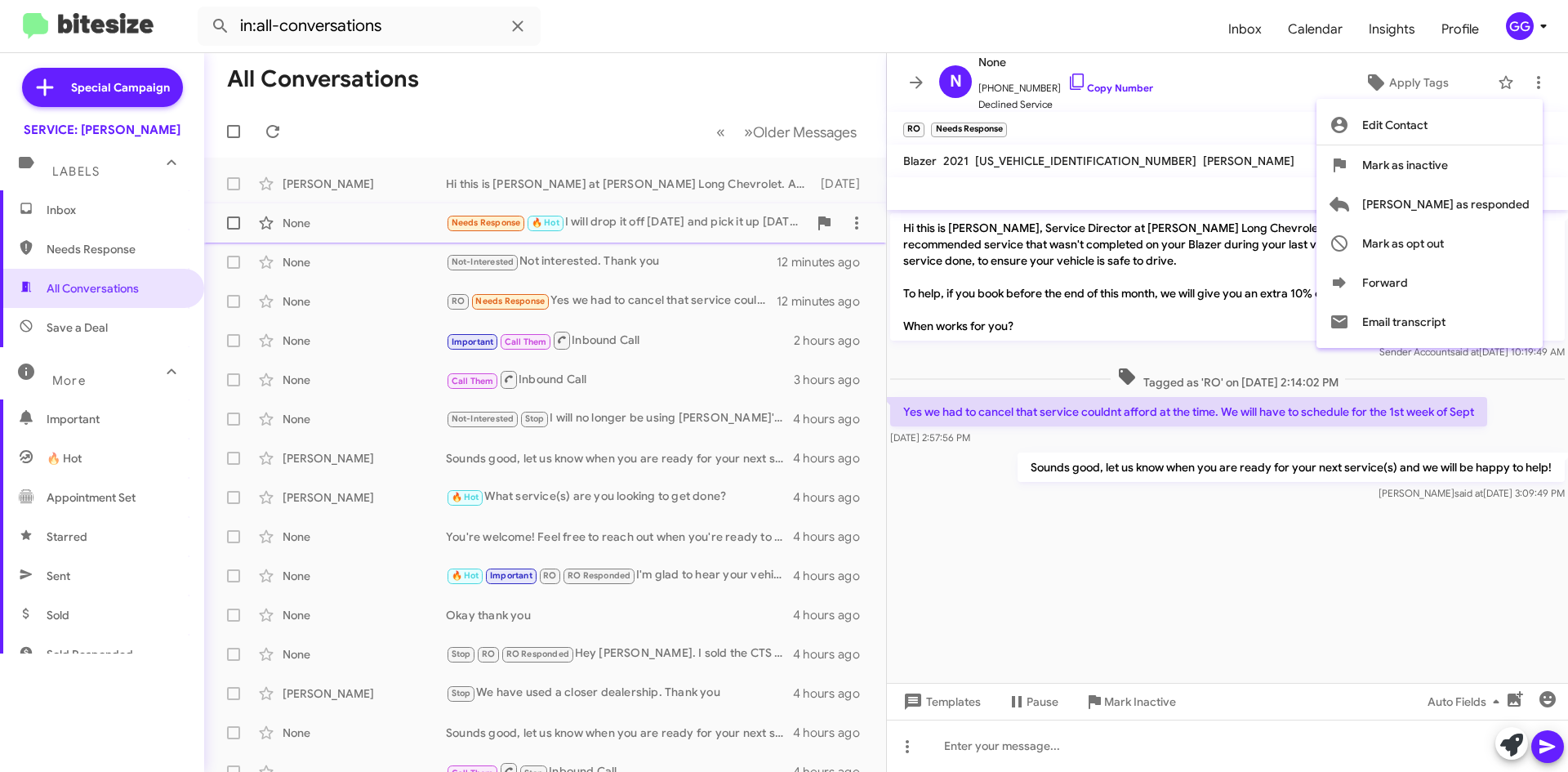
click at [1495, 206] on span "Mark as responded" at bounding box center [1445, 205] width 168 height 39
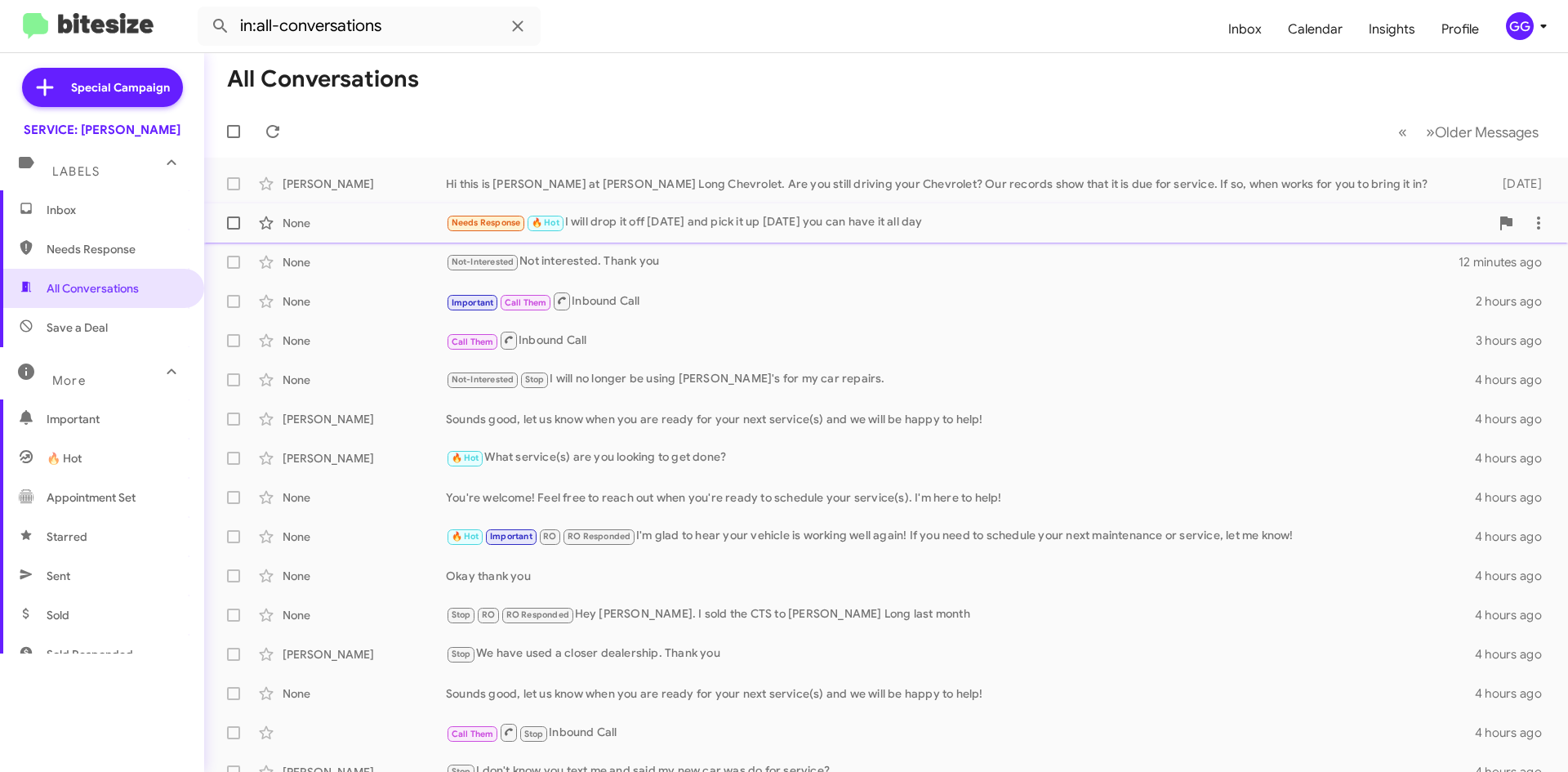
click at [814, 228] on div "Needs Response 🔥 Hot I will drop it off today and pick it up tomorrow you can h…" at bounding box center [968, 222] width 1044 height 19
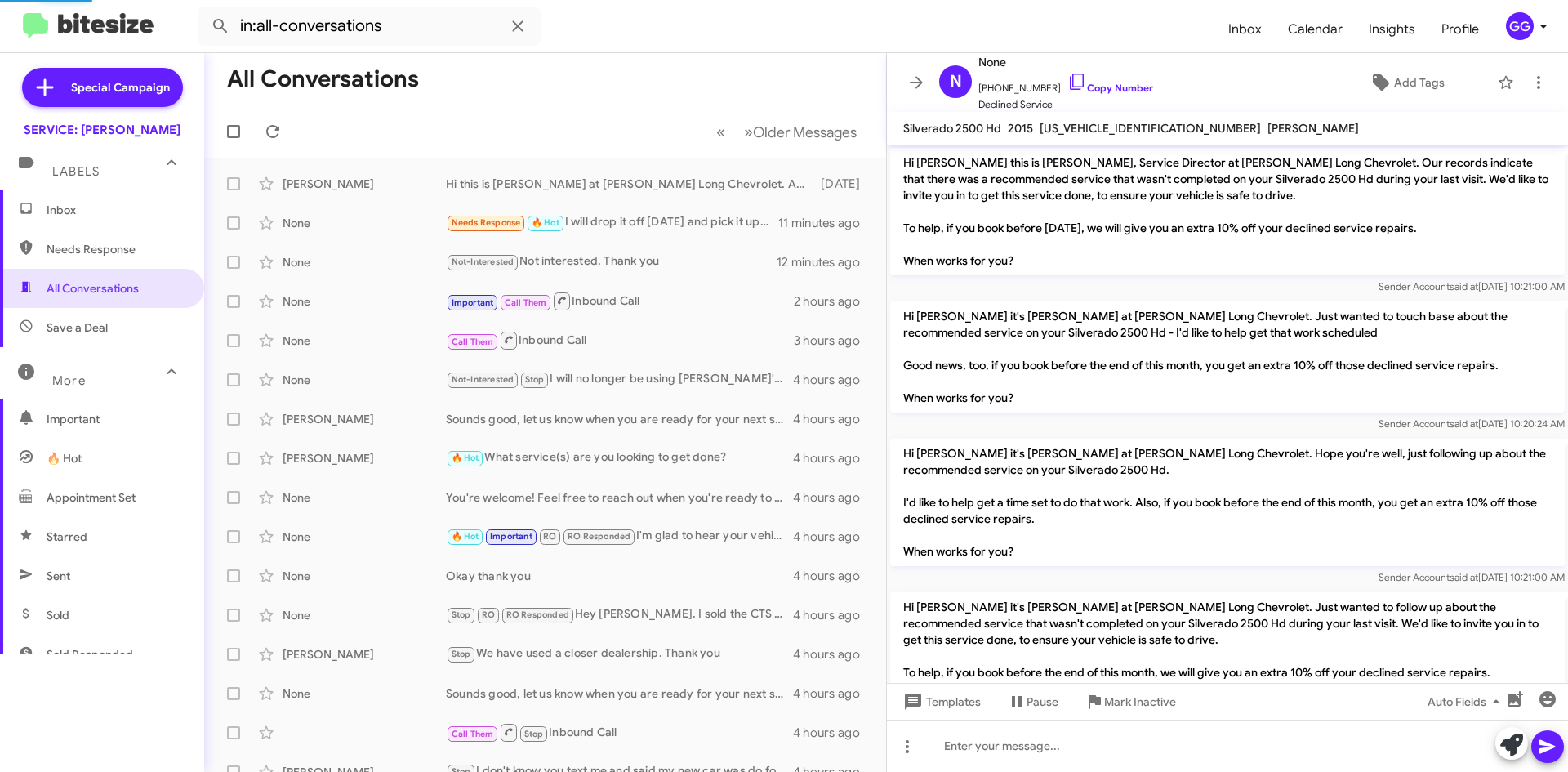
scroll to position [798, 0]
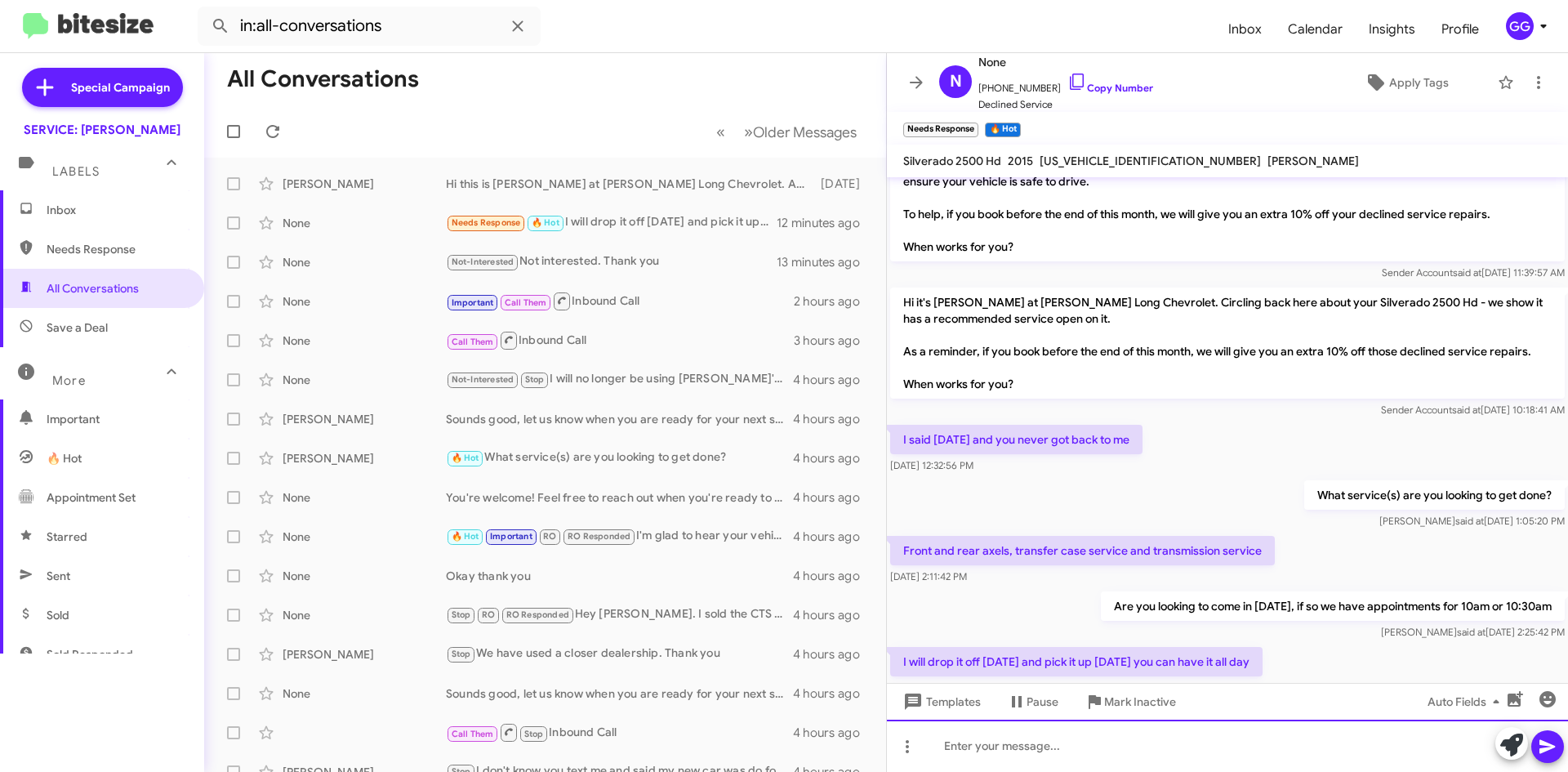
click at [1040, 743] on div at bounding box center [1227, 746] width 681 height 52
click at [946, 743] on div "sounds good you will receive" at bounding box center [1227, 746] width 681 height 52
click at [947, 747] on div "sounds good you will receive" at bounding box center [1227, 746] width 681 height 52
click at [1129, 749] on div "Sounds good you will receive" at bounding box center [1227, 746] width 681 height 52
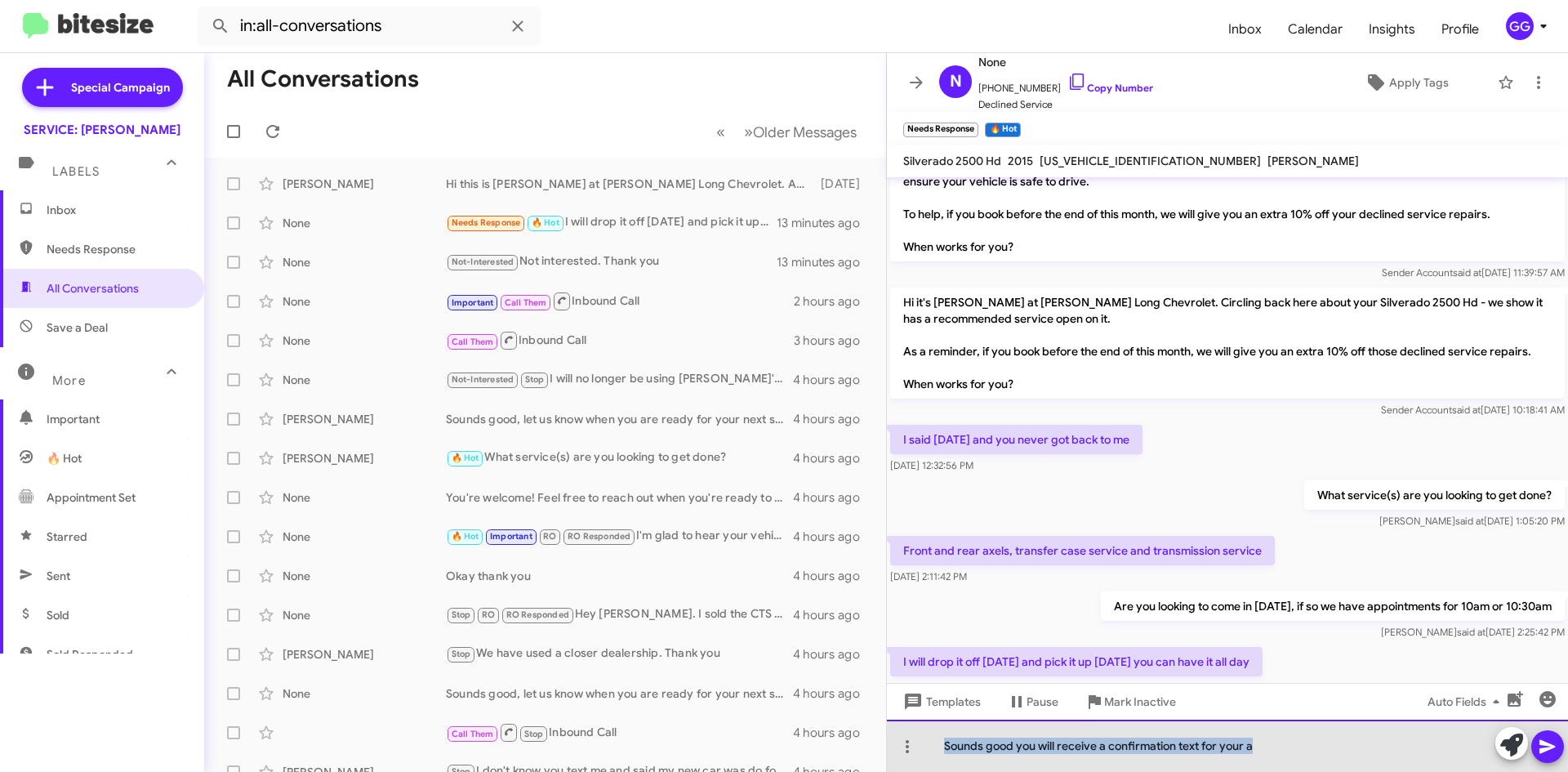
drag, startPoint x: 1267, startPoint y: 750, endPoint x: 941, endPoint y: 758, distance: 326.1
click at [941, 758] on div "Sounds good you will receive a confirmation text for your a" at bounding box center [1227, 746] width 681 height 52
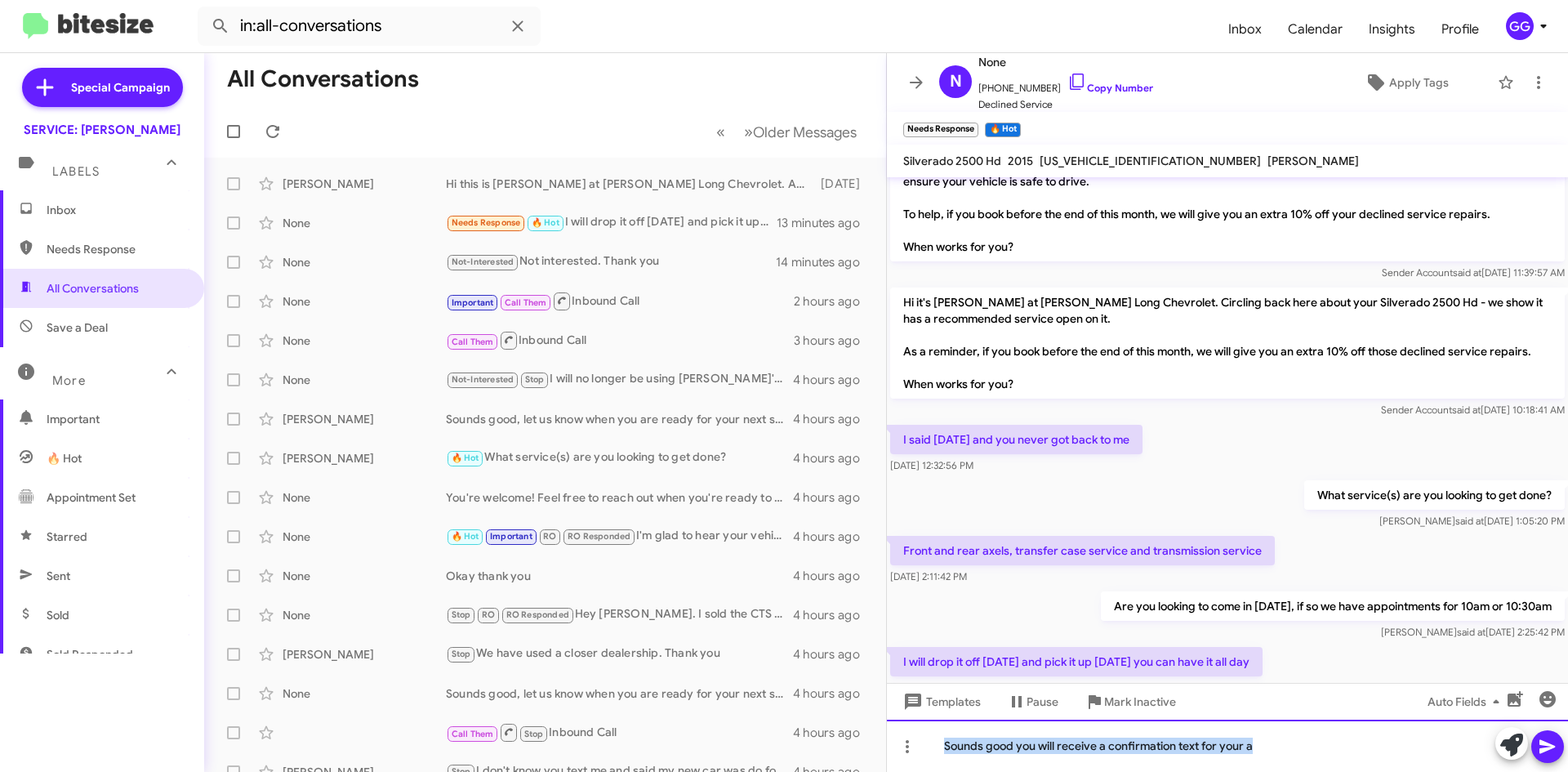
copy div "Sounds good you will receive a confirmation text for your a"
drag, startPoint x: 1405, startPoint y: 754, endPoint x: 1427, endPoint y: 748, distance: 22.8
click at [1407, 754] on div "Sounds good you will receive a confirmation text for your a" at bounding box center [1227, 746] width 681 height 52
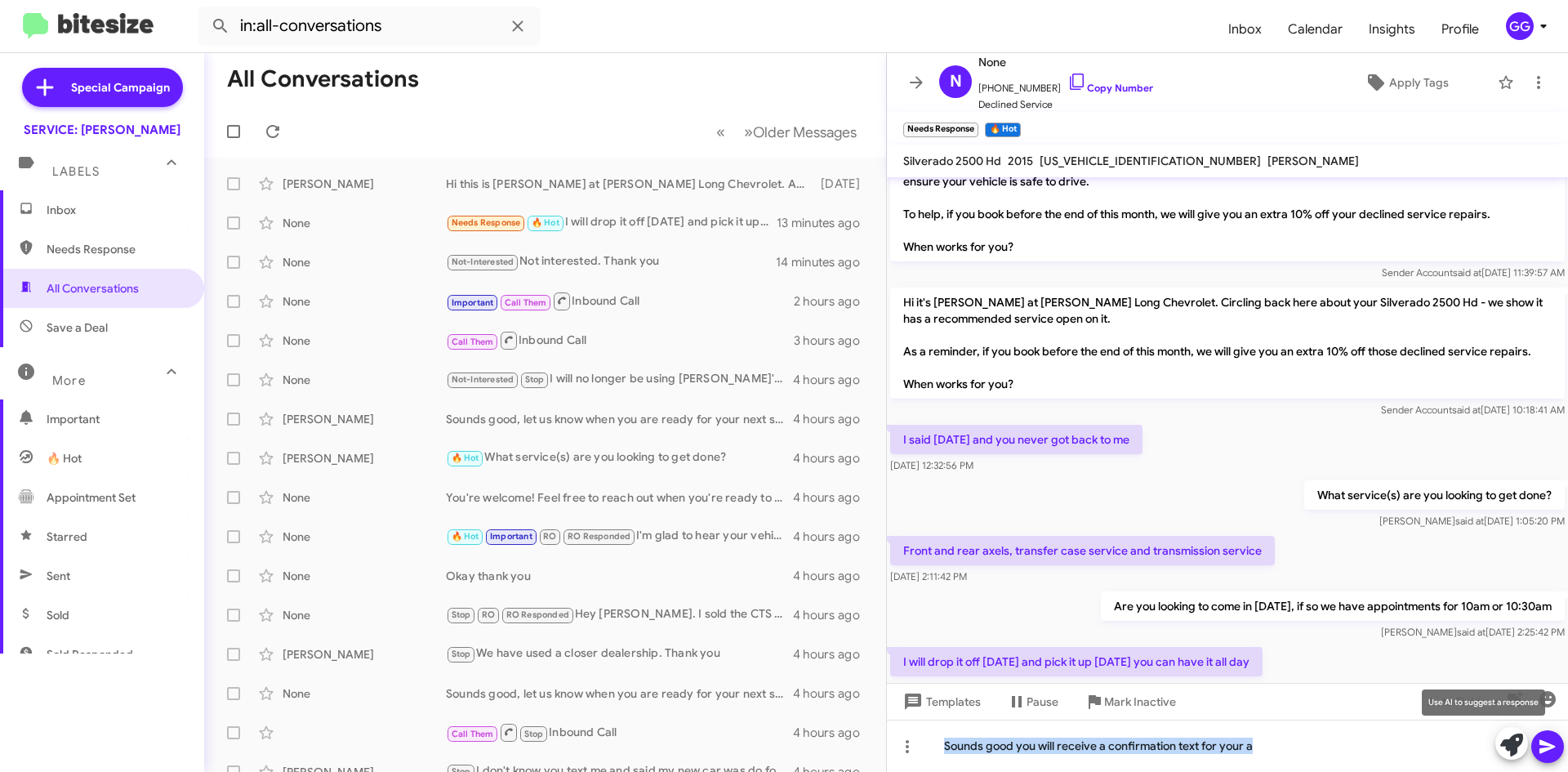
click at [1507, 742] on icon at bounding box center [1512, 745] width 23 height 23
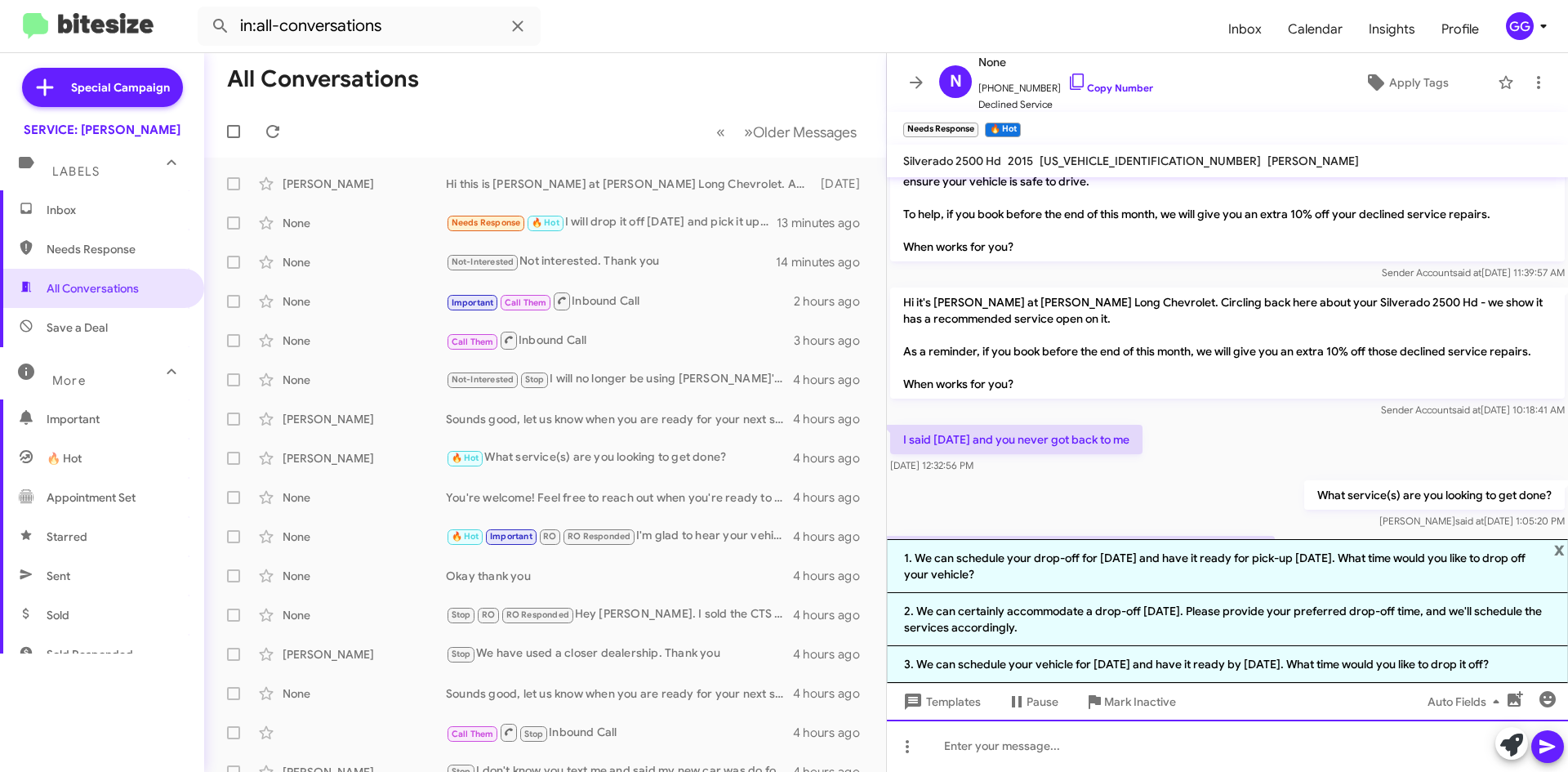
click at [1008, 740] on div at bounding box center [1227, 746] width 681 height 52
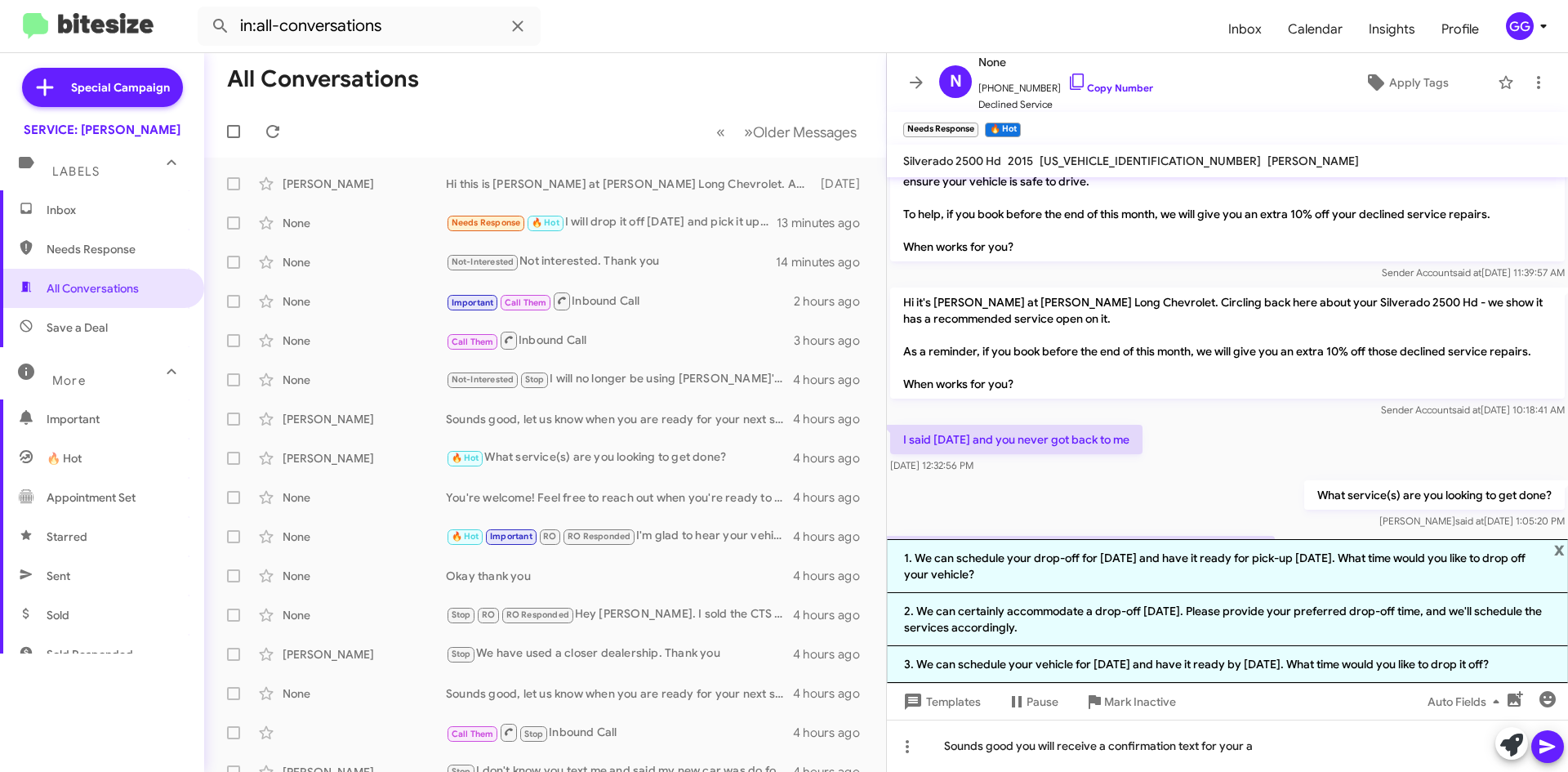
click at [1557, 547] on span "x" at bounding box center [1559, 549] width 10 height 20
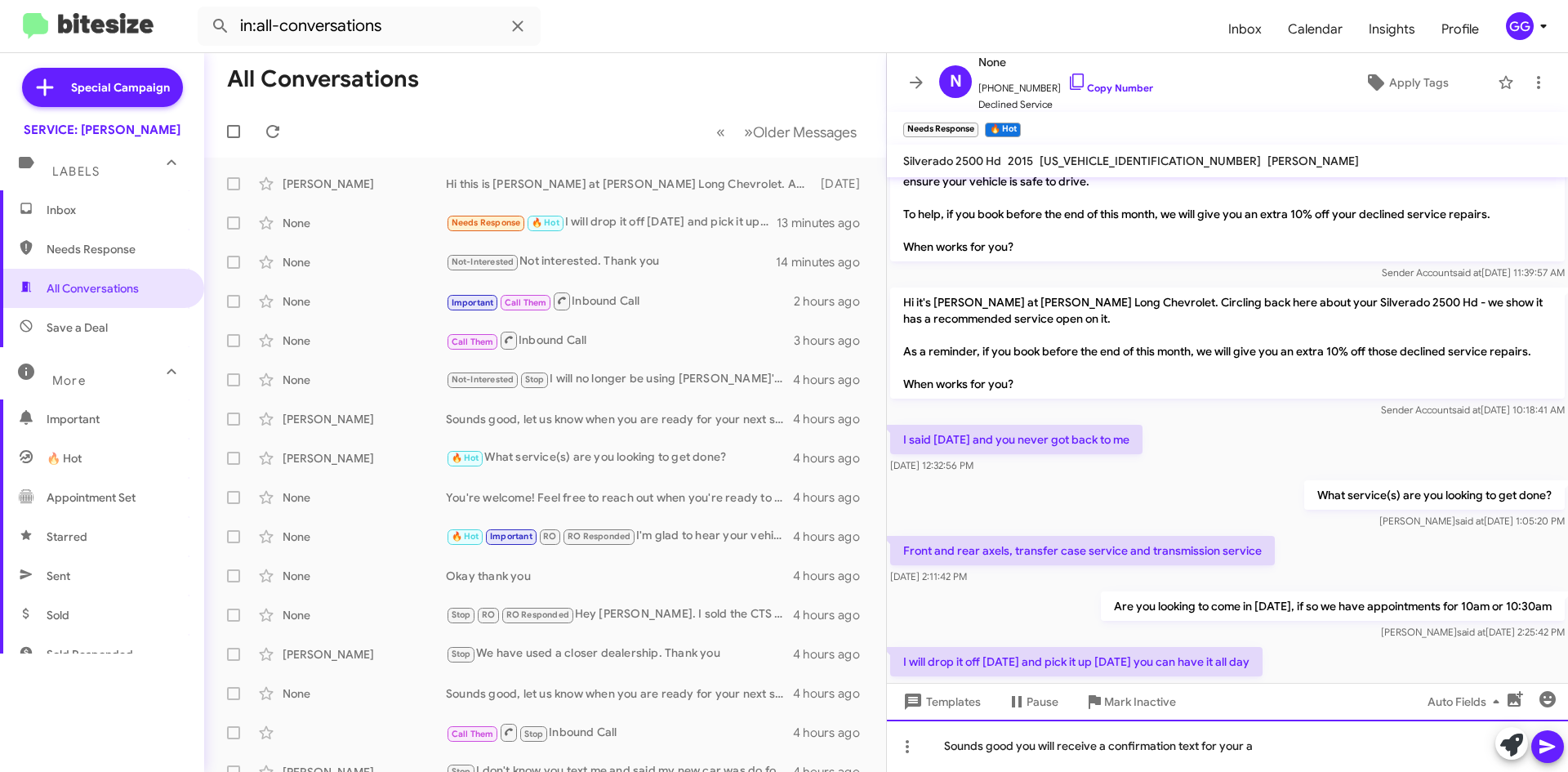
click at [1285, 758] on div "Sounds good you will receive a confirmation text for your a" at bounding box center [1227, 746] width 681 height 52
click at [1203, 745] on div "Sounds good you will receive a confirmation text.that" at bounding box center [1227, 746] width 681 height 52
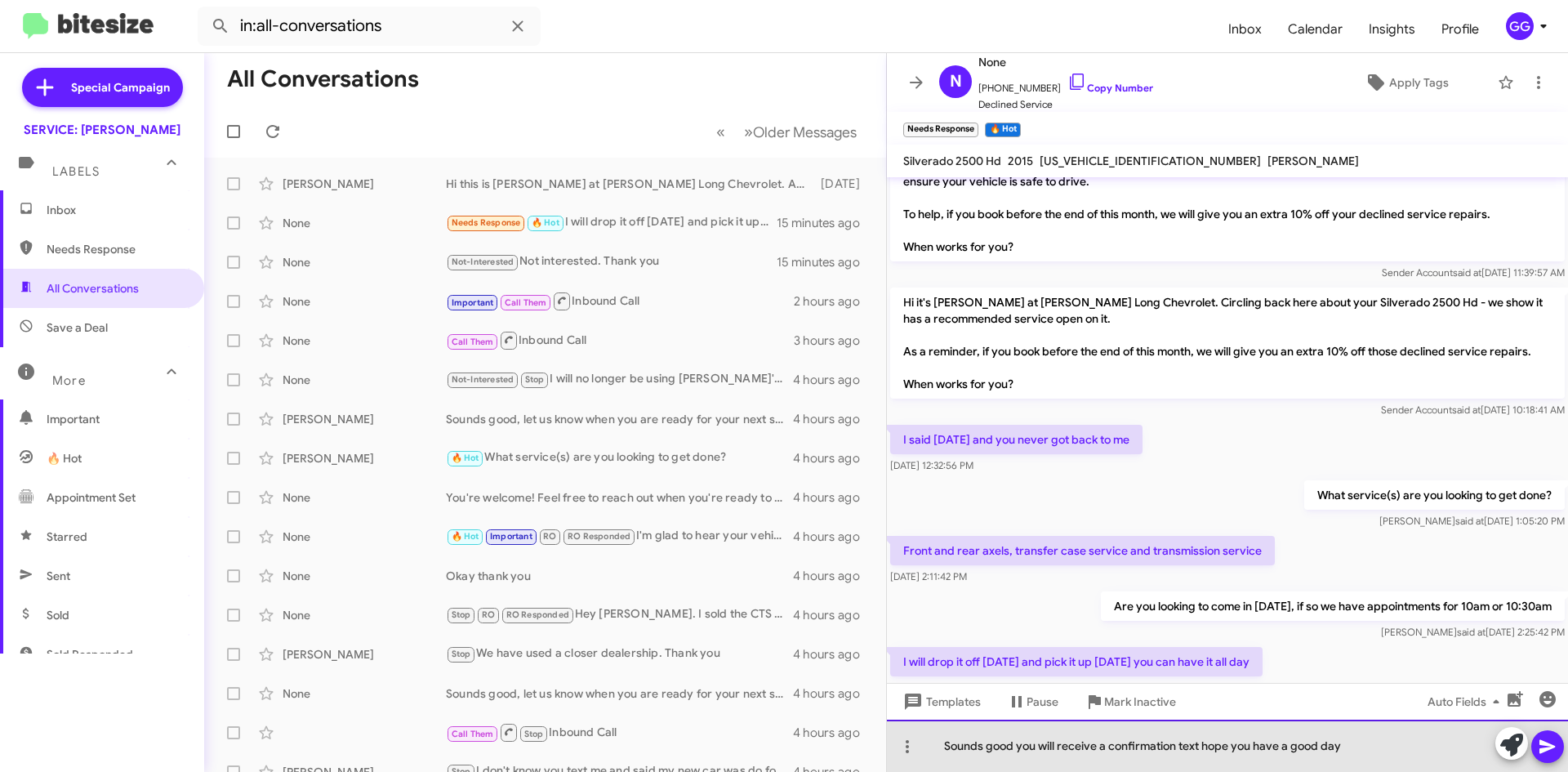
click at [1199, 746] on div "Sounds good you will receive a confirmation text hope you have a good day" at bounding box center [1227, 746] width 681 height 52
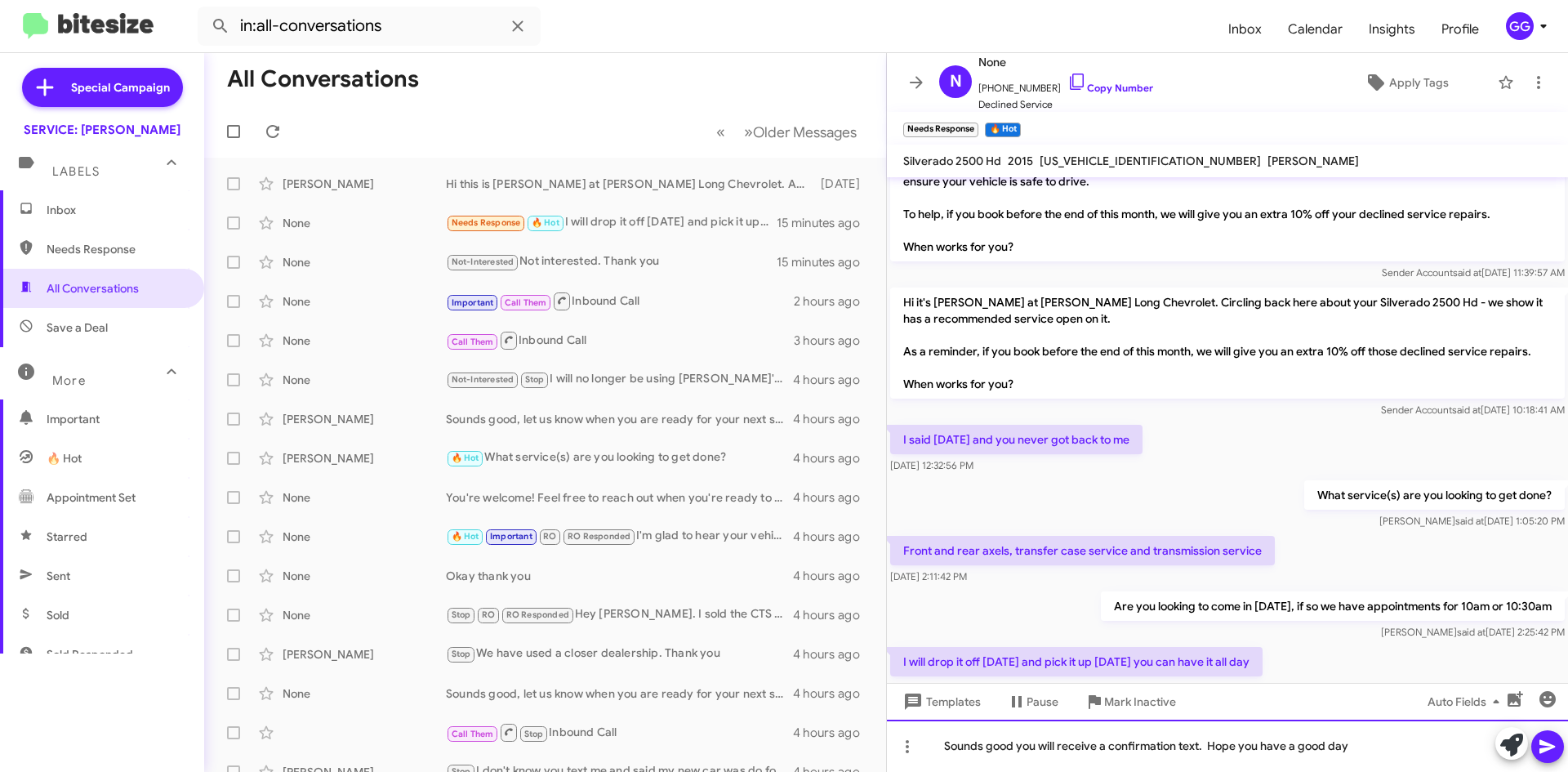
drag, startPoint x: 1363, startPoint y: 758, endPoint x: 1375, endPoint y: 763, distance: 13.0
click at [1364, 758] on div "Sounds good you will receive a confirmation text. Hope you have a good day" at bounding box center [1227, 746] width 681 height 52
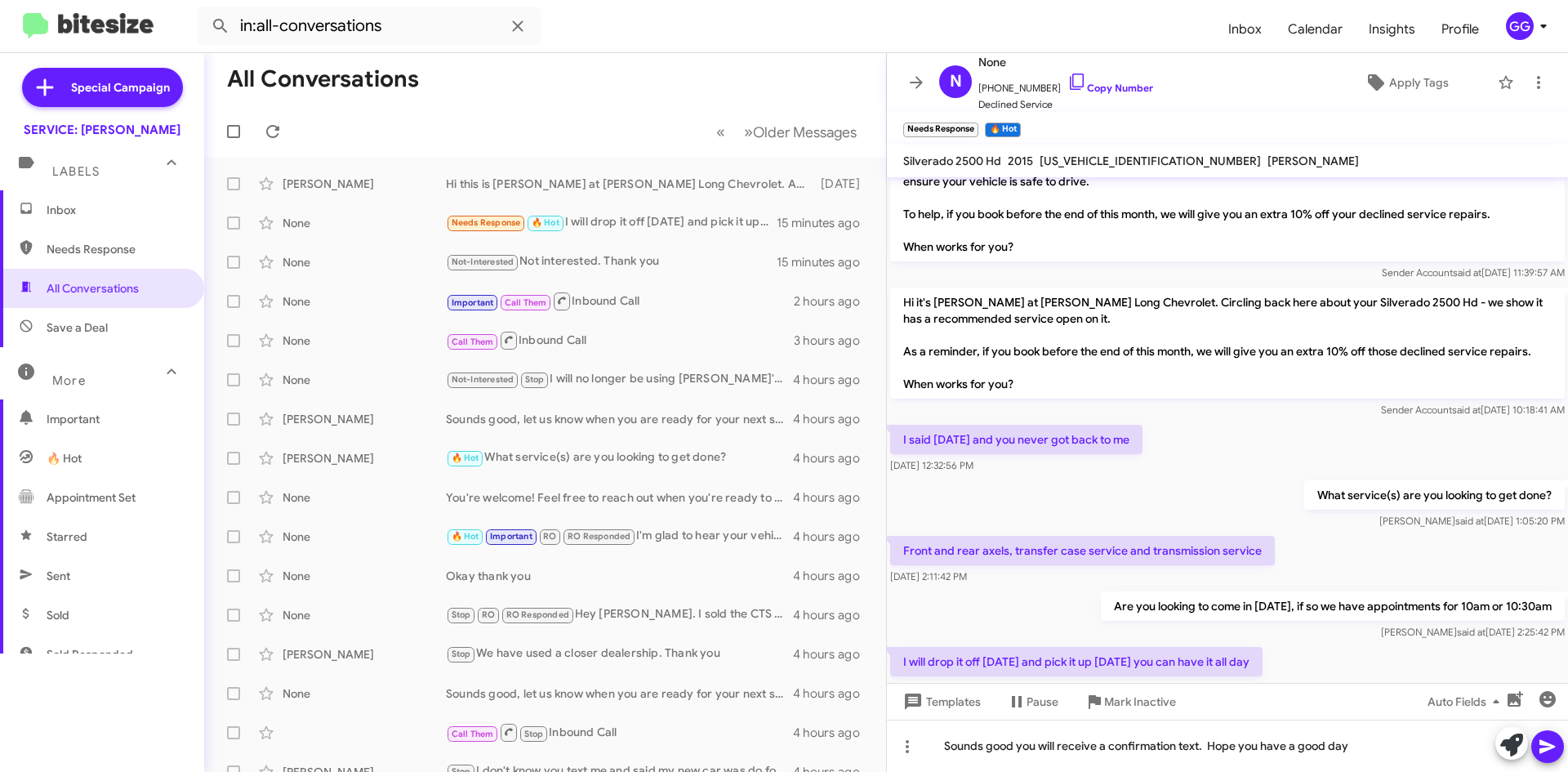
click at [1544, 744] on icon at bounding box center [1548, 746] width 20 height 20
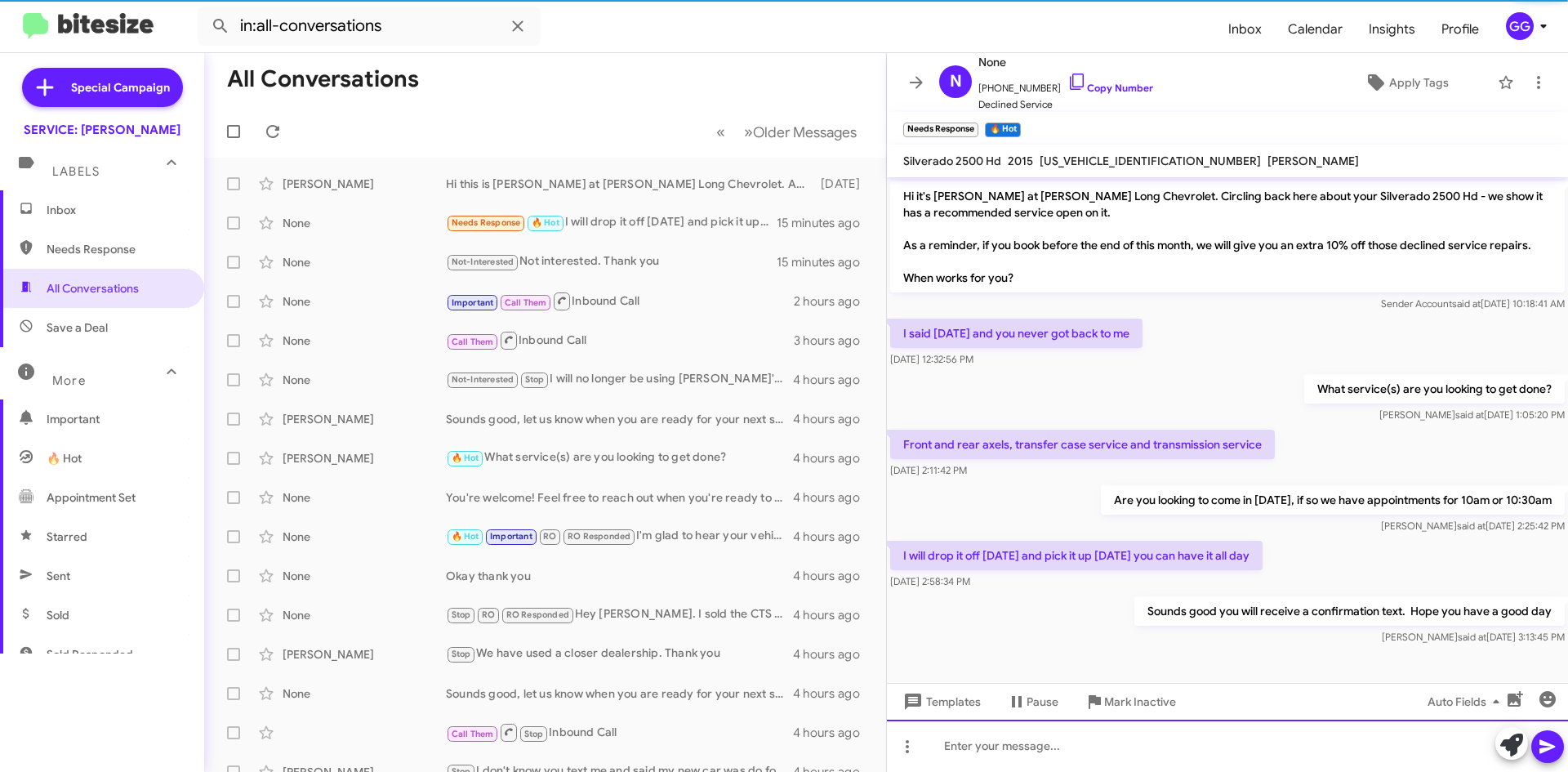
scroll to position [924, 0]
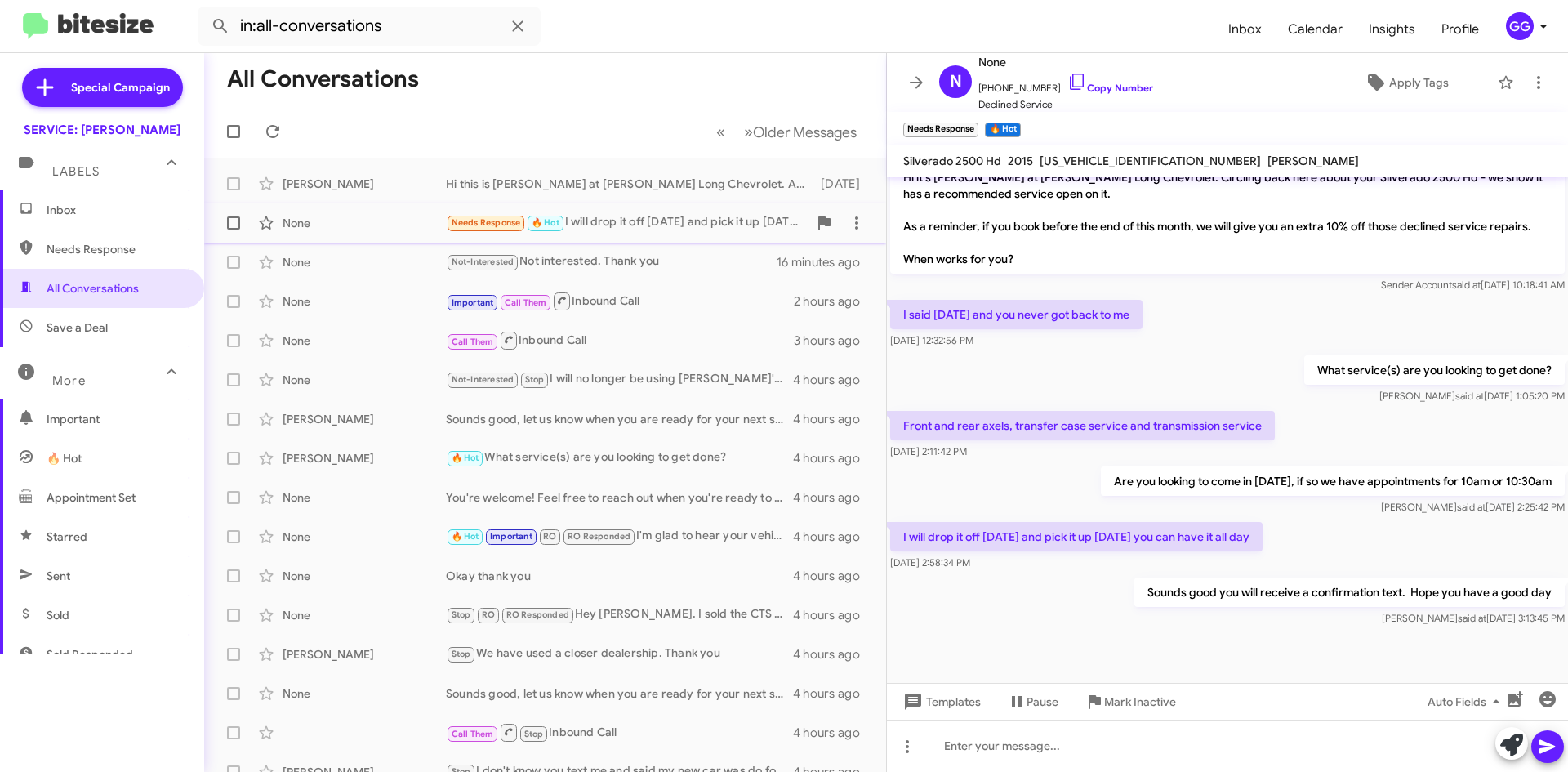
click at [676, 222] on div "Needs Response 🔥 Hot I will drop it off today and pick it up tomorrow you can h…" at bounding box center [627, 222] width 362 height 19
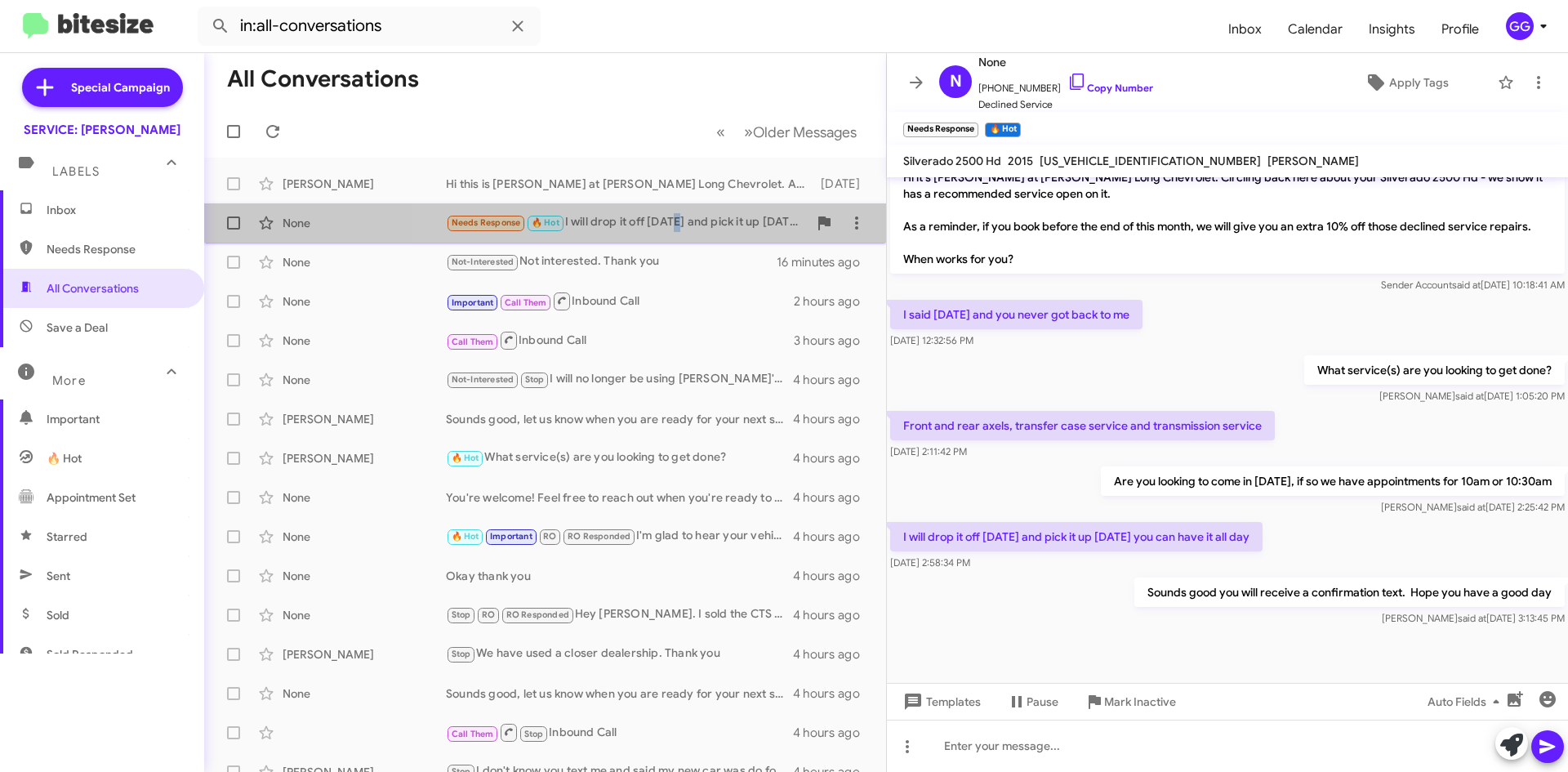
click at [676, 222] on div "Needs Response 🔥 Hot I will drop it off today and pick it up tomorrow you can h…" at bounding box center [627, 222] width 362 height 19
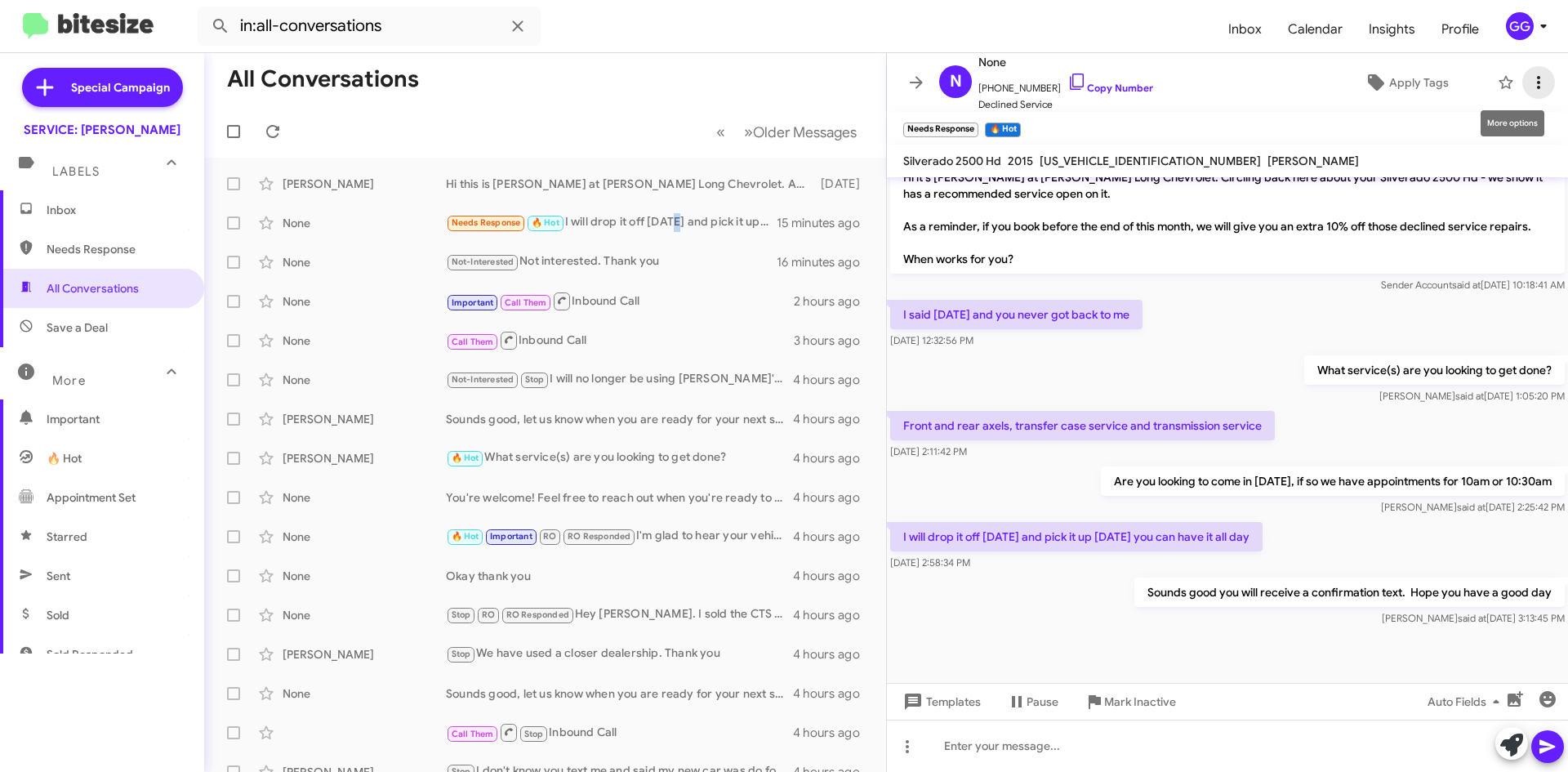
click at [1529, 81] on icon at bounding box center [1538, 82] width 20 height 20
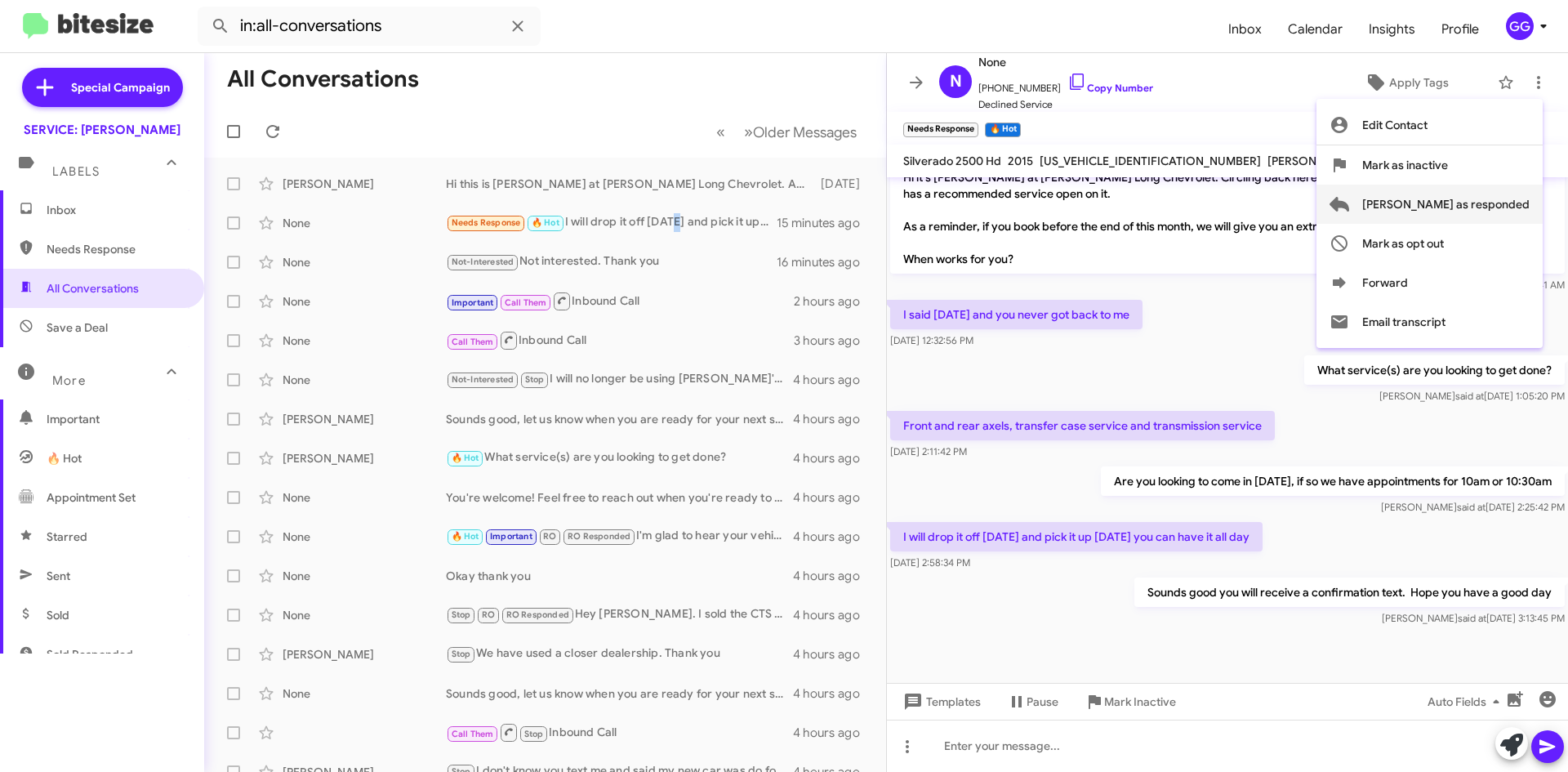
click at [1476, 210] on span "Mark as responded" at bounding box center [1445, 205] width 168 height 39
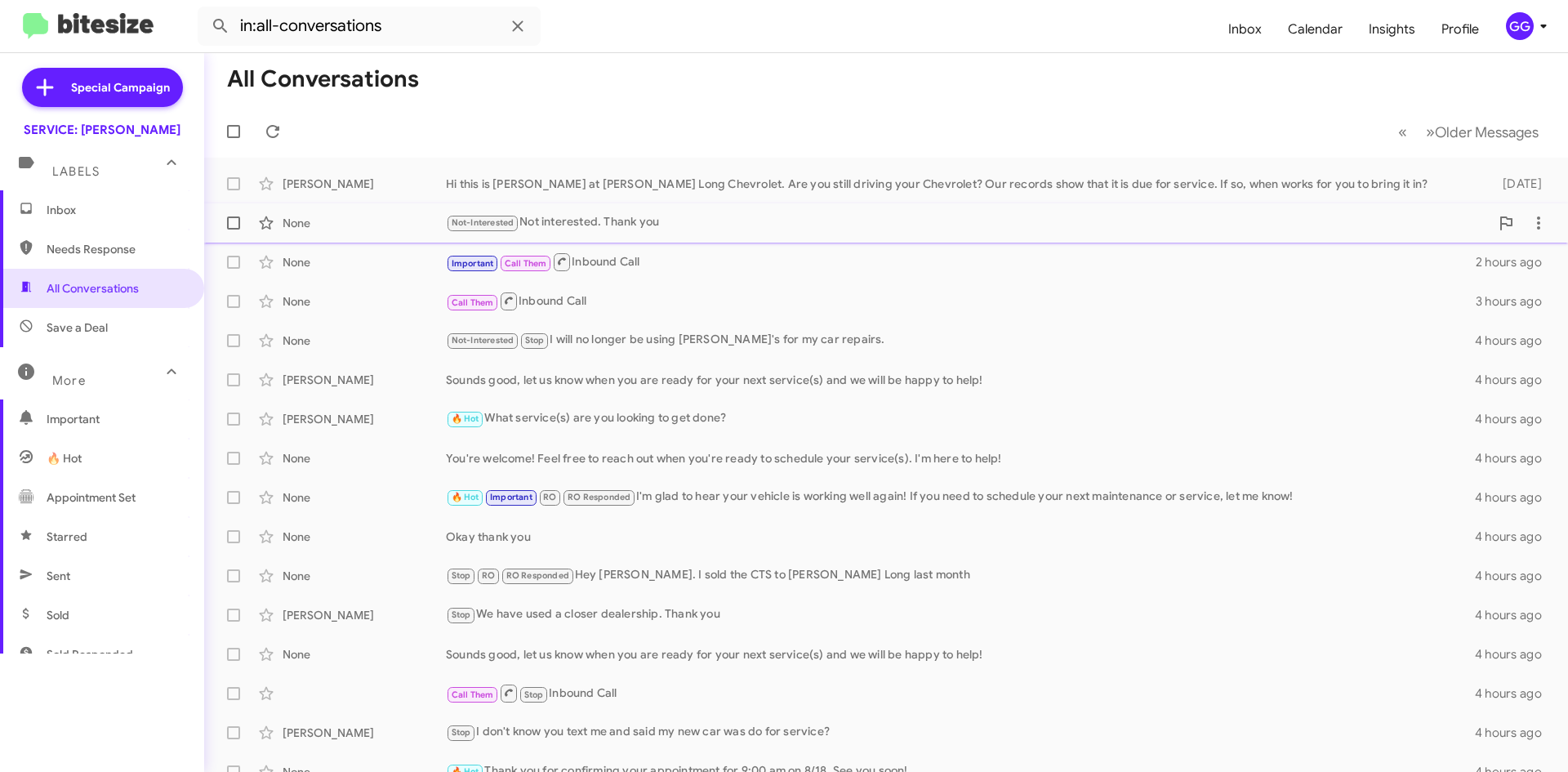
click at [686, 228] on div "Not-Interested Not interested. Thank you" at bounding box center [968, 222] width 1044 height 19
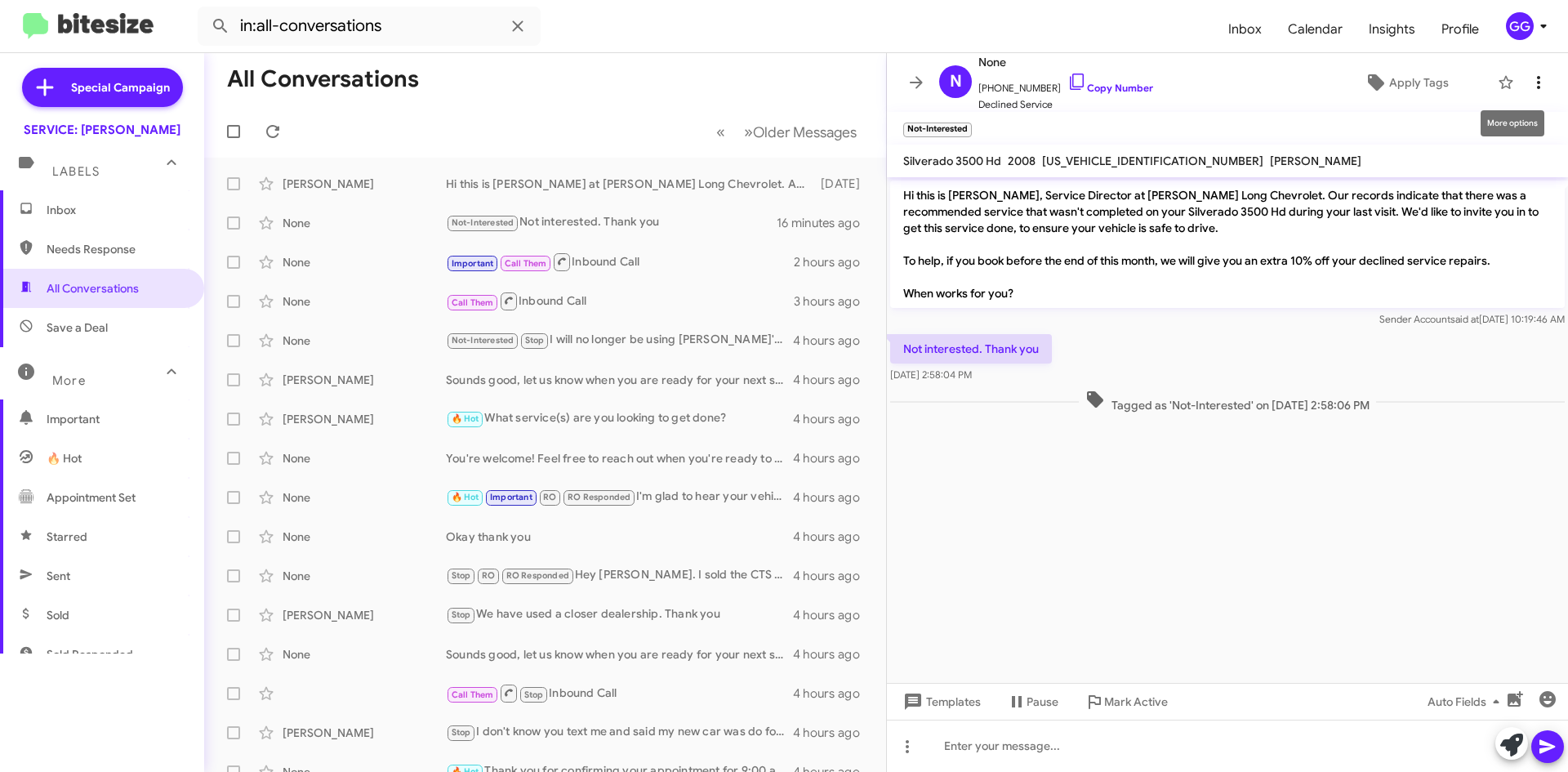
click at [1535, 80] on icon at bounding box center [1538, 82] width 20 height 20
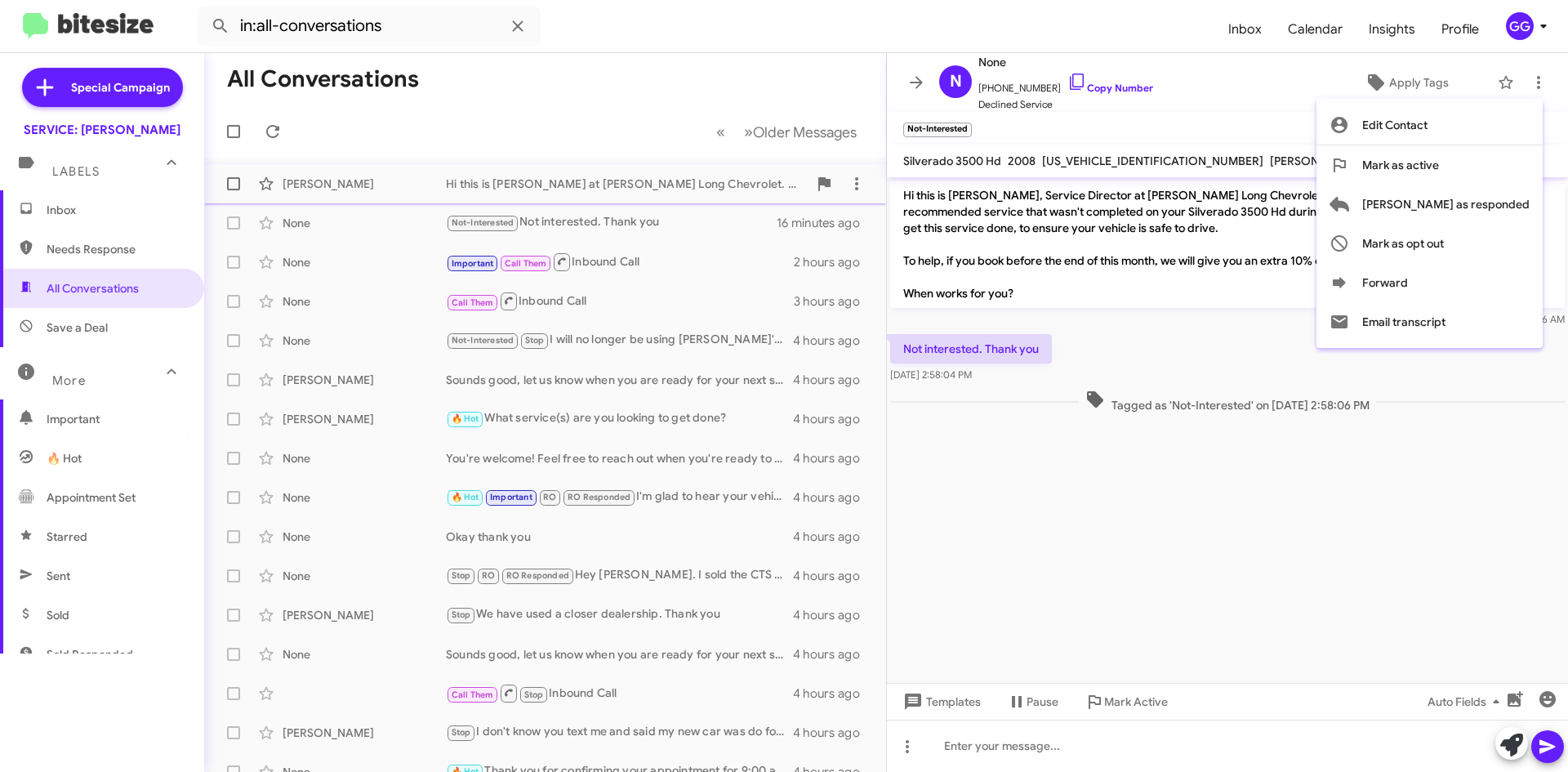
click at [1479, 199] on span "Mark as responded" at bounding box center [1445, 205] width 168 height 39
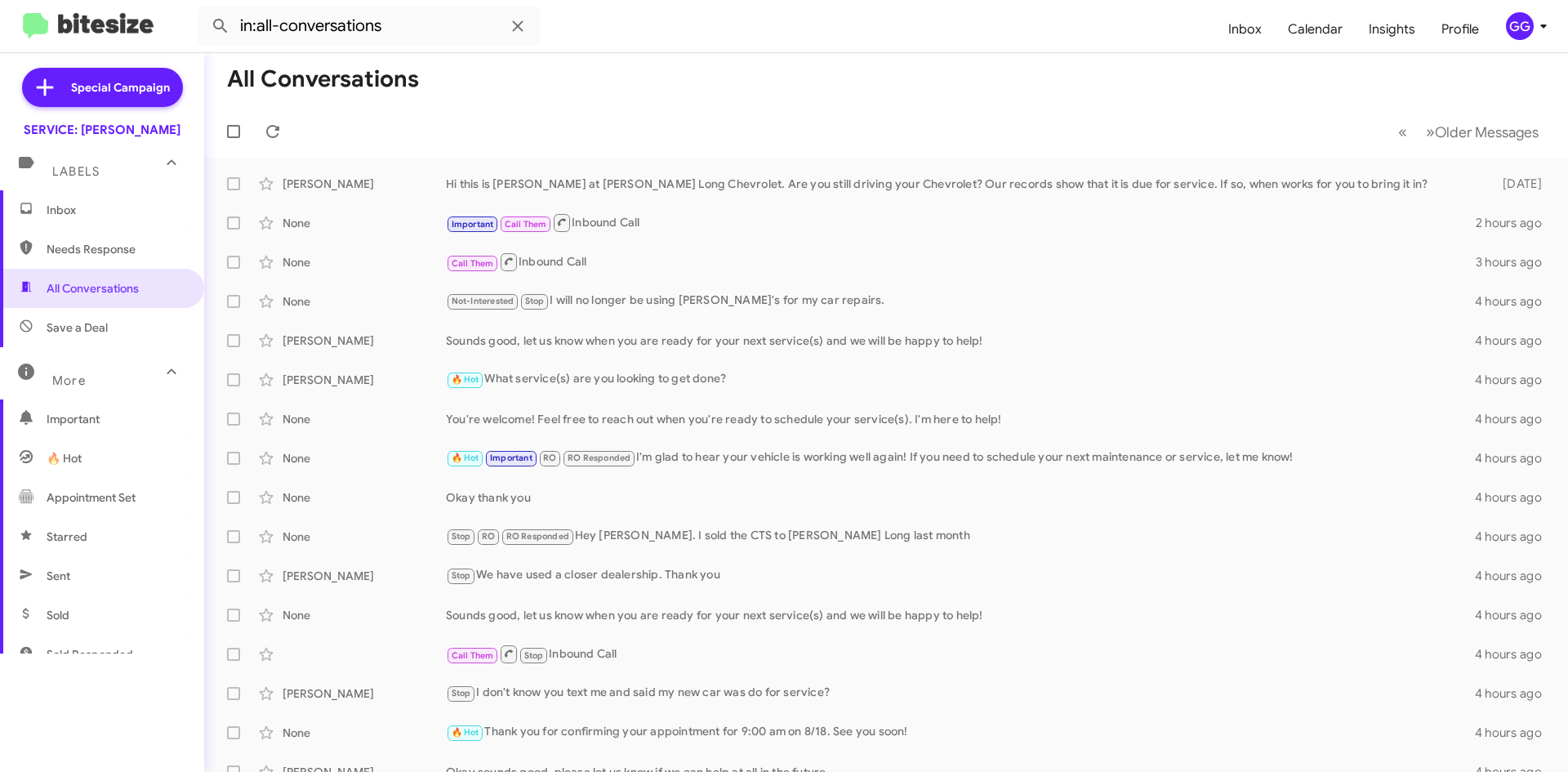
click at [878, 231] on div "Important Call Them Inbound Call" at bounding box center [961, 222] width 1030 height 20
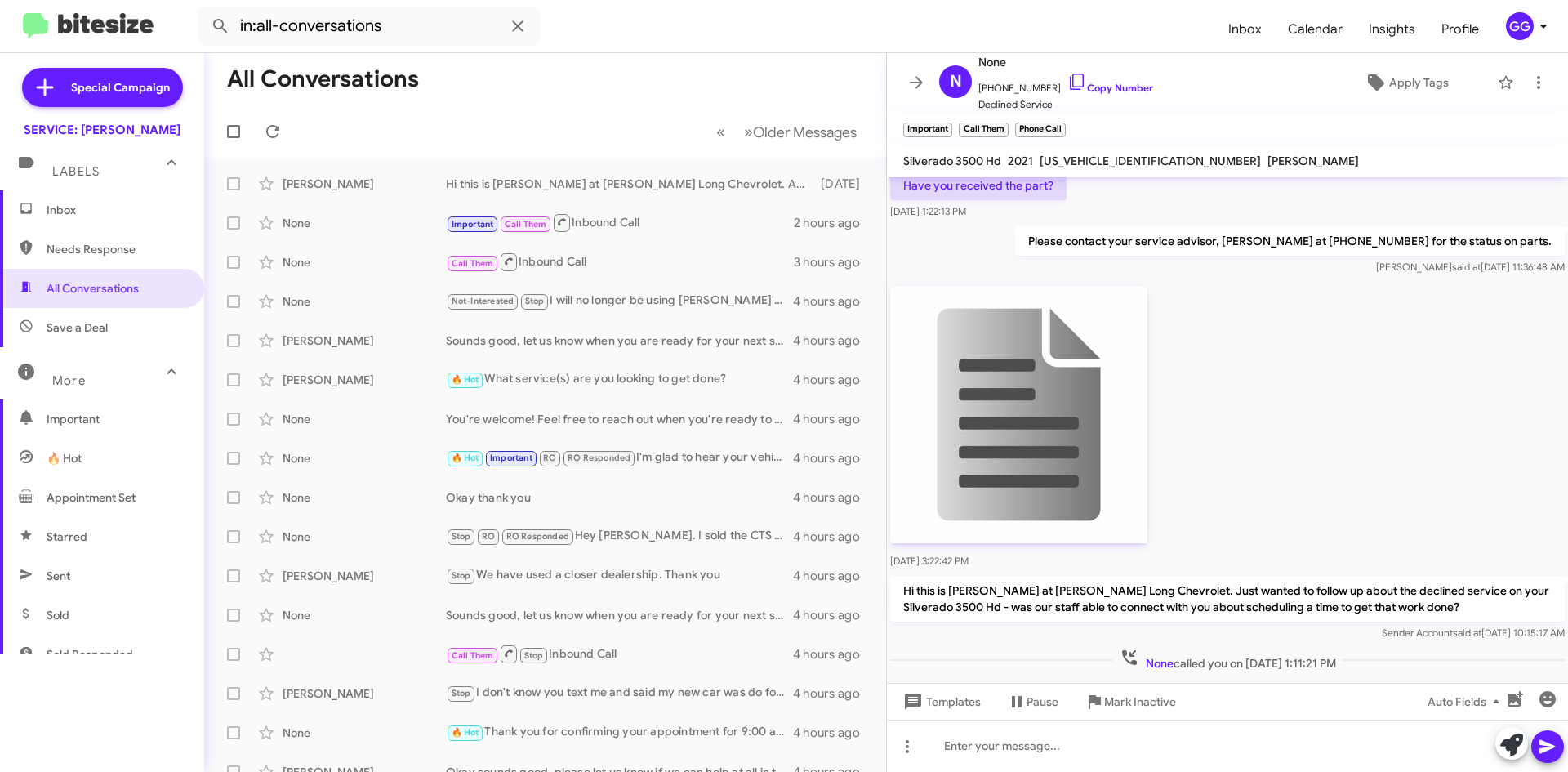
scroll to position [239, 0]
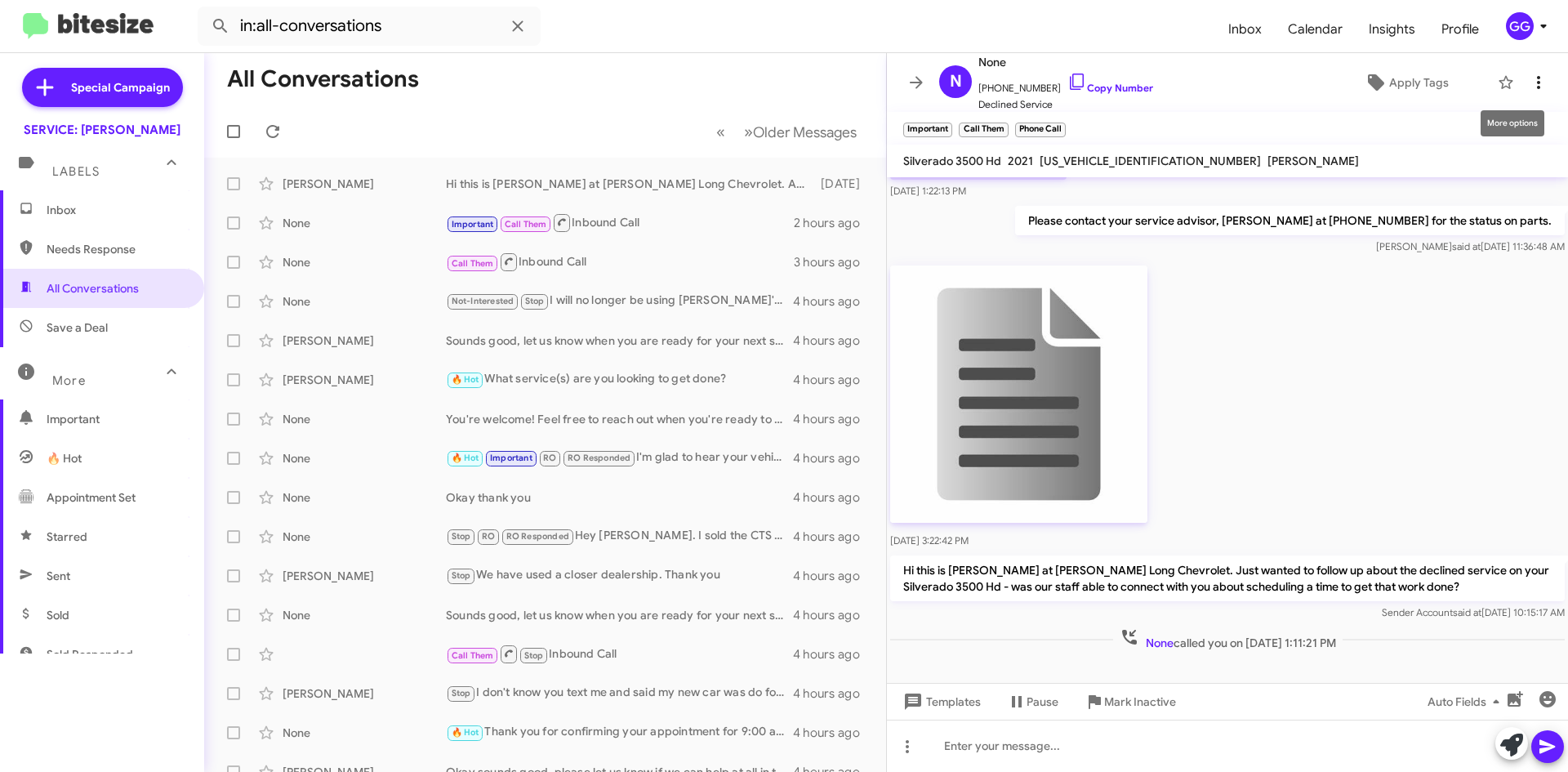
click at [1529, 77] on icon at bounding box center [1538, 82] width 20 height 20
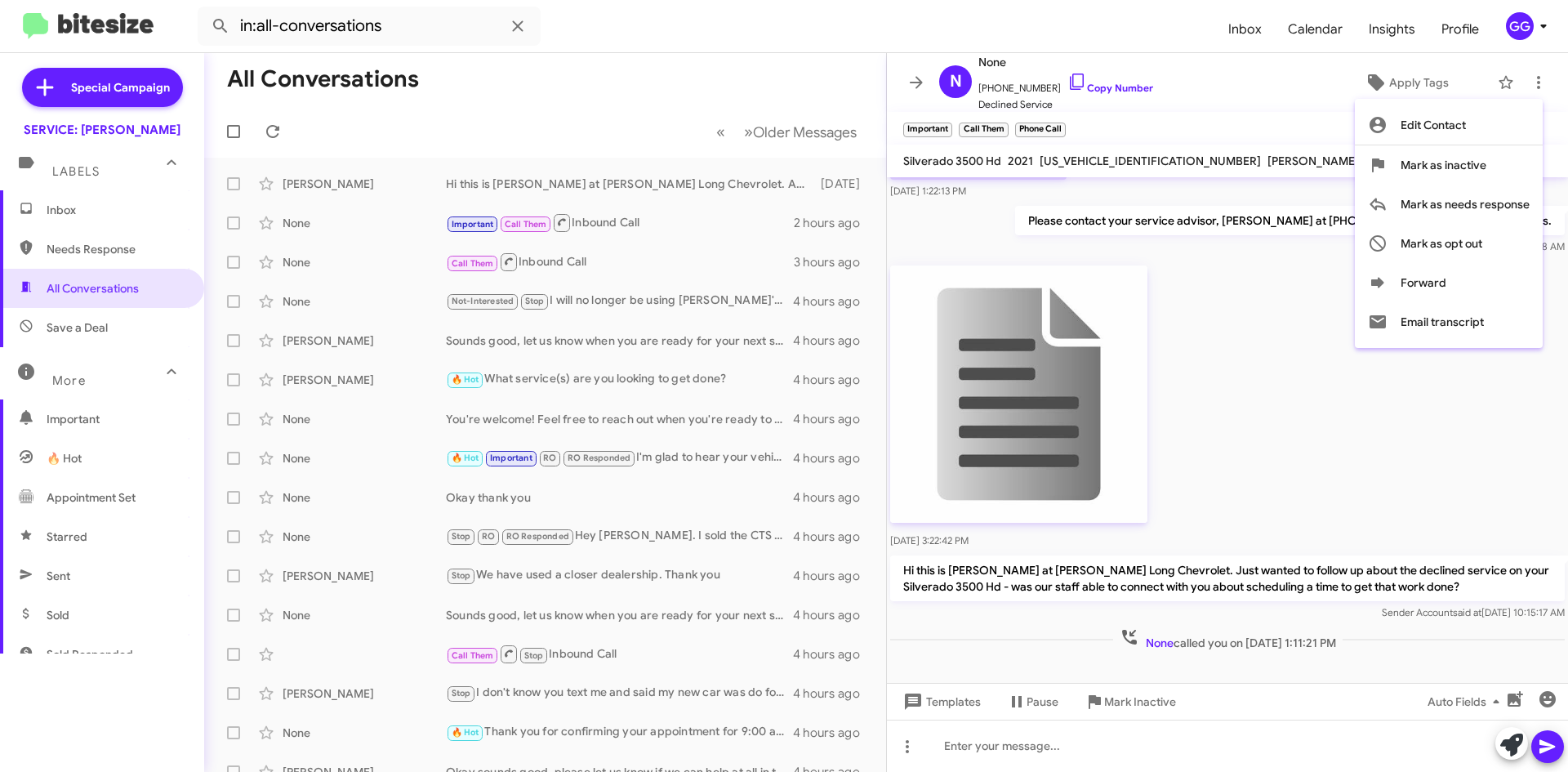
click at [84, 291] on div at bounding box center [784, 386] width 1568 height 772
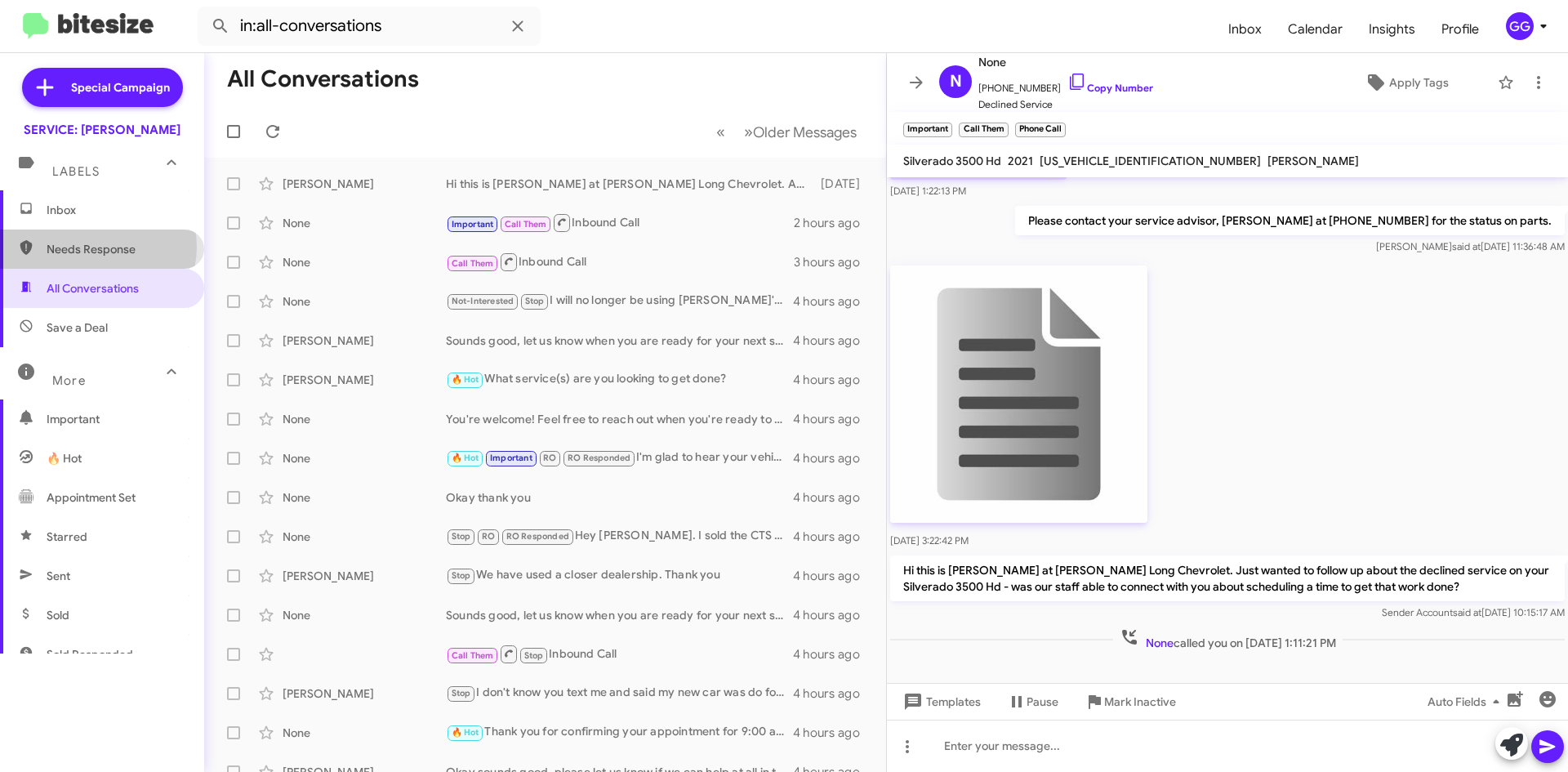
click at [97, 247] on span "Needs Response" at bounding box center [116, 249] width 139 height 16
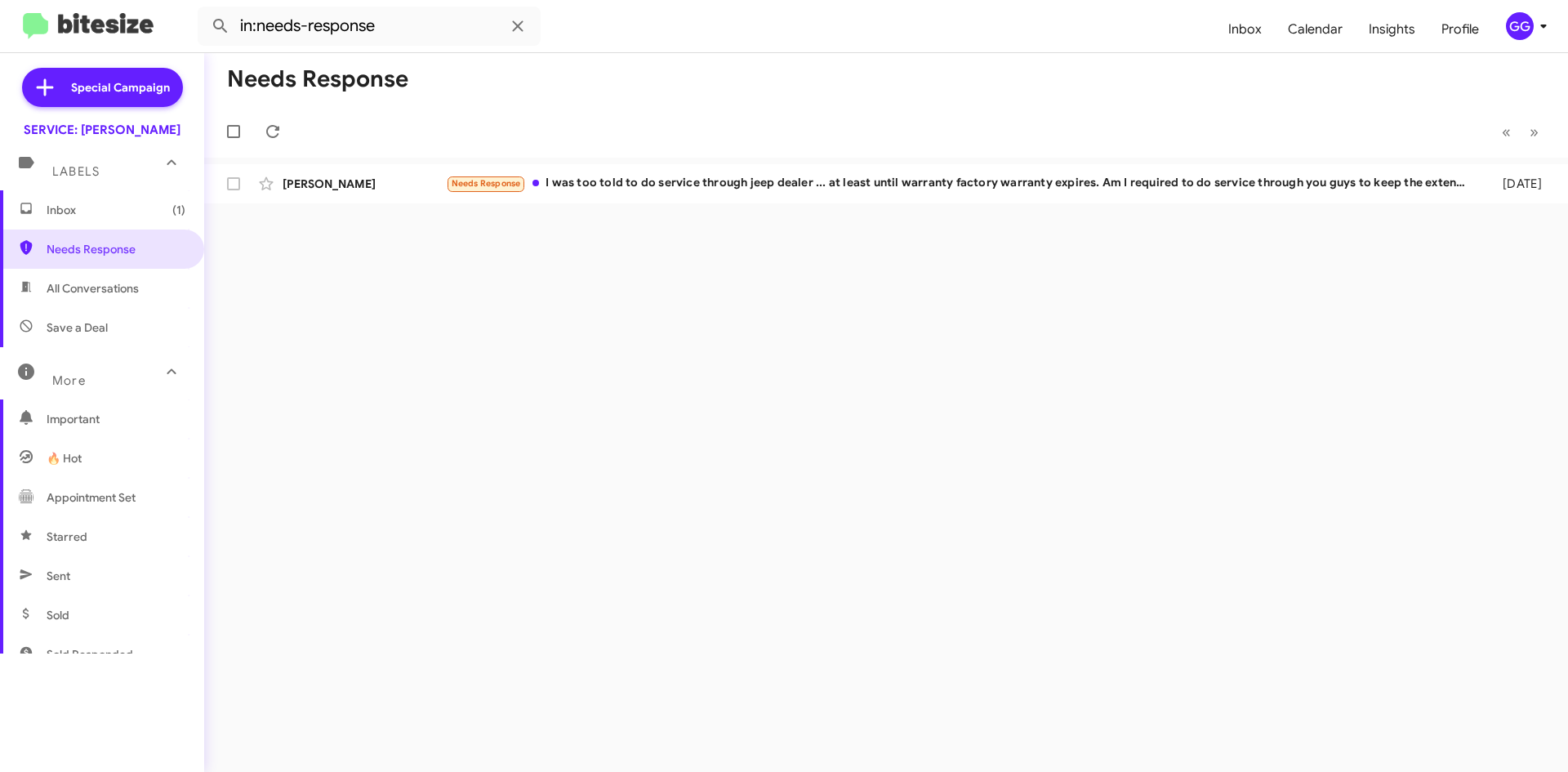
click at [94, 294] on span "All Conversations" at bounding box center [93, 288] width 92 height 16
type input "in:all-conversations"
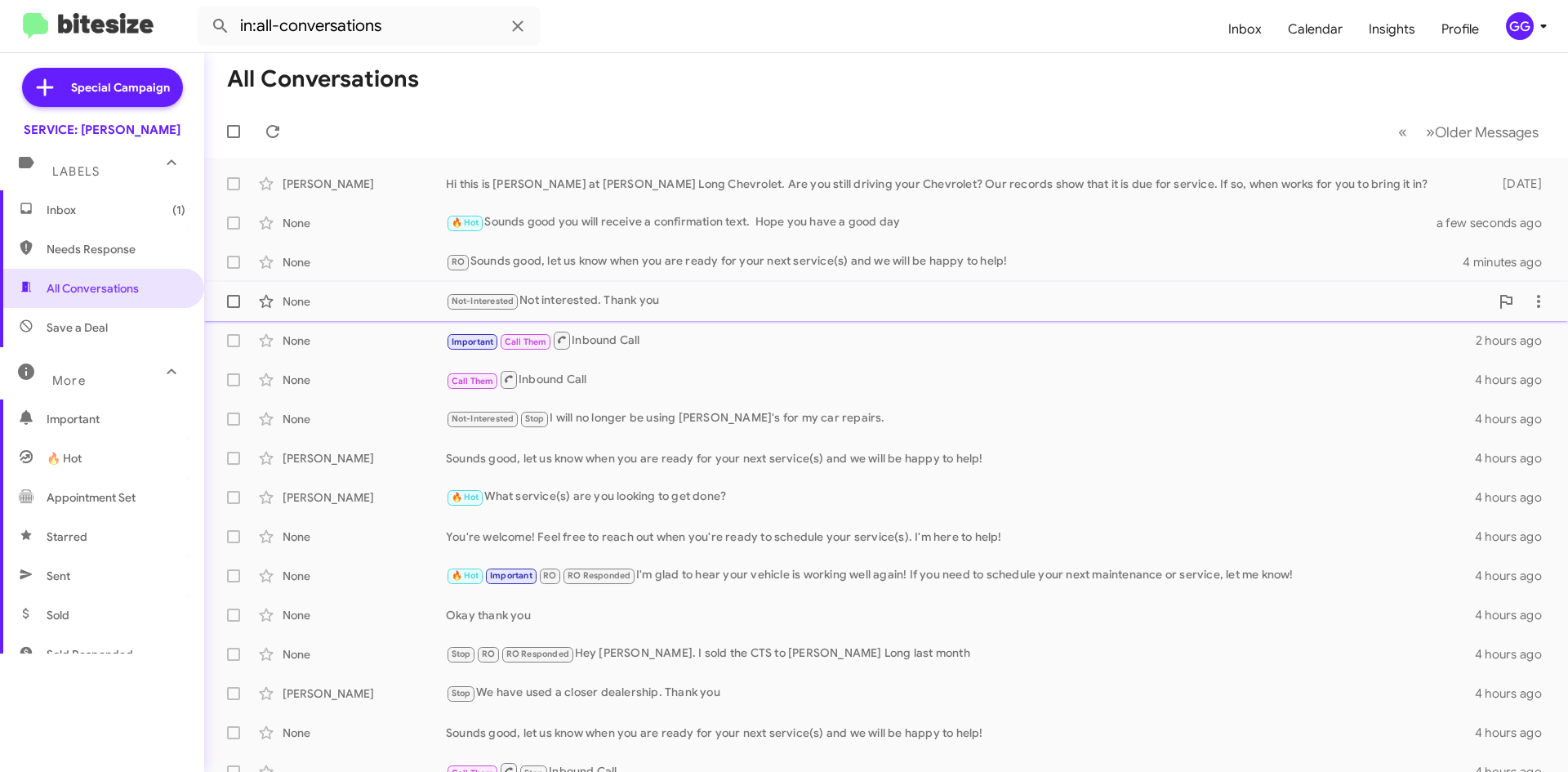
click at [712, 304] on div "Not-Interested Not interested. Thank you" at bounding box center [968, 301] width 1044 height 19
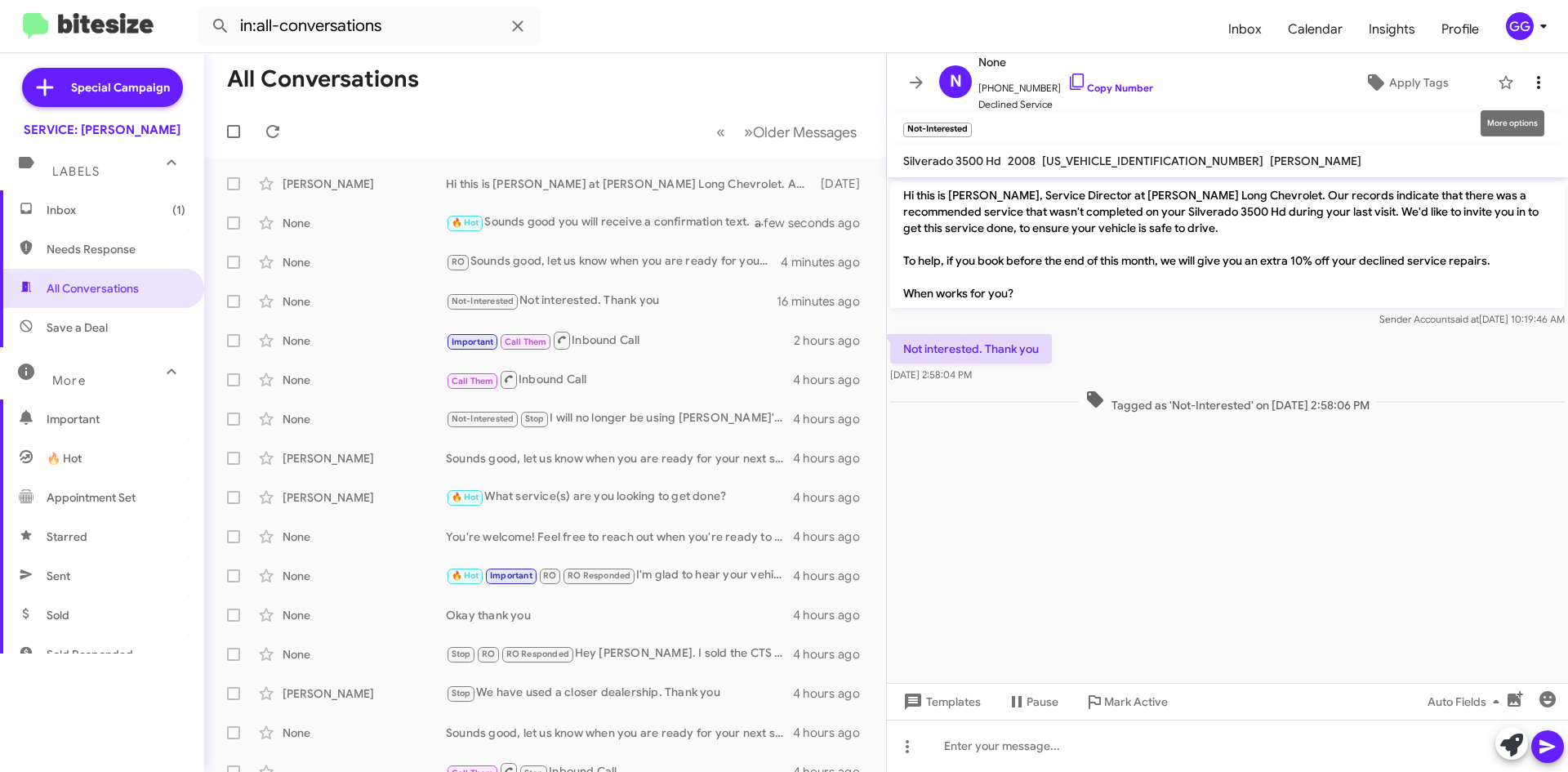
click at [1529, 82] on icon at bounding box center [1538, 82] width 20 height 20
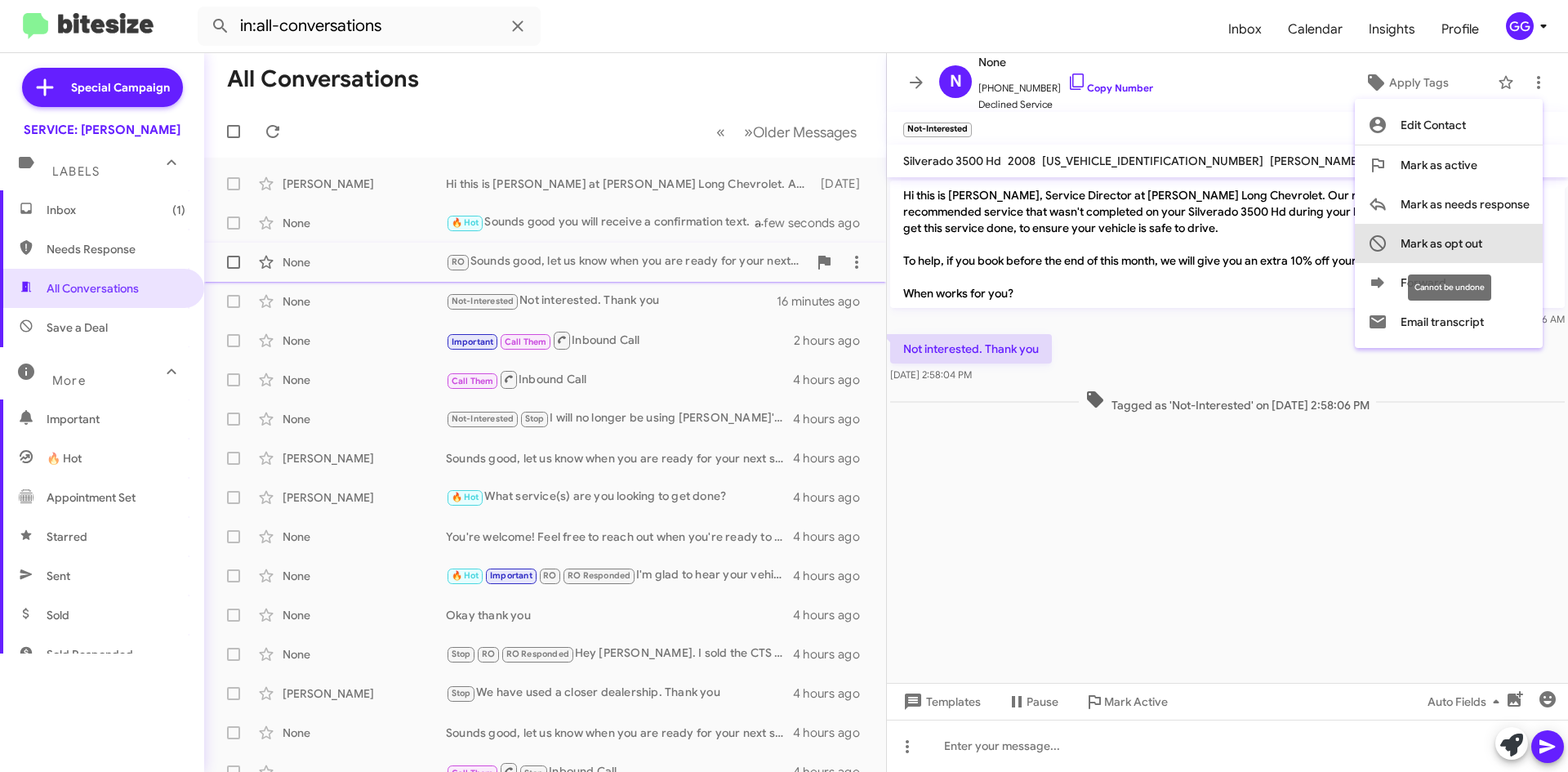
click at [1482, 249] on span "Mark as opt out" at bounding box center [1442, 244] width 82 height 39
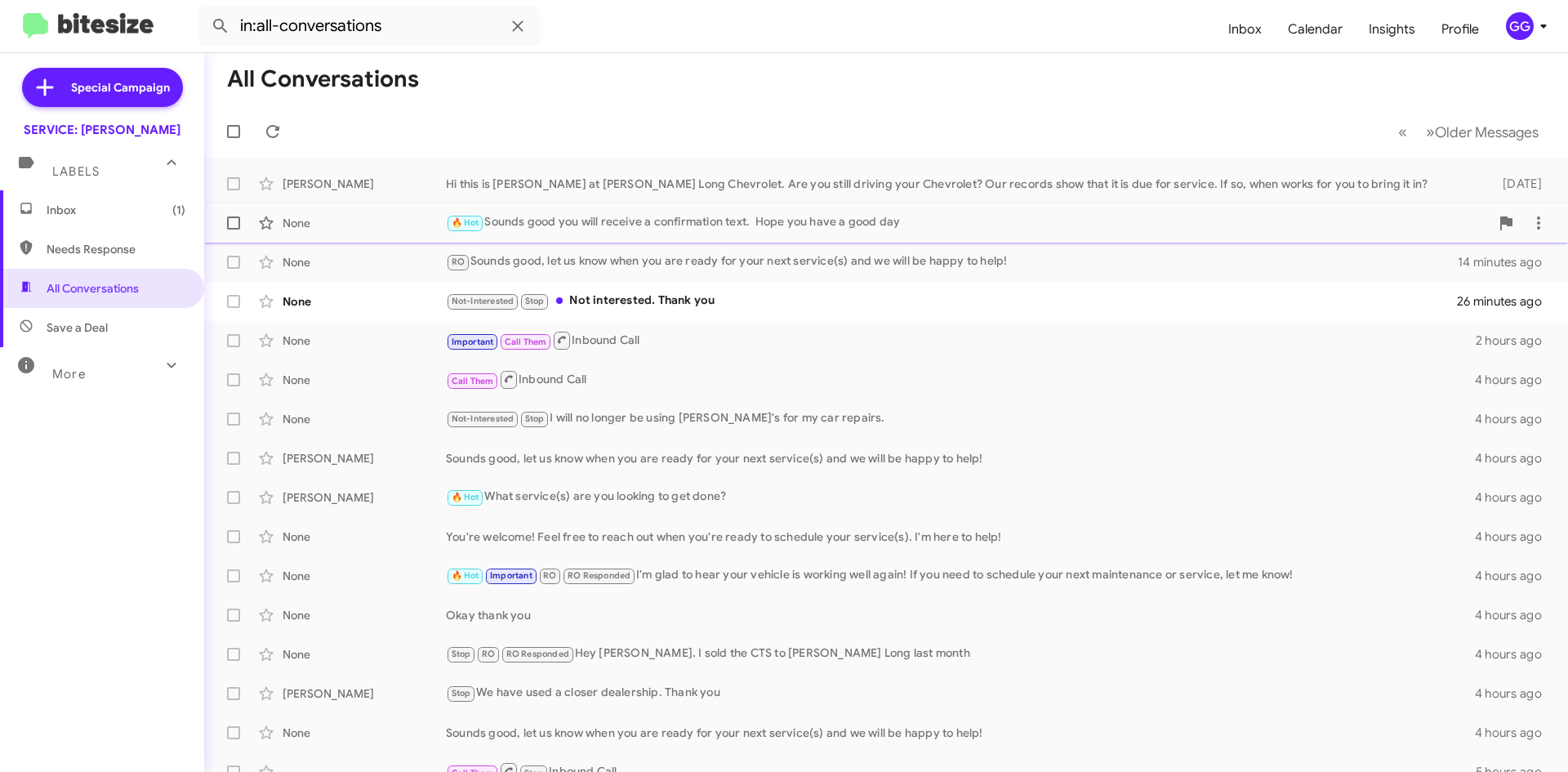
click at [904, 216] on div "🔥 Hot Sounds good you will receive a confirmation text. Hope you have a good day" at bounding box center [968, 222] width 1044 height 19
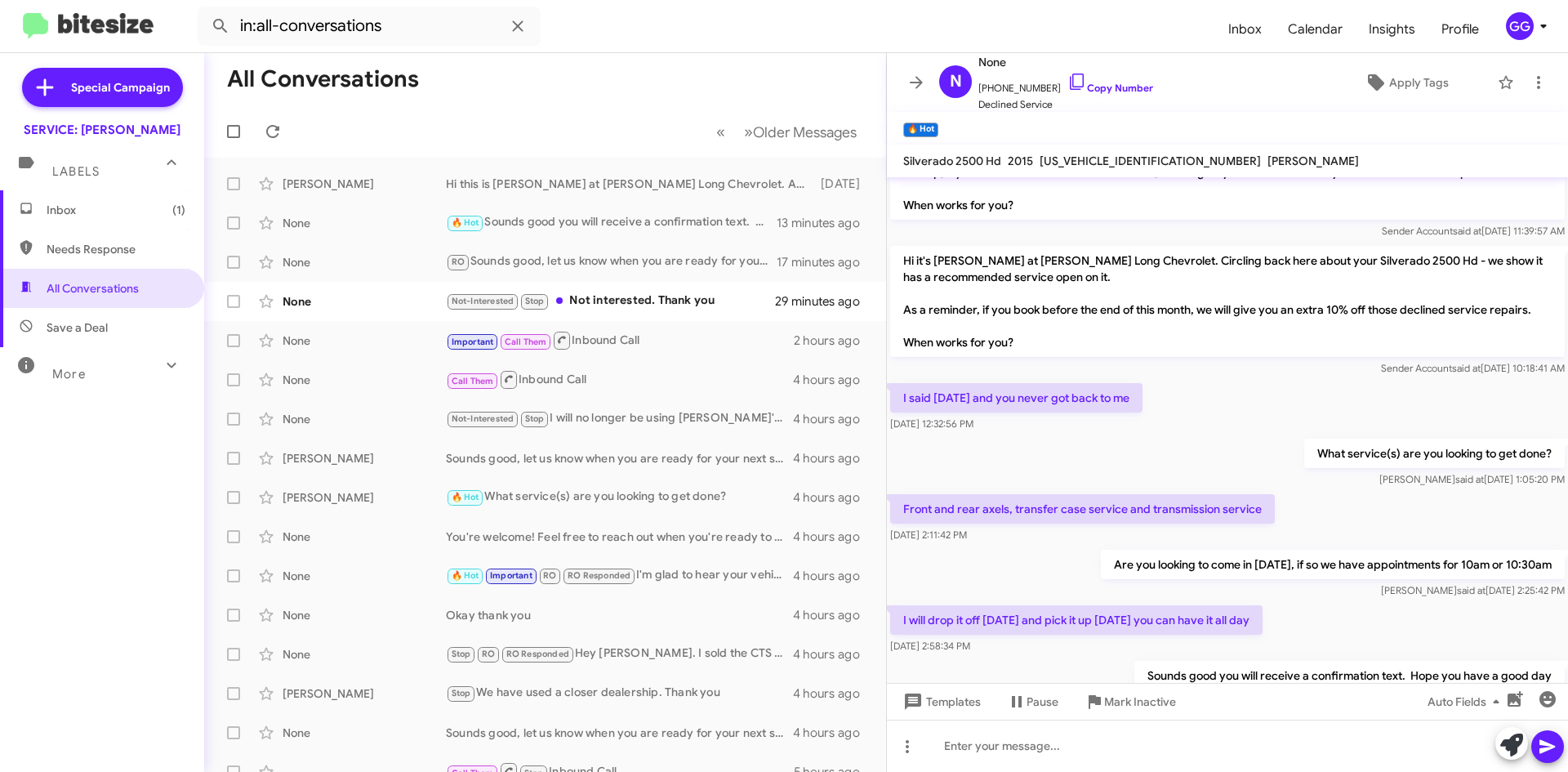
scroll to position [924, 0]
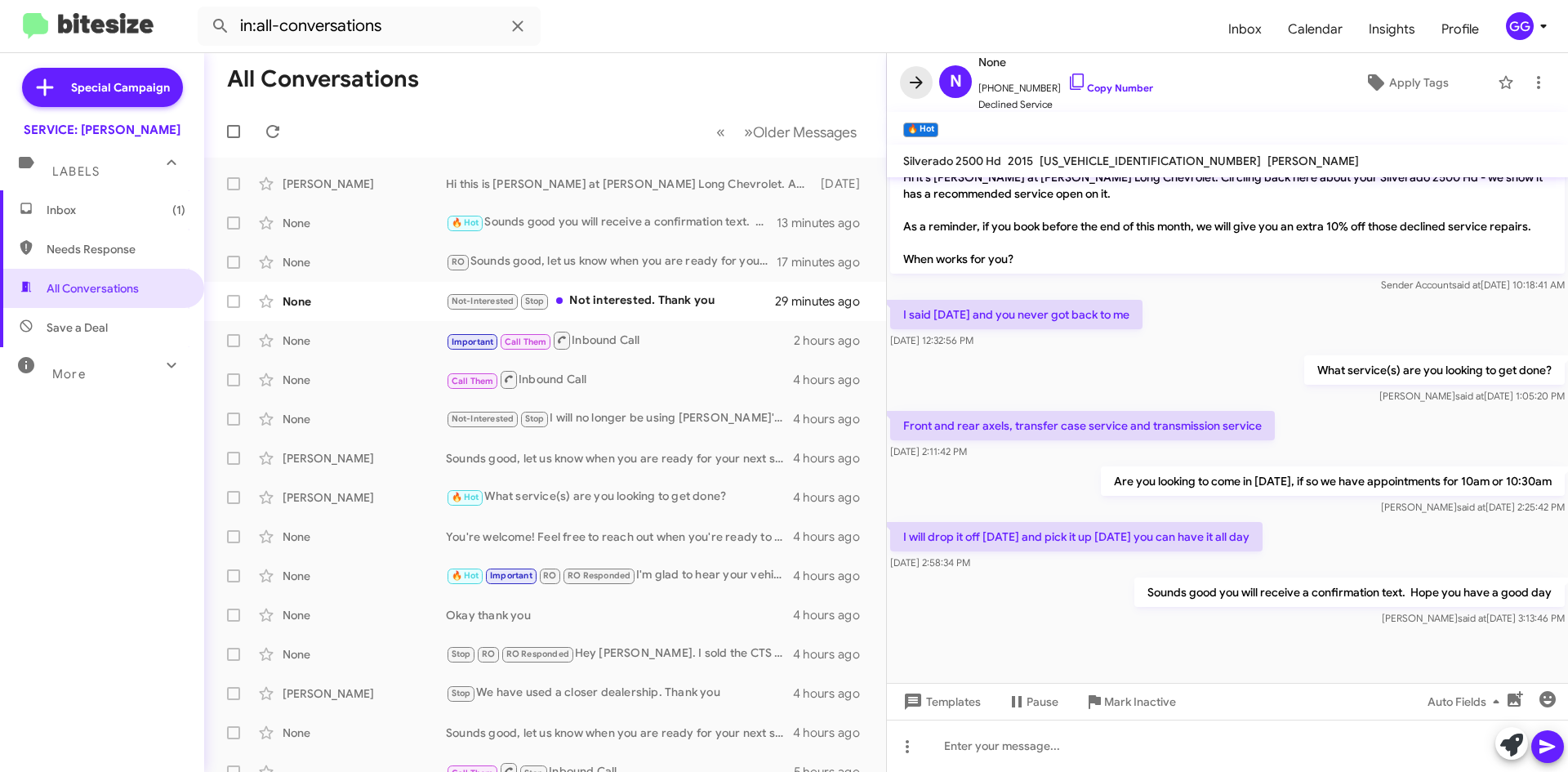
click at [915, 80] on icon at bounding box center [916, 82] width 20 height 20
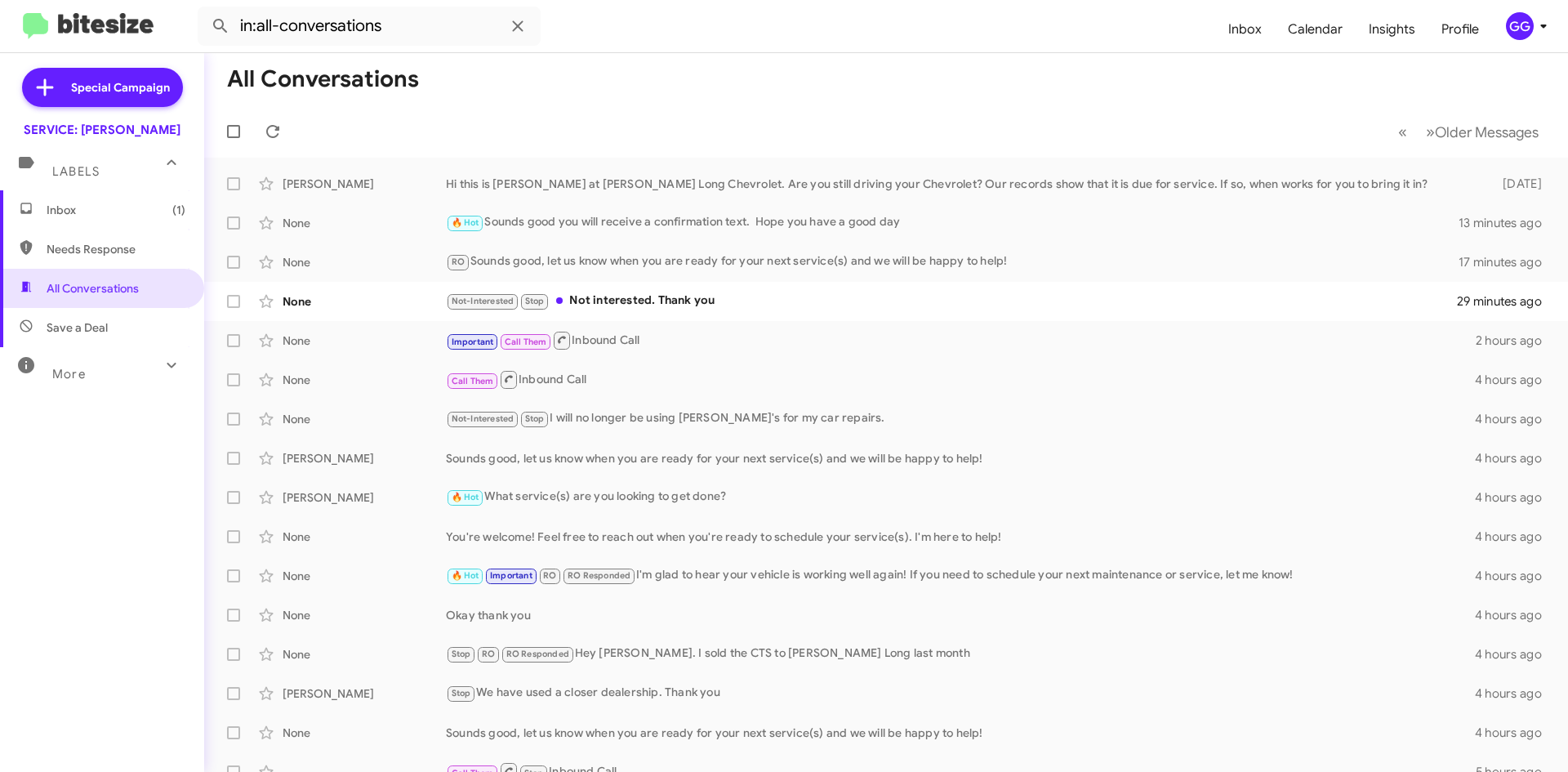
click at [885, 89] on mat-toolbar-row "All Conversations" at bounding box center [886, 78] width 1364 height 52
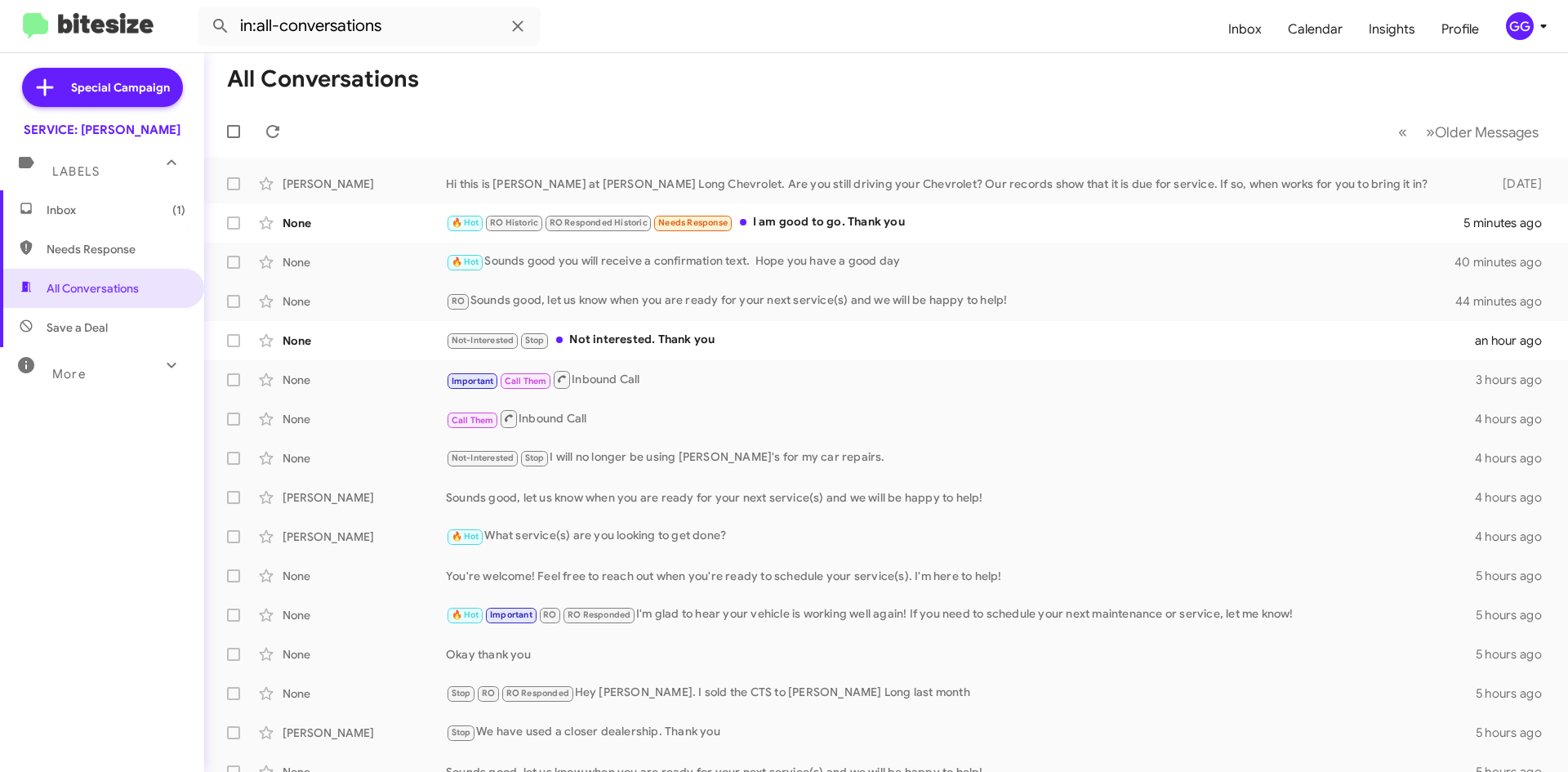
click at [90, 254] on span "Needs Response" at bounding box center [116, 249] width 139 height 16
type input "in:needs-response"
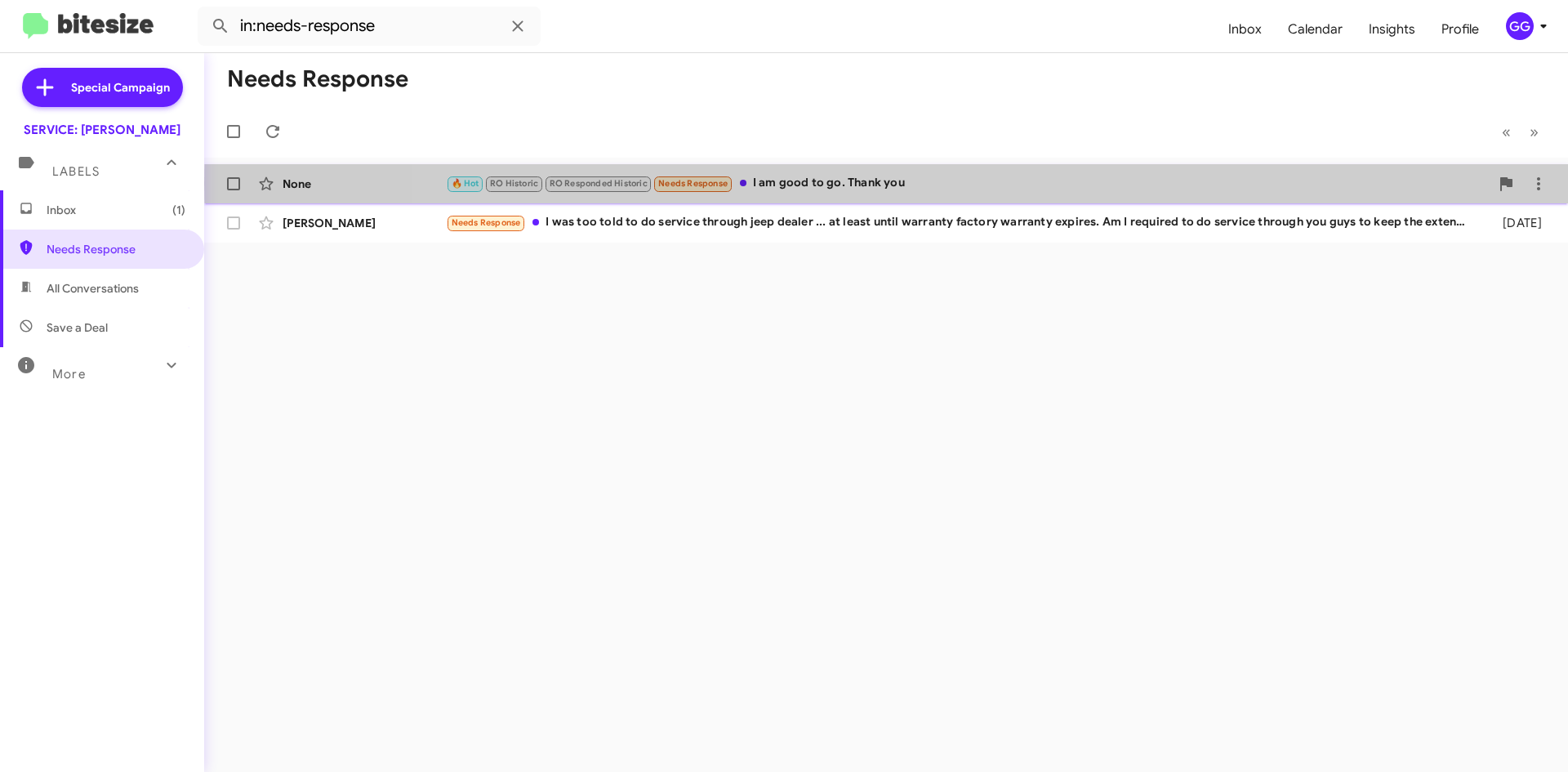
click at [967, 183] on div "🔥 Hot RO Historic RO Responded Historic Needs Response I am good to go. Thank y…" at bounding box center [968, 183] width 1044 height 19
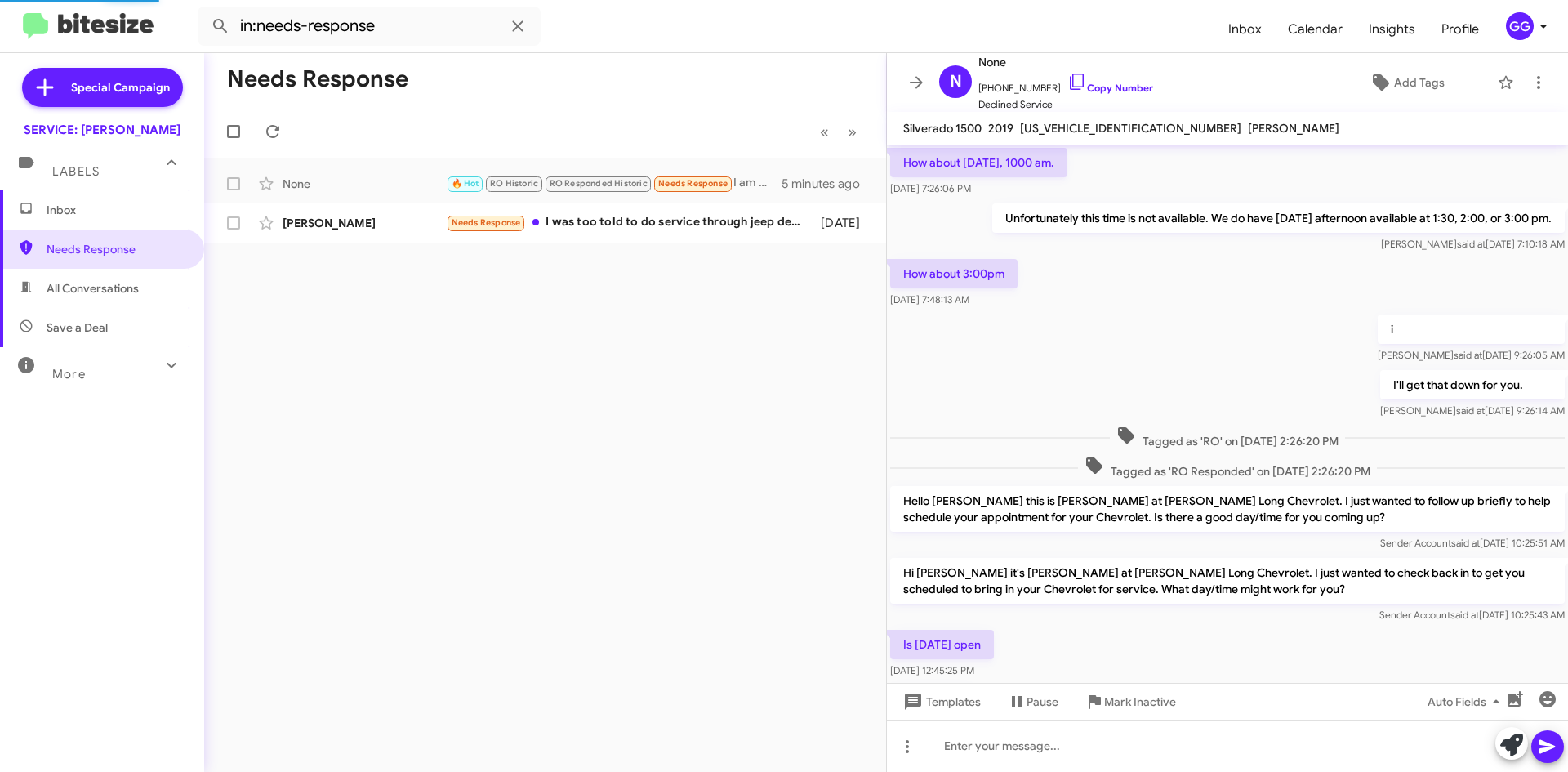
scroll to position [635, 0]
